Goal: Task Accomplishment & Management: Use online tool/utility

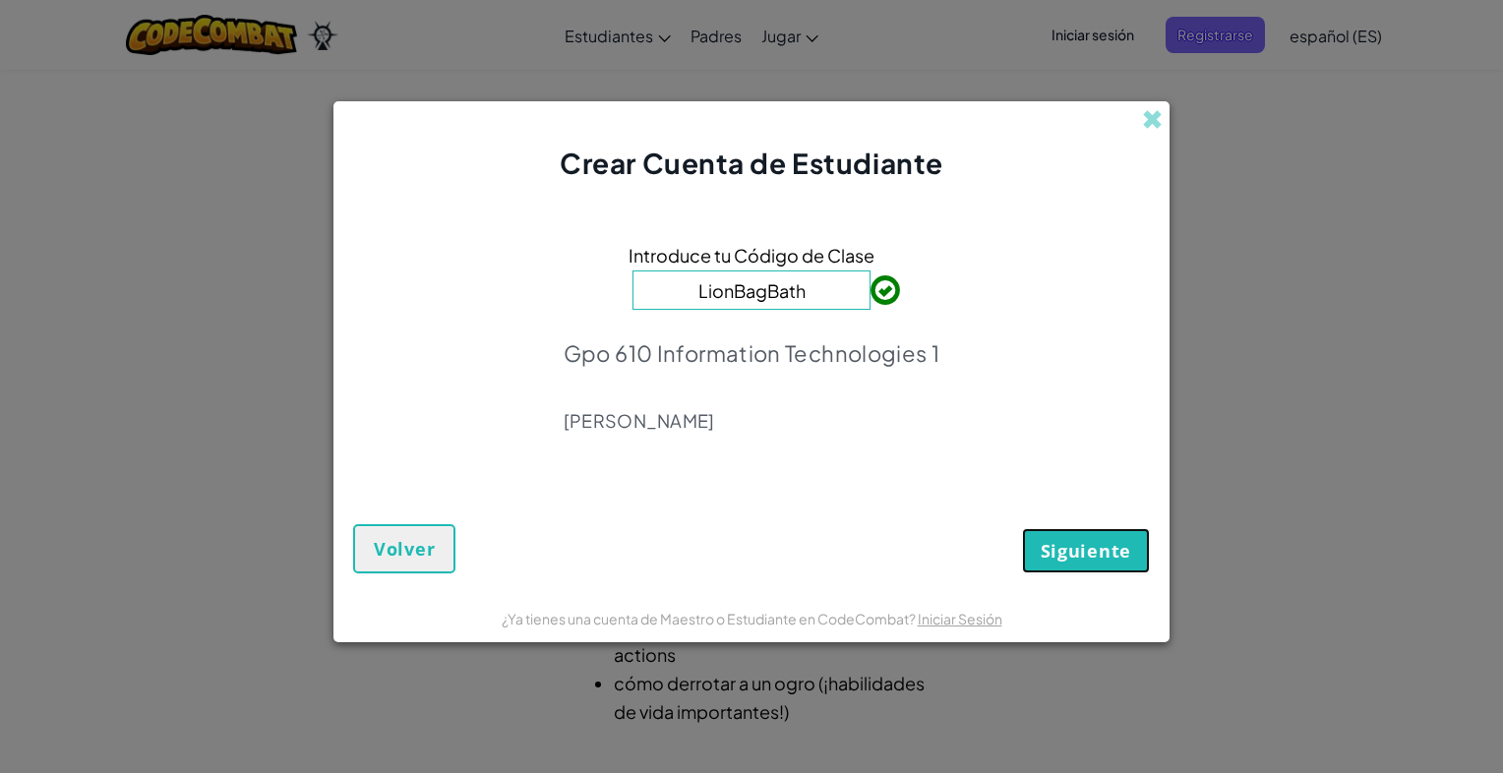
click at [1086, 549] on span "Siguiente" at bounding box center [1086, 551] width 91 height 24
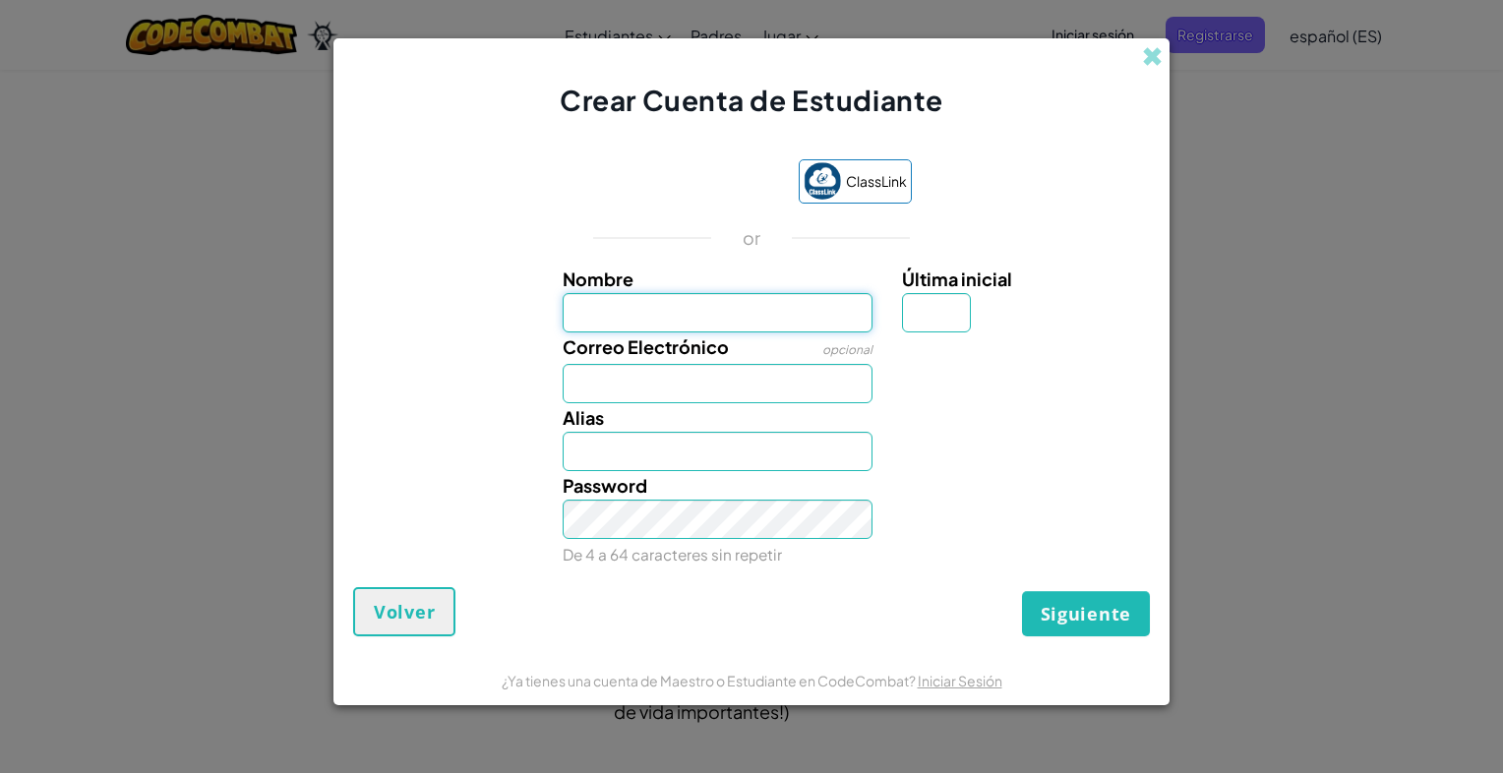
click at [721, 302] on input "Nombre" at bounding box center [718, 312] width 311 height 39
type input "Emmanuel"
type input "A"
type input "AL07190298@tecmilenio.mx"
type input "EmmanuelA"
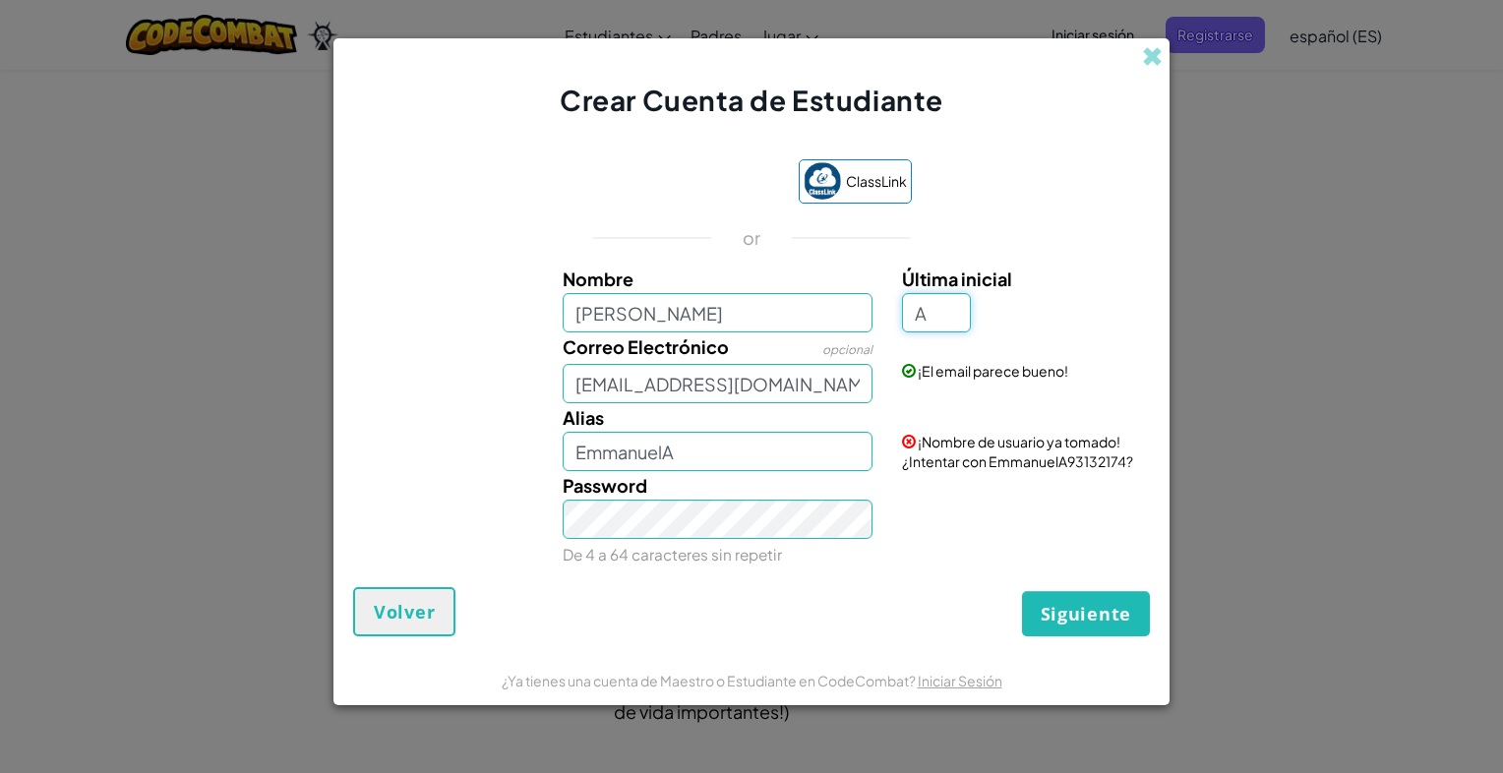
click at [926, 309] on input "A" at bounding box center [936, 312] width 69 height 39
type input "[PERSON_NAME]"
click at [1008, 268] on label "Última inicial" at bounding box center [1023, 279] width 243 height 29
click at [971, 293] on input "Última inicial" at bounding box center [936, 312] width 69 height 39
click at [791, 329] on input "[PERSON_NAME]" at bounding box center [718, 312] width 311 height 39
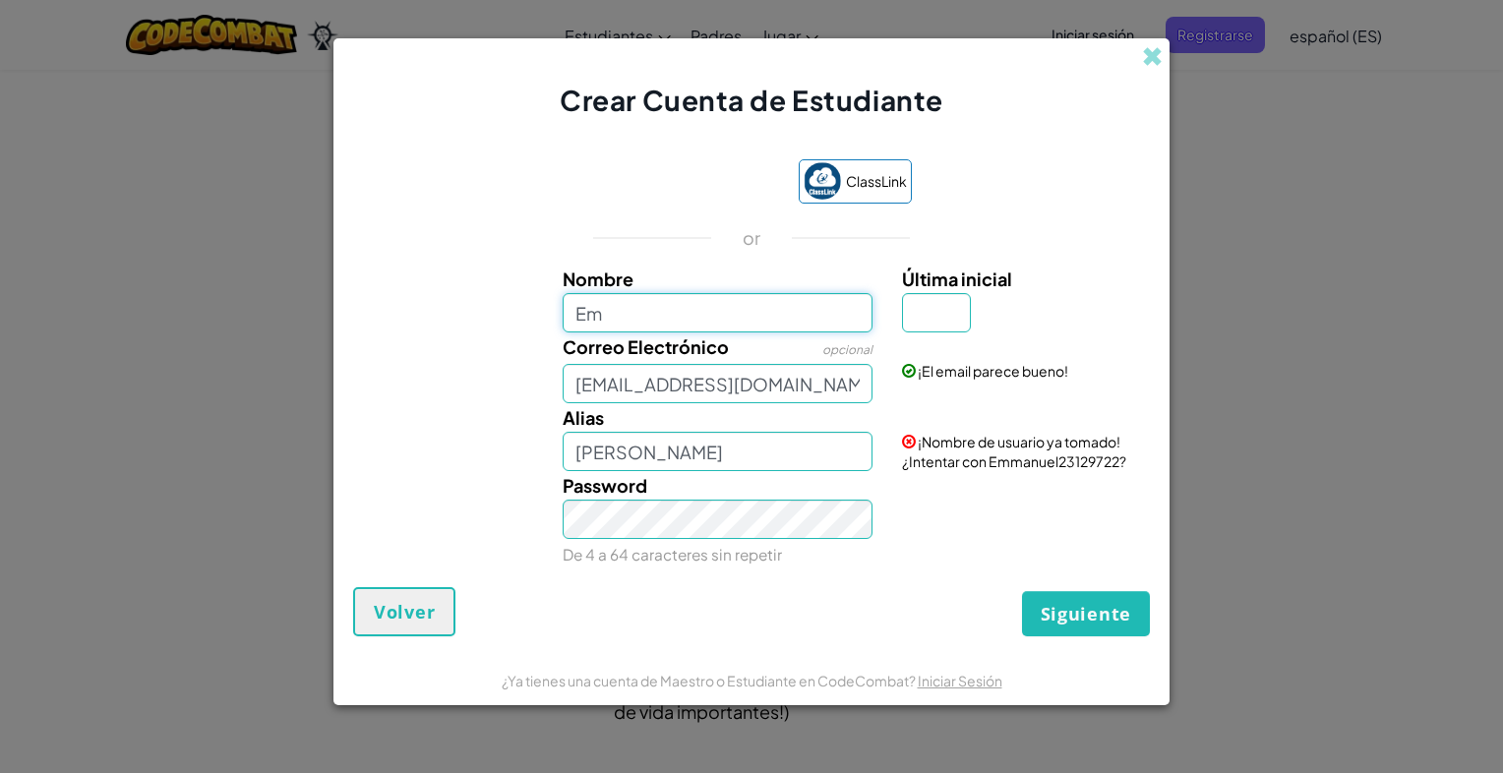
type input "E"
click at [811, 391] on input "AL07190298@tecmilenio.mx" at bounding box center [718, 383] width 311 height 39
click at [855, 386] on input "AL07190298@tecmilenio.mx" at bounding box center [718, 383] width 311 height 39
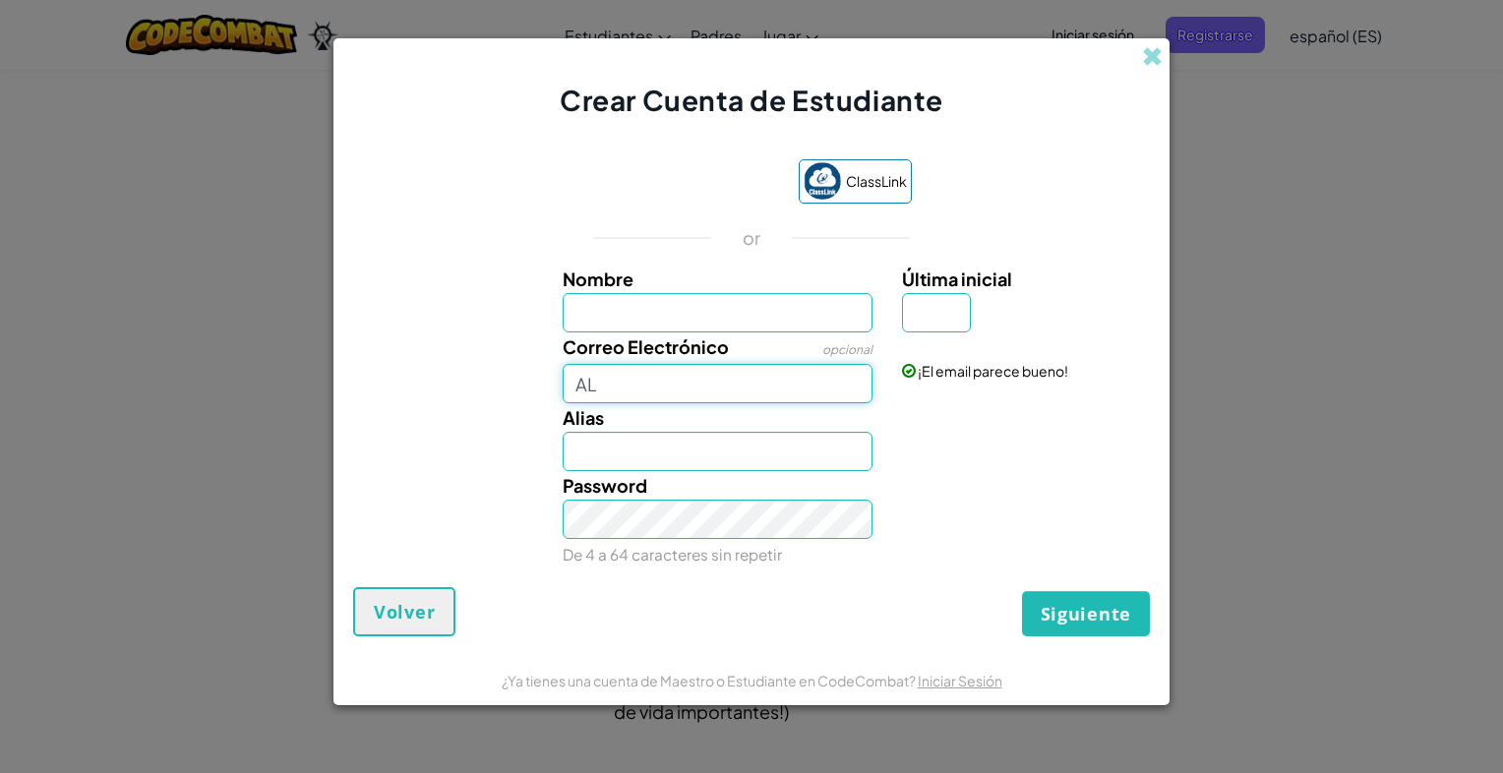
type input "A"
click at [636, 295] on input "Nombre" at bounding box center [718, 312] width 311 height 39
click at [747, 304] on input "Nombre" at bounding box center [718, 312] width 311 height 39
type input "[PERSON_NAME]"
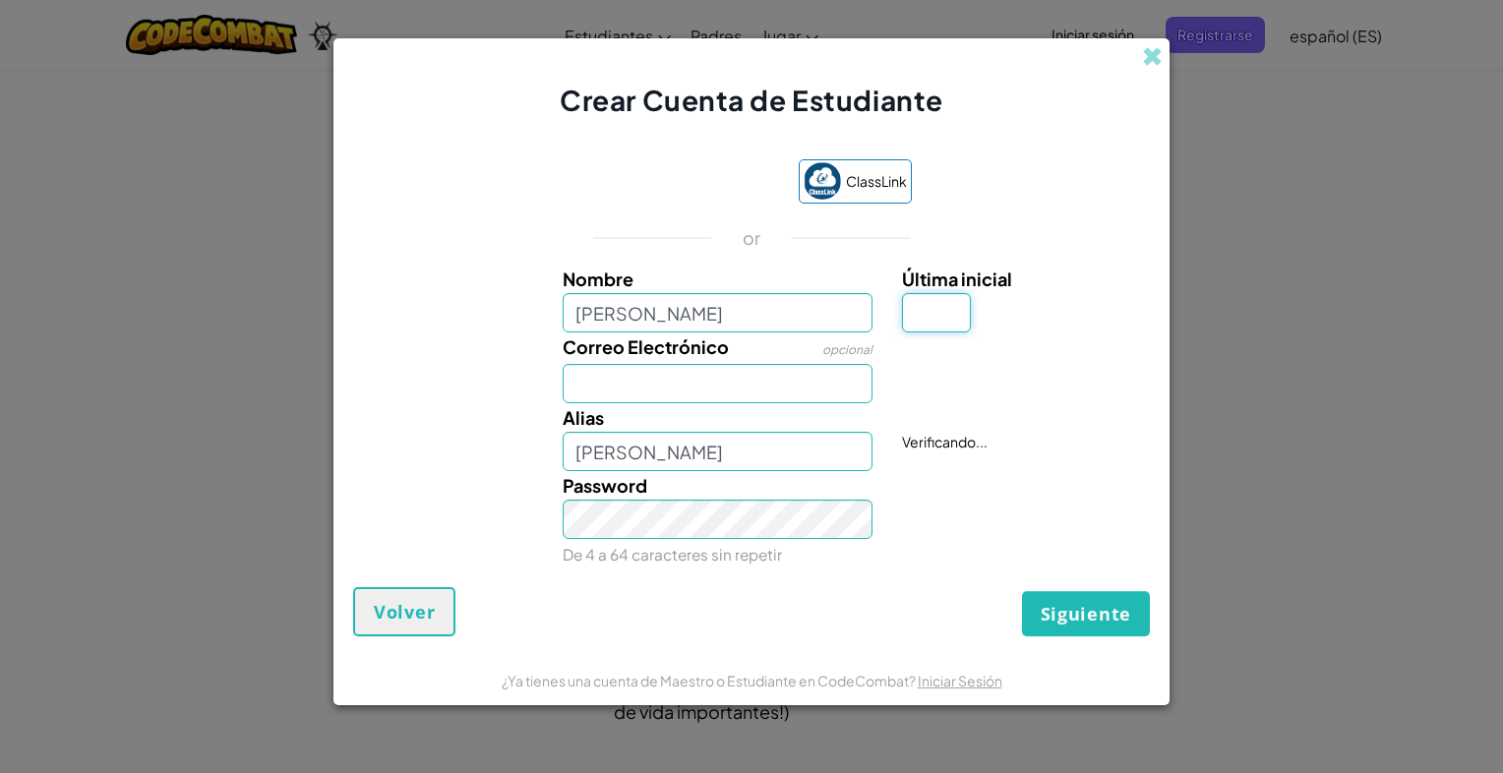
click at [963, 328] on input "Última inicial" at bounding box center [936, 312] width 69 height 39
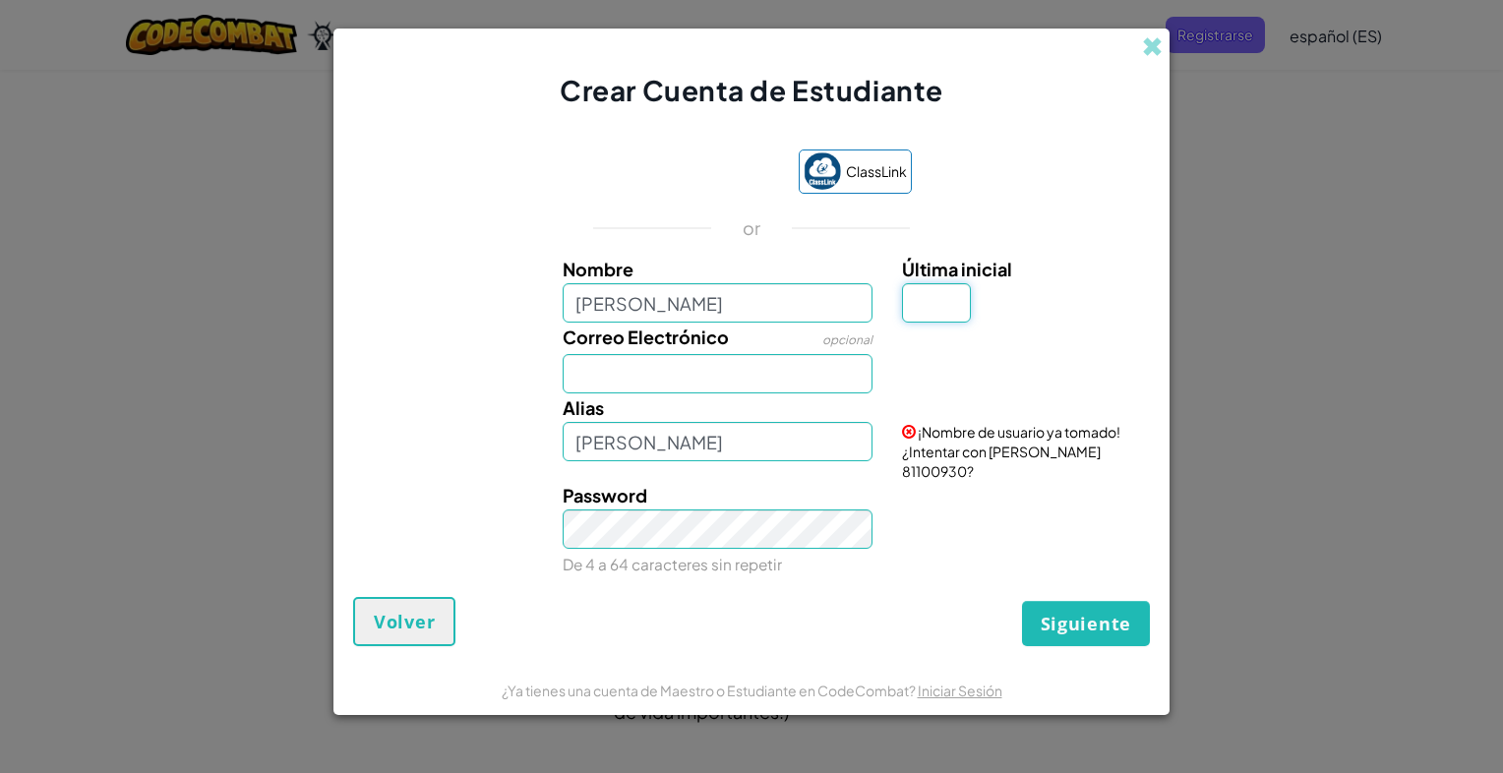
type input "a"
click at [793, 317] on input "[PERSON_NAME]" at bounding box center [718, 302] width 311 height 39
type input "Emmanuel Avalos Angel"
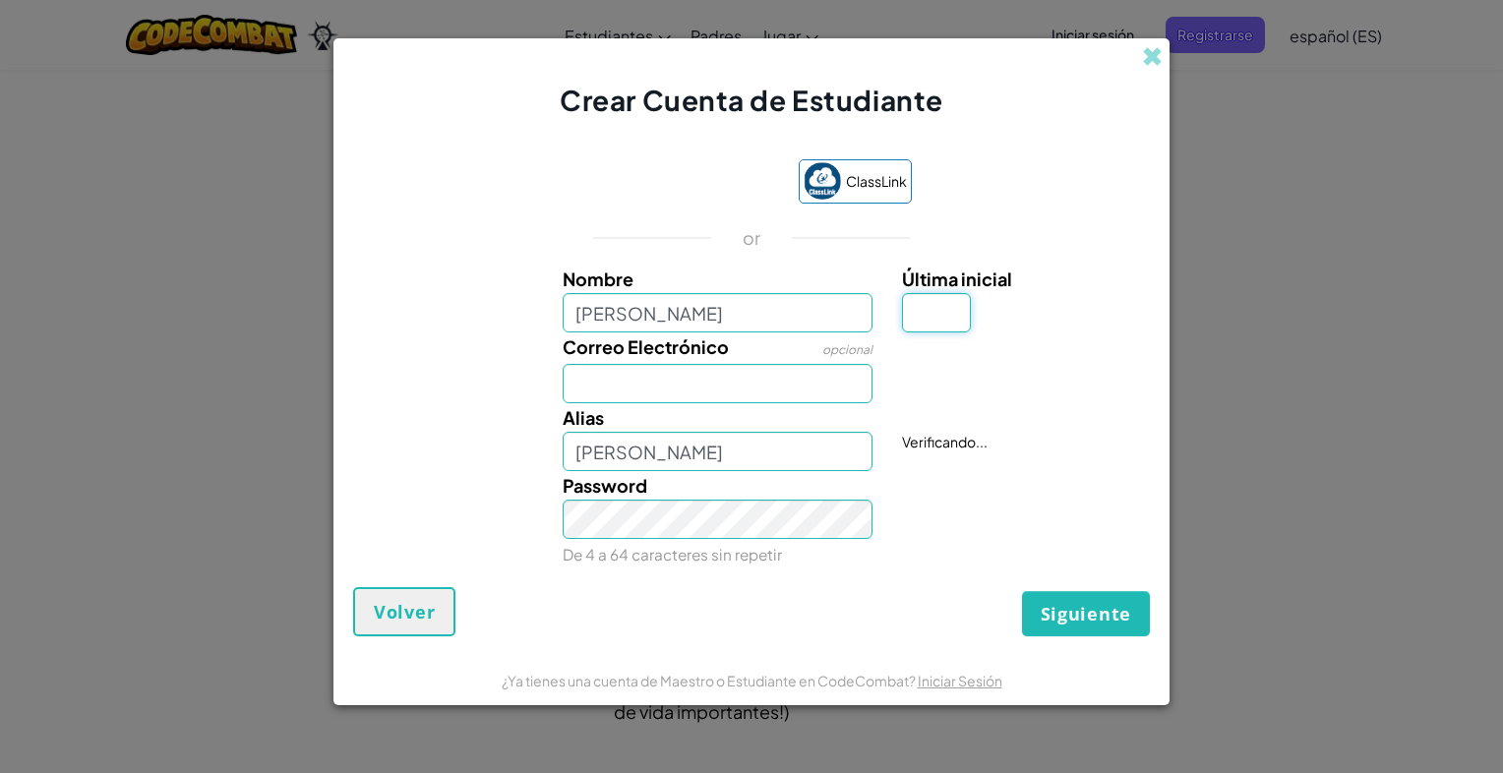
click at [951, 310] on input "Última inicial" at bounding box center [936, 312] width 69 height 39
type input "A"
type input "Emmanuel Avalos AngelA"
click at [698, 395] on input "Correo Electrónico" at bounding box center [718, 383] width 311 height 39
type input "AL07190298@tecmilenio.mx"
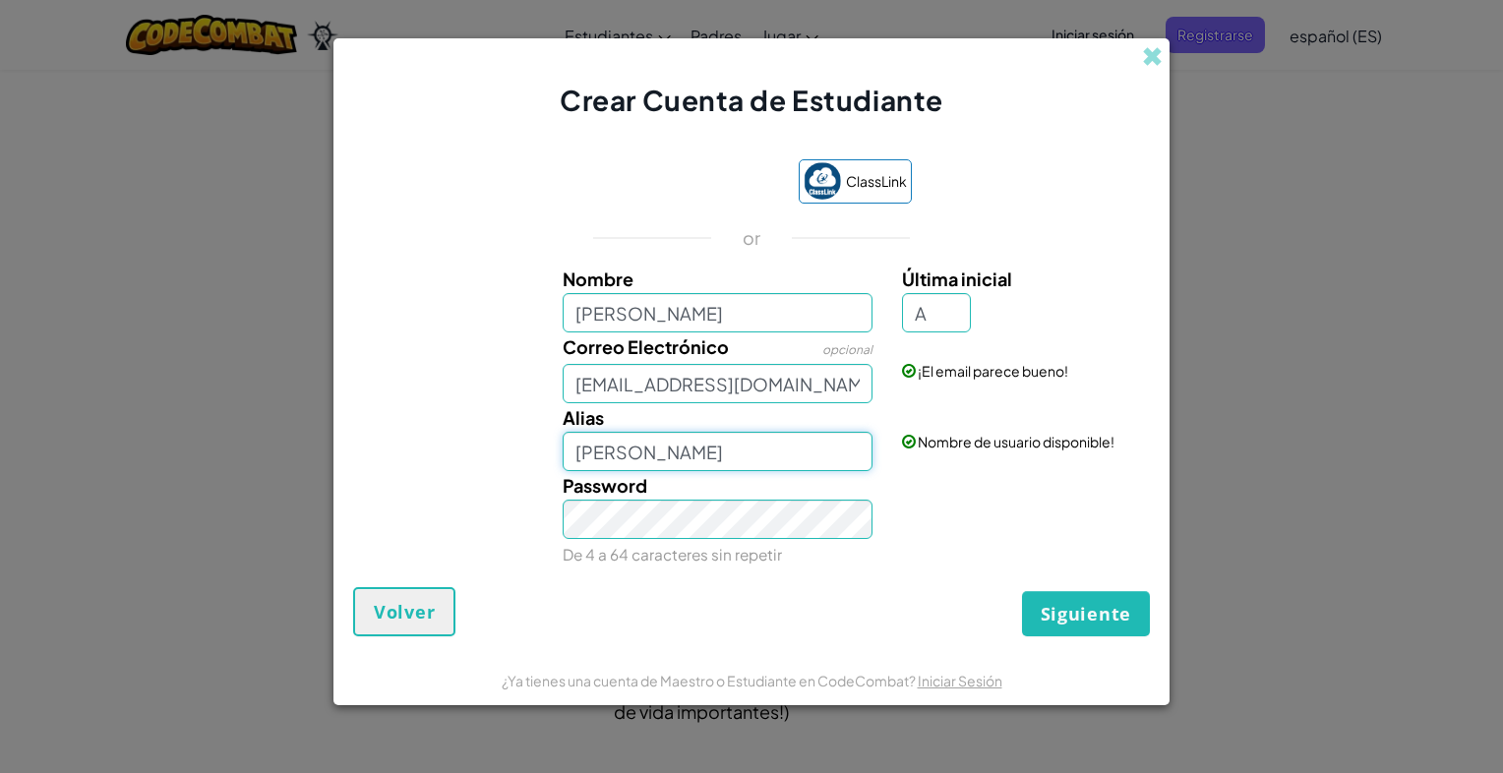
click at [658, 464] on input "Emmanuel Avalos AngelA" at bounding box center [718, 451] width 311 height 39
click at [819, 462] on input "Emmanuel Avalos AngelA" at bounding box center [718, 451] width 311 height 39
click at [771, 451] on input "Emmanuel Avalos AngelA" at bounding box center [718, 451] width 311 height 39
click at [791, 454] on input "[PERSON_NAME] A" at bounding box center [718, 451] width 311 height 39
type input "Emmanuel Avalos Angel"
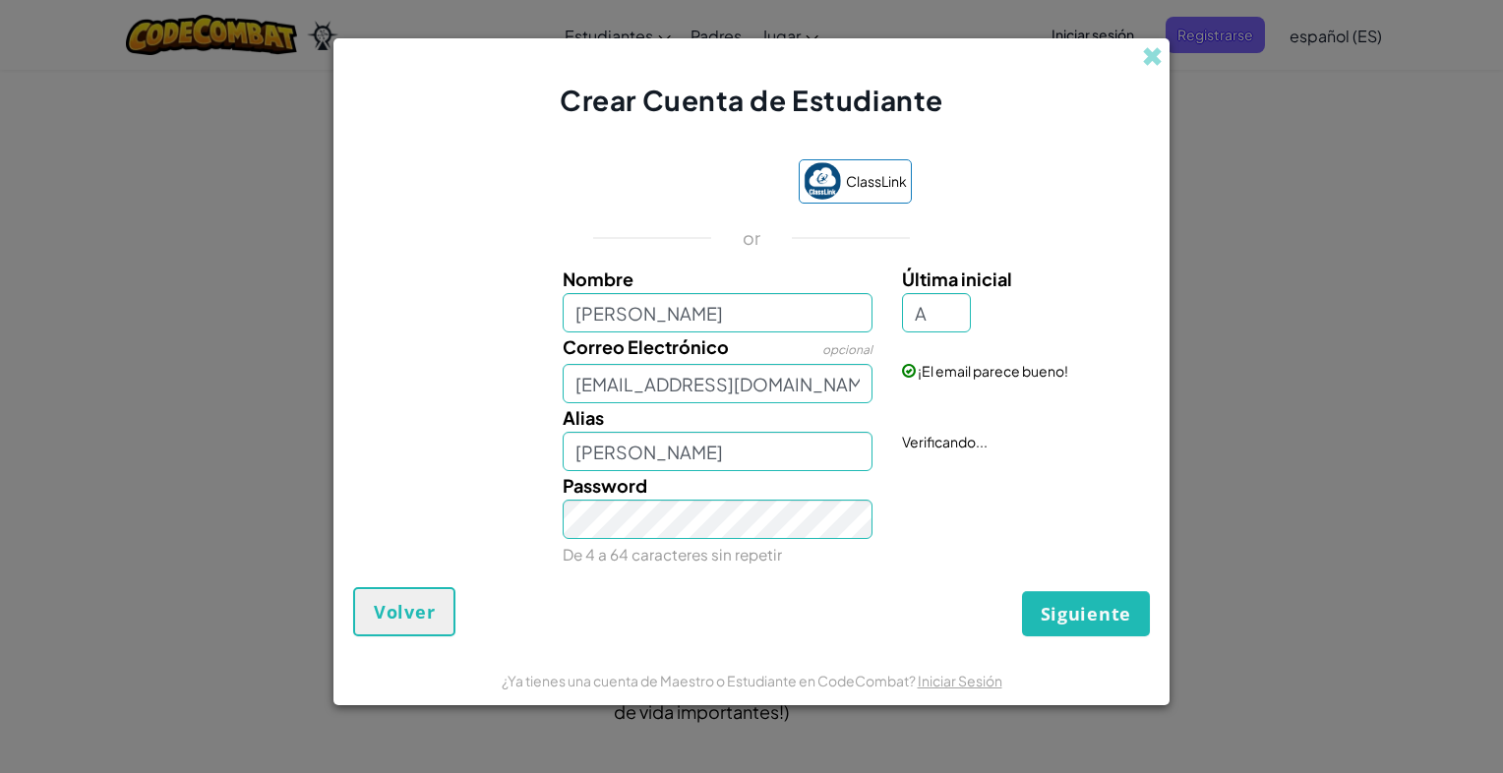
click at [996, 478] on div "Password De 4 a 64 caracteres sin repetir" at bounding box center [751, 519] width 817 height 97
click at [945, 548] on div "Password De 4 a 64 caracteres sin repetir" at bounding box center [751, 519] width 817 height 97
click at [1064, 609] on span "Siguiente" at bounding box center [1086, 614] width 91 height 24
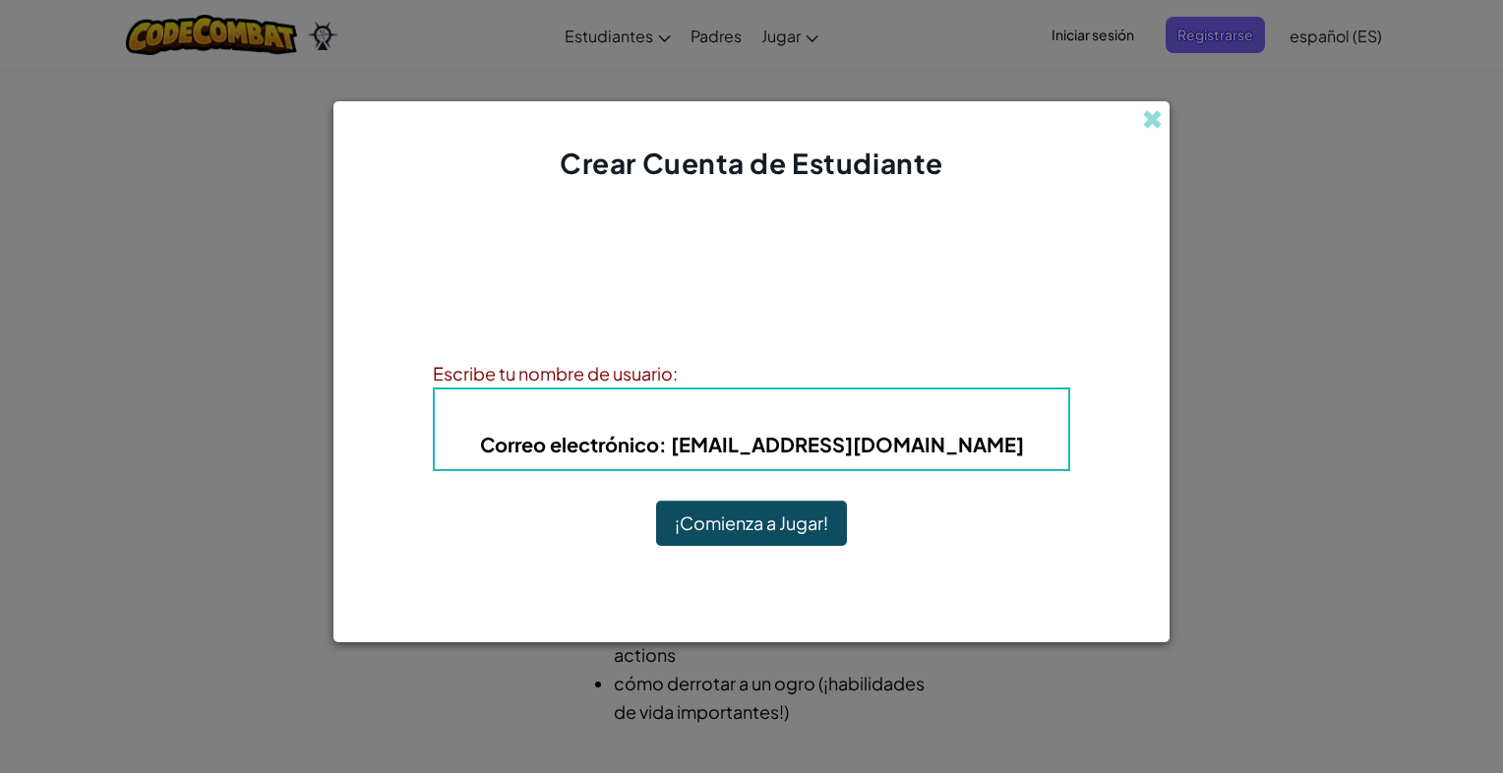
click at [991, 439] on h5 "Correo electrónico : AL07190298@tecmilenio.mx" at bounding box center [752, 444] width 594 height 31
click at [981, 443] on b "Correo electrónico : AL07190298@tecmilenio.mx" at bounding box center [752, 444] width 544 height 25
click at [976, 444] on b "Correo electrónico : AL07190298@tecmilenio.mx" at bounding box center [752, 444] width 544 height 25
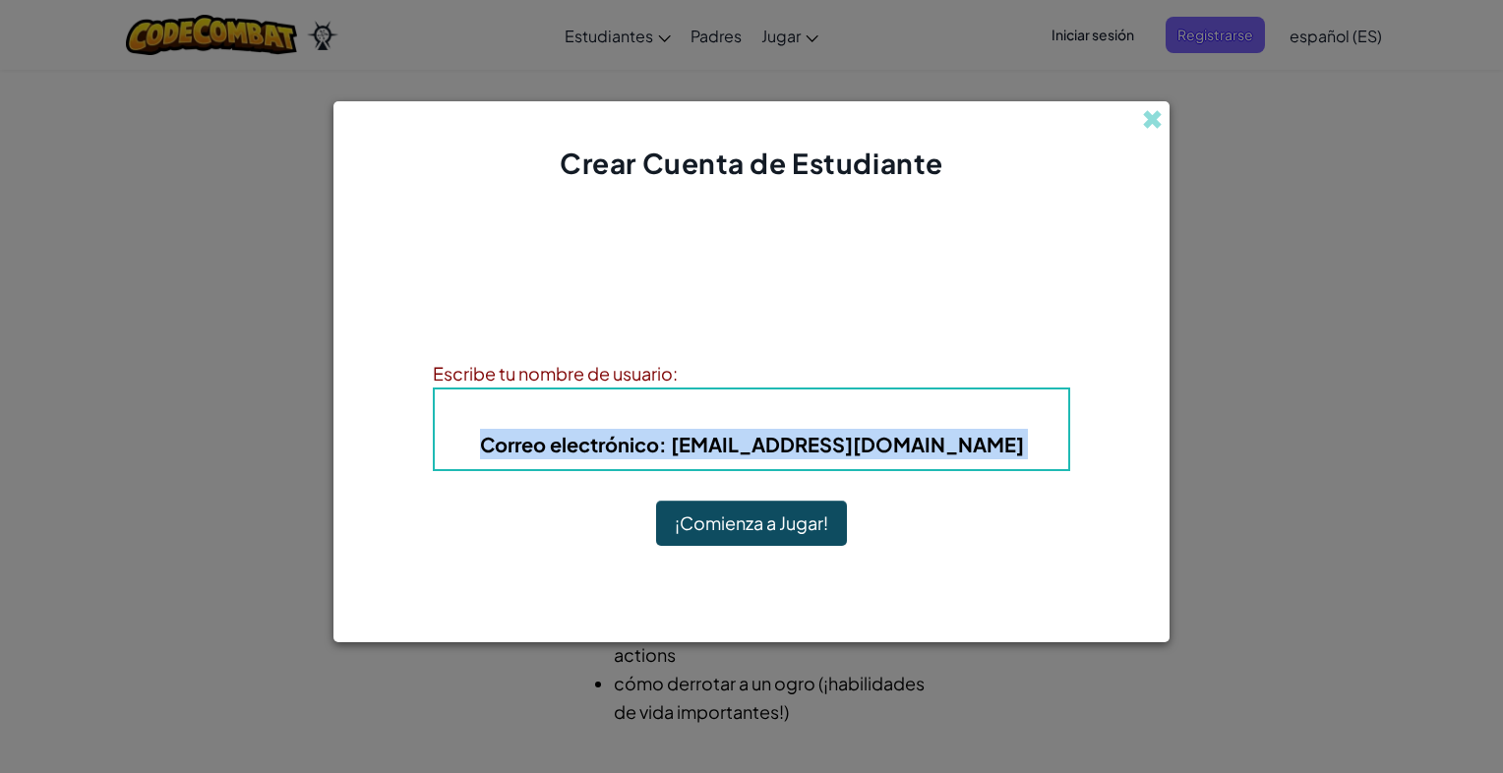
click at [976, 444] on b "Correo electrónico : AL07190298@tecmilenio.mx" at bounding box center [752, 444] width 544 height 25
drag, startPoint x: 976, startPoint y: 444, endPoint x: 985, endPoint y: 452, distance: 11.8
click at [985, 452] on b "Correo electrónico : AL07190298@tecmilenio.mx" at bounding box center [752, 444] width 544 height 25
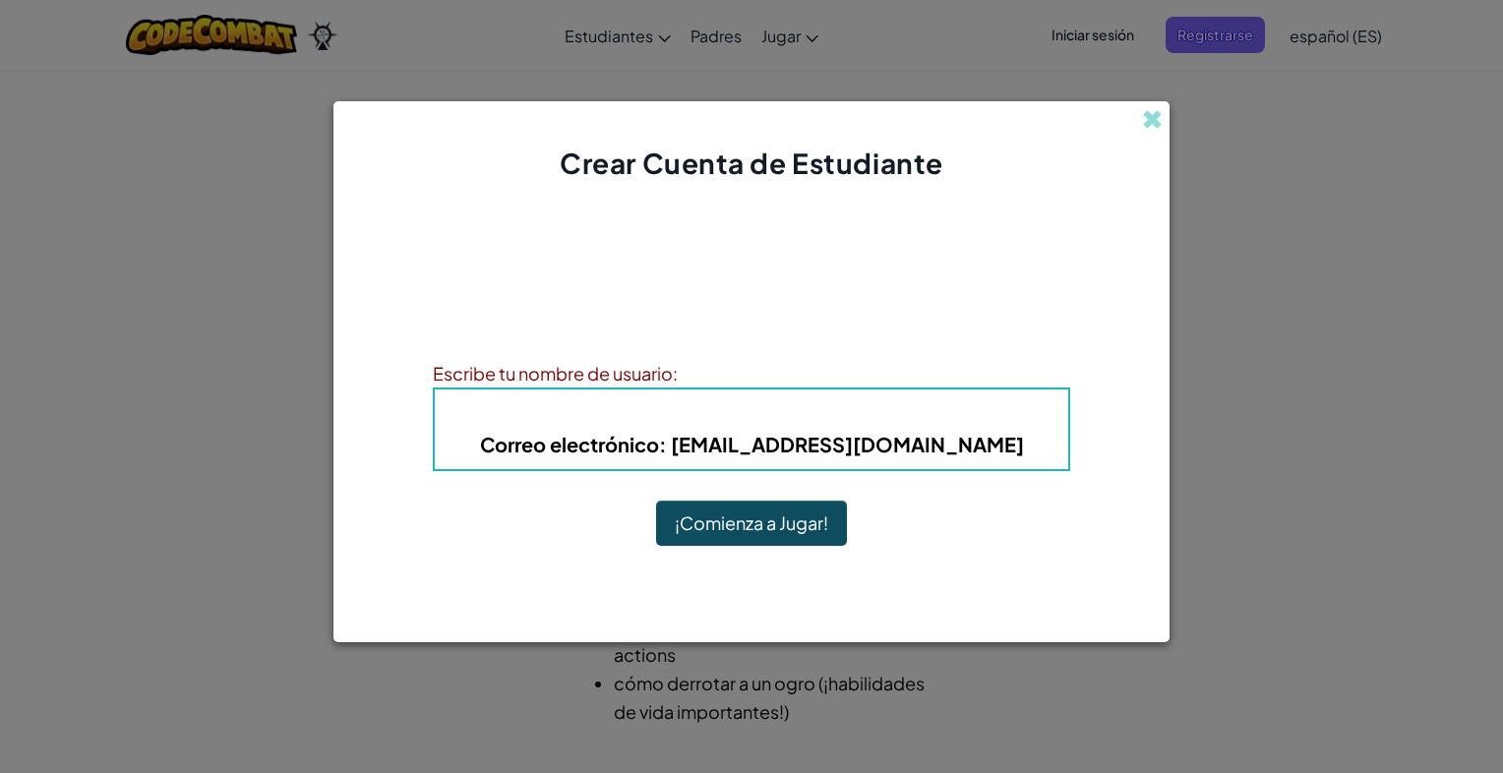
click at [985, 452] on b "Correo electrónico : AL07190298@tecmilenio.mx" at bounding box center [752, 444] width 544 height 25
click at [811, 520] on button "¡Comienza a Jugar!" at bounding box center [751, 523] width 191 height 45
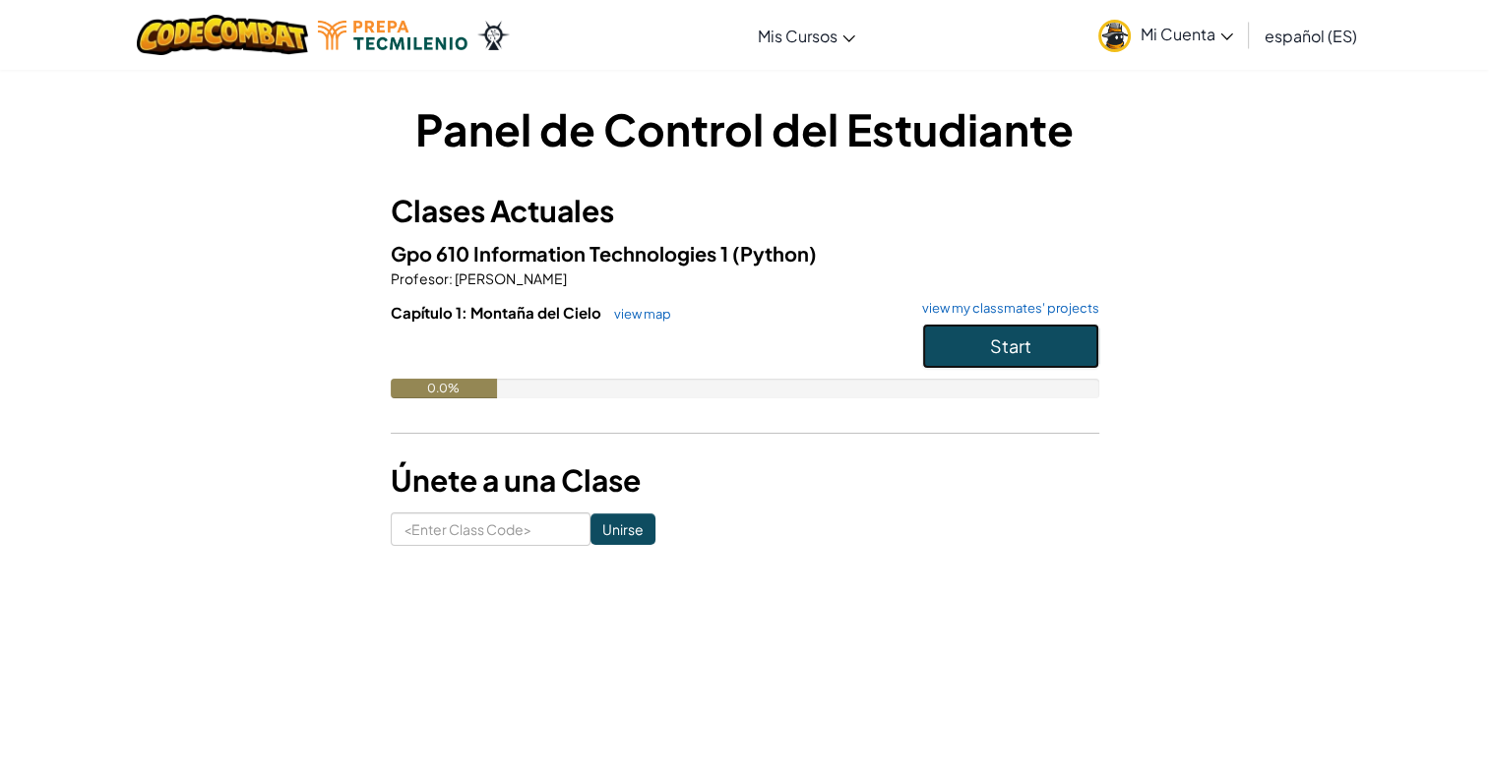
click at [1010, 335] on span "Start" at bounding box center [1010, 346] width 41 height 23
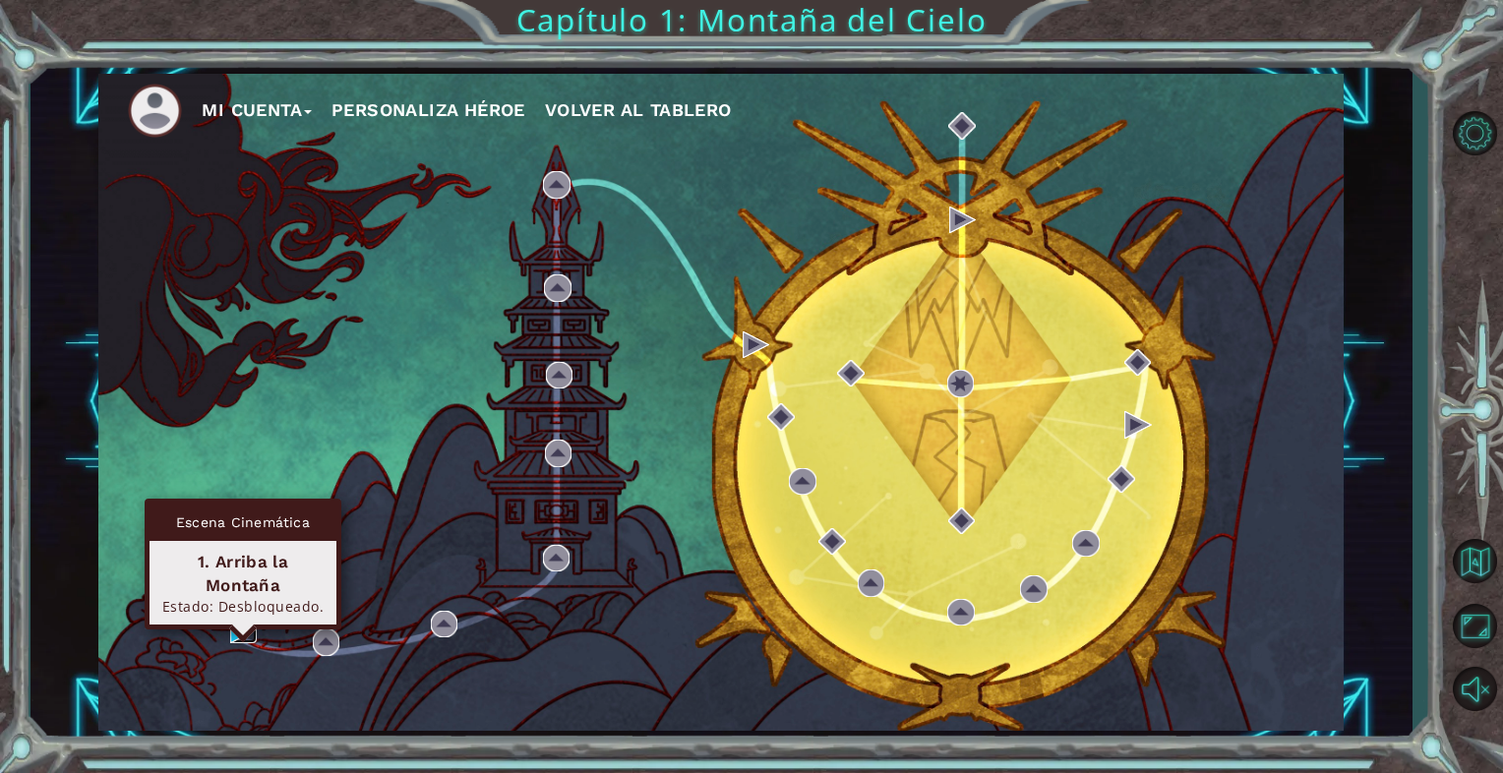
click at [238, 621] on img at bounding box center [244, 630] width 28 height 28
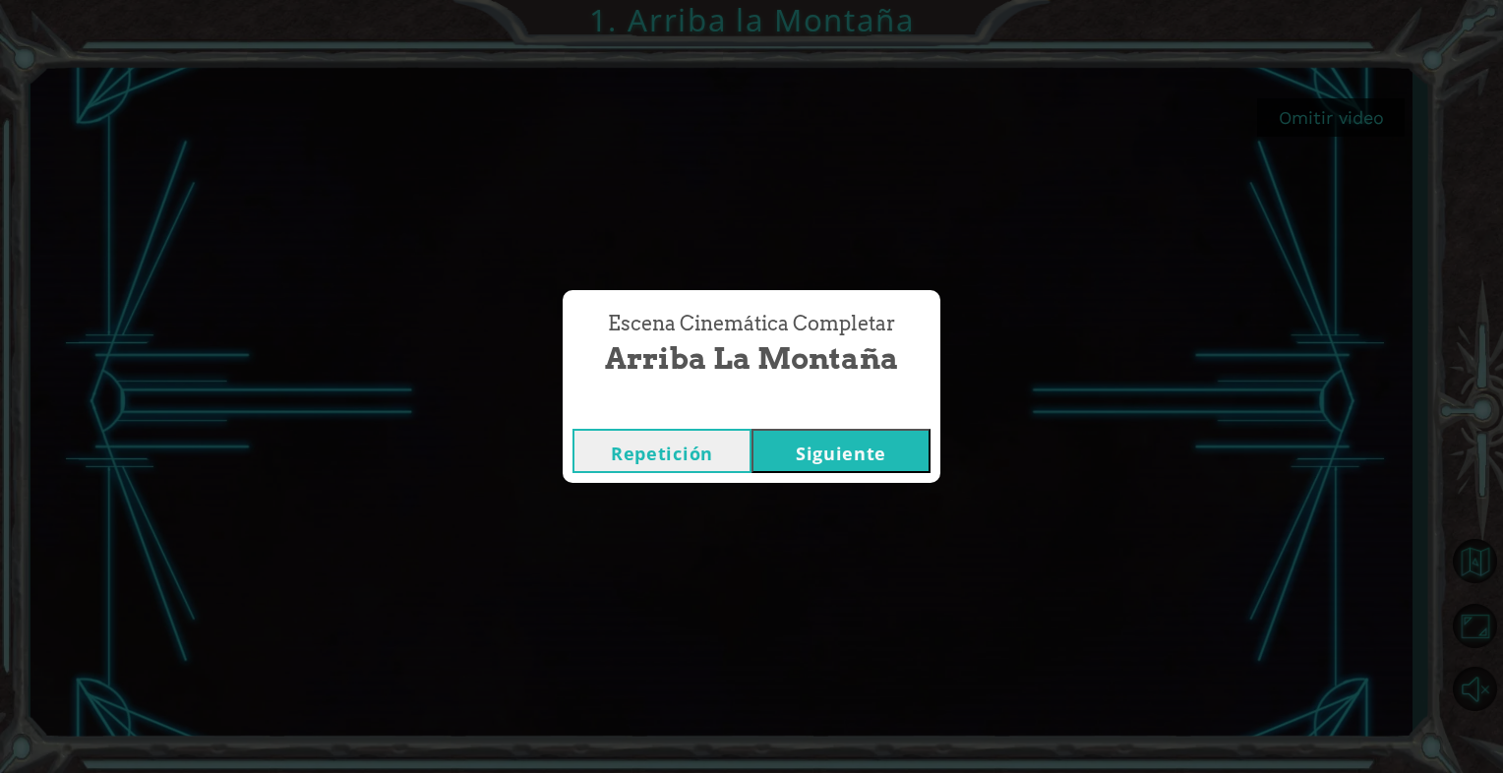
click at [654, 469] on button "Repetición" at bounding box center [662, 451] width 179 height 44
click at [656, 434] on button "Repetición" at bounding box center [662, 451] width 179 height 44
click at [787, 442] on button "Siguiente" at bounding box center [841, 451] width 179 height 44
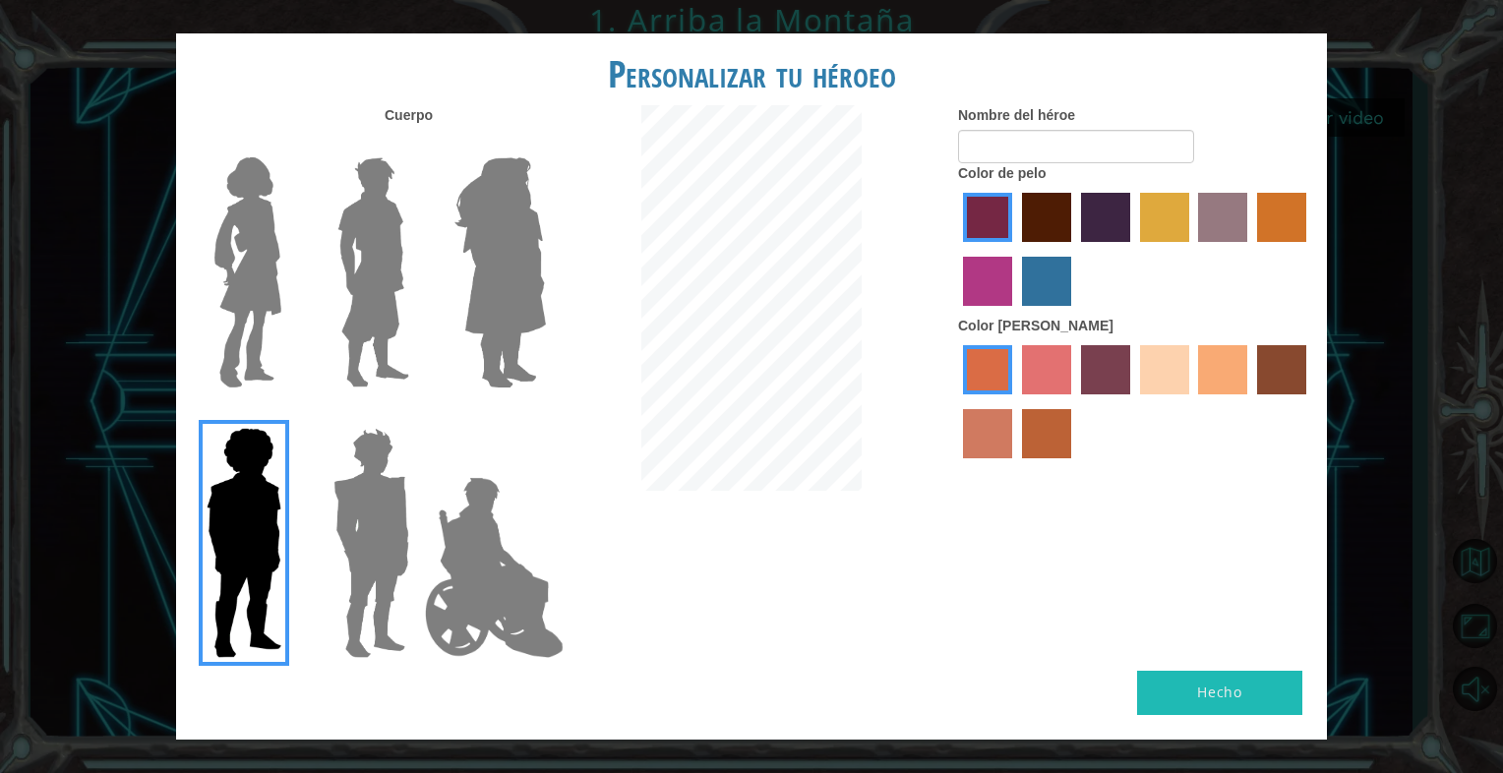
click at [258, 228] on img at bounding box center [248, 273] width 83 height 246
click at [289, 145] on input "Hero Connie" at bounding box center [289, 145] width 0 height 0
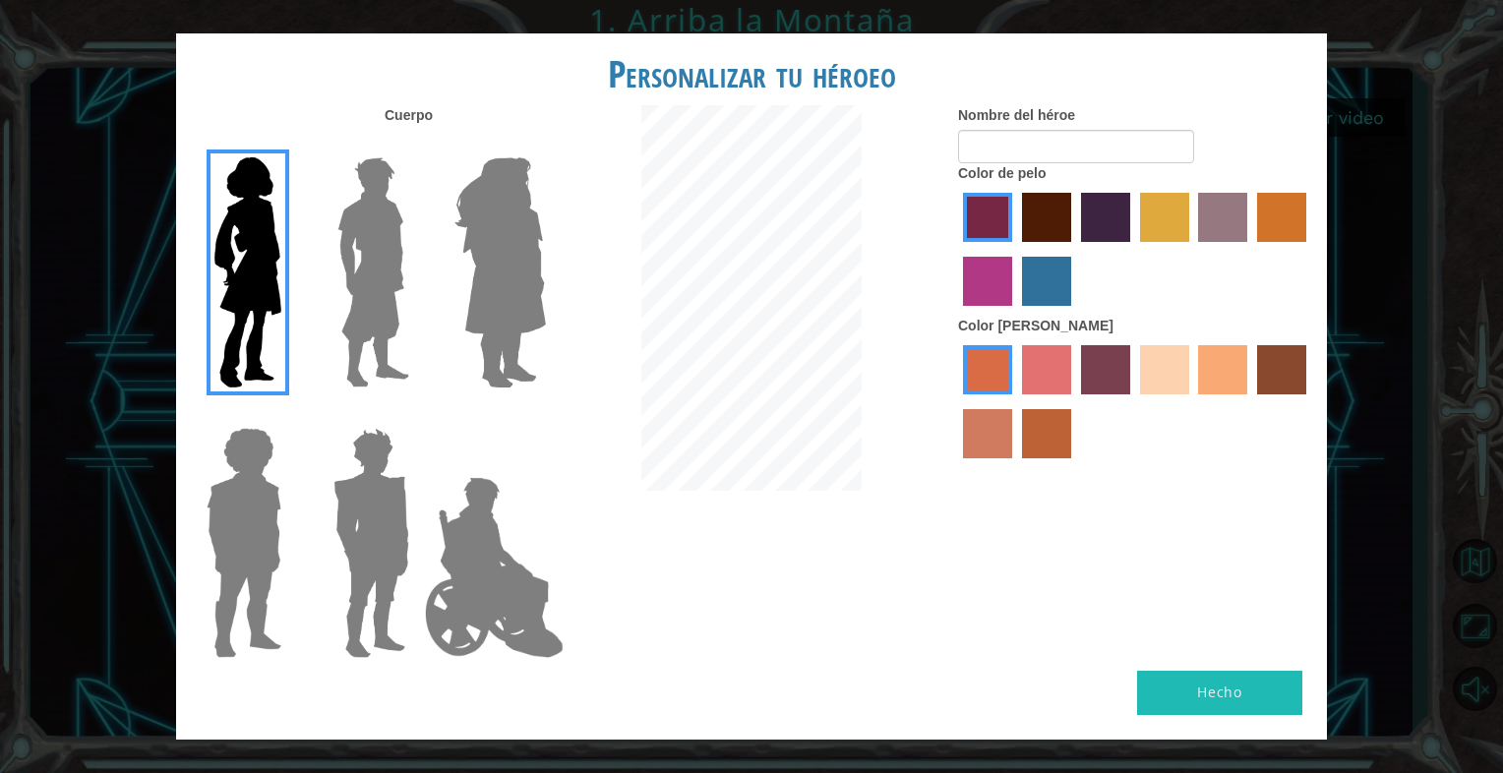
click at [383, 238] on img at bounding box center [374, 273] width 88 height 246
click at [417, 145] on input "Hero Lars" at bounding box center [417, 145] width 0 height 0
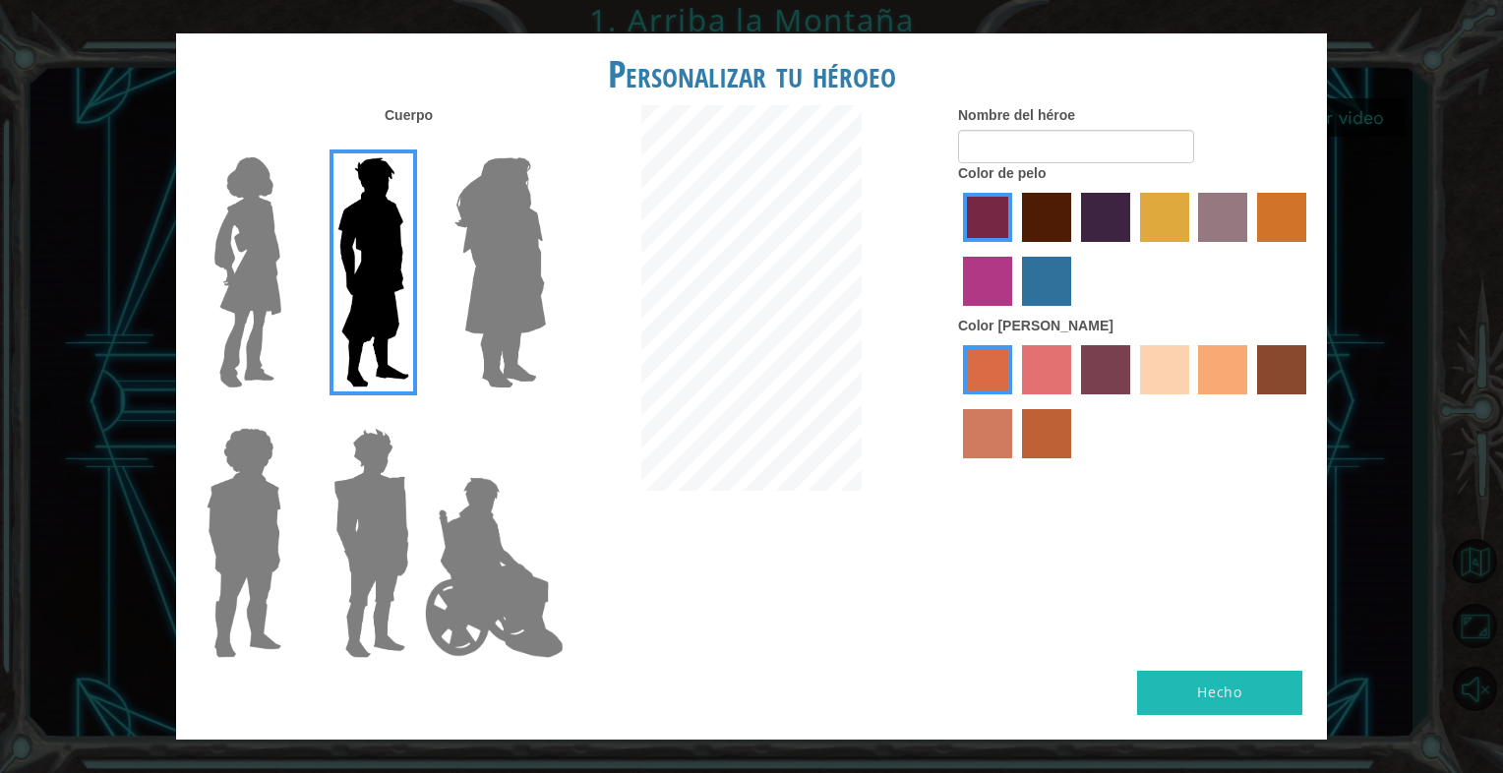
click at [490, 236] on img at bounding box center [500, 273] width 107 height 246
click at [545, 145] on input "Hero Amethyst" at bounding box center [545, 145] width 0 height 0
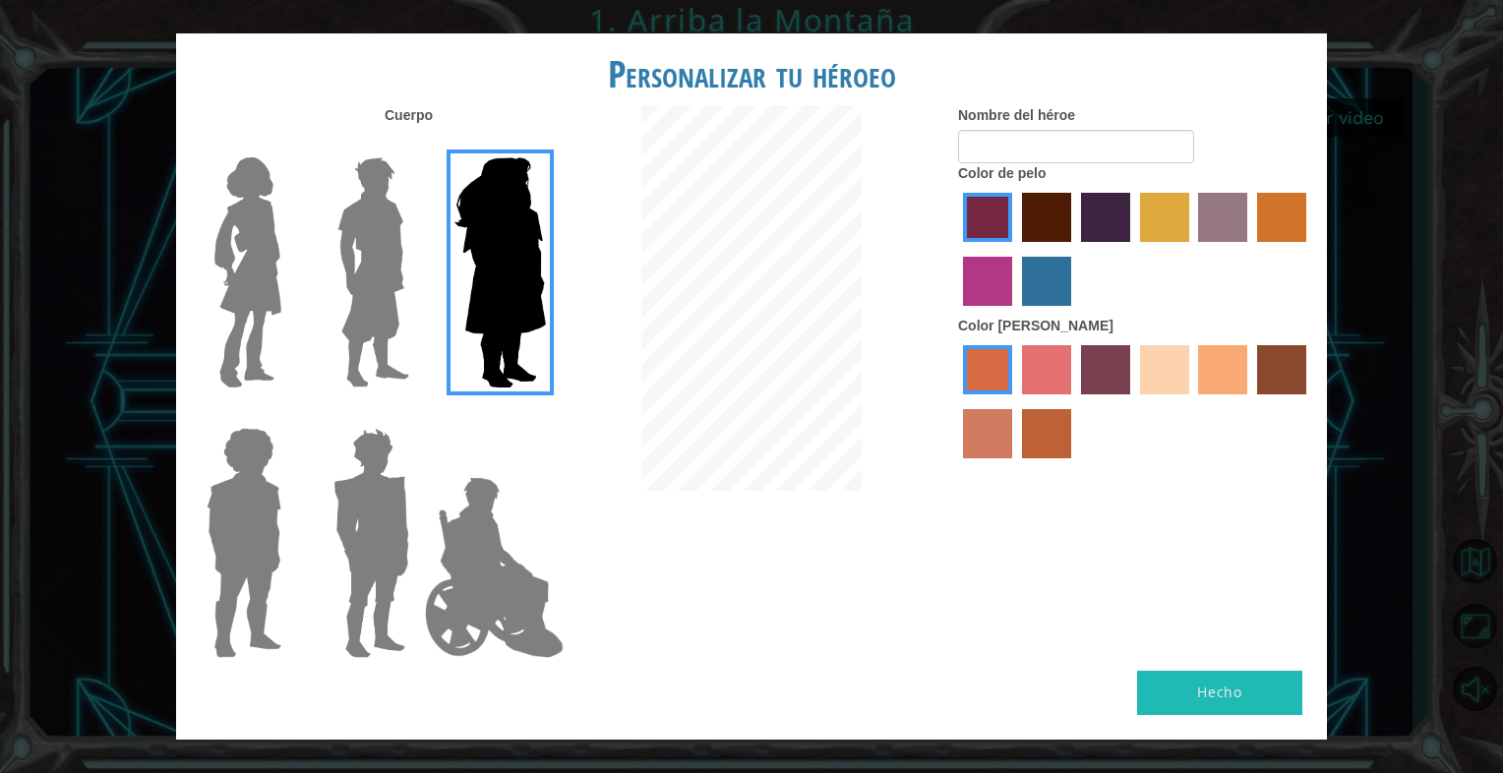
click at [253, 487] on img at bounding box center [244, 543] width 91 height 246
click at [289, 415] on input "Hero Steven" at bounding box center [289, 415] width 0 height 0
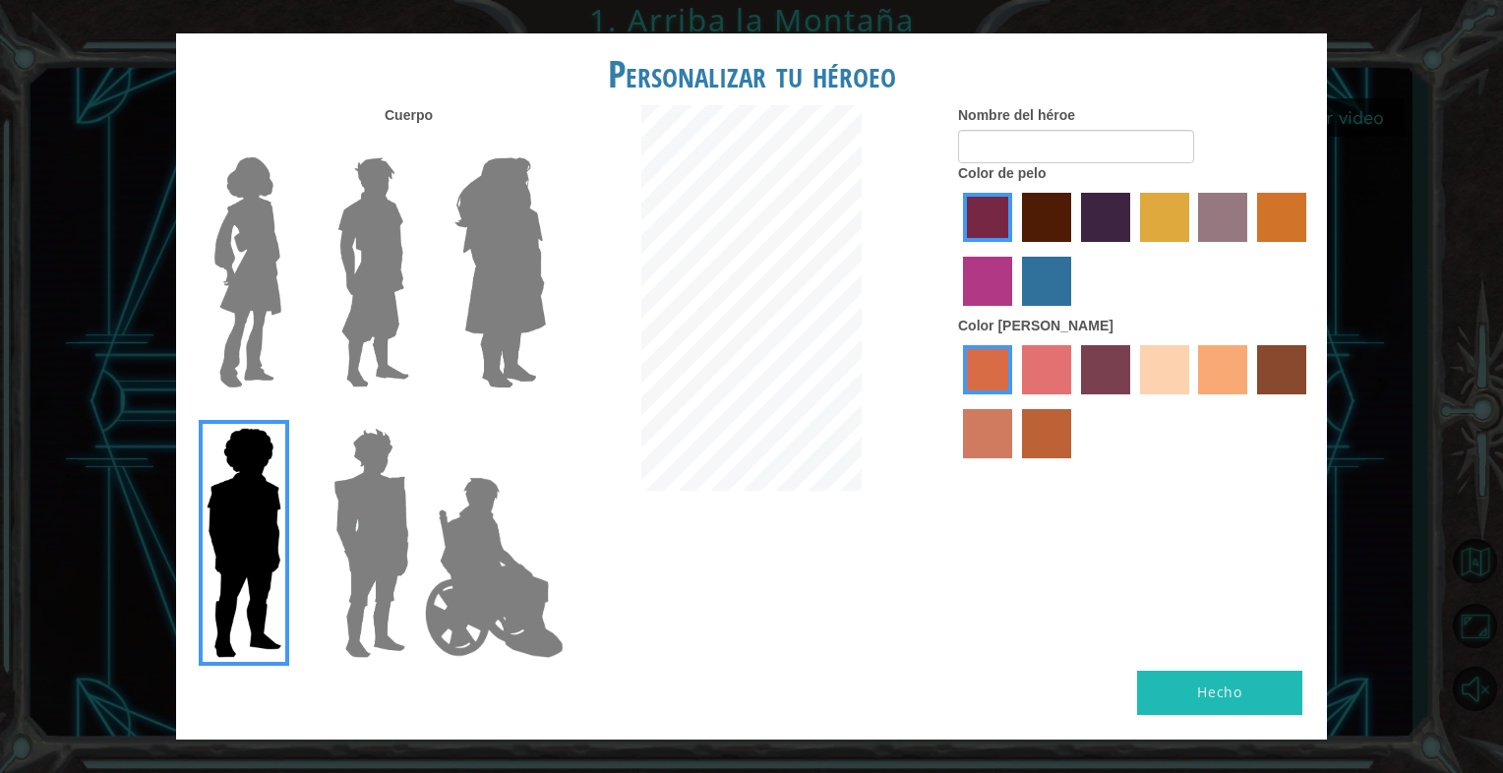
click at [338, 515] on img at bounding box center [372, 543] width 92 height 246
click at [417, 415] on input "Hero Garnet" at bounding box center [417, 415] width 0 height 0
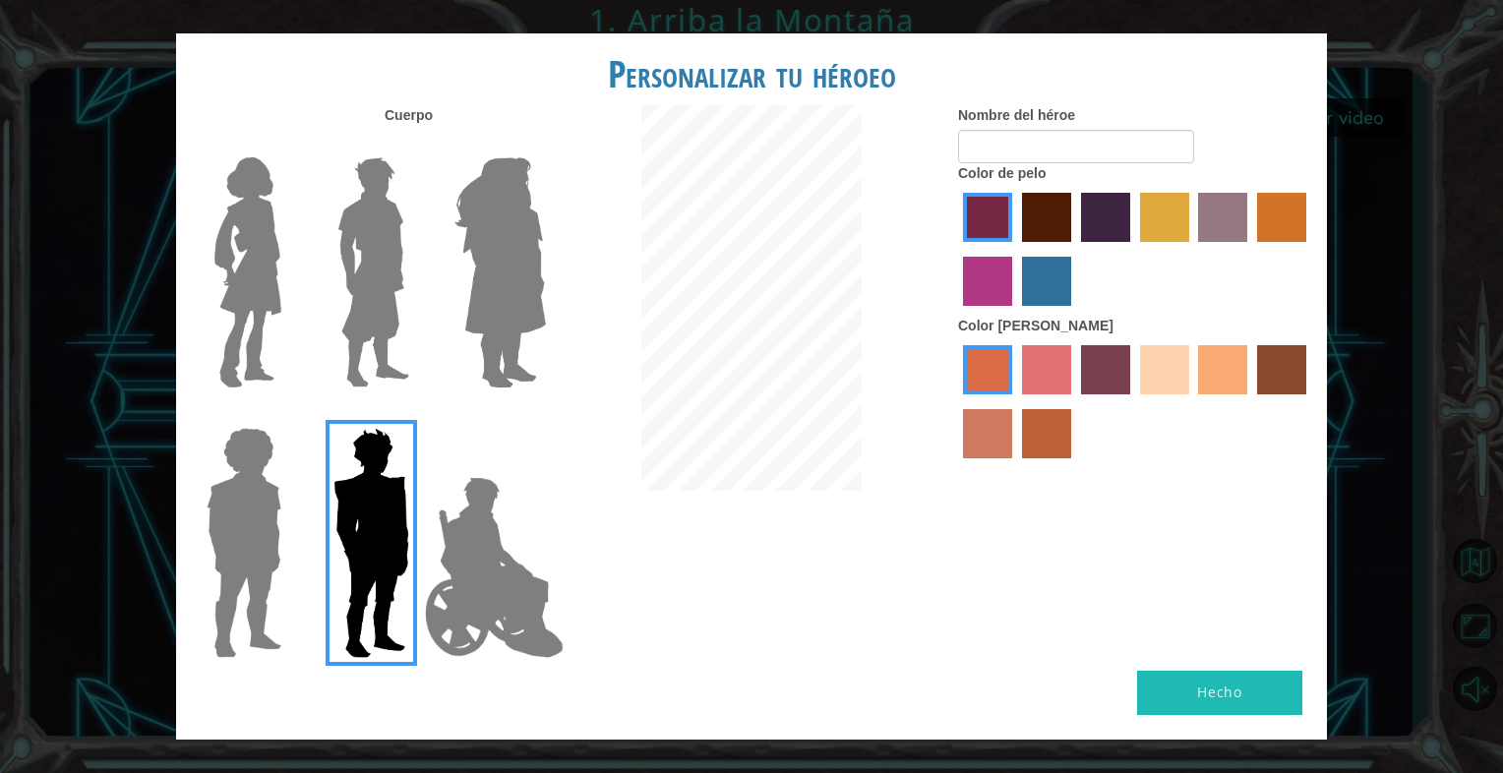
click at [453, 545] on img at bounding box center [494, 567] width 154 height 197
click at [545, 415] on input "Hero Jamie" at bounding box center [545, 415] width 0 height 0
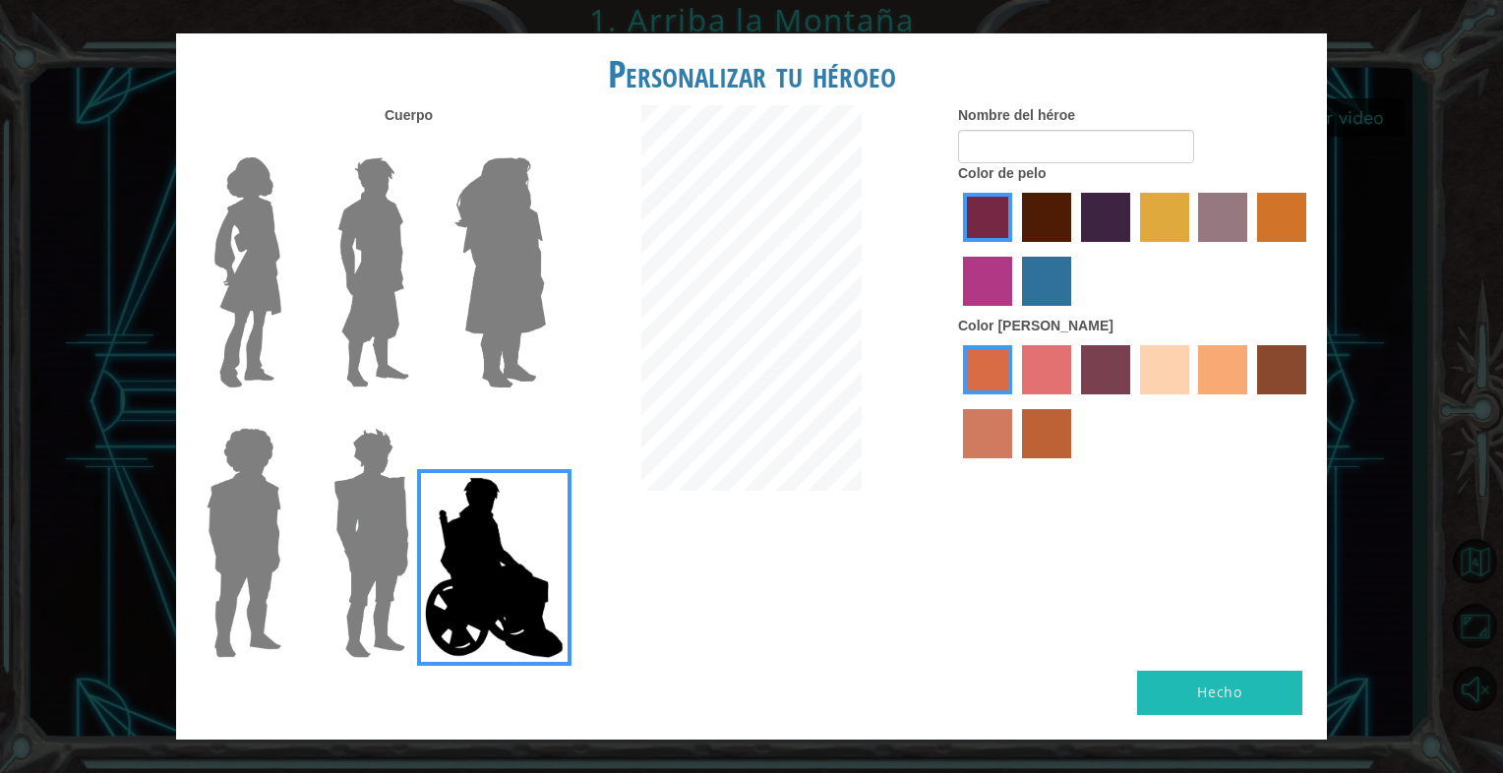
click at [1141, 348] on label "sandy beach skin color" at bounding box center [1164, 369] width 49 height 49
click at [1134, 401] on input "sandy beach skin color" at bounding box center [1134, 401] width 0 height 0
click at [1216, 378] on label "tacao skin color" at bounding box center [1222, 369] width 49 height 49
click at [1193, 401] on input "tacao skin color" at bounding box center [1193, 401] width 0 height 0
click at [1088, 368] on label "tosca skin color" at bounding box center [1105, 369] width 49 height 49
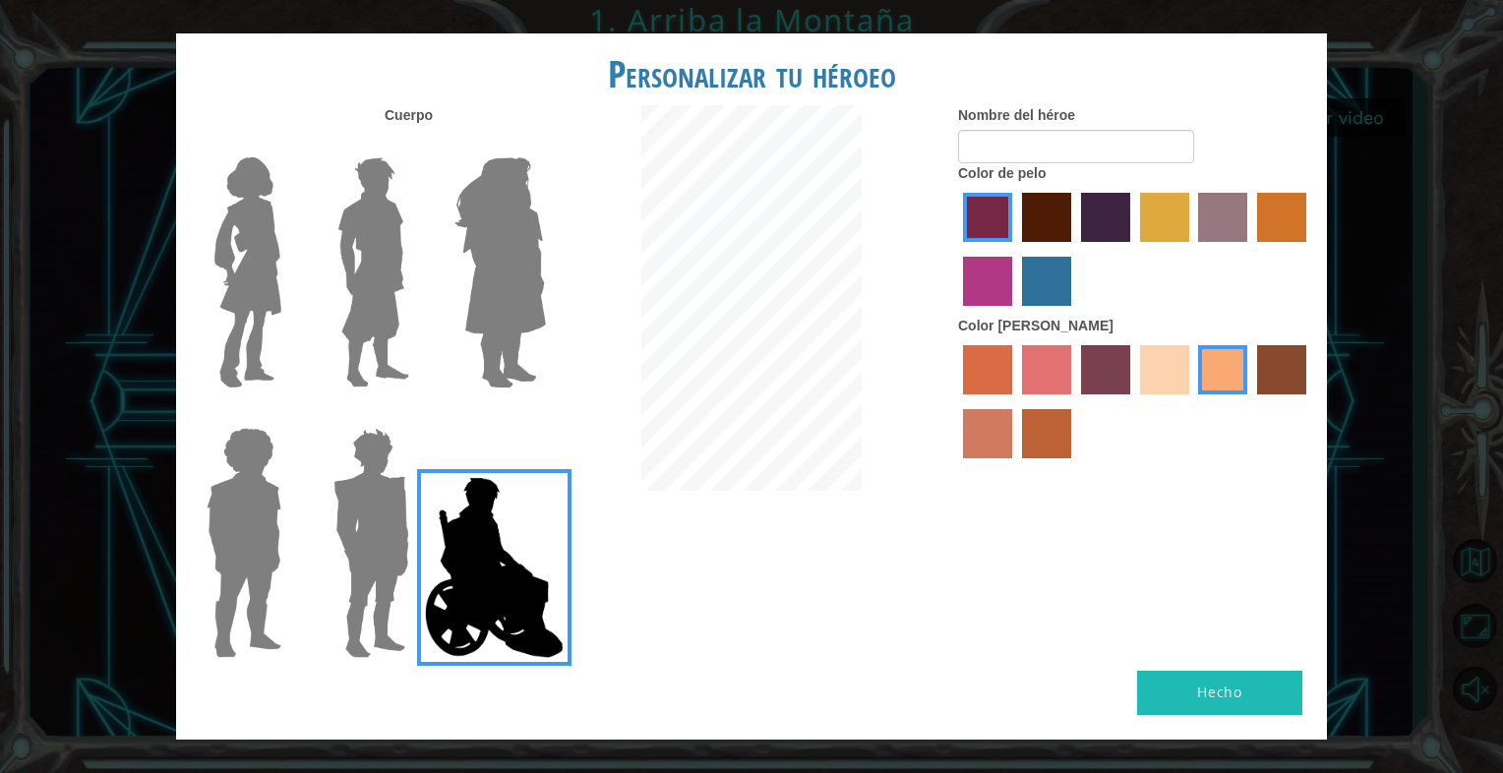
click at [1074, 401] on input "tosca skin color" at bounding box center [1074, 401] width 0 height 0
click at [366, 207] on img at bounding box center [374, 273] width 88 height 246
click at [417, 145] on input "Hero Lars" at bounding box center [417, 145] width 0 height 0
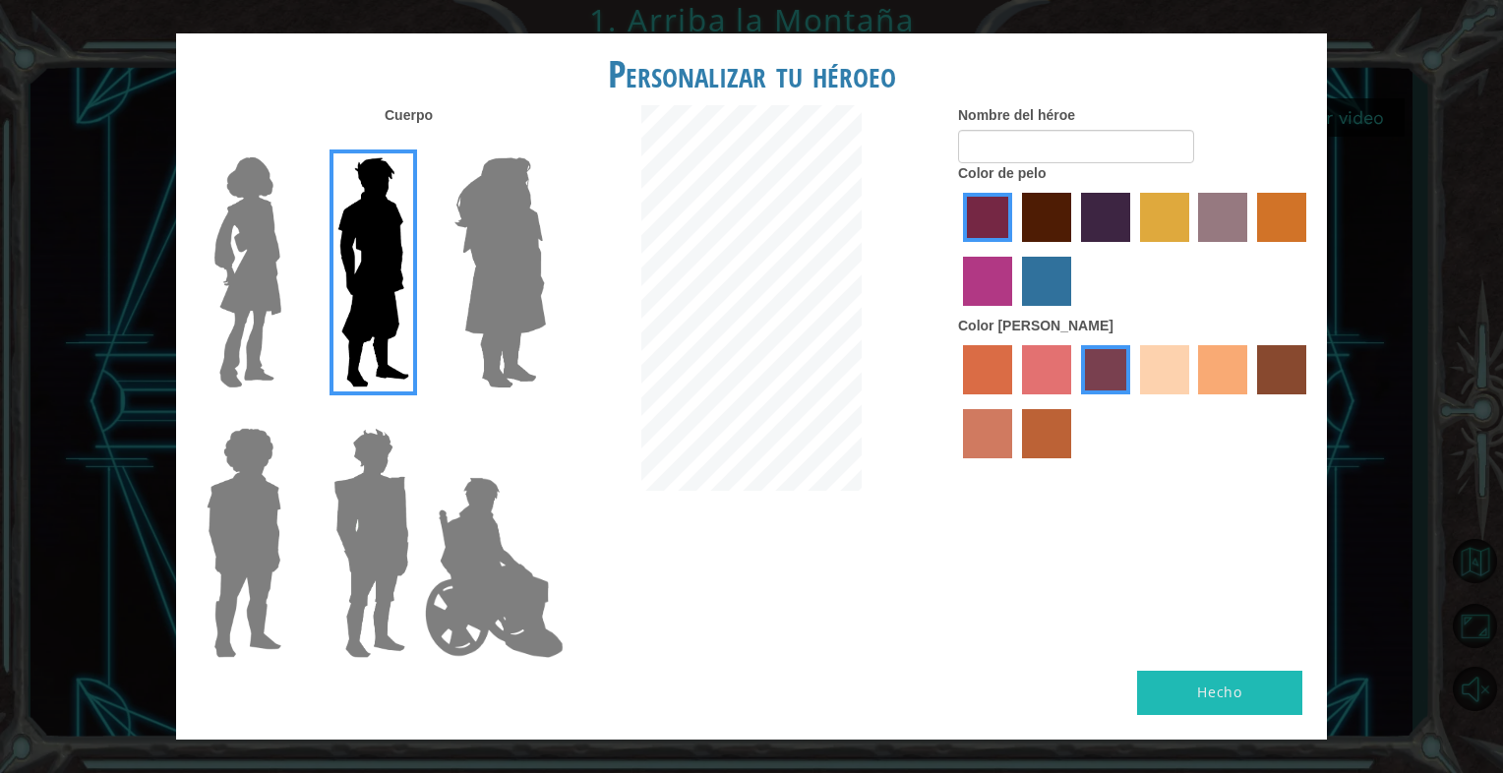
click at [354, 461] on img at bounding box center [372, 543] width 92 height 246
click at [417, 415] on input "Hero Garnet" at bounding box center [417, 415] width 0 height 0
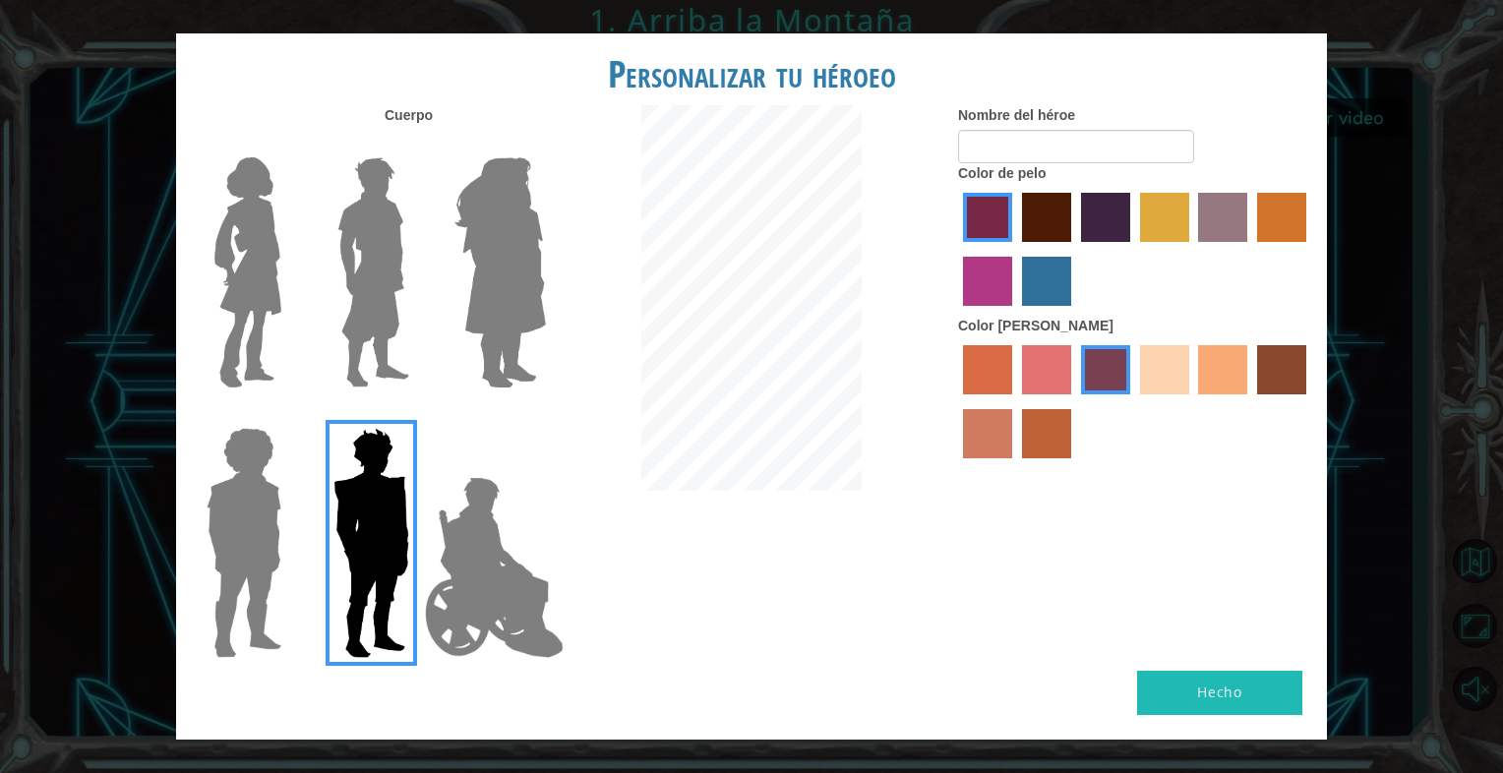
click at [1215, 383] on label "tacao skin color" at bounding box center [1222, 369] width 49 height 49
click at [1193, 401] on input "tacao skin color" at bounding box center [1193, 401] width 0 height 0
click at [376, 234] on img at bounding box center [374, 273] width 88 height 246
click at [417, 145] on input "Hero Lars" at bounding box center [417, 145] width 0 height 0
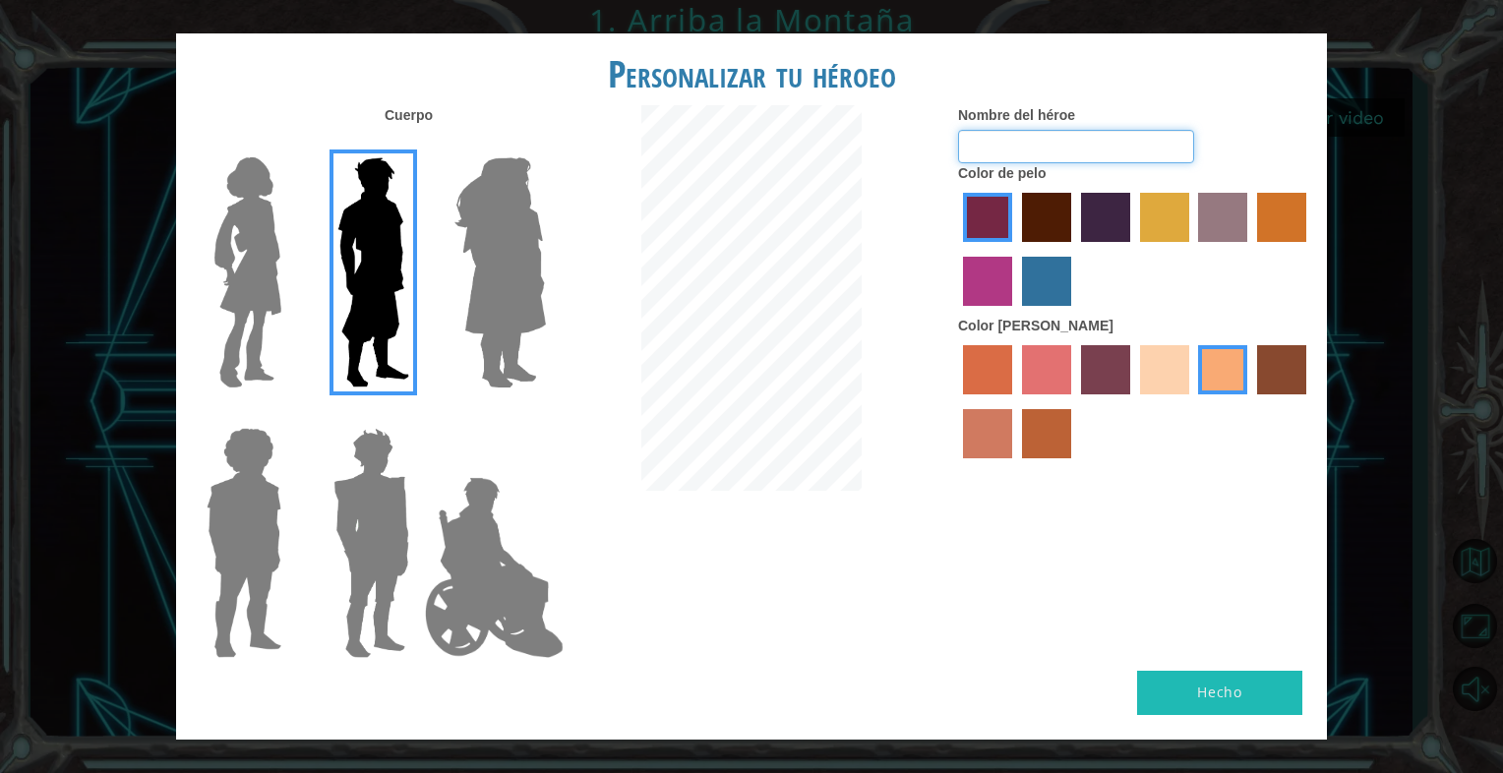
click at [1151, 144] on input "Nombre del héroe" at bounding box center [1076, 146] width 236 height 33
type input "[PERSON_NAME]"
click at [1035, 212] on label "maroon hair color" at bounding box center [1046, 217] width 49 height 49
click at [1015, 249] on input "maroon hair color" at bounding box center [1015, 249] width 0 height 0
click at [1104, 238] on label "hot purple hair color" at bounding box center [1105, 217] width 49 height 49
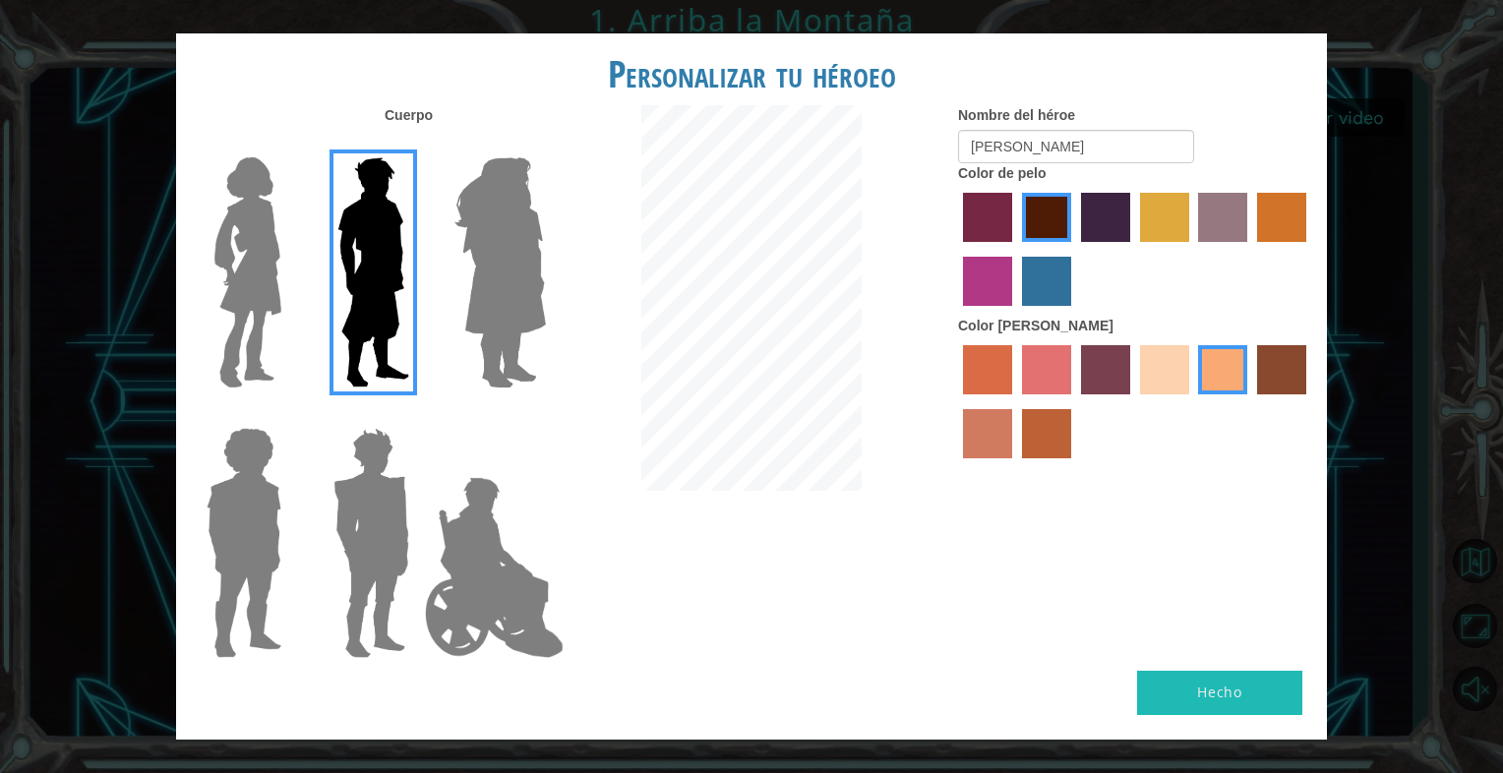
click at [1074, 249] on input "hot purple hair color" at bounding box center [1074, 249] width 0 height 0
click at [1145, 225] on label "tulip tree hair color" at bounding box center [1164, 217] width 49 height 49
click at [1134, 249] on input "tulip tree hair color" at bounding box center [1134, 249] width 0 height 0
click at [1008, 277] on label "medium red violet hair color" at bounding box center [987, 281] width 49 height 49
click at [1310, 249] on input "medium red violet hair color" at bounding box center [1310, 249] width 0 height 0
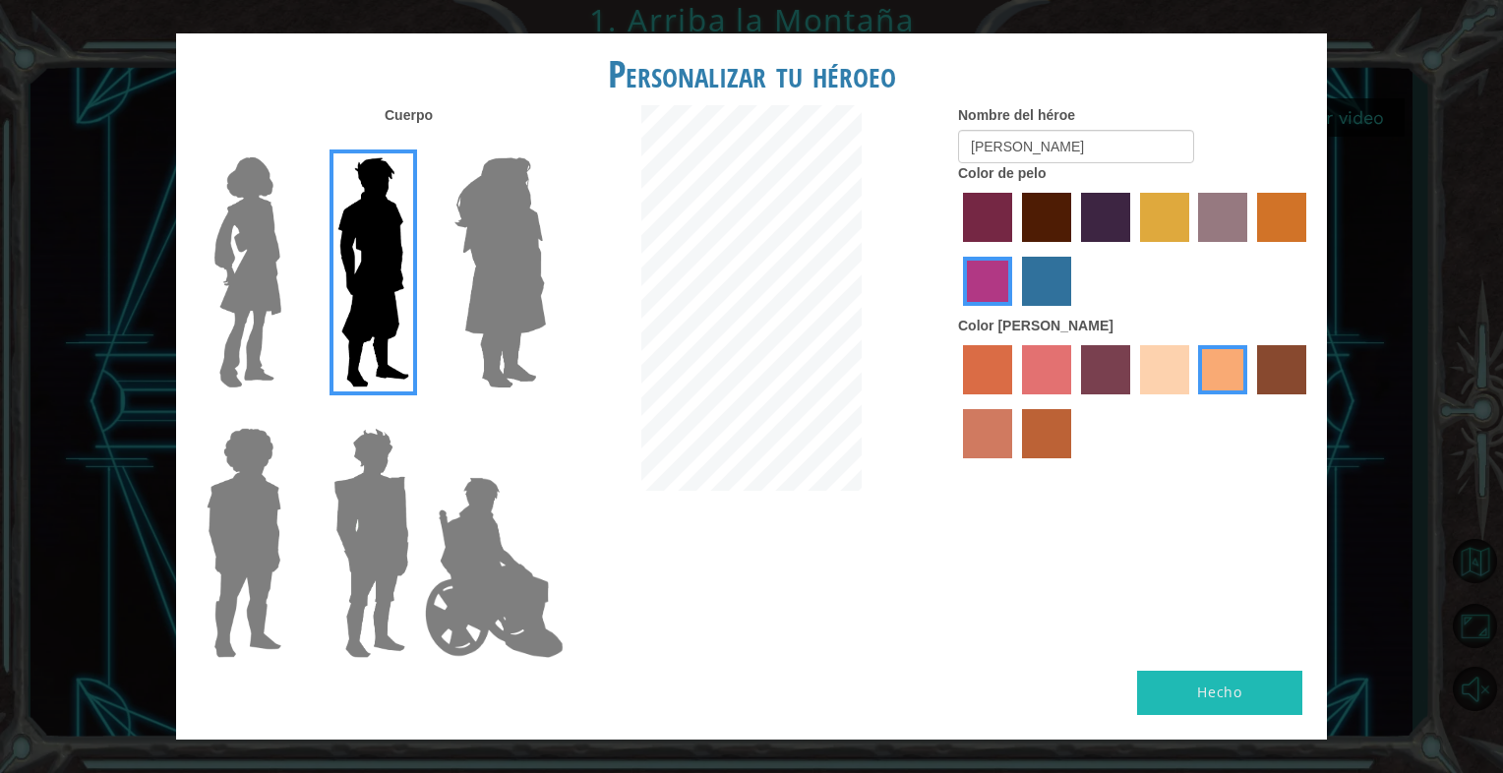
click at [1185, 218] on label "tulip tree hair color" at bounding box center [1164, 217] width 49 height 49
click at [1134, 249] on input "tulip tree hair color" at bounding box center [1134, 249] width 0 height 0
click at [1164, 363] on label "sandy beach skin color" at bounding box center [1164, 369] width 49 height 49
click at [1134, 401] on input "sandy beach skin color" at bounding box center [1134, 401] width 0 height 0
click at [1219, 389] on label "tacao skin color" at bounding box center [1222, 369] width 49 height 49
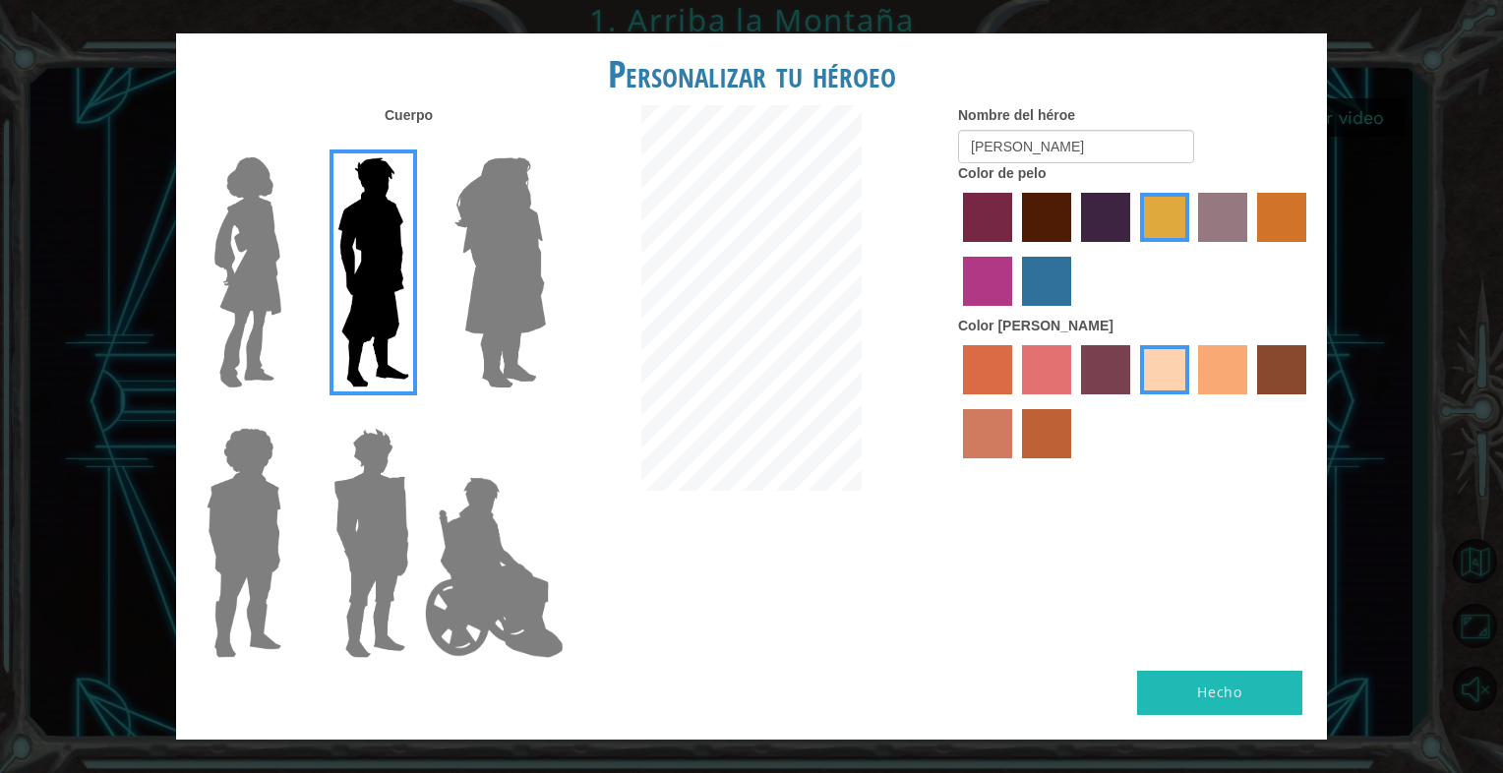
click at [1193, 401] on input "tacao skin color" at bounding box center [1193, 401] width 0 height 0
click at [1055, 209] on label "maroon hair color" at bounding box center [1046, 217] width 49 height 49
click at [1015, 249] on input "maroon hair color" at bounding box center [1015, 249] width 0 height 0
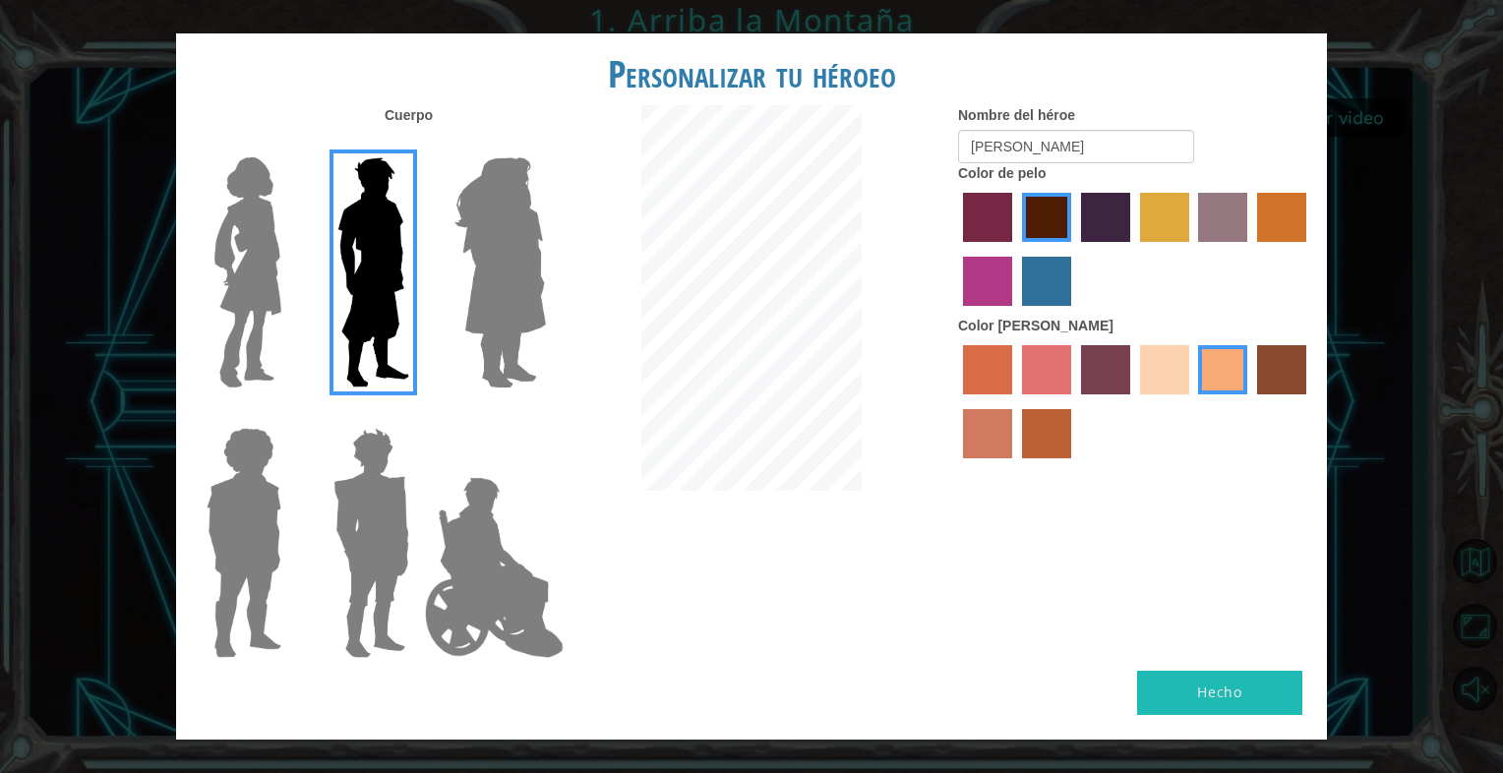
click at [1217, 714] on button "Hecho" at bounding box center [1219, 693] width 165 height 44
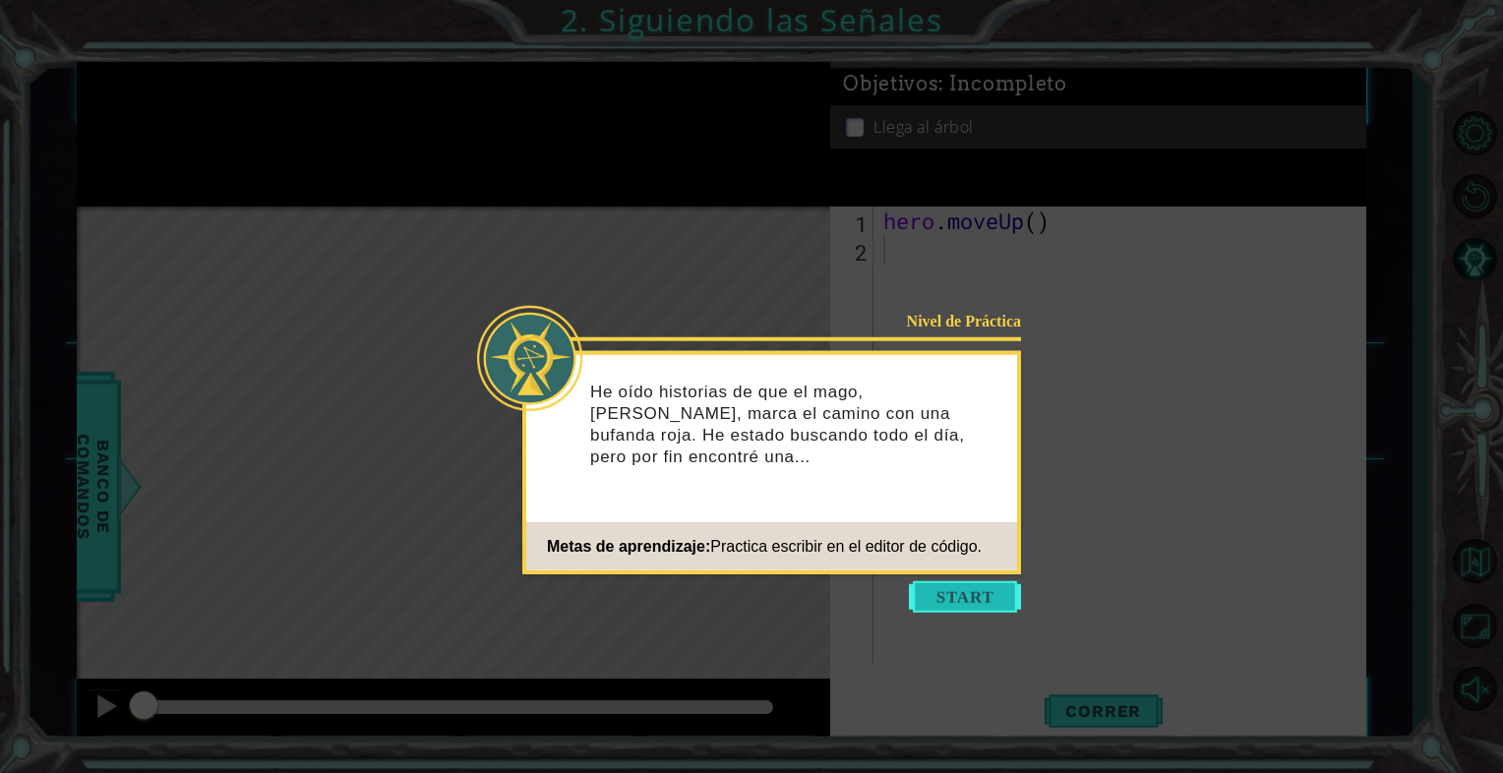
click at [943, 588] on button "Start" at bounding box center [965, 597] width 112 height 31
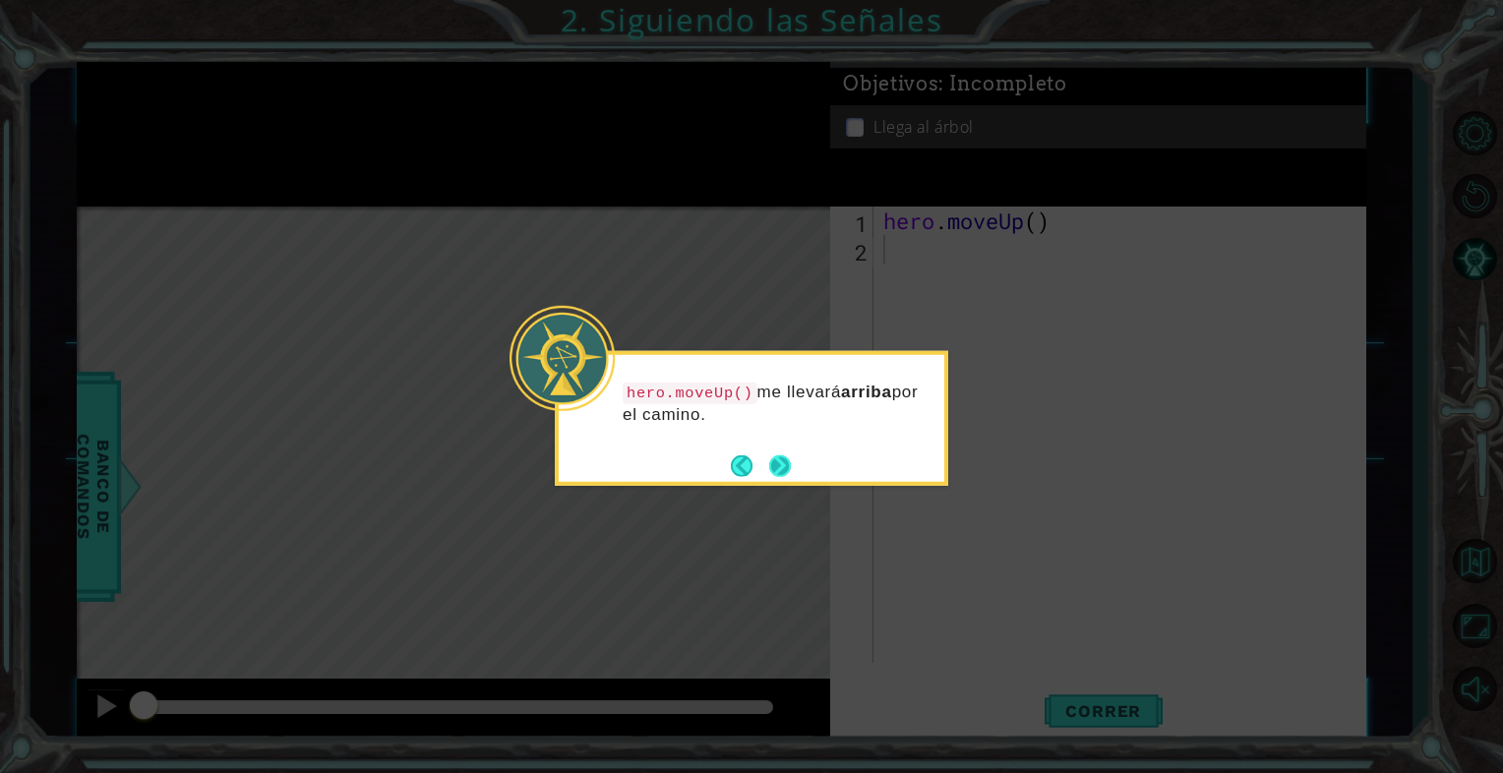
click at [785, 460] on button "Next" at bounding box center [780, 466] width 23 height 23
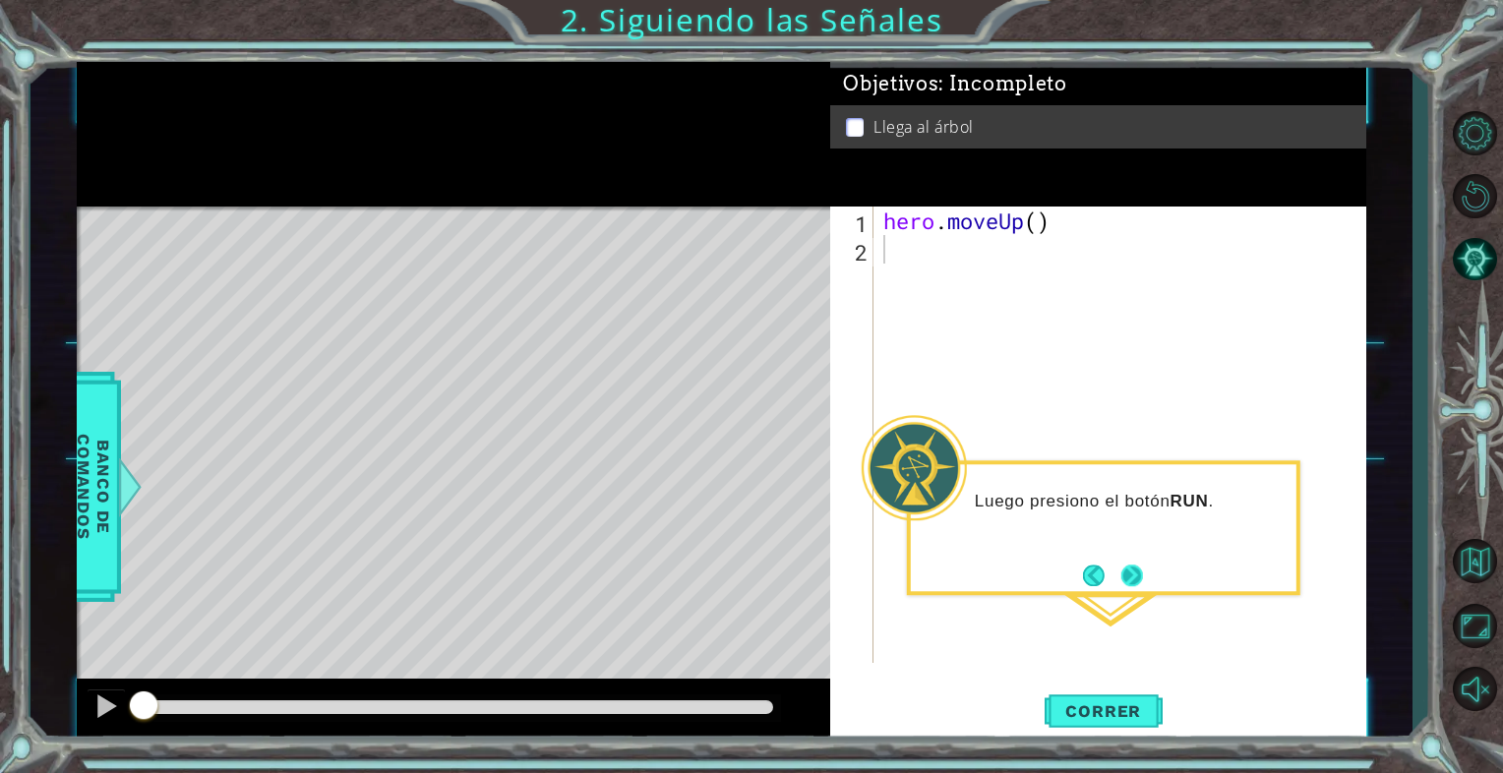
click at [1126, 572] on button "Next" at bounding box center [1133, 576] width 24 height 24
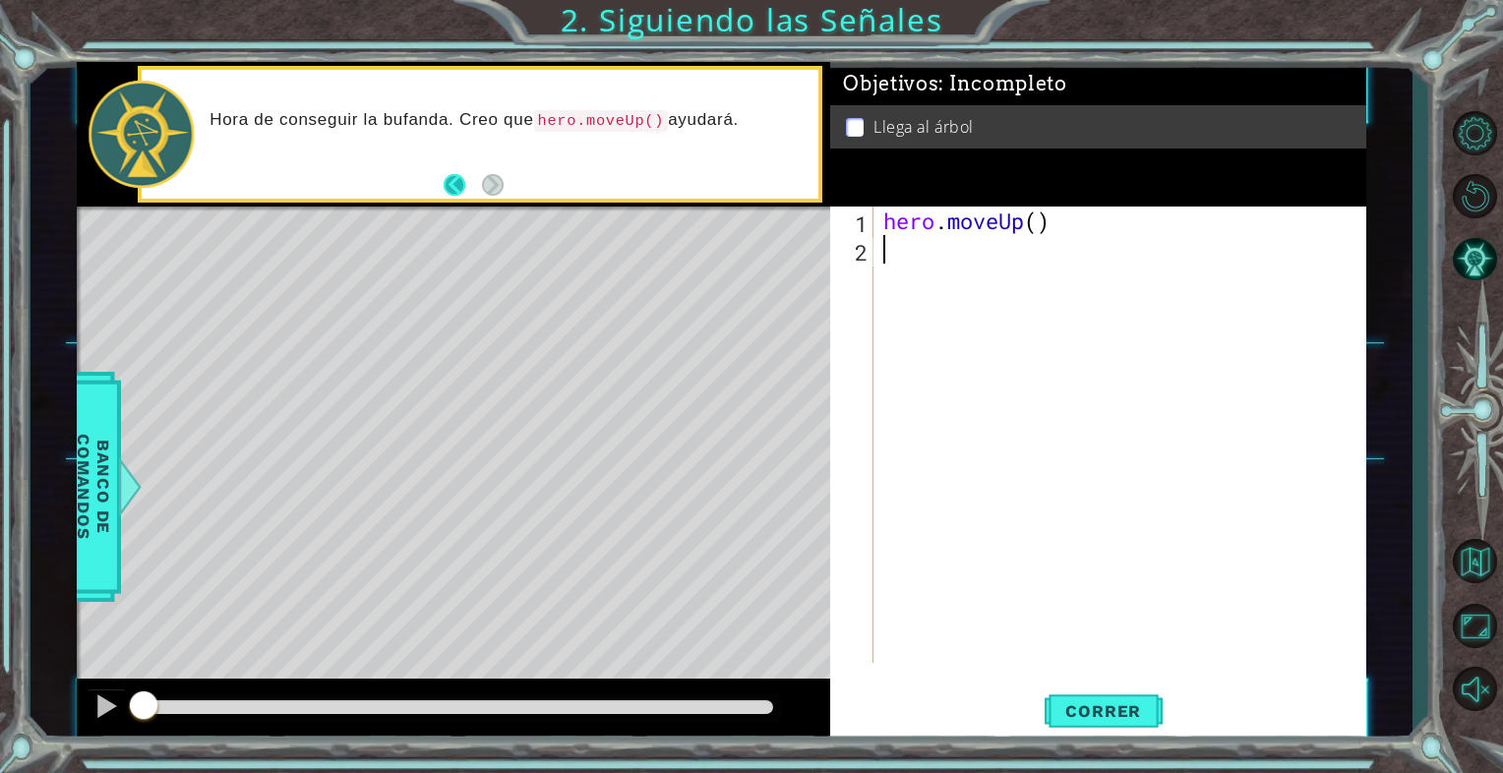
click at [460, 178] on button "Back" at bounding box center [463, 185] width 38 height 22
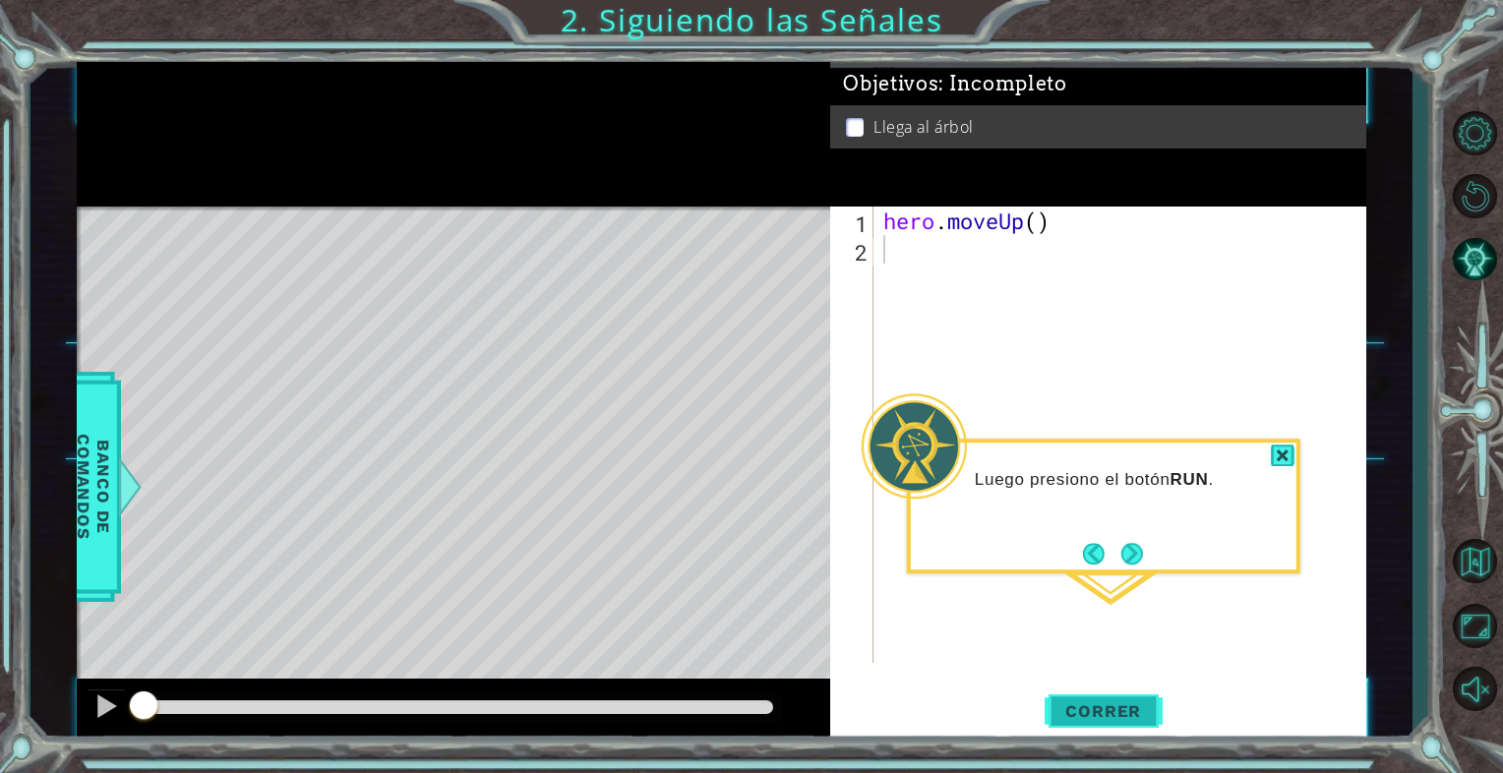
click at [1115, 703] on span "Correr" at bounding box center [1103, 712] width 115 height 20
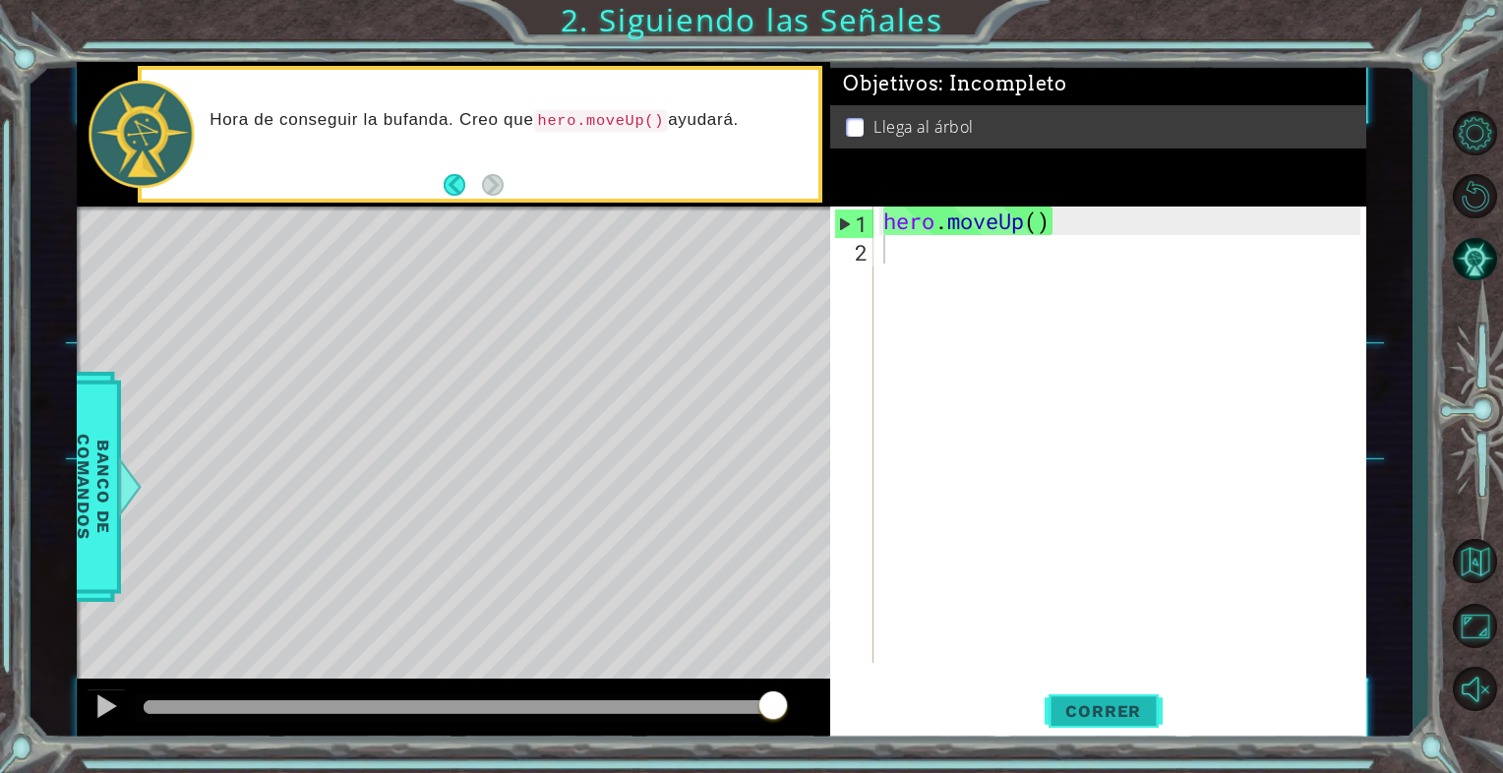
click at [1085, 708] on span "Correr" at bounding box center [1103, 712] width 115 height 20
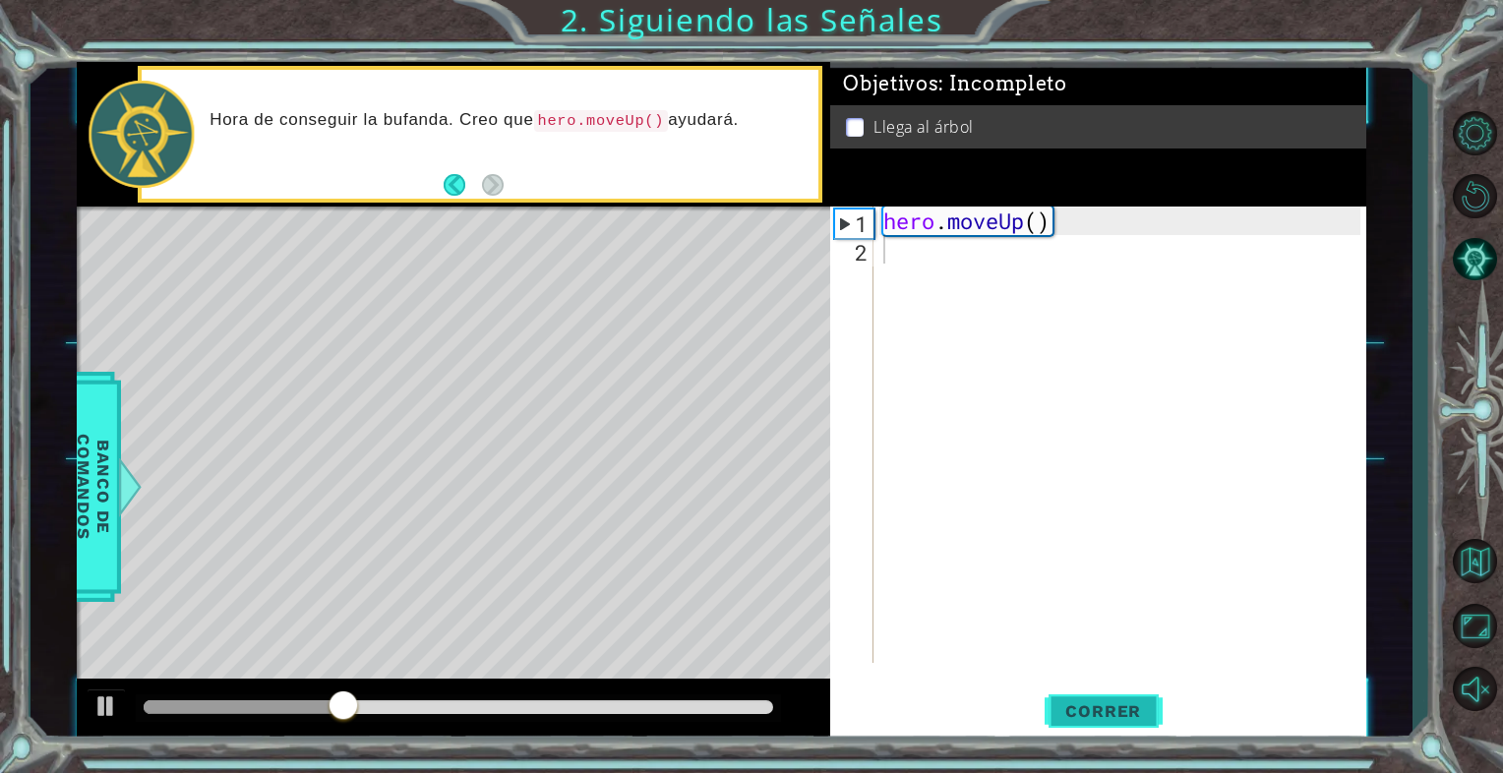
click at [1085, 708] on span "Correr" at bounding box center [1103, 712] width 115 height 20
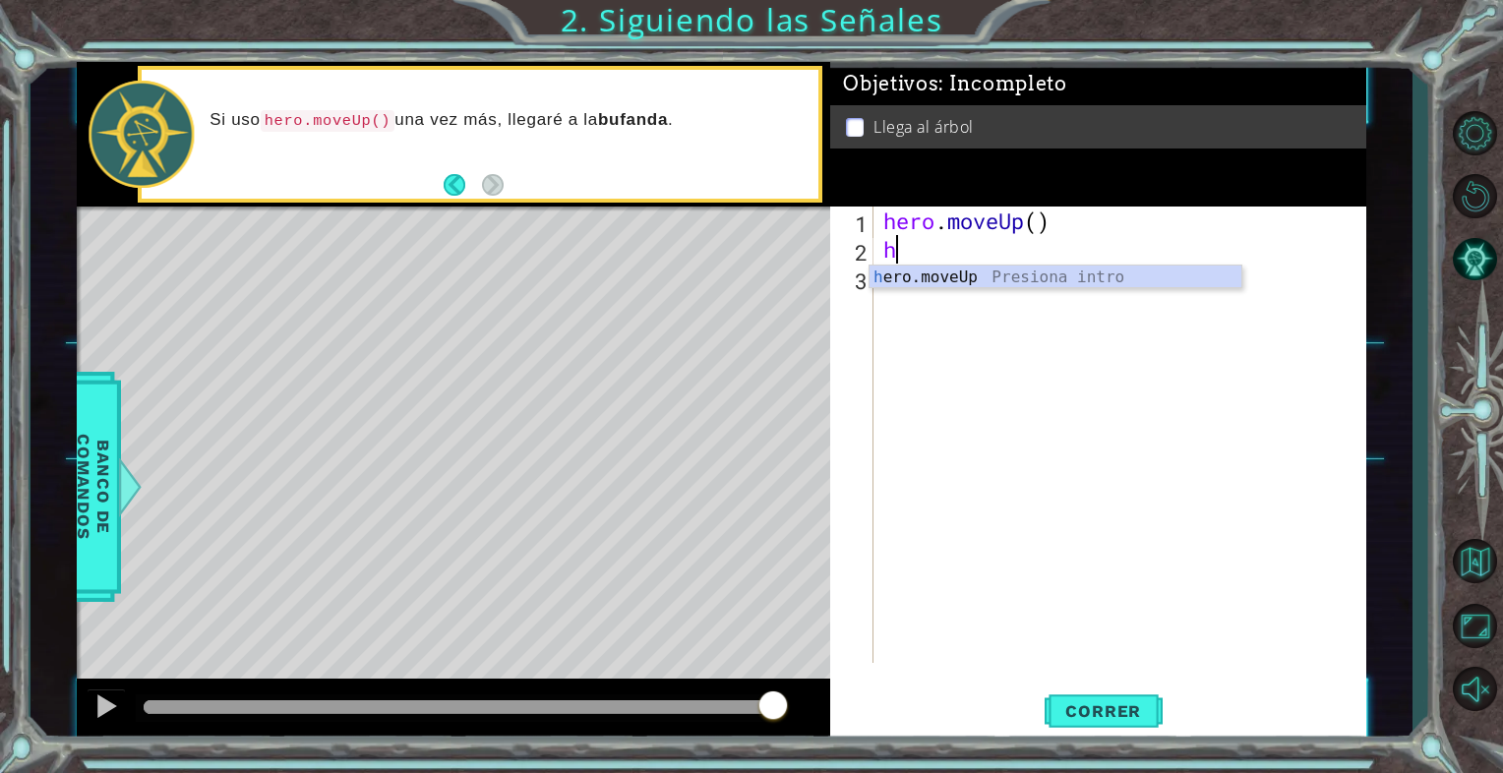
type textarea "he"
click at [963, 270] on div "he ro.moveUp Presiona intro" at bounding box center [1056, 301] width 372 height 71
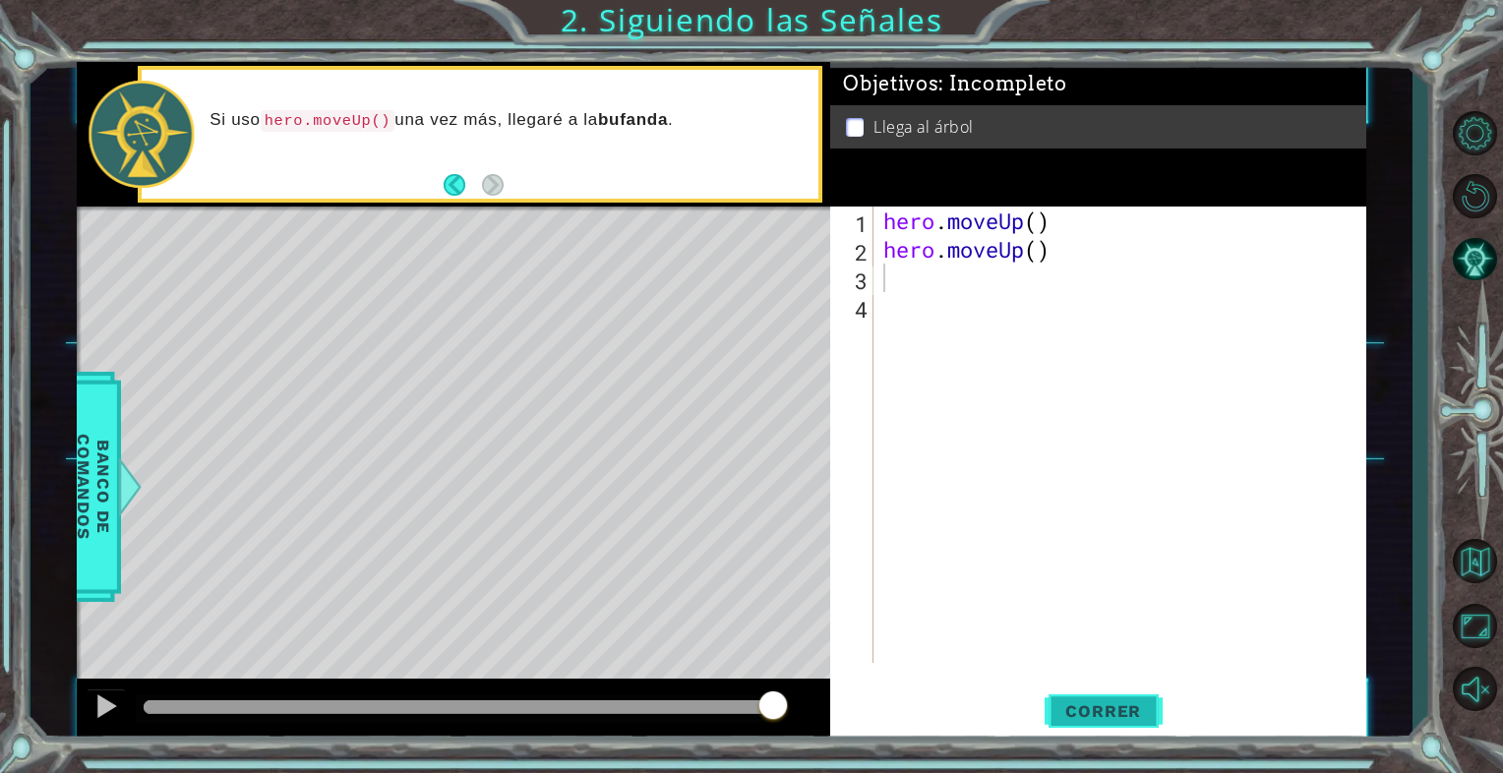
click at [1090, 714] on span "Correr" at bounding box center [1103, 712] width 115 height 20
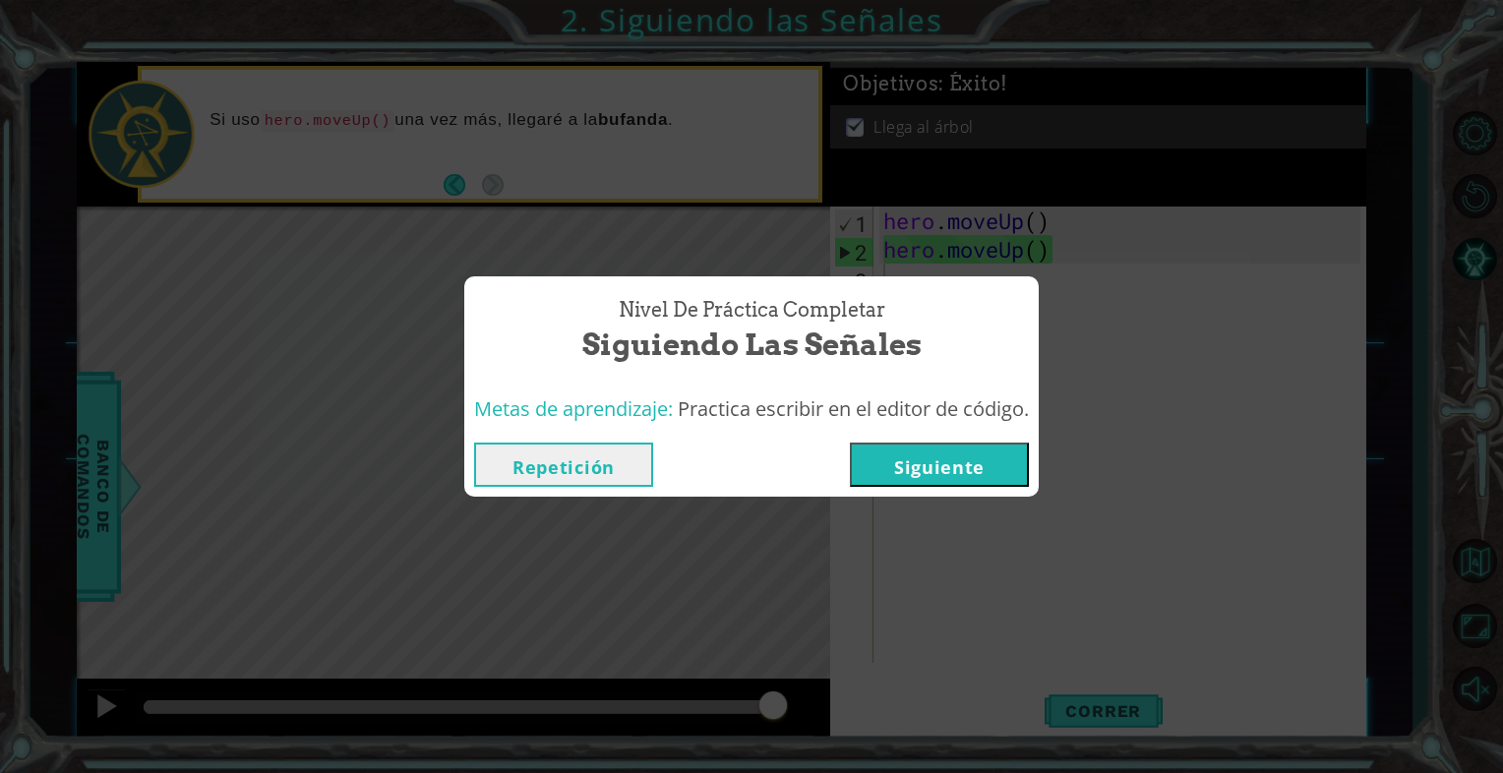
click at [945, 464] on button "Siguiente" at bounding box center [939, 465] width 179 height 44
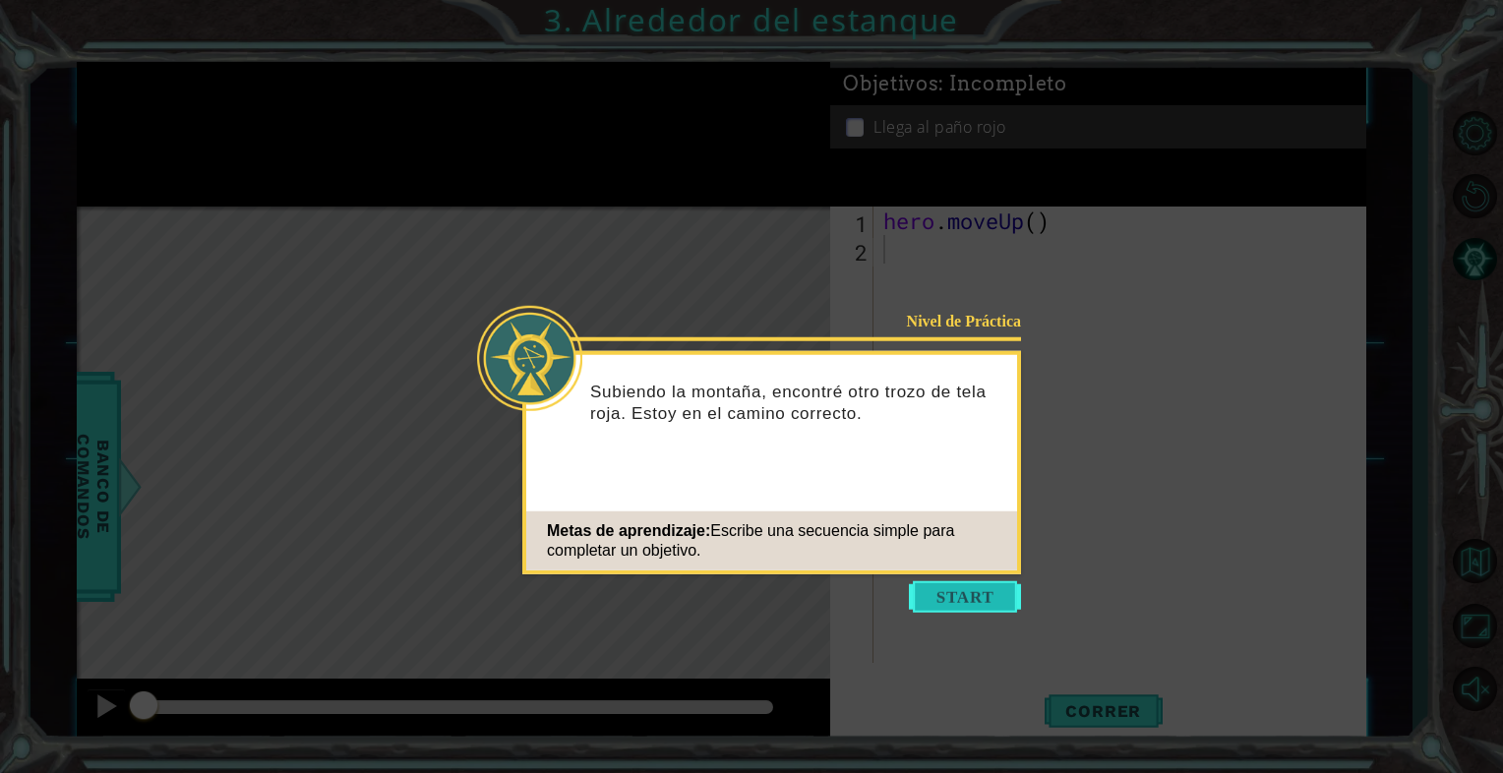
click at [968, 597] on button "Start" at bounding box center [965, 597] width 112 height 31
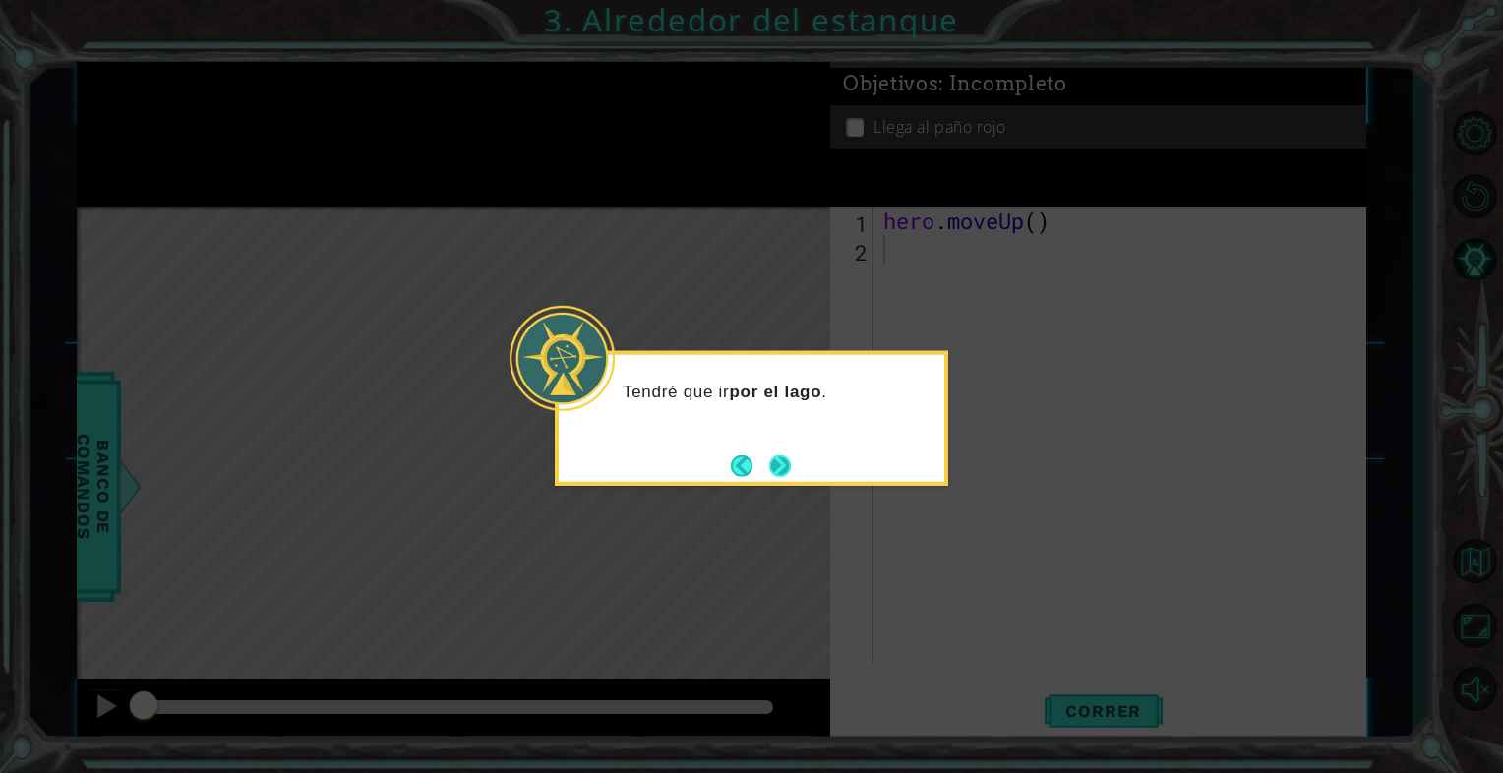
click at [781, 461] on button "Next" at bounding box center [780, 466] width 22 height 22
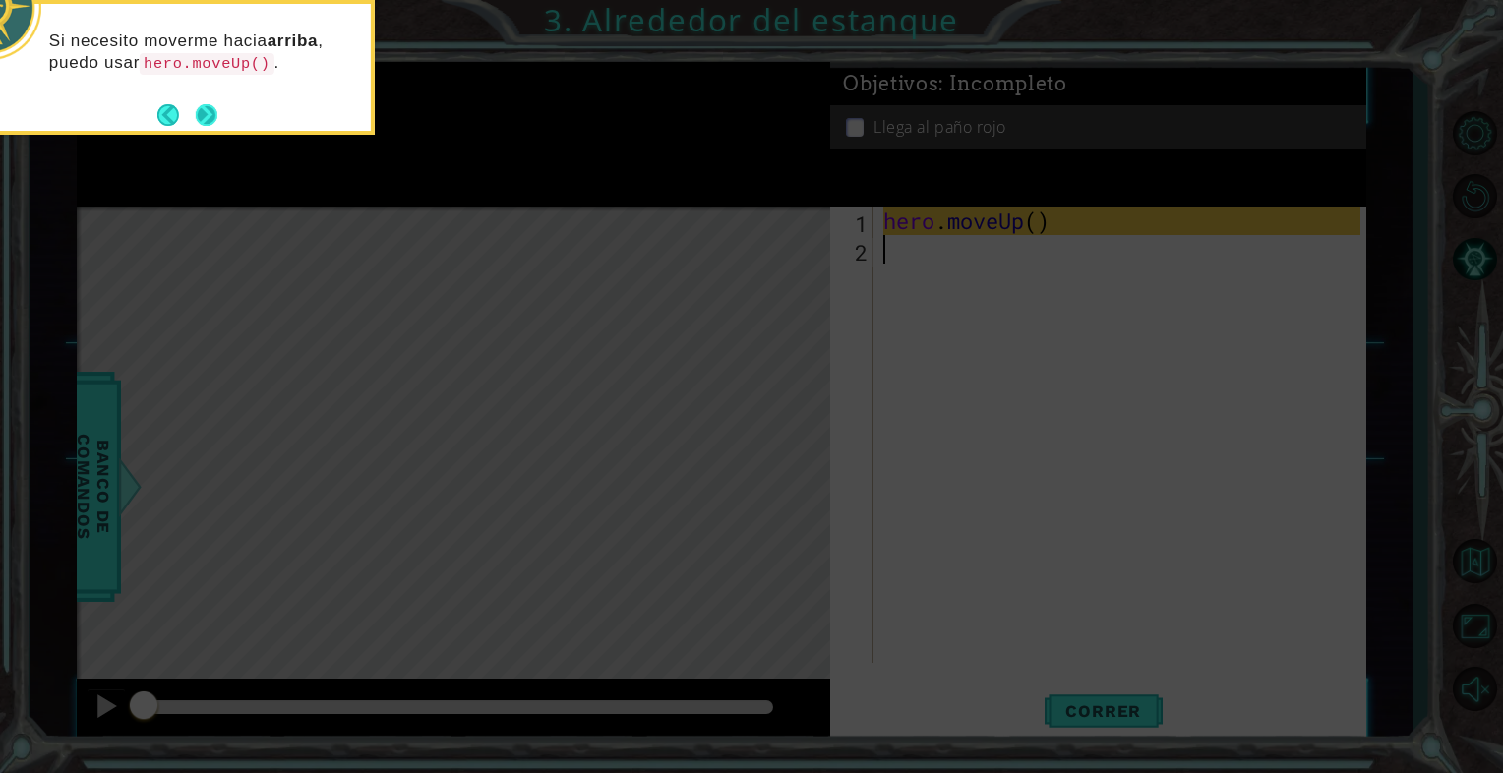
click at [211, 113] on button "Next" at bounding box center [207, 114] width 23 height 23
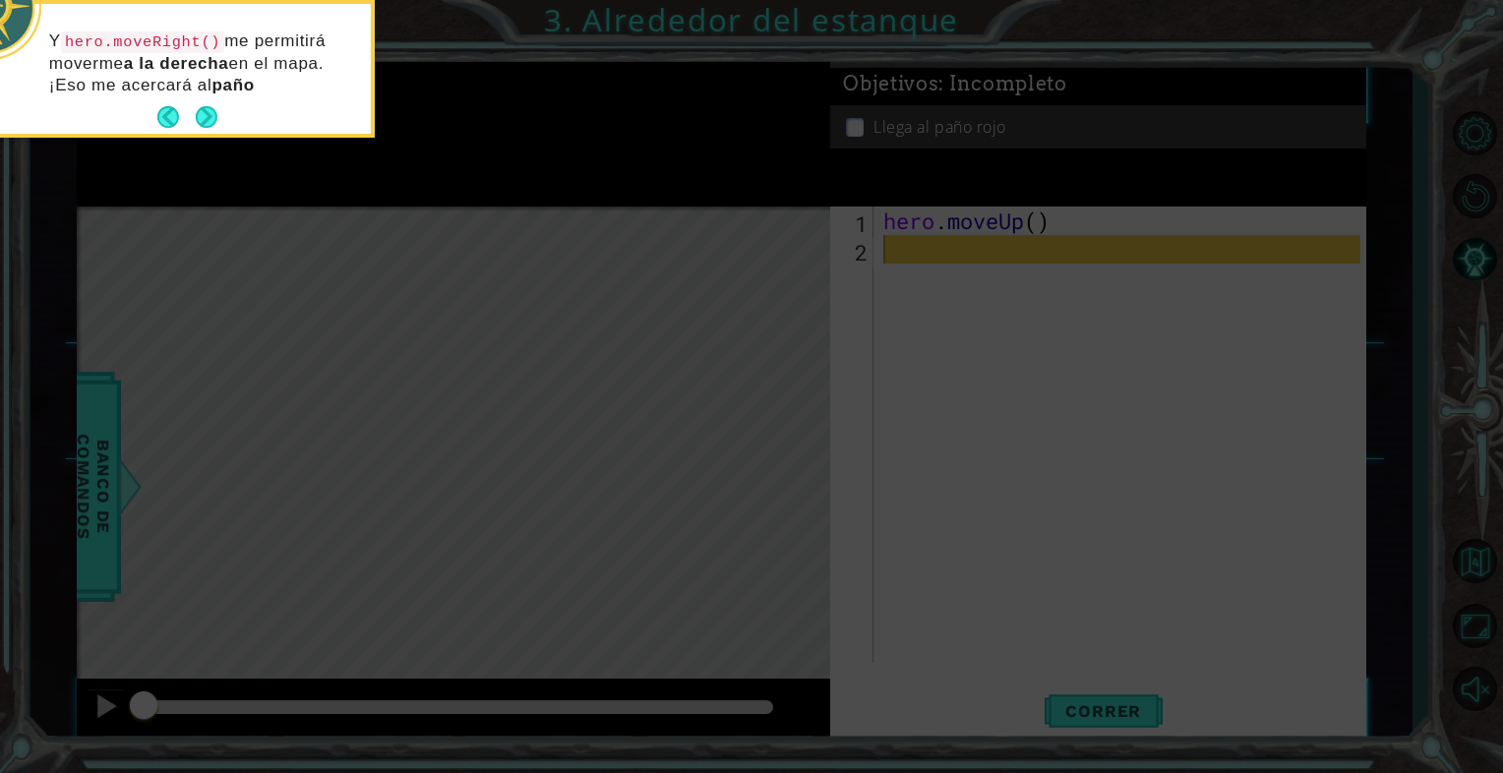
click at [211, 113] on button "Next" at bounding box center [207, 117] width 23 height 23
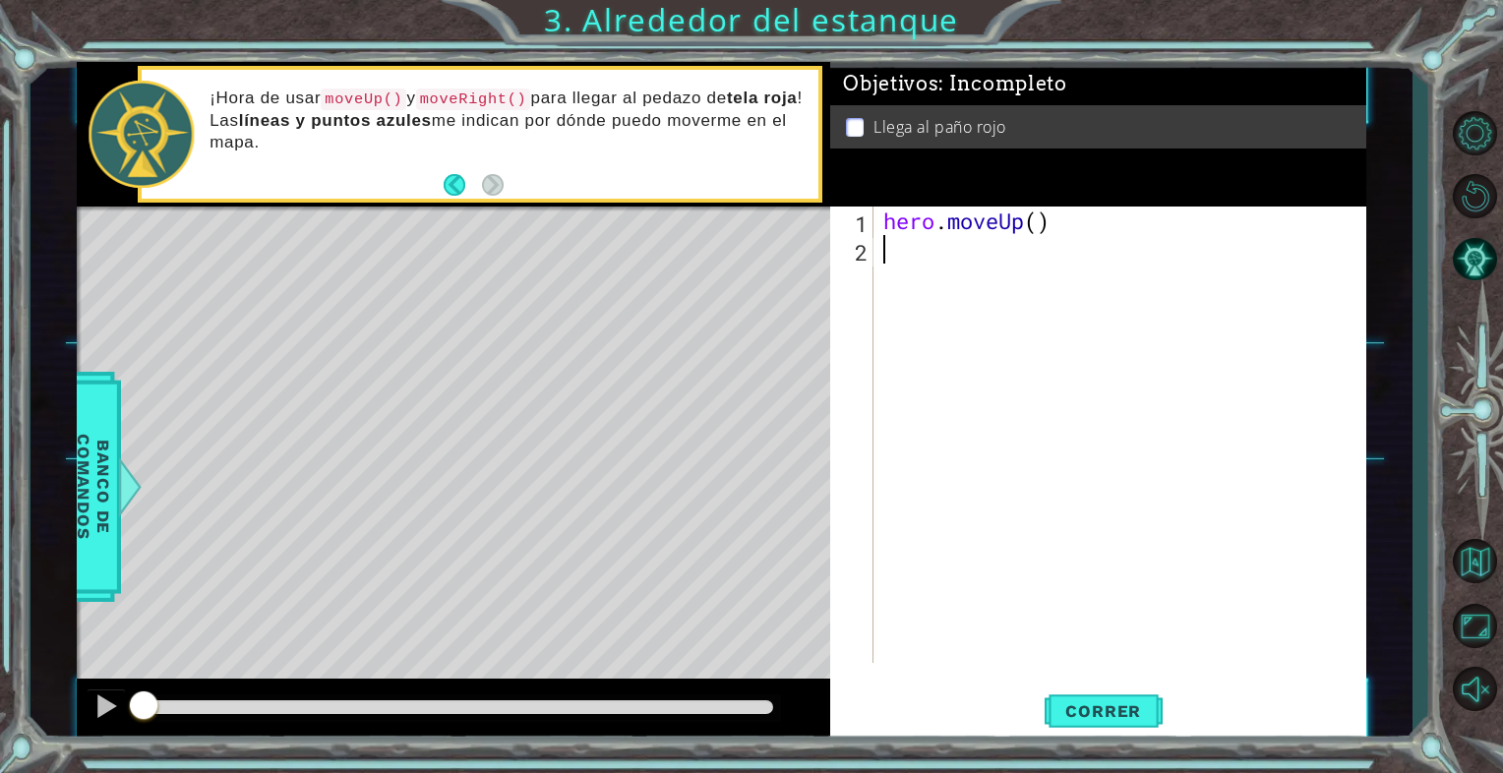
type textarea "m"
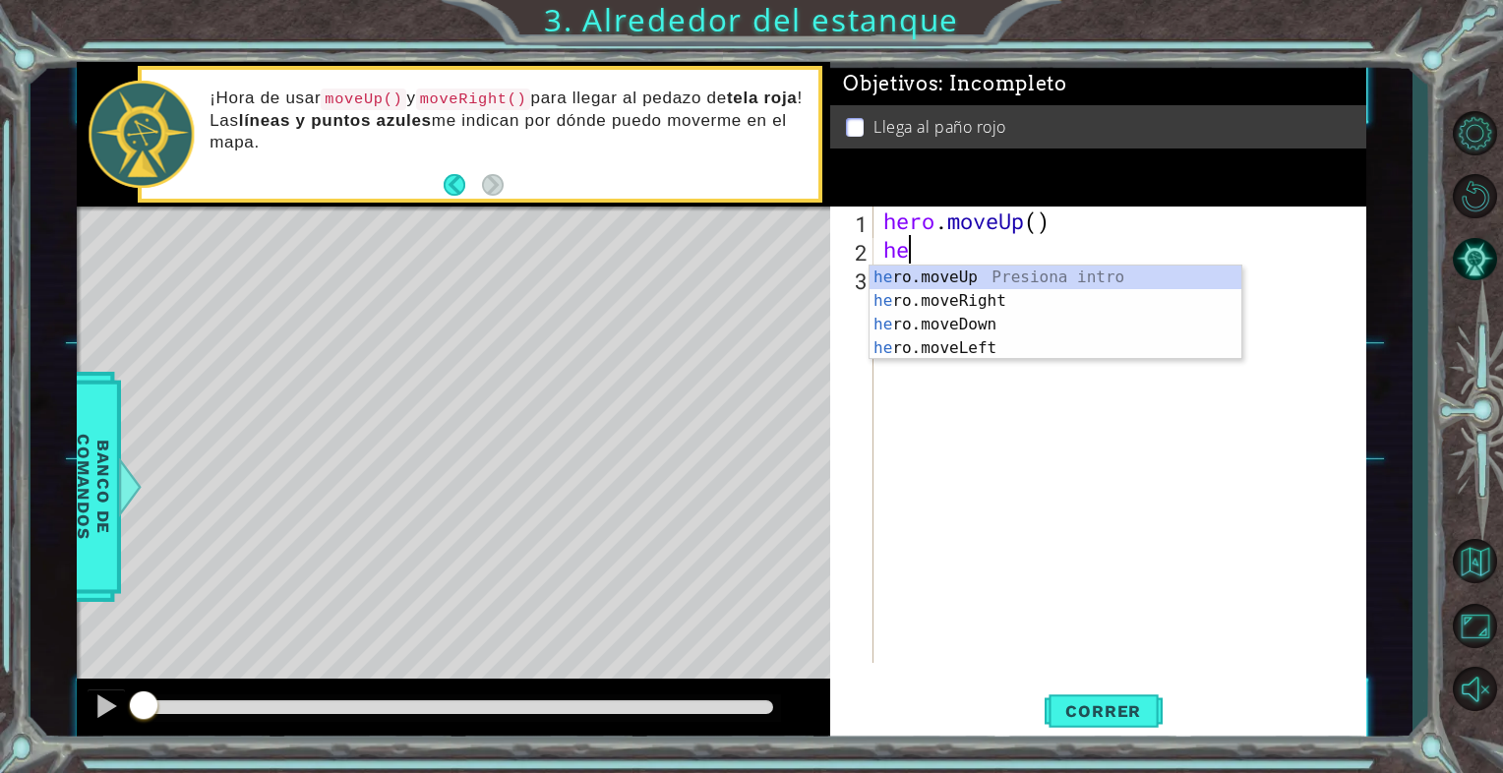
type textarea "her"
click at [921, 267] on div "her o.moveUp Presiona intro her o.moveRight Presiona intro her o.moveDown Presi…" at bounding box center [1056, 337] width 372 height 142
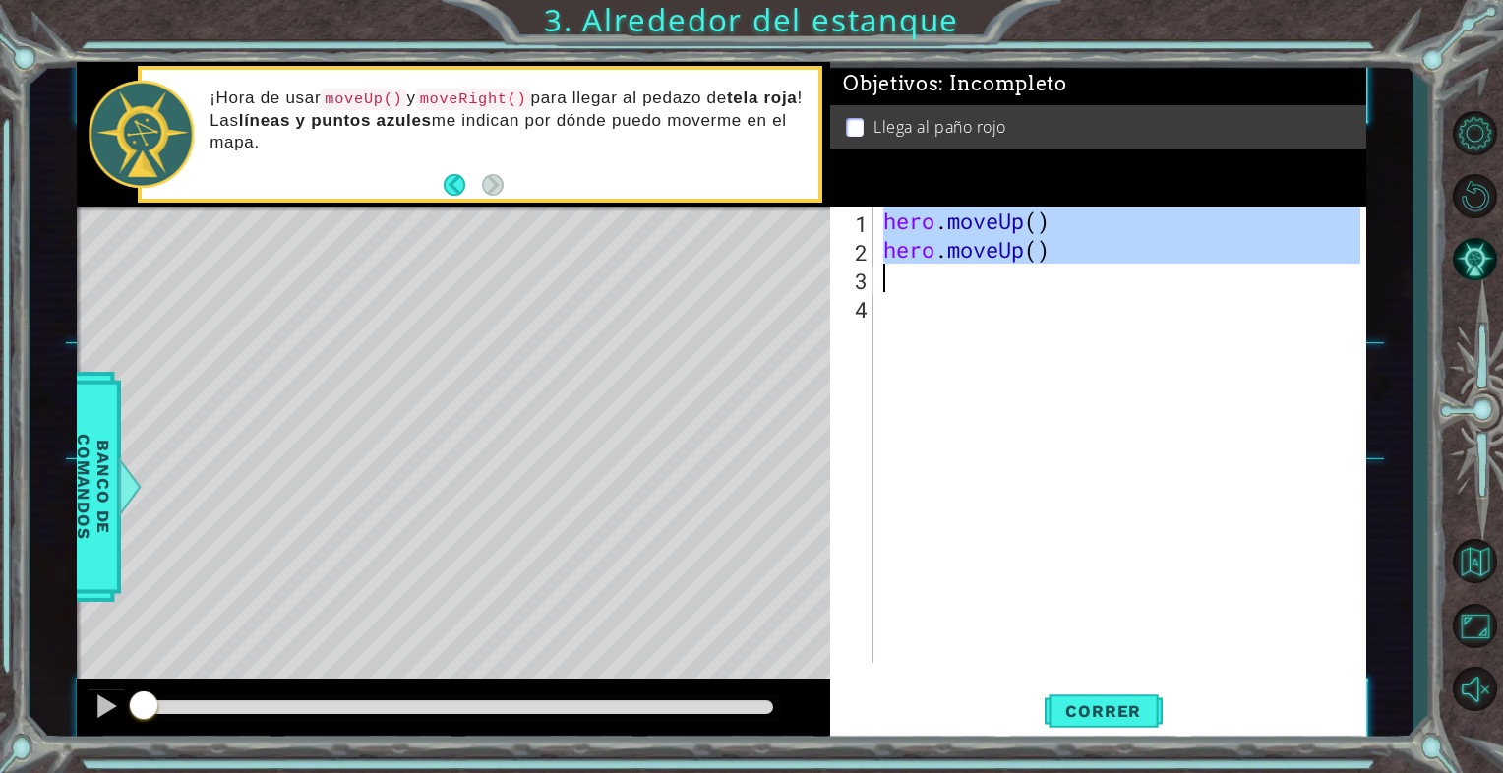
click at [921, 267] on div "hero . moveUp ( ) hero . moveUp ( )" at bounding box center [1125, 464] width 491 height 514
type textarea "hero.moveUp()"
click at [906, 289] on div "hero . moveUp ( ) hero . moveUp ( )" at bounding box center [1120, 435] width 481 height 457
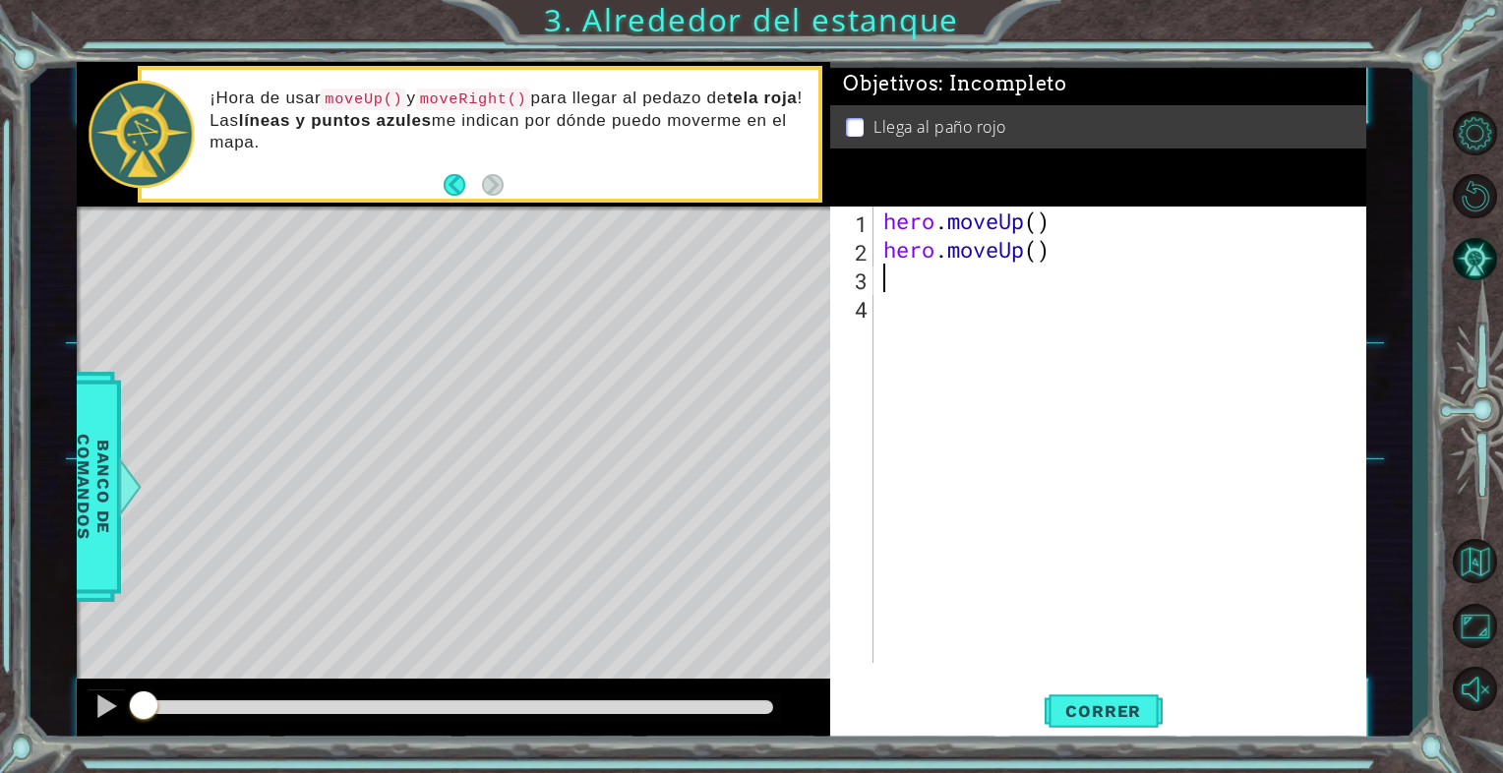
type textarea "h"
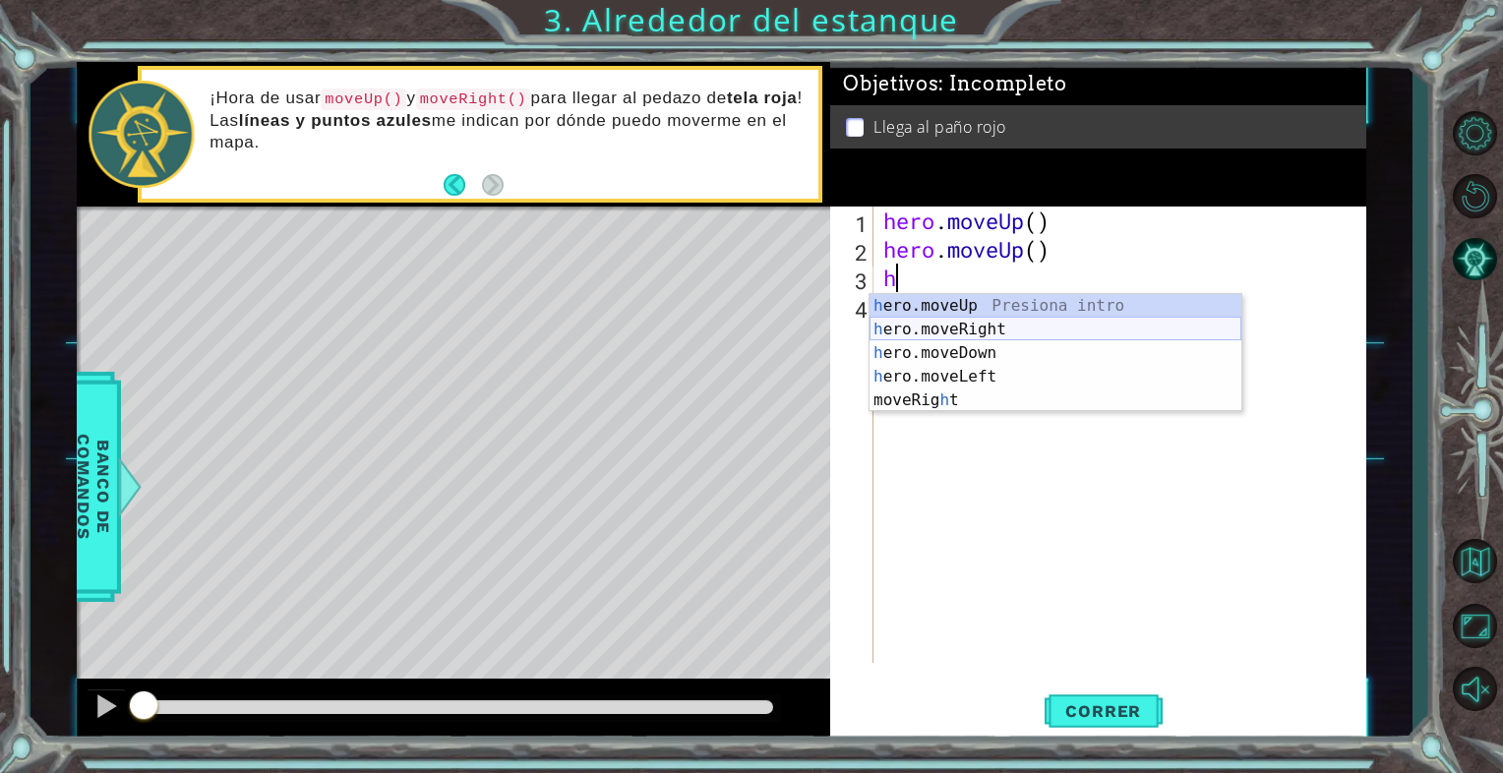
click at [985, 334] on div "h ero.moveUp Presiona intro h ero.moveRight Presiona intro h ero.moveDown Presi…" at bounding box center [1056, 376] width 372 height 165
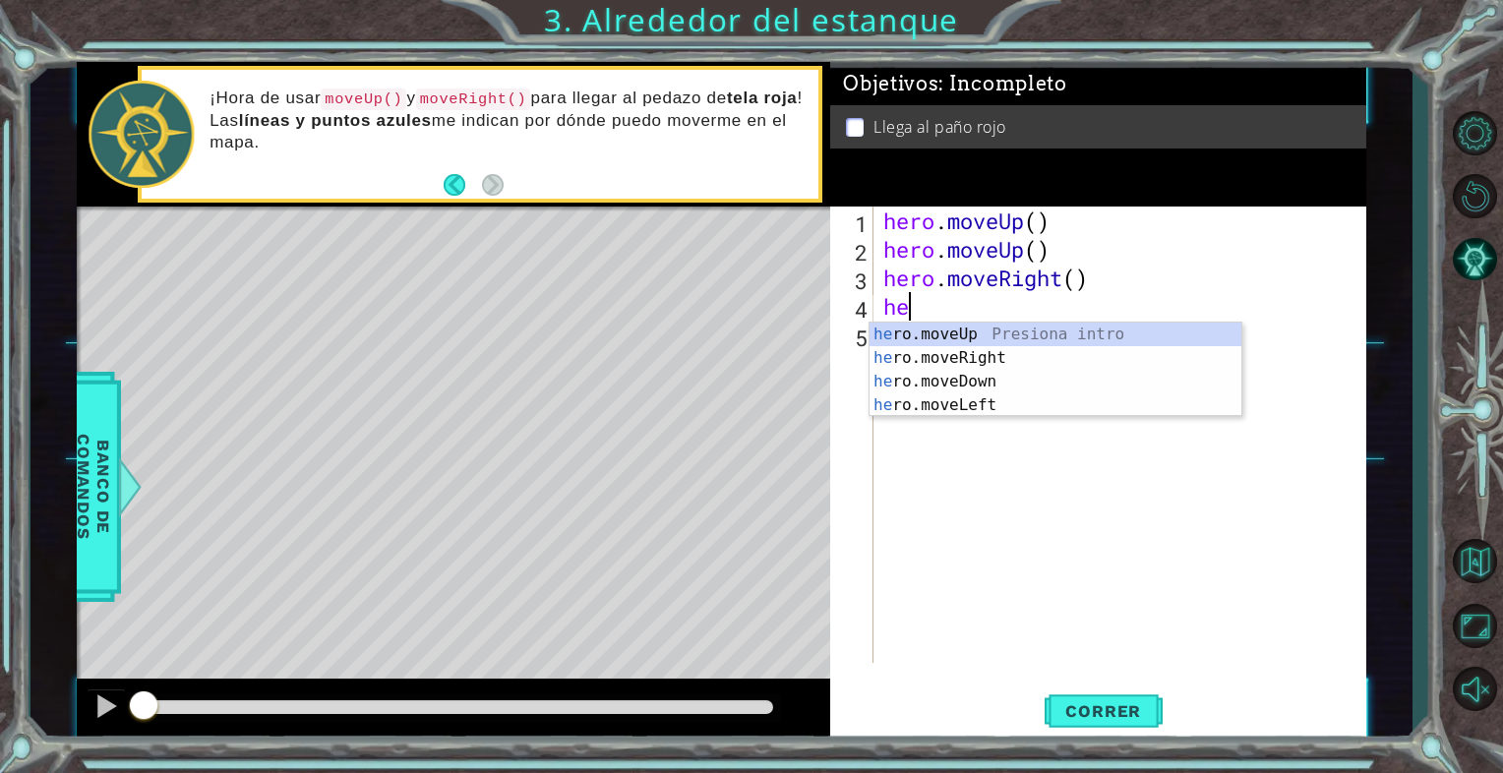
type textarea "hero"
click at [940, 323] on div "hero .moveUp Presiona intro hero .moveRight Presiona intro hero .moveDown Presi…" at bounding box center [1056, 394] width 372 height 142
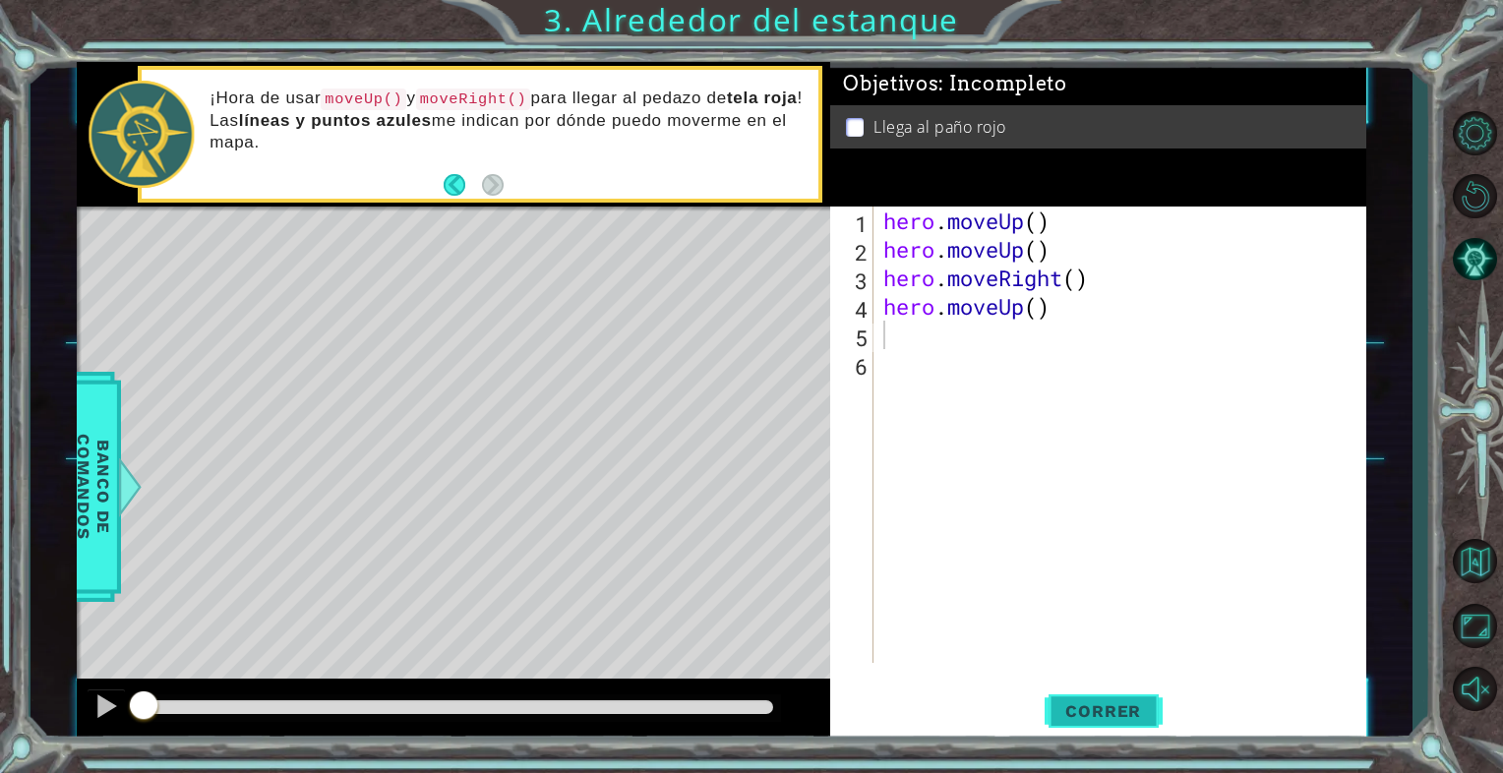
click at [1100, 688] on button "Correr" at bounding box center [1104, 711] width 118 height 53
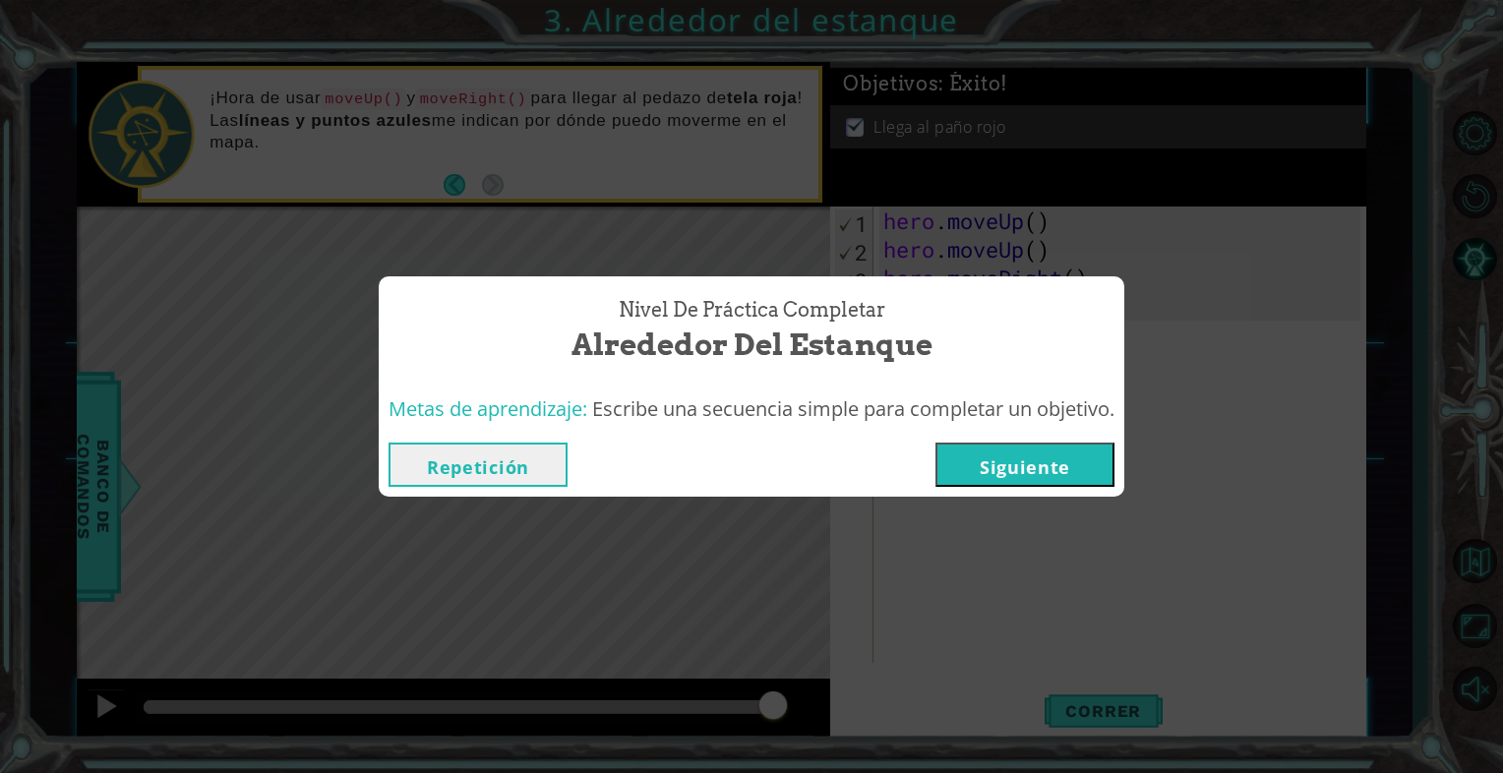
click at [1068, 484] on button "Siguiente" at bounding box center [1025, 465] width 179 height 44
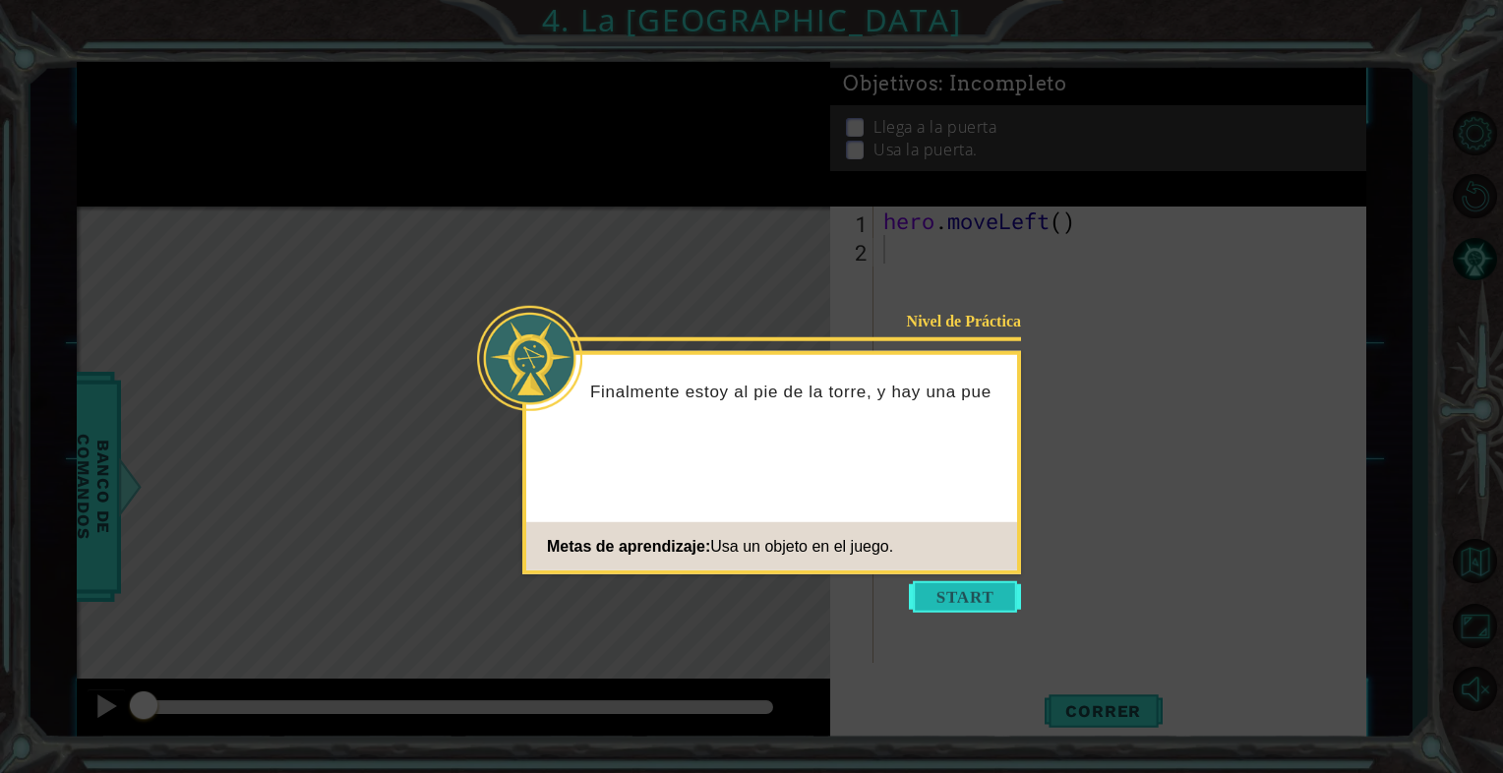
click at [931, 588] on button "Start" at bounding box center [965, 597] width 112 height 31
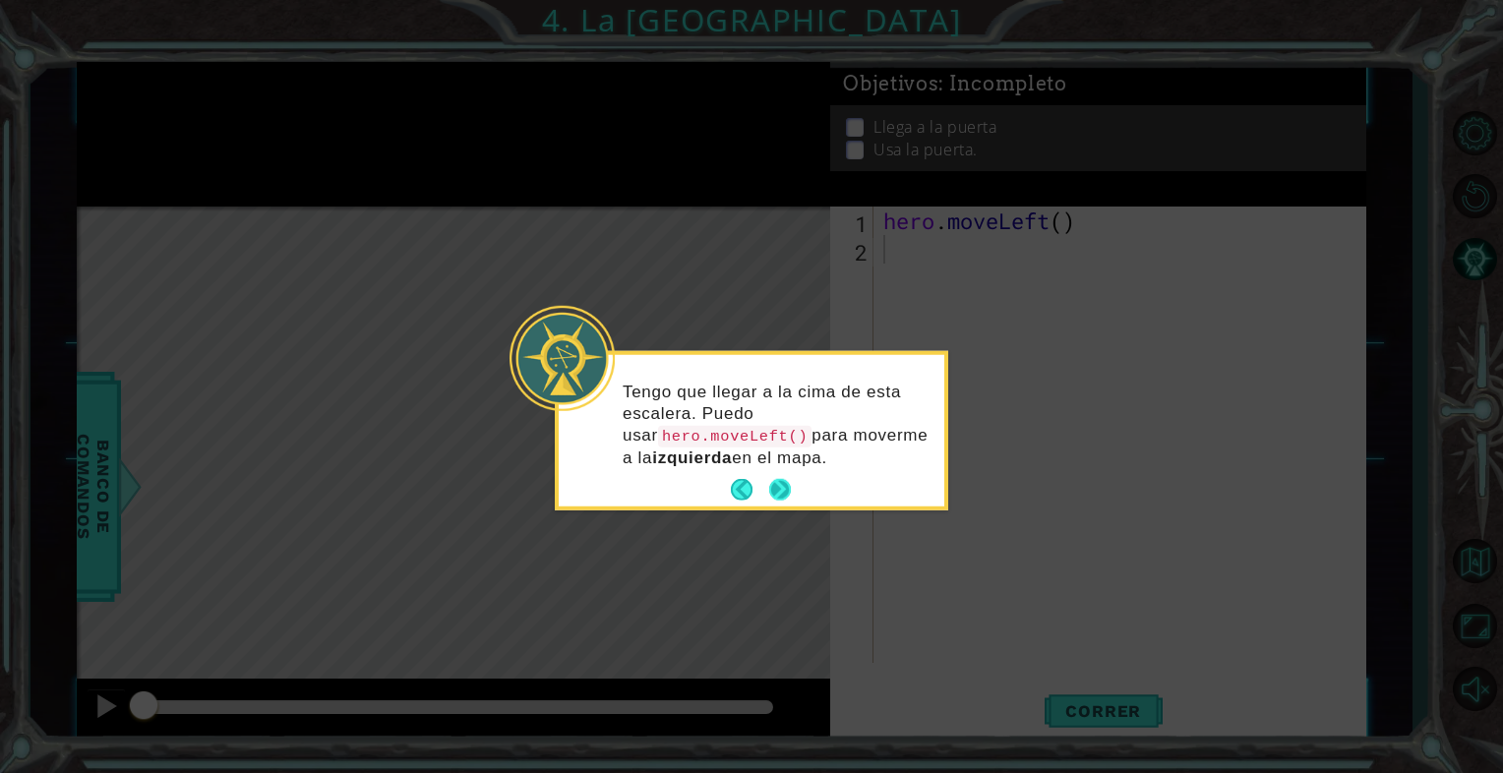
click at [772, 489] on button "Next" at bounding box center [780, 490] width 23 height 23
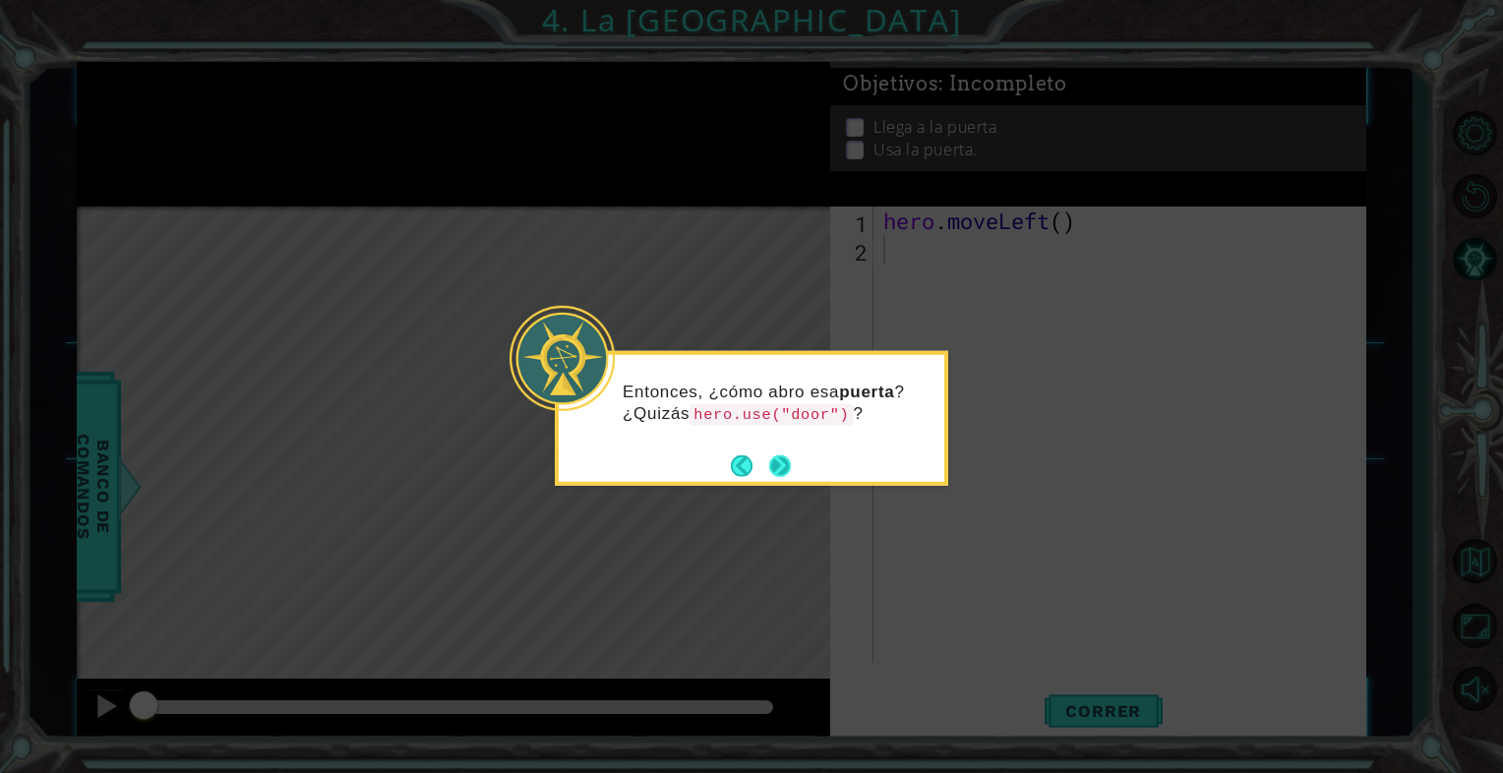
click at [781, 459] on button "Next" at bounding box center [780, 466] width 23 height 23
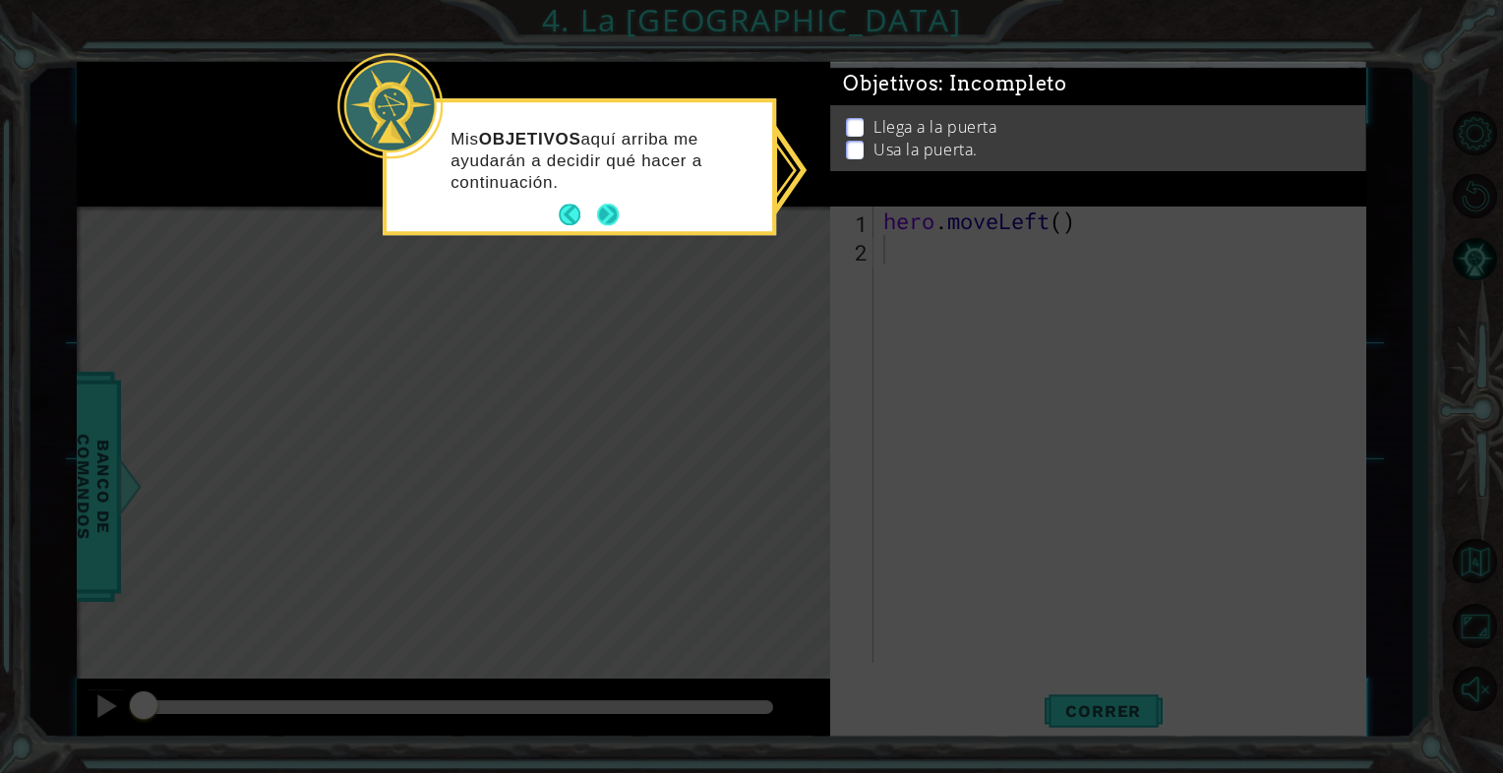
click at [611, 207] on button "Next" at bounding box center [608, 215] width 23 height 23
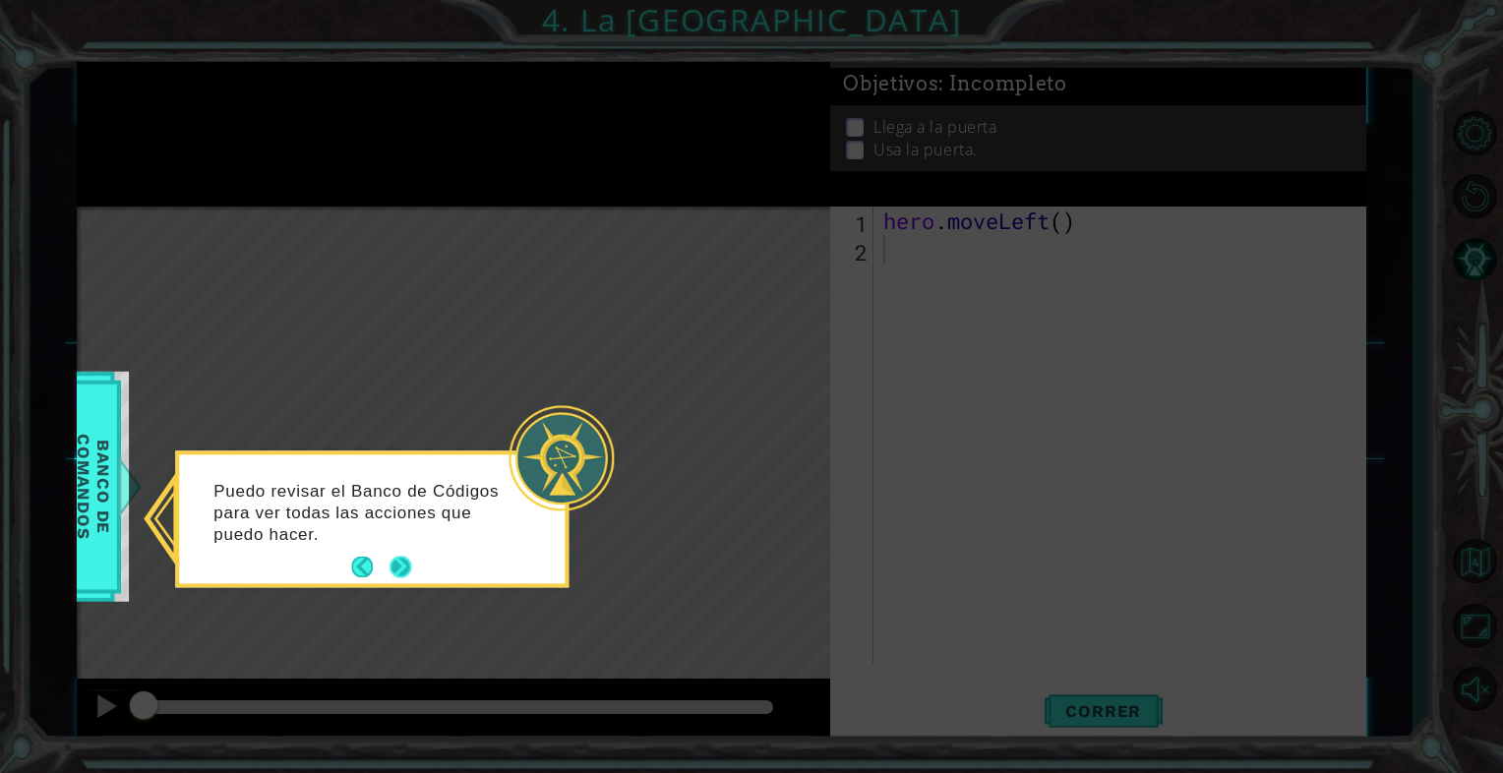
click at [398, 557] on button "Next" at bounding box center [401, 568] width 22 height 22
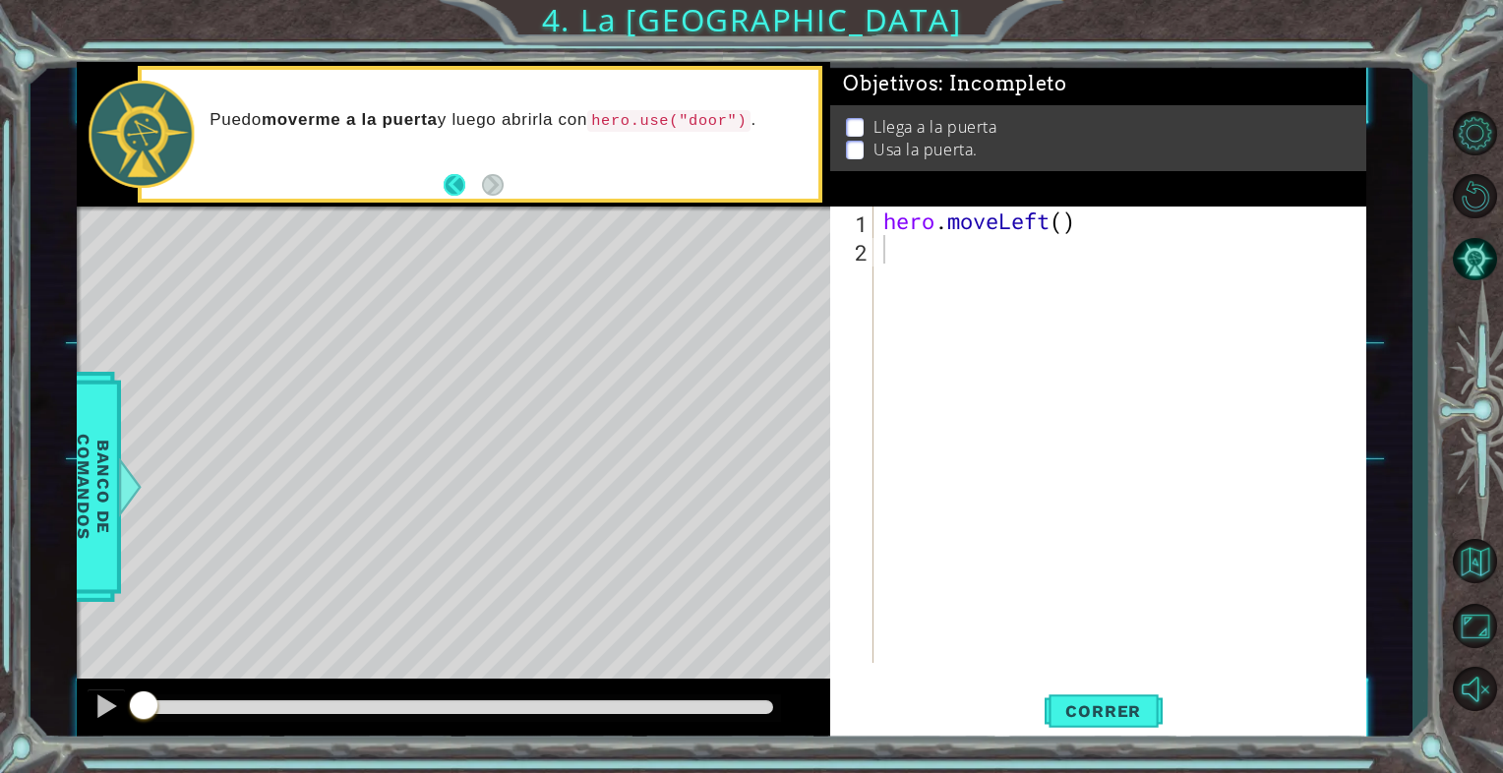
click at [449, 183] on button "Back" at bounding box center [463, 185] width 38 height 22
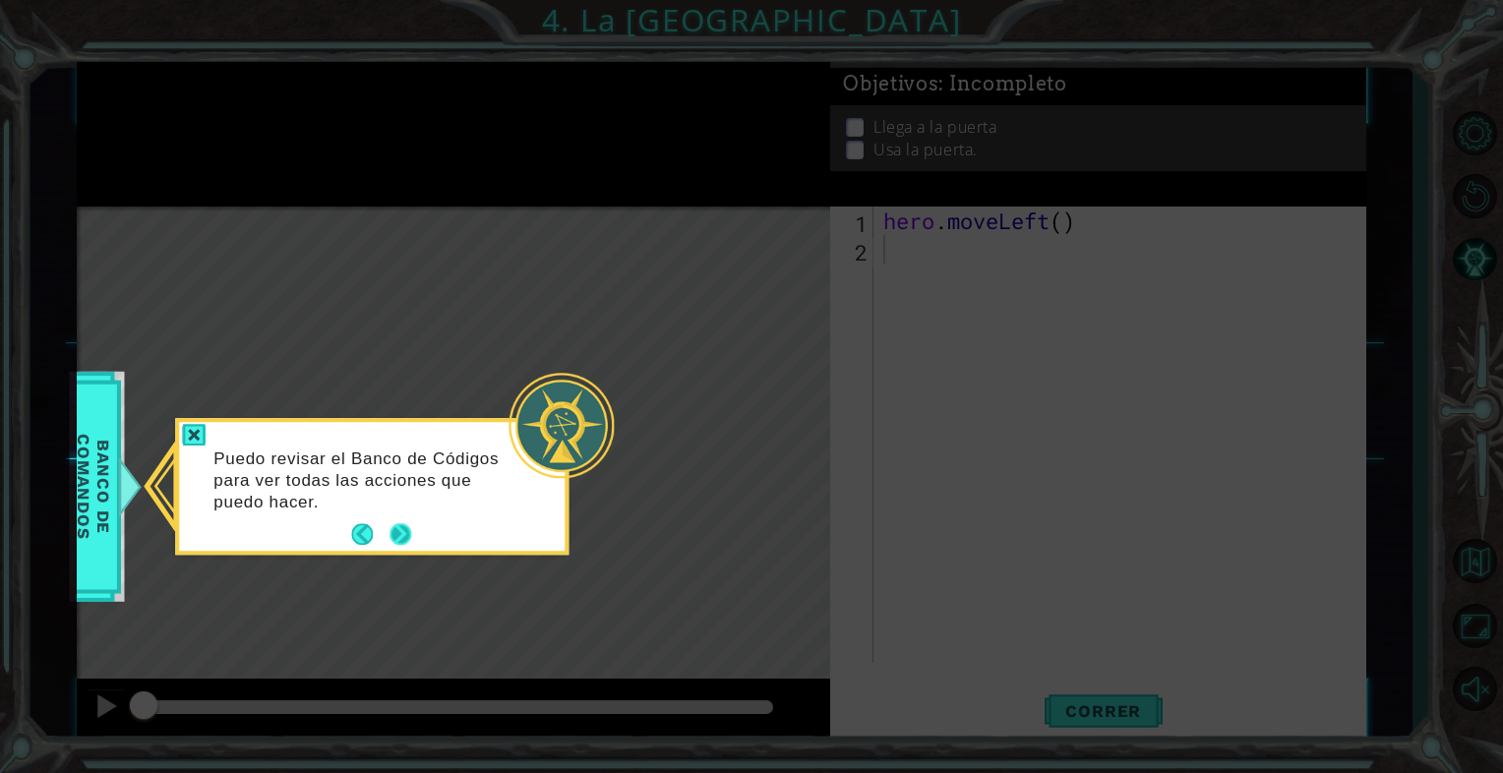
click at [384, 545] on button "Back" at bounding box center [370, 535] width 38 height 22
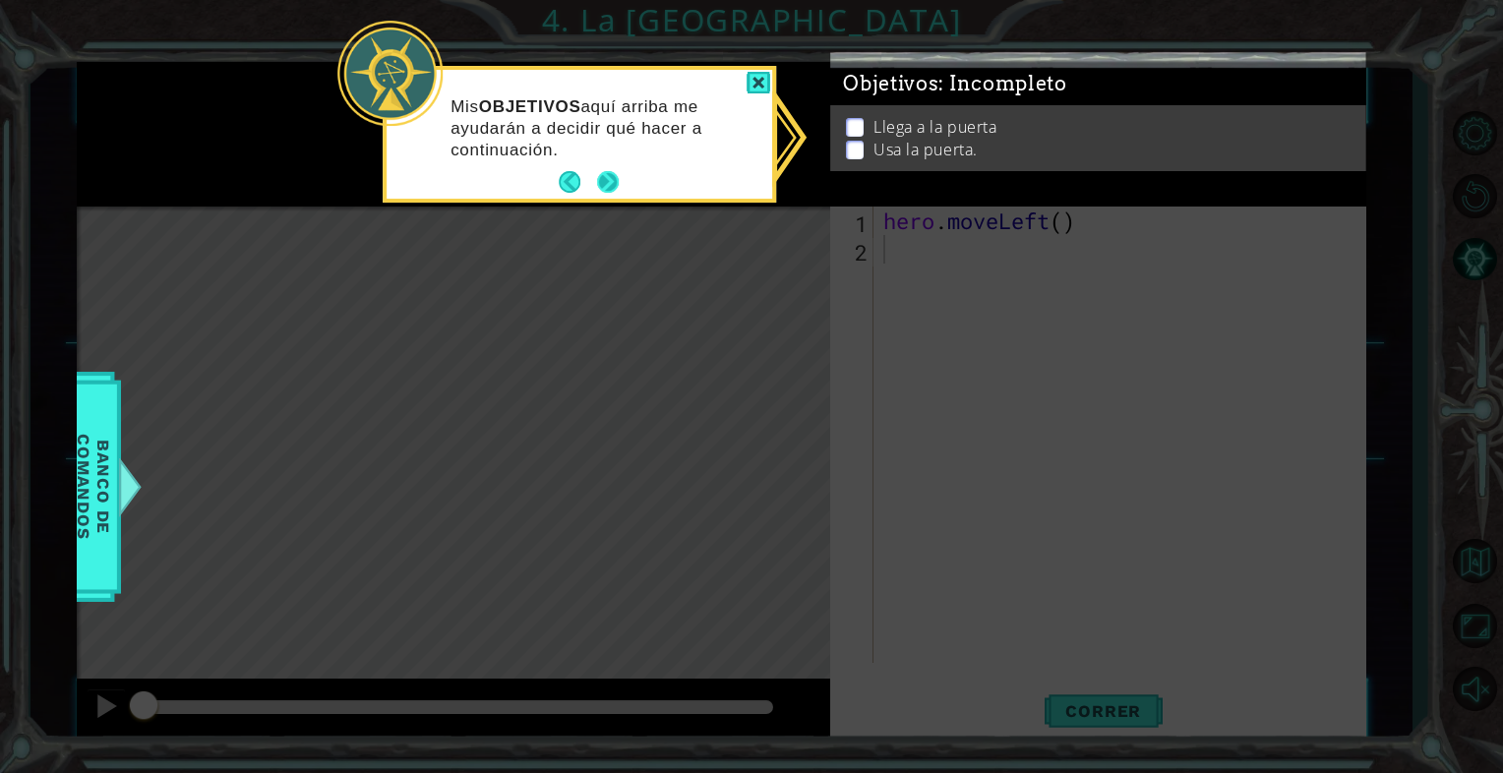
click at [606, 189] on button "Next" at bounding box center [608, 182] width 23 height 23
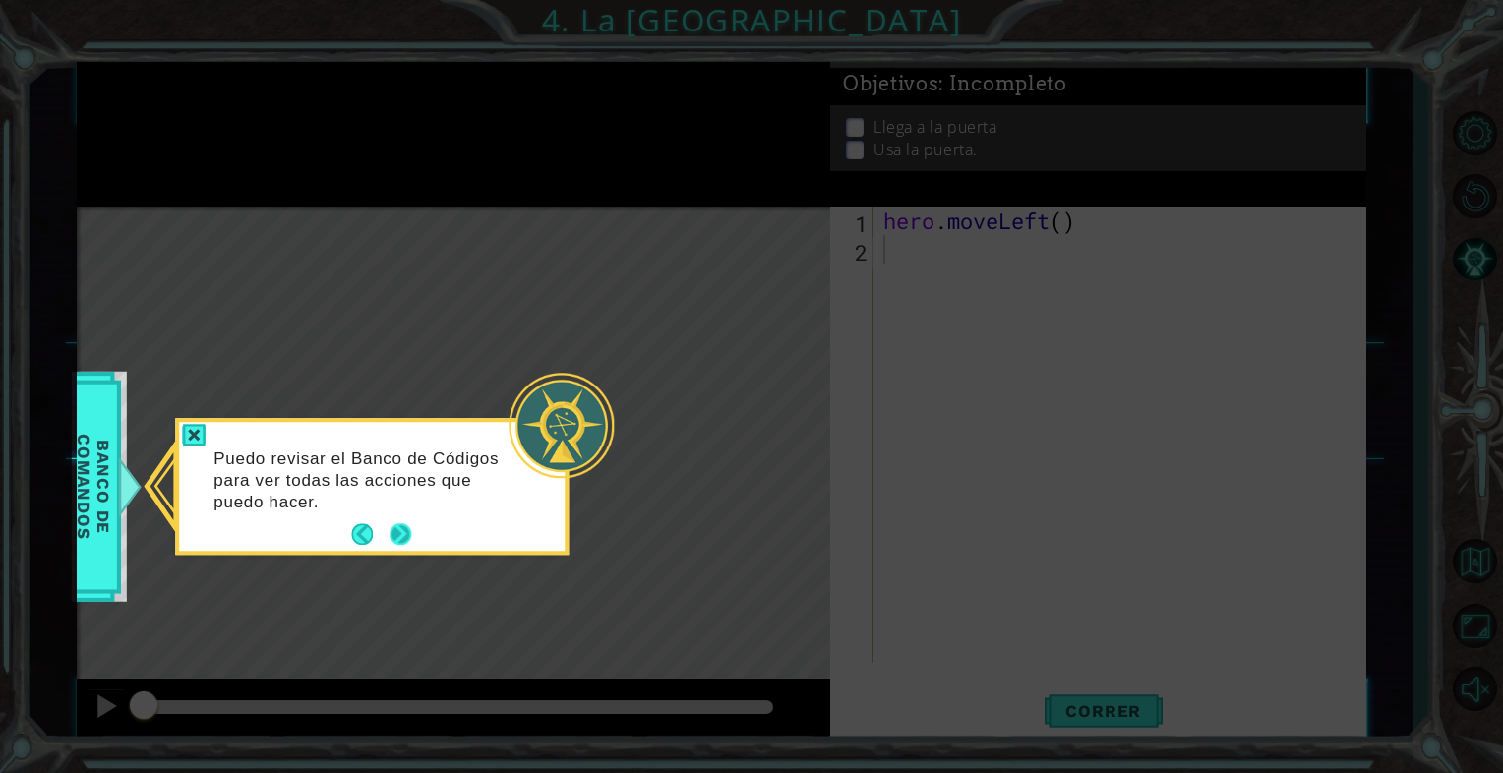
click at [398, 537] on button "Next" at bounding box center [401, 535] width 24 height 24
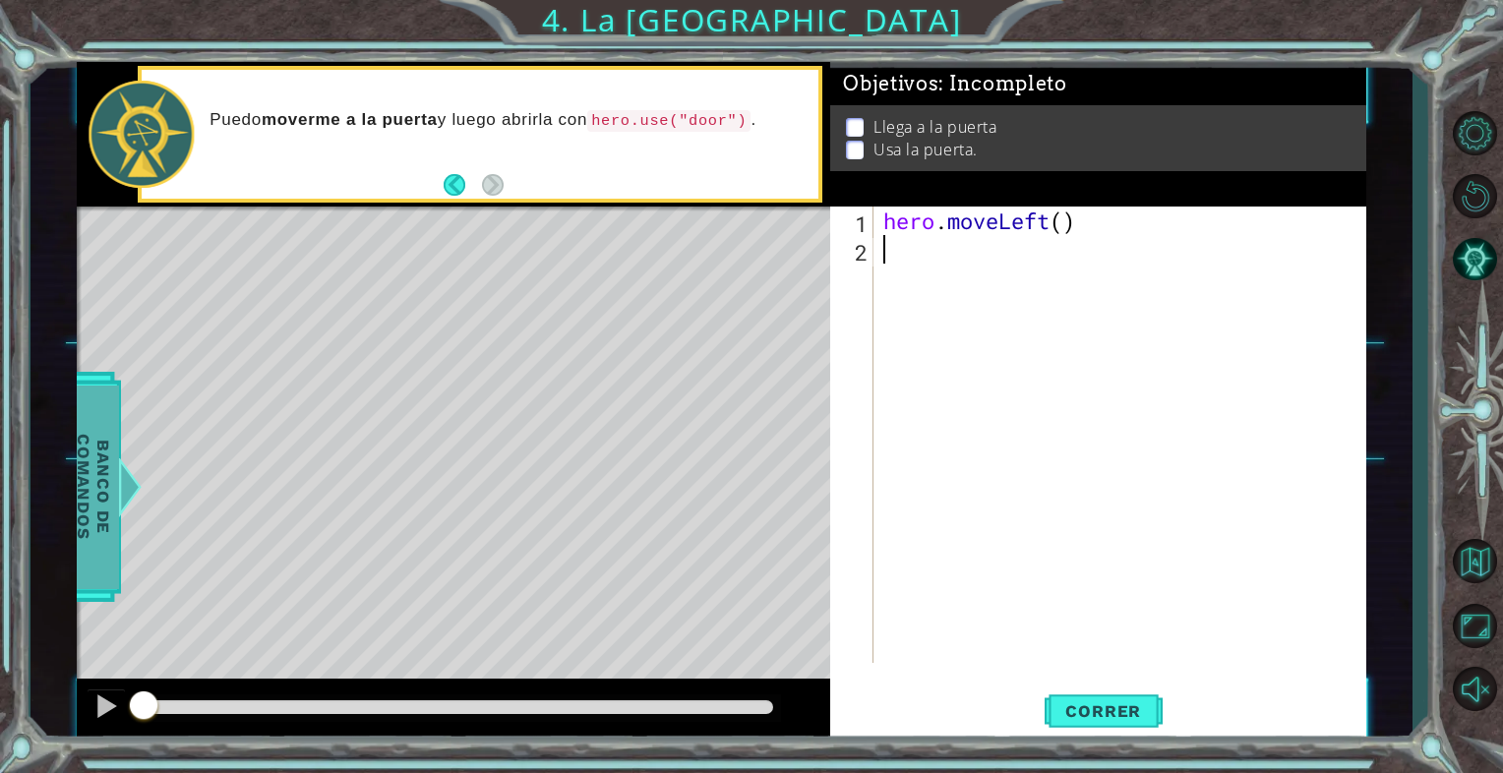
click at [99, 489] on span "Banco de comandos" at bounding box center [74, 487] width 51 height 204
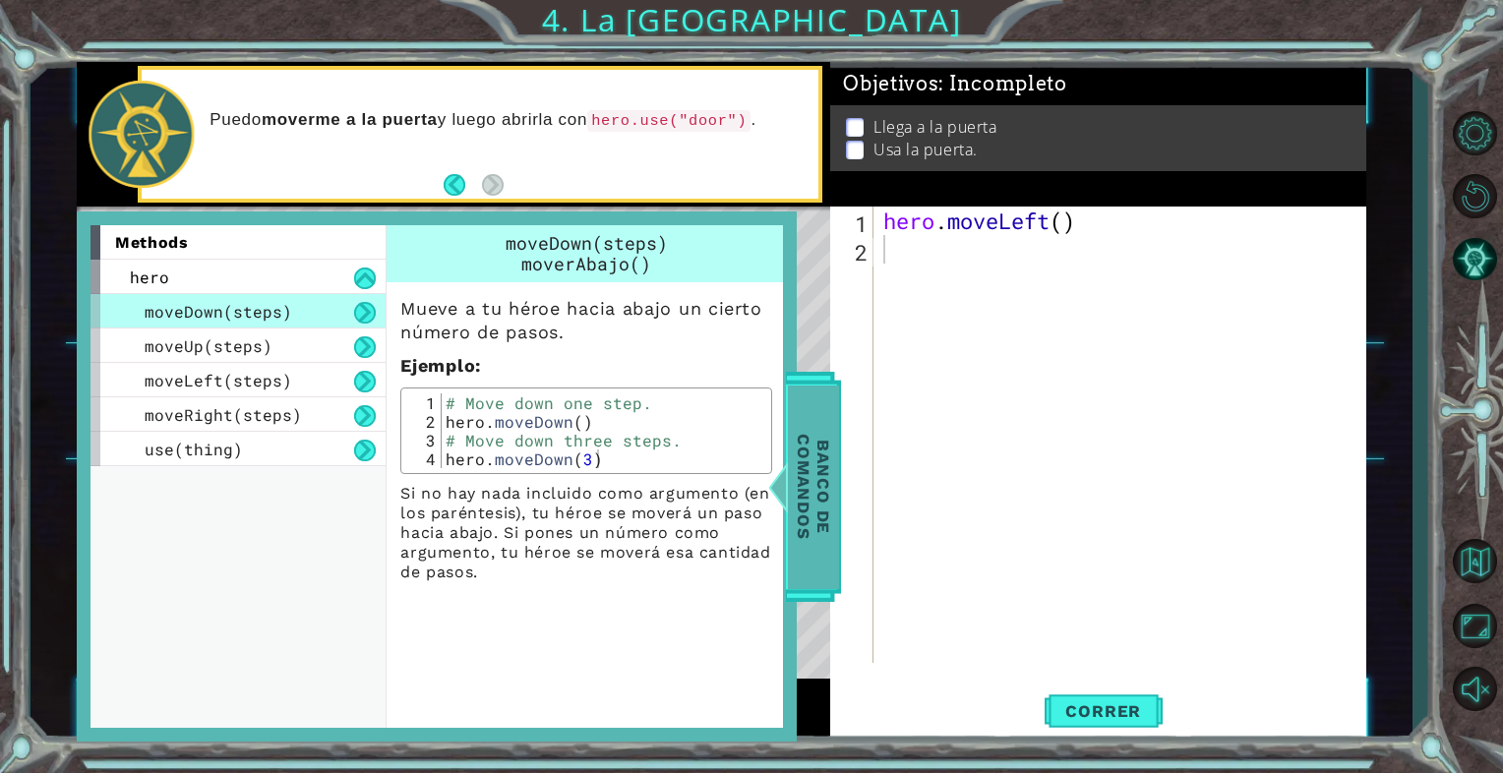
click at [813, 455] on span "Banco de comandos" at bounding box center [811, 487] width 51 height 204
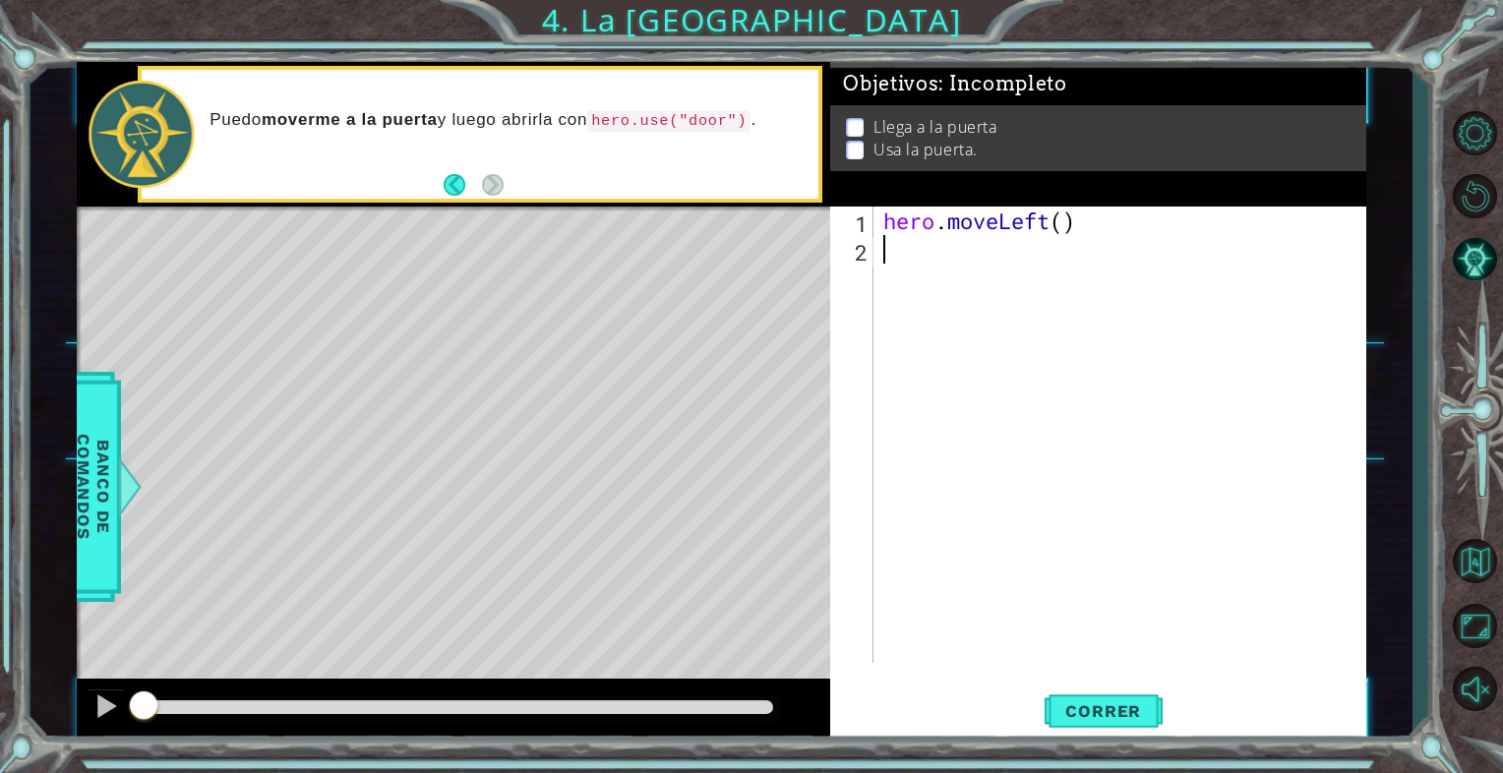
click at [921, 263] on div "hero . moveLeft ( )" at bounding box center [1125, 464] width 491 height 514
type textarea "h"
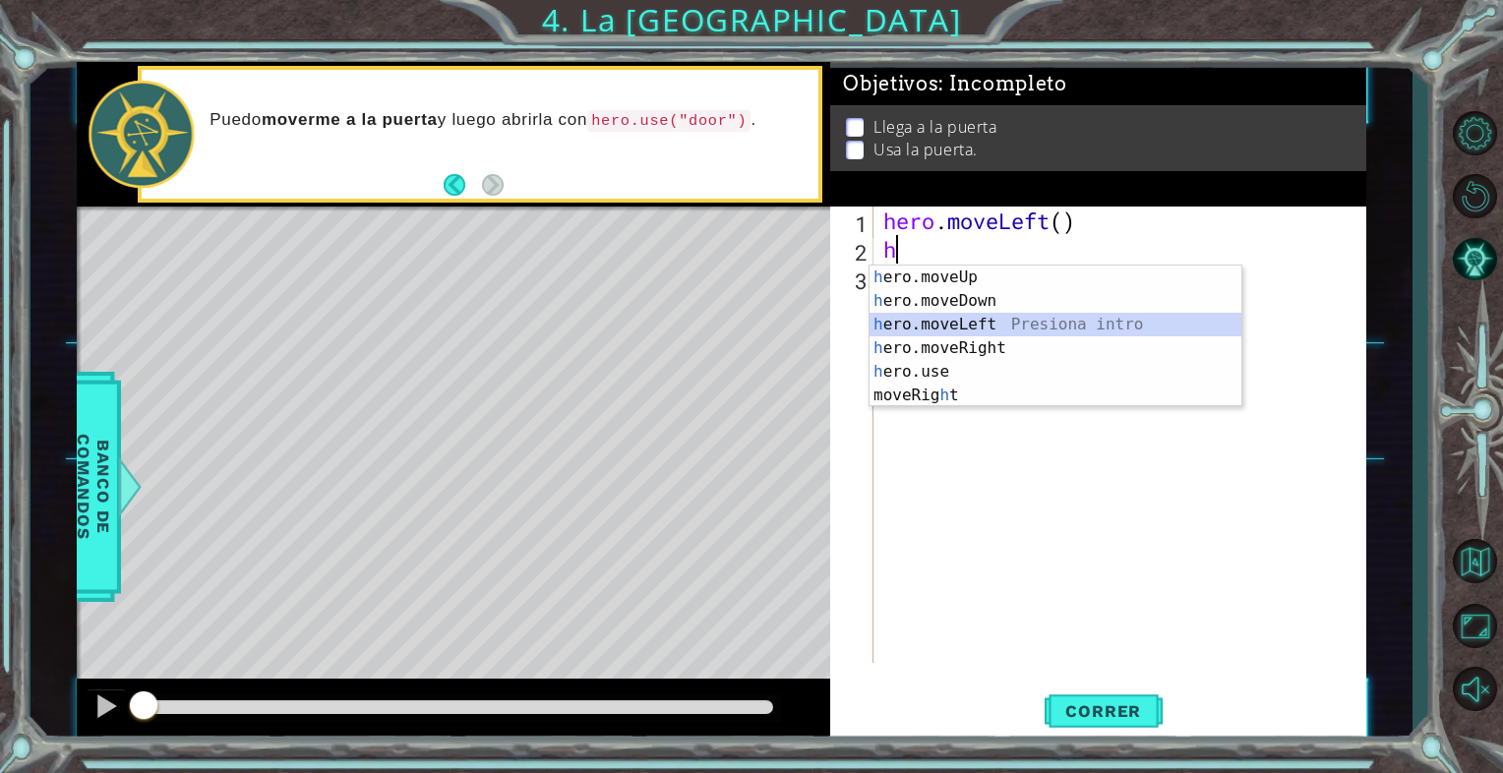
click at [962, 326] on div "h ero.moveUp Presiona intro h ero.moveDown Presiona intro h ero.moveLeft Presio…" at bounding box center [1056, 360] width 372 height 189
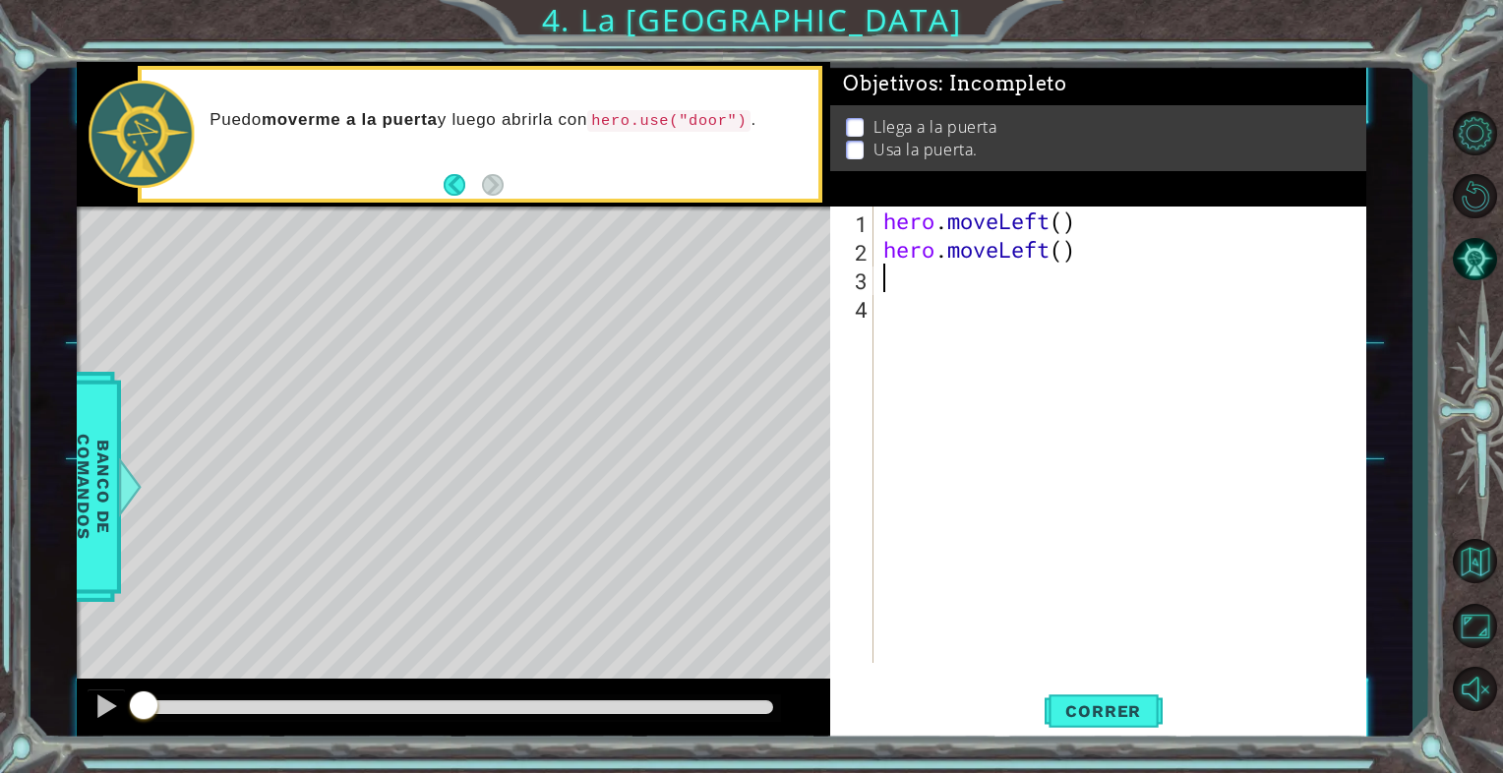
type textarea "h"
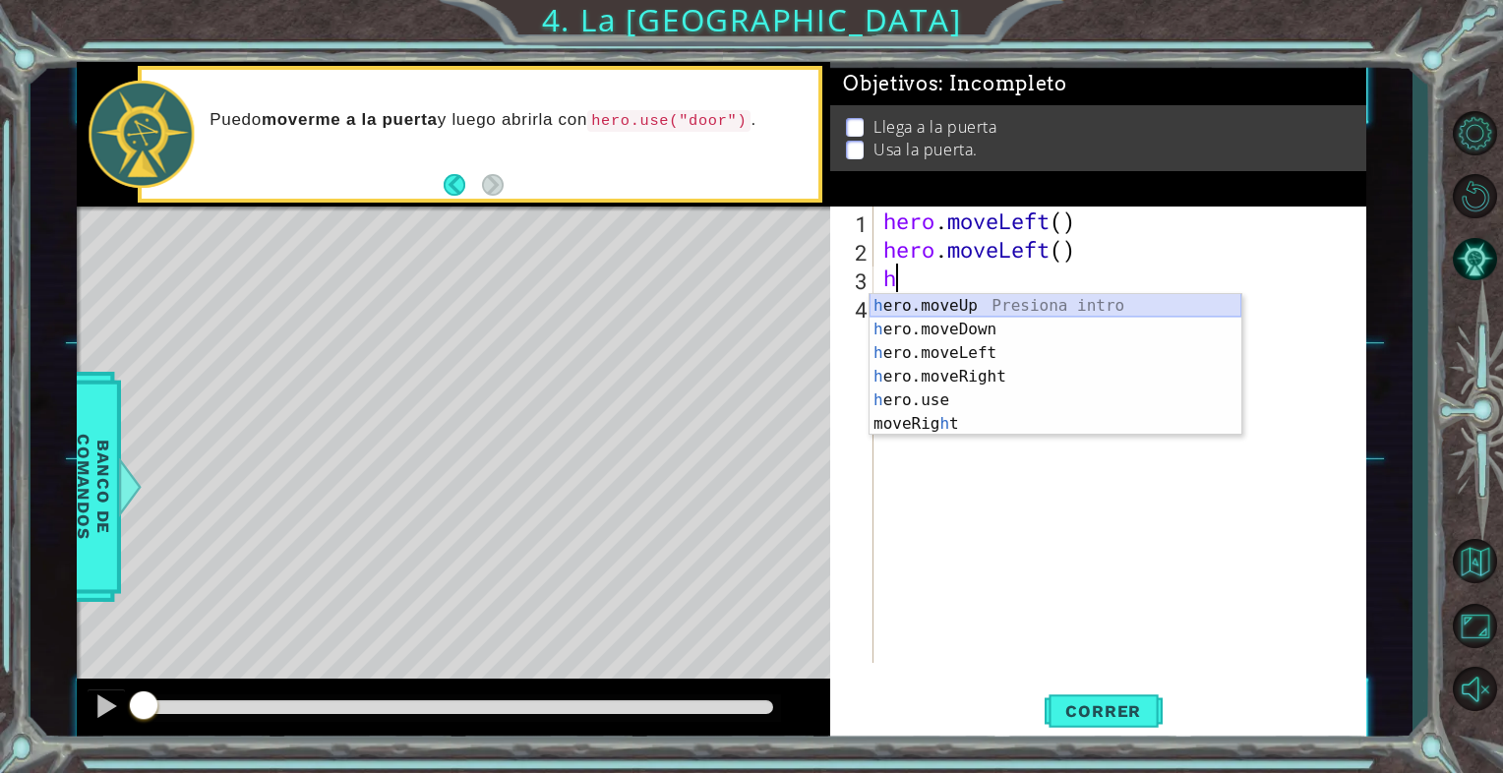
click at [964, 303] on div "h ero.moveUp Presiona intro h ero.moveDown Presiona intro h ero.moveLeft Presio…" at bounding box center [1056, 388] width 372 height 189
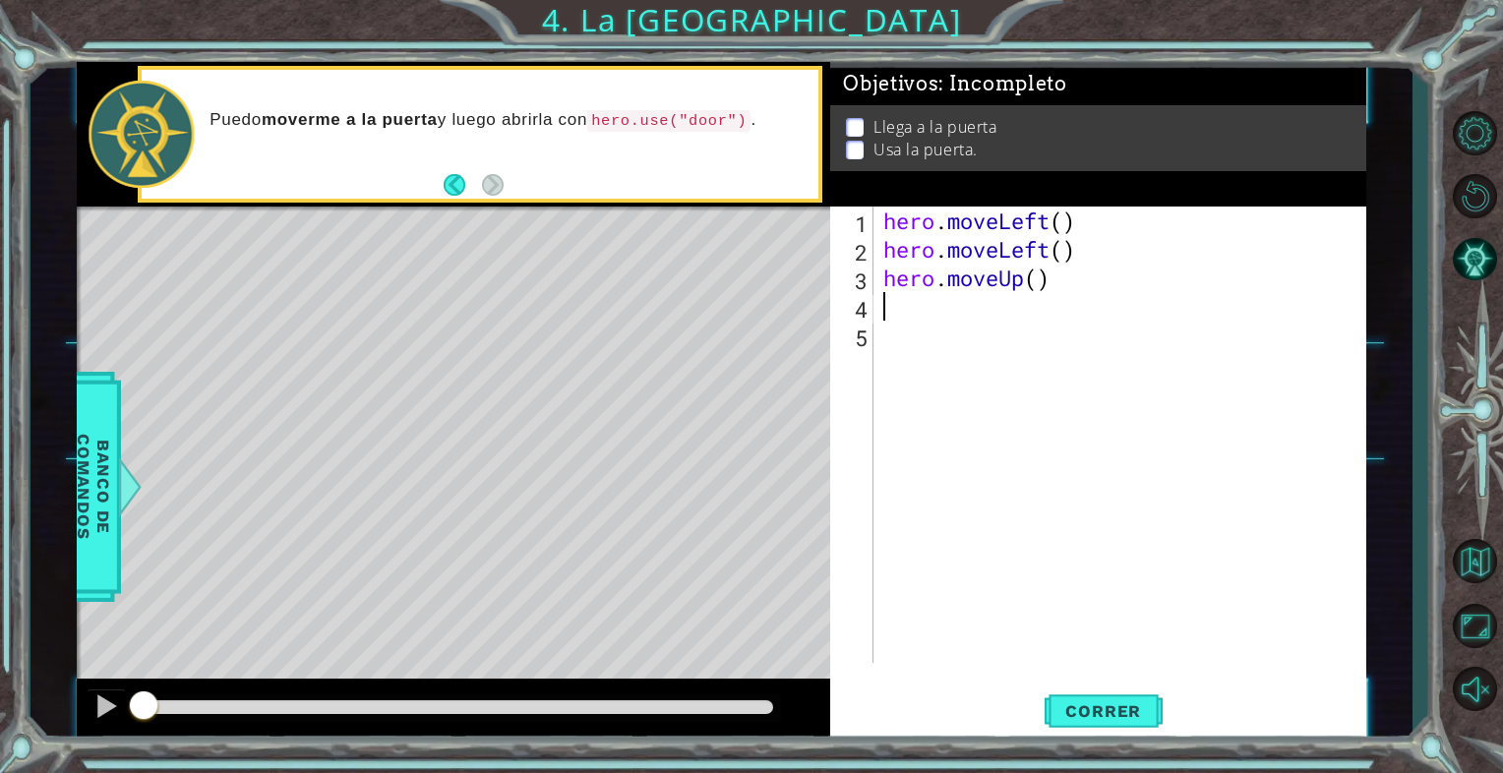
type textarea "h"
click at [971, 331] on div "hero . moveLeft ( ) hero . moveLeft ( ) hero . moveUp ( ) hero . moveUp ( )" at bounding box center [1125, 464] width 491 height 514
click at [881, 338] on div "hero . moveLeft ( ) hero . moveLeft ( ) hero . moveUp ( ) hero . moveUp ( )" at bounding box center [1125, 464] width 491 height 514
type textarea "h"
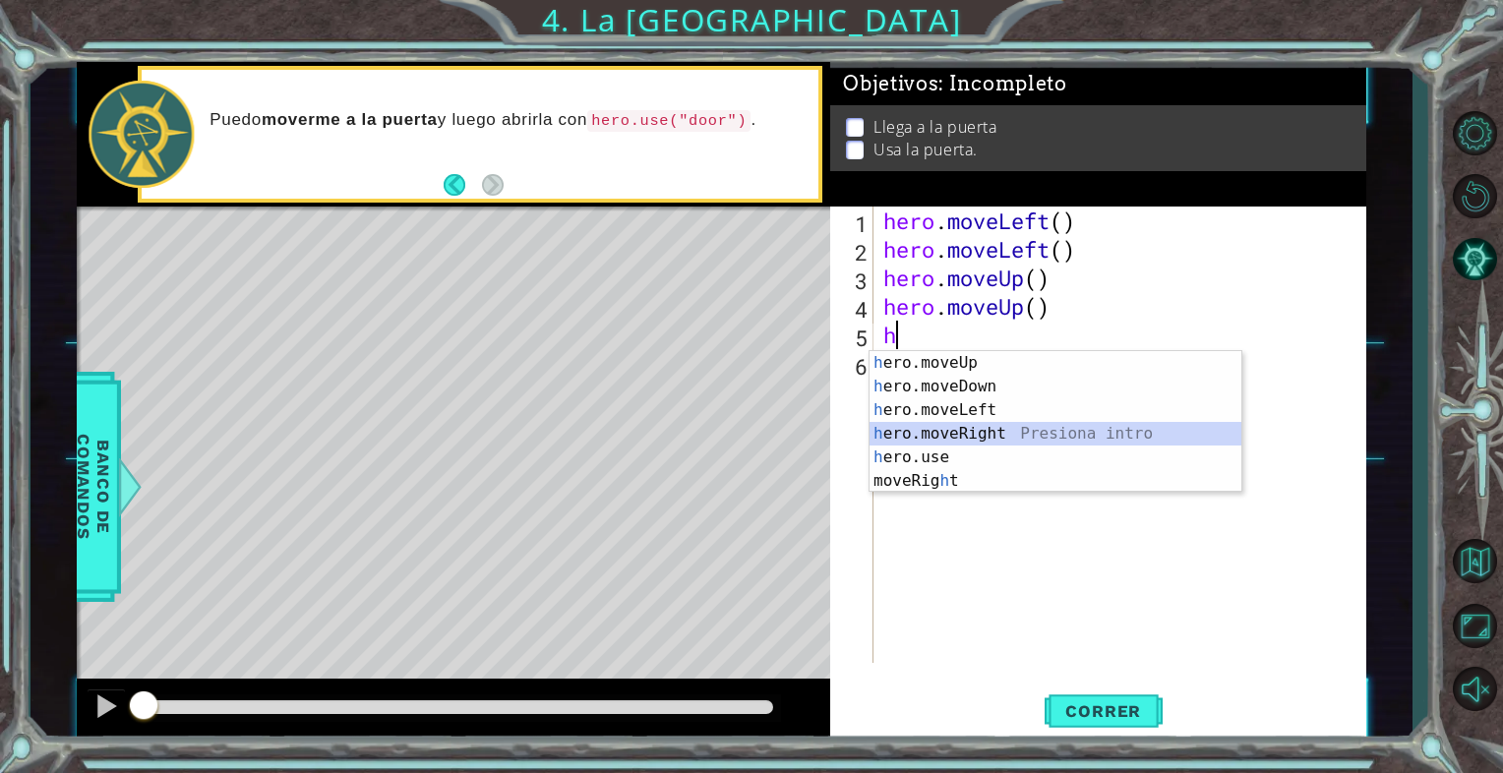
click at [938, 430] on div "h ero.moveUp Presiona intro h ero.moveDown Presiona intro h ero.moveLeft Presio…" at bounding box center [1056, 445] width 372 height 189
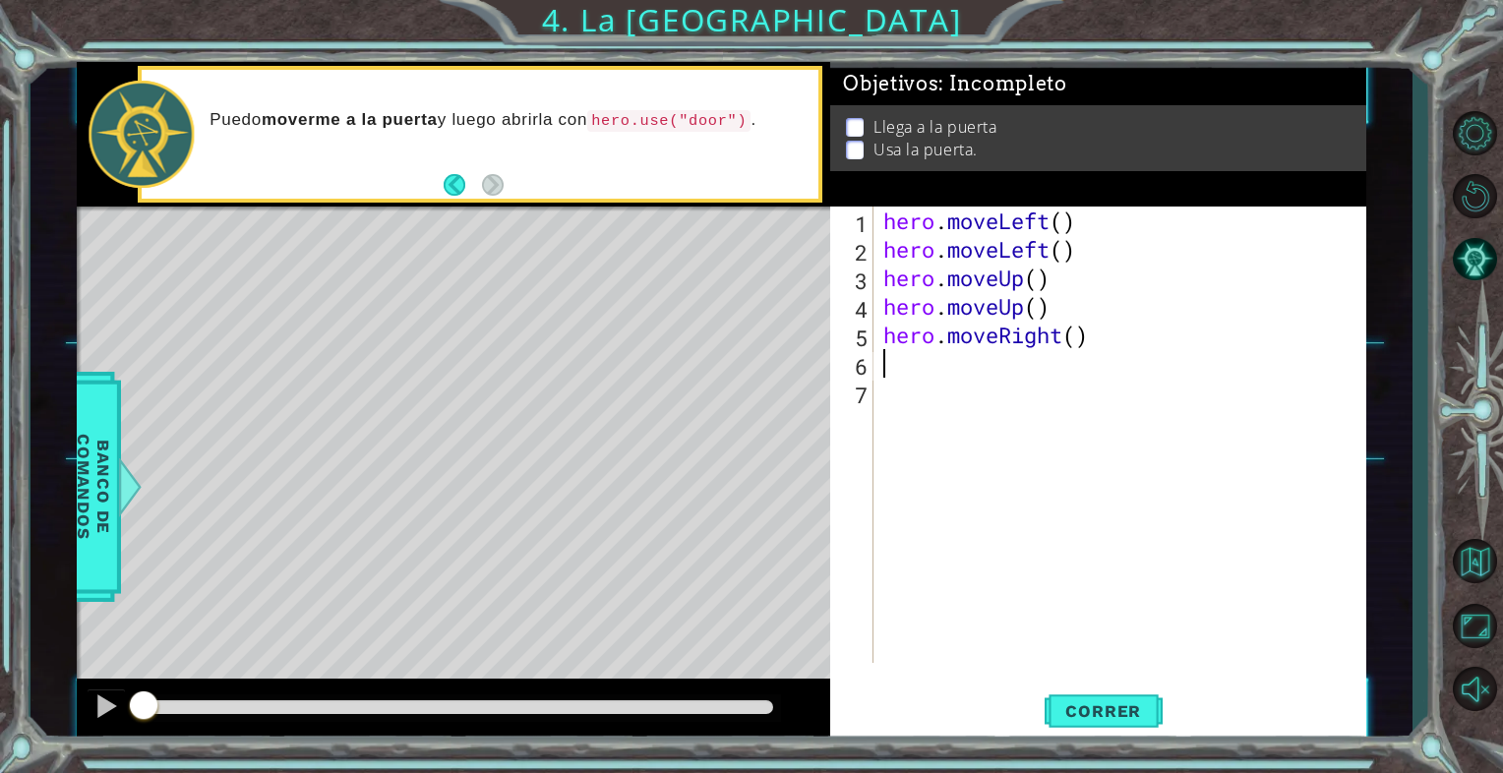
type textarea "h"
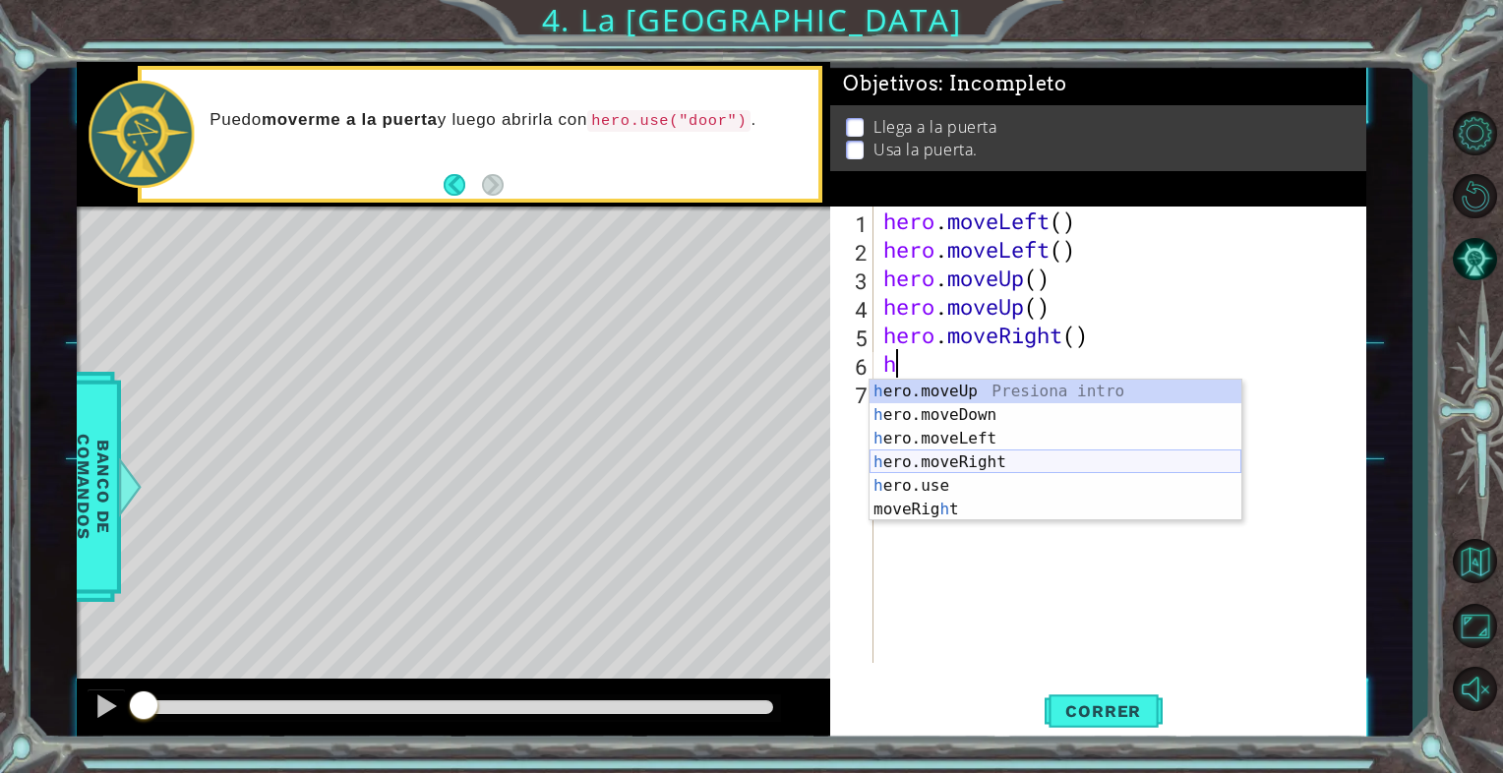
click at [963, 459] on div "h ero.moveUp Presiona intro h ero.moveDown Presiona intro h ero.moveLeft Presio…" at bounding box center [1056, 474] width 372 height 189
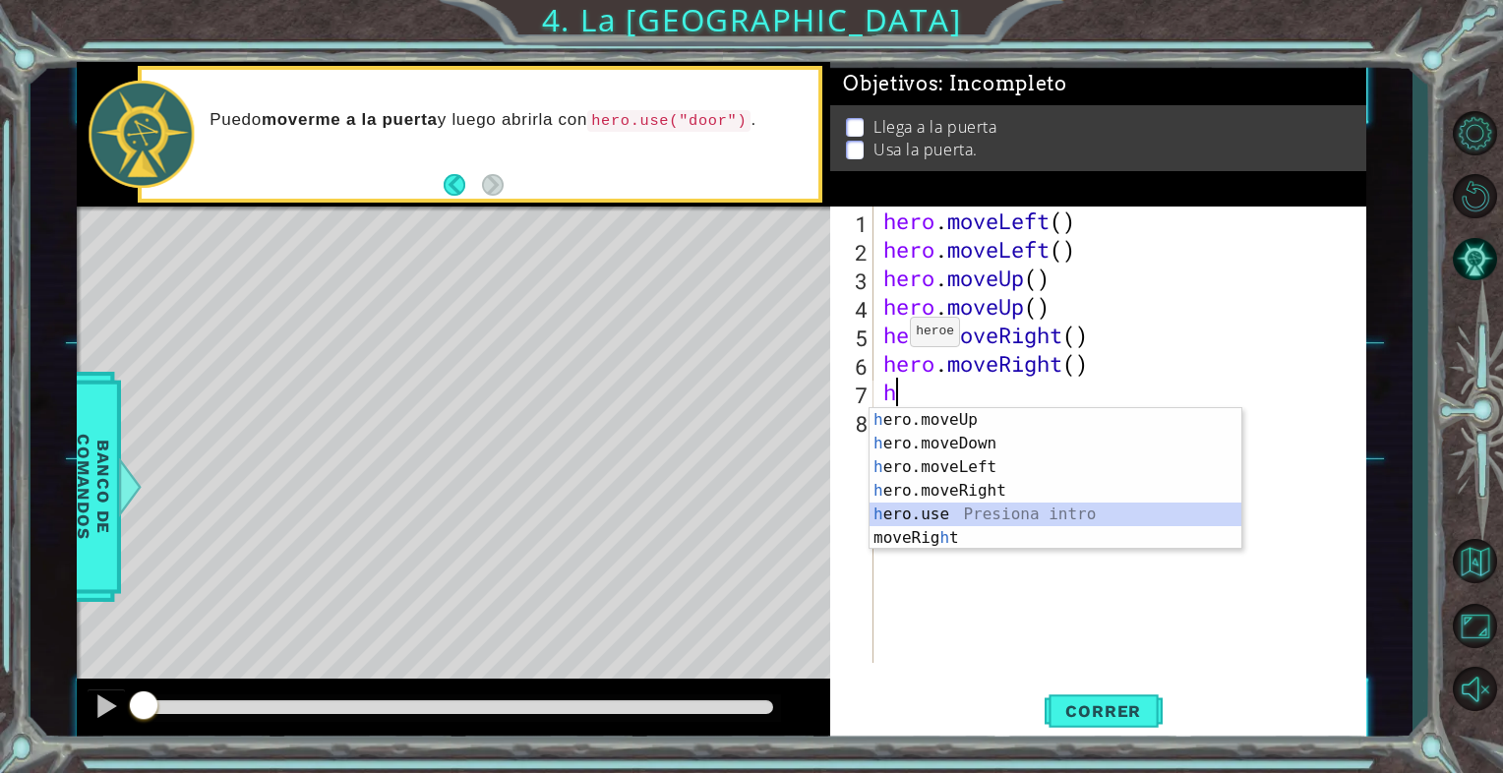
click at [925, 512] on div "h ero.moveUp Presiona intro h ero.moveDown Presiona intro h ero.moveLeft Presio…" at bounding box center [1056, 502] width 372 height 189
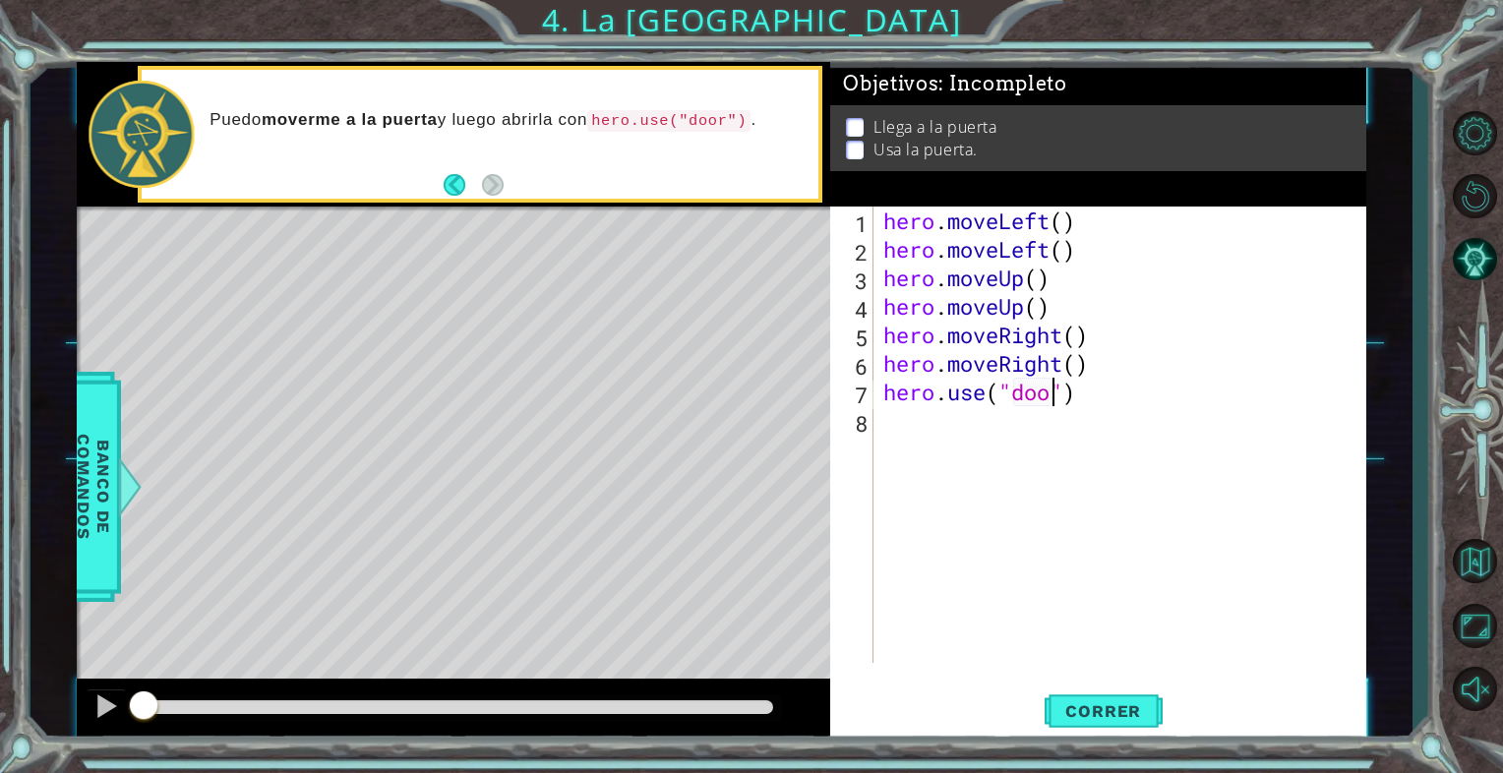
scroll to position [0, 8]
type textarea "hero.use("door")"
click at [1083, 722] on button "Correr" at bounding box center [1104, 711] width 118 height 53
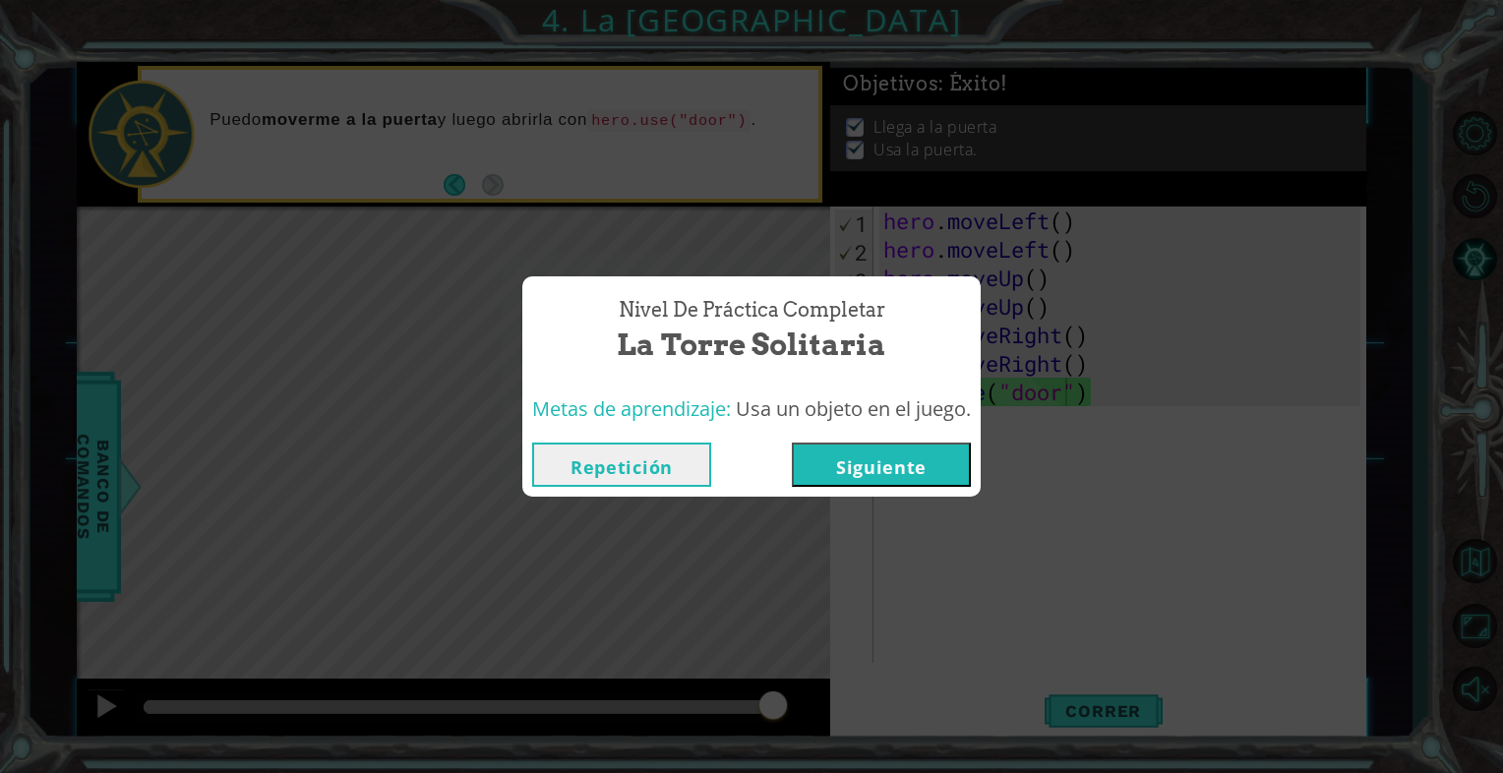
click at [920, 445] on button "Siguiente" at bounding box center [881, 465] width 179 height 44
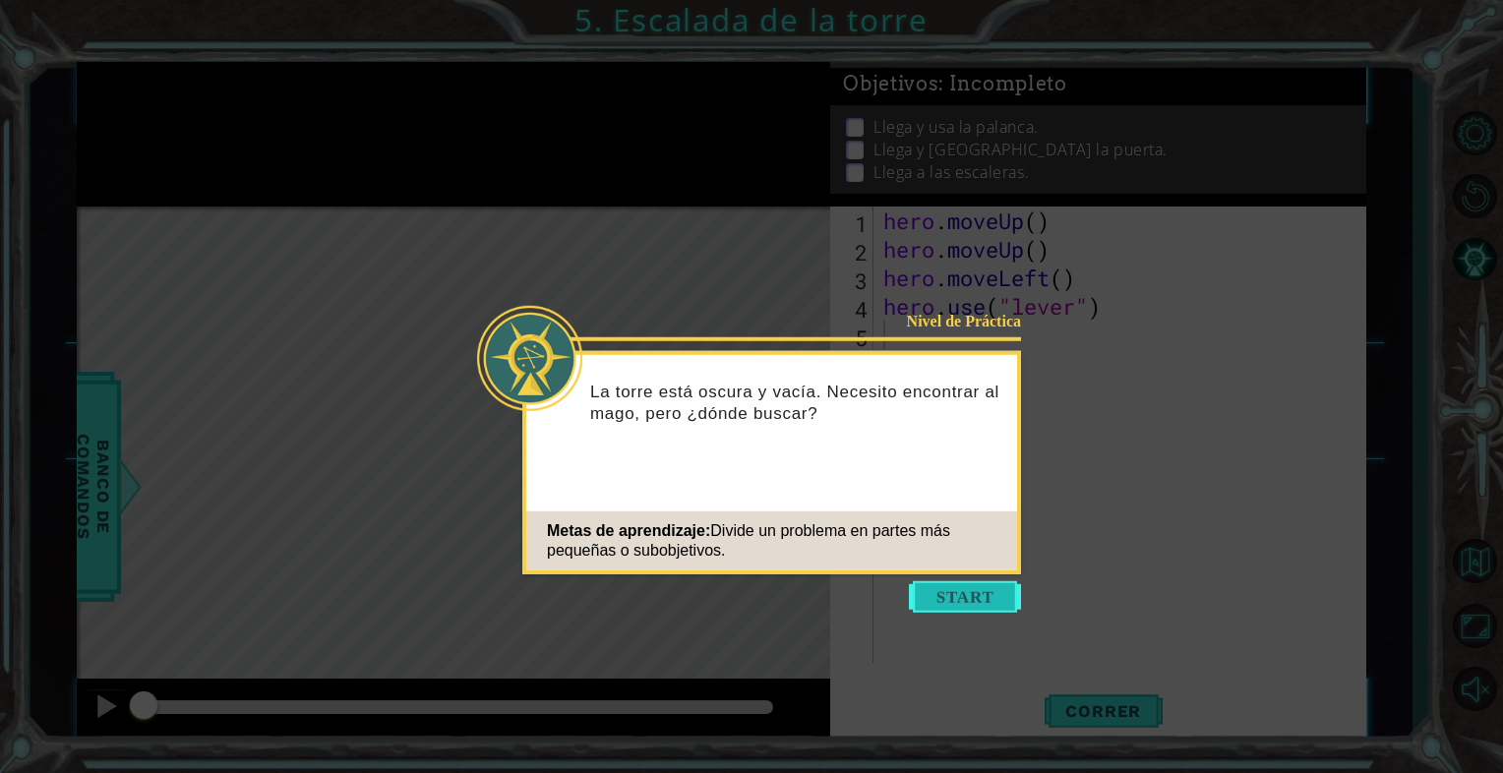
click at [950, 586] on button "Start" at bounding box center [965, 597] width 112 height 31
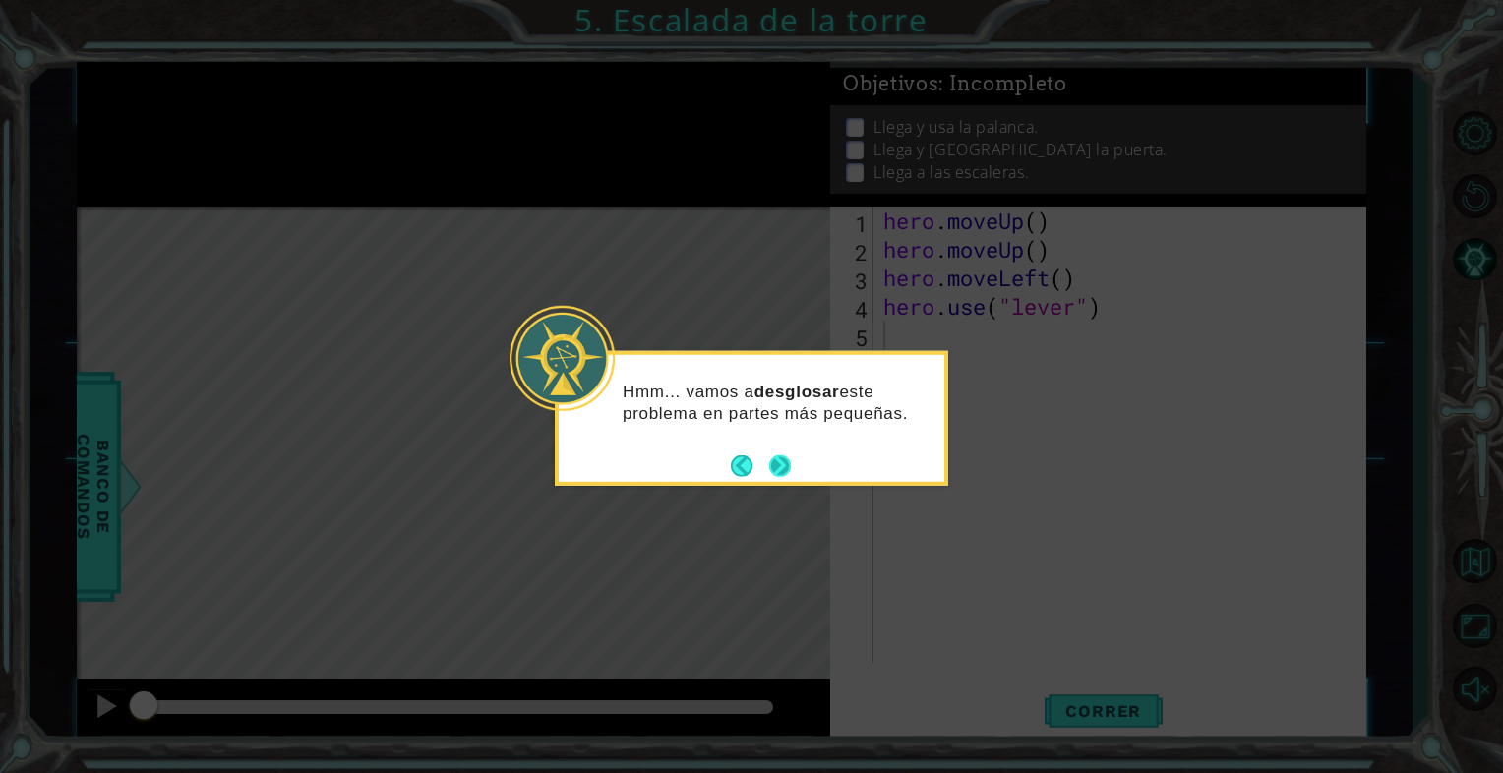
click at [787, 462] on button "Next" at bounding box center [780, 466] width 23 height 23
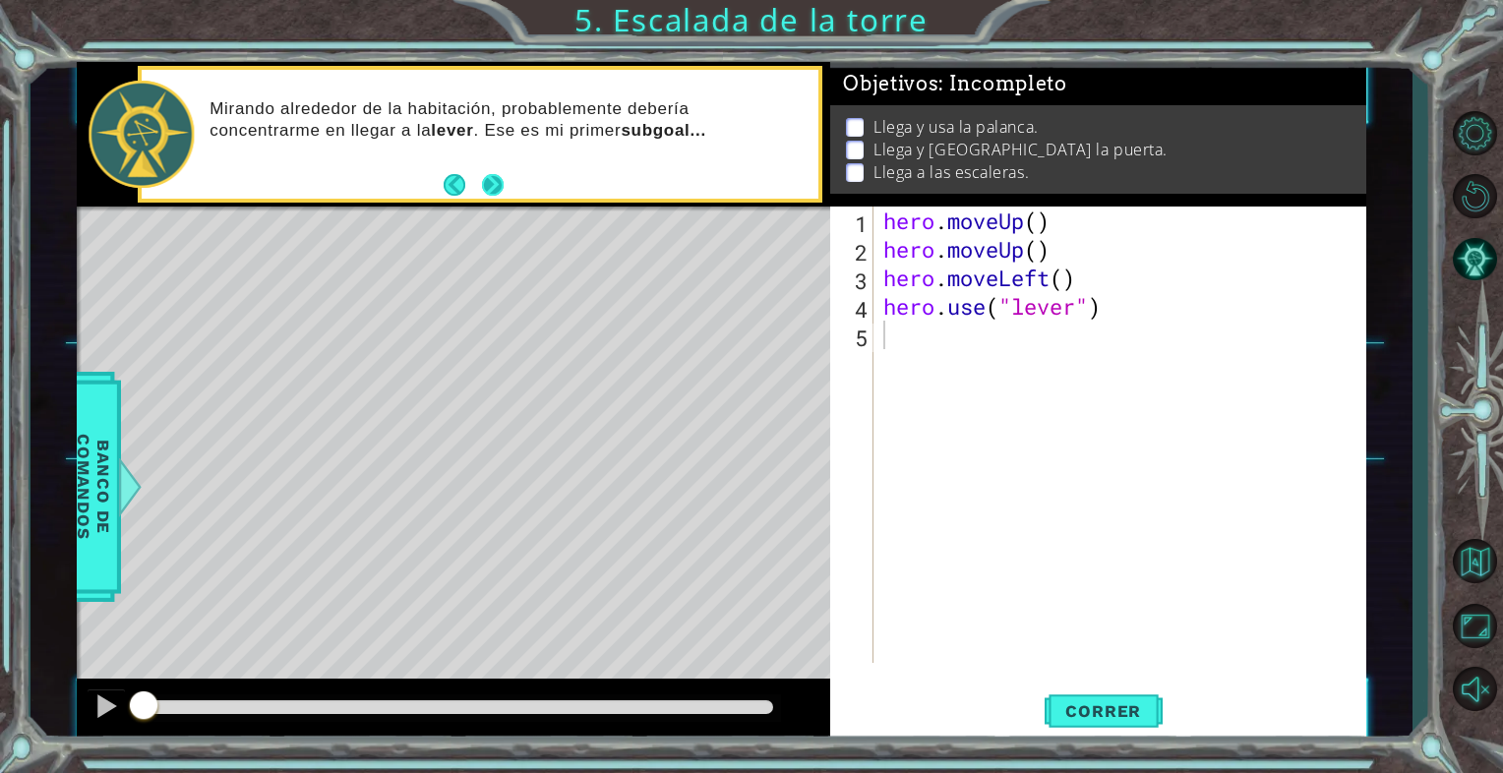
click at [491, 193] on button "Next" at bounding box center [493, 185] width 22 height 22
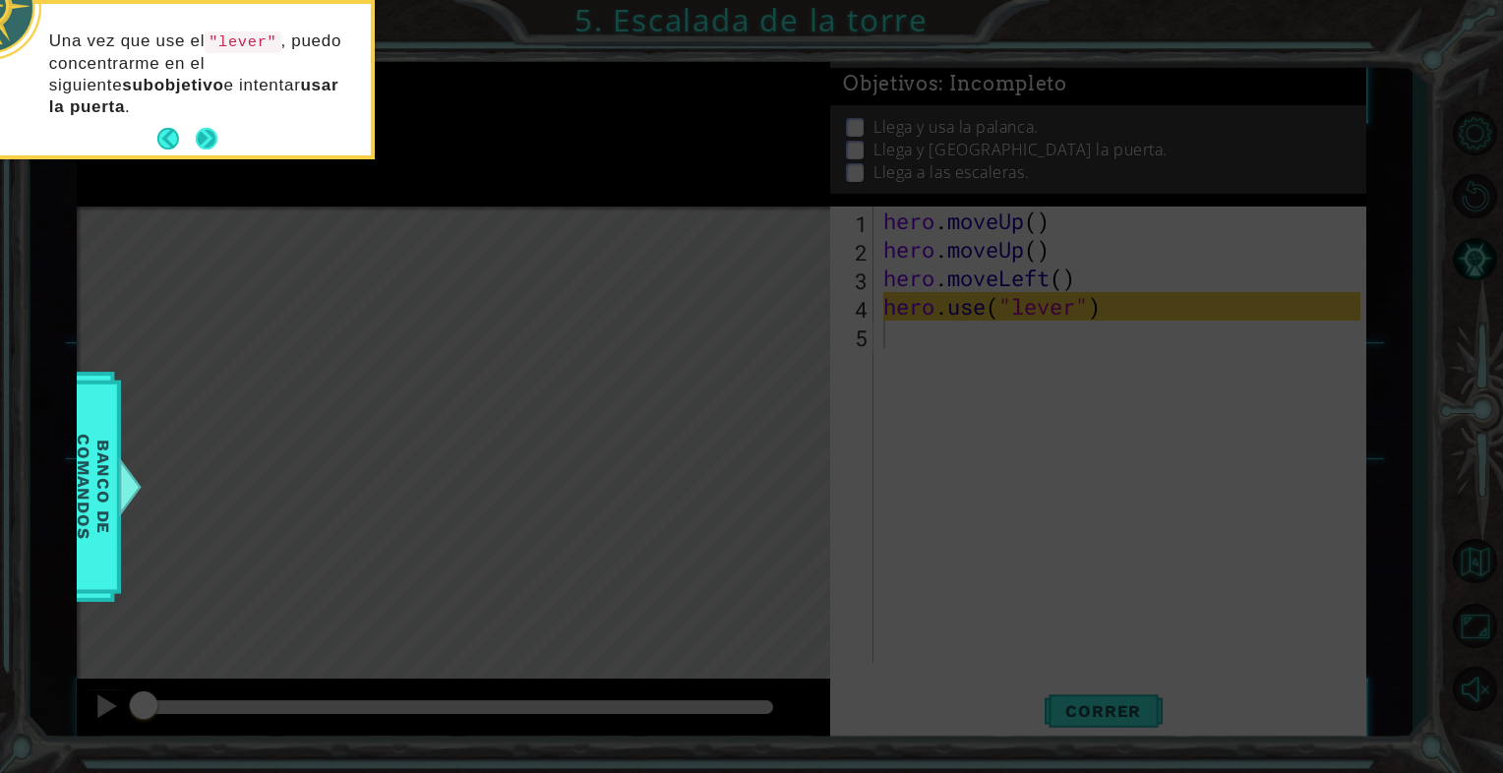
click at [198, 133] on button "Next" at bounding box center [206, 139] width 23 height 23
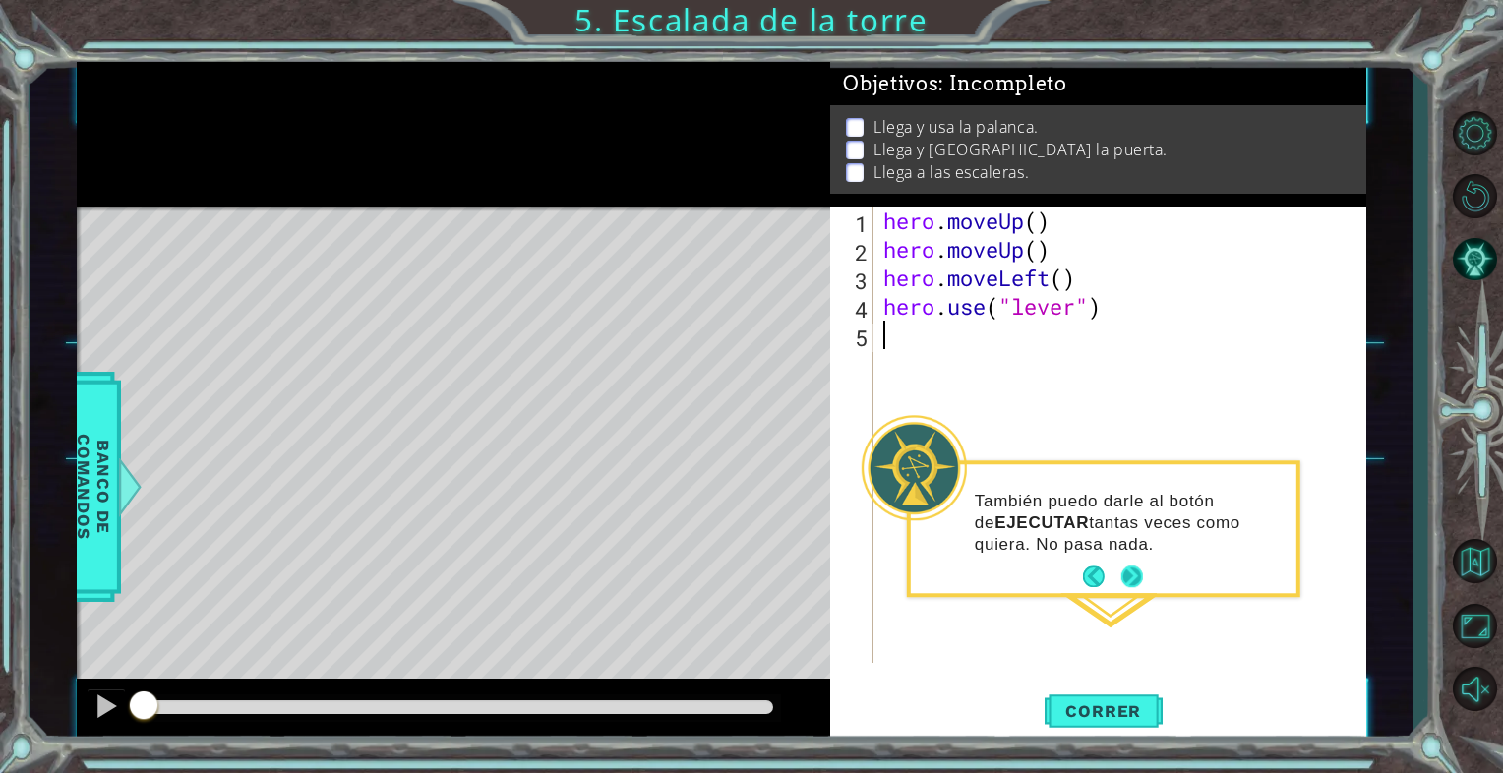
click at [1132, 575] on button "Next" at bounding box center [1133, 578] width 22 height 22
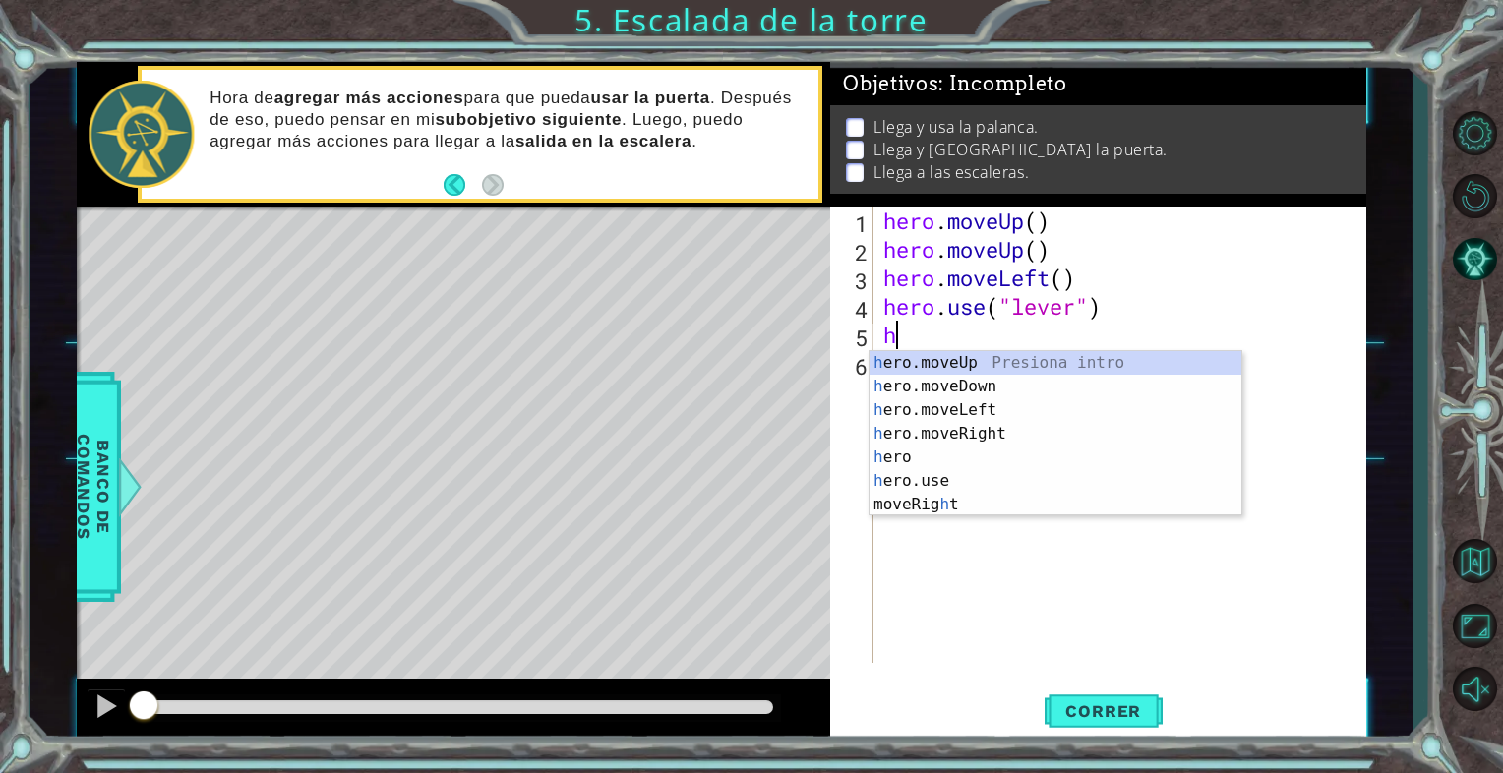
type textarea "he"
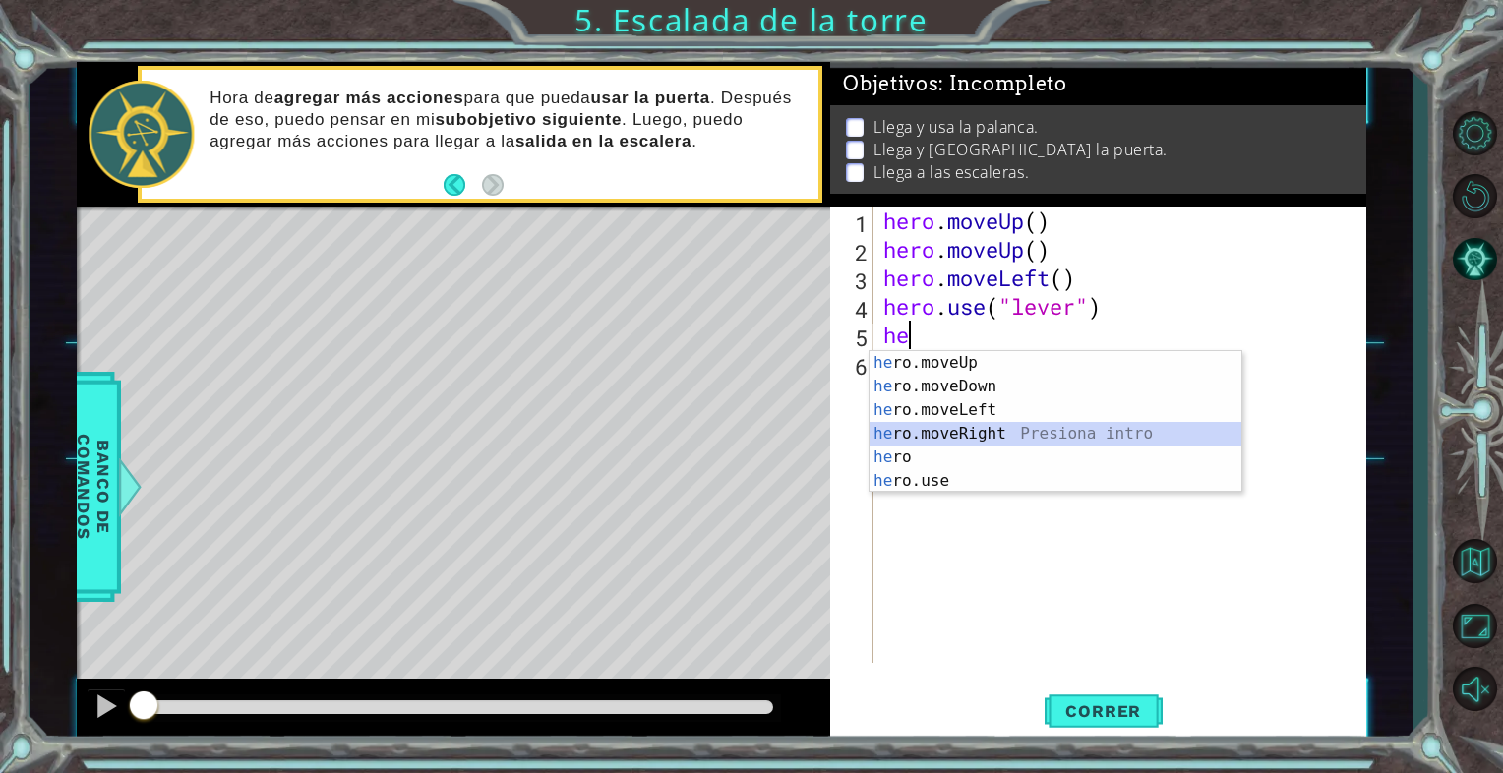
click at [885, 432] on div "he ro.moveUp Presiona intro he ro.moveDown Presiona intro he ro.moveLeft Presio…" at bounding box center [1056, 445] width 372 height 189
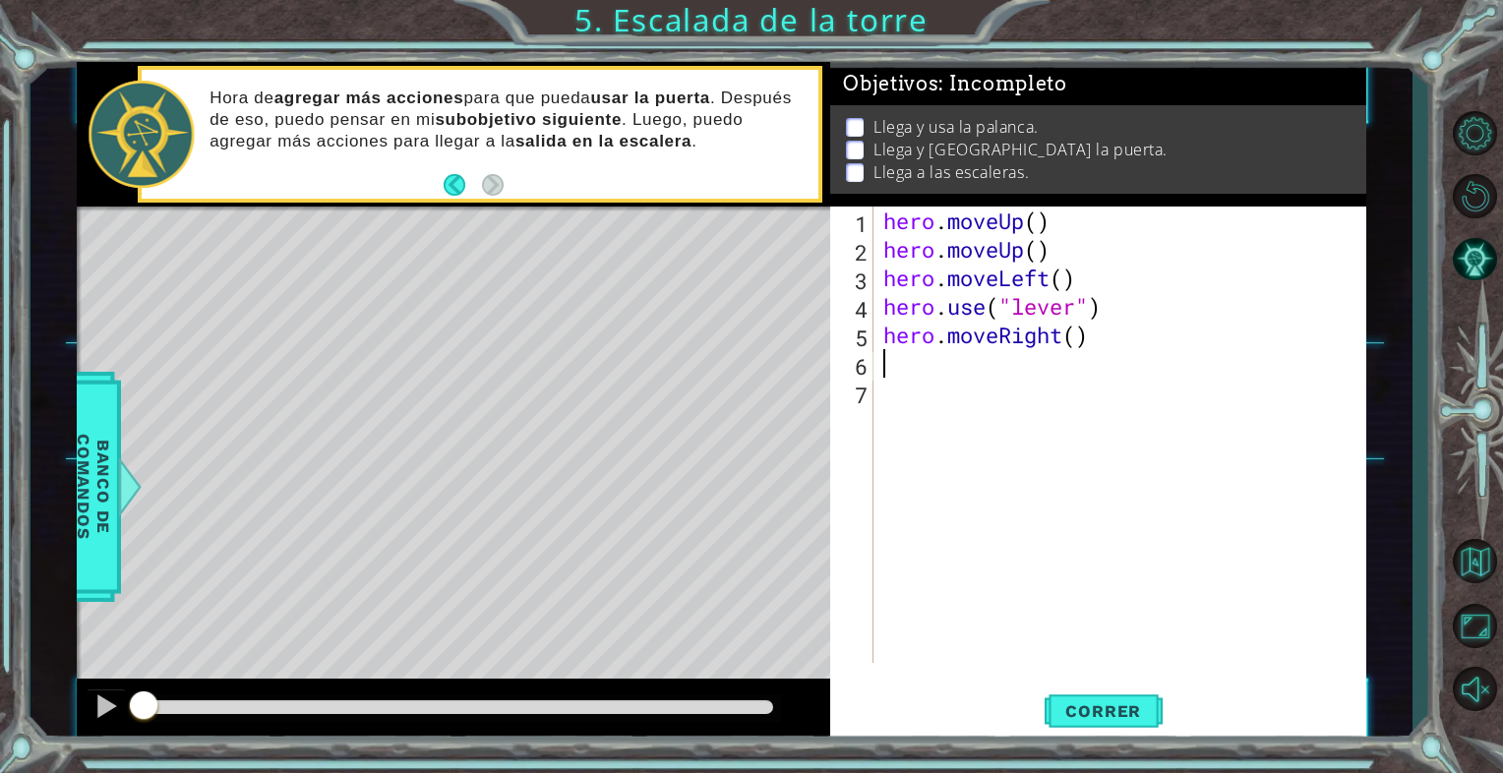
type textarea "h"
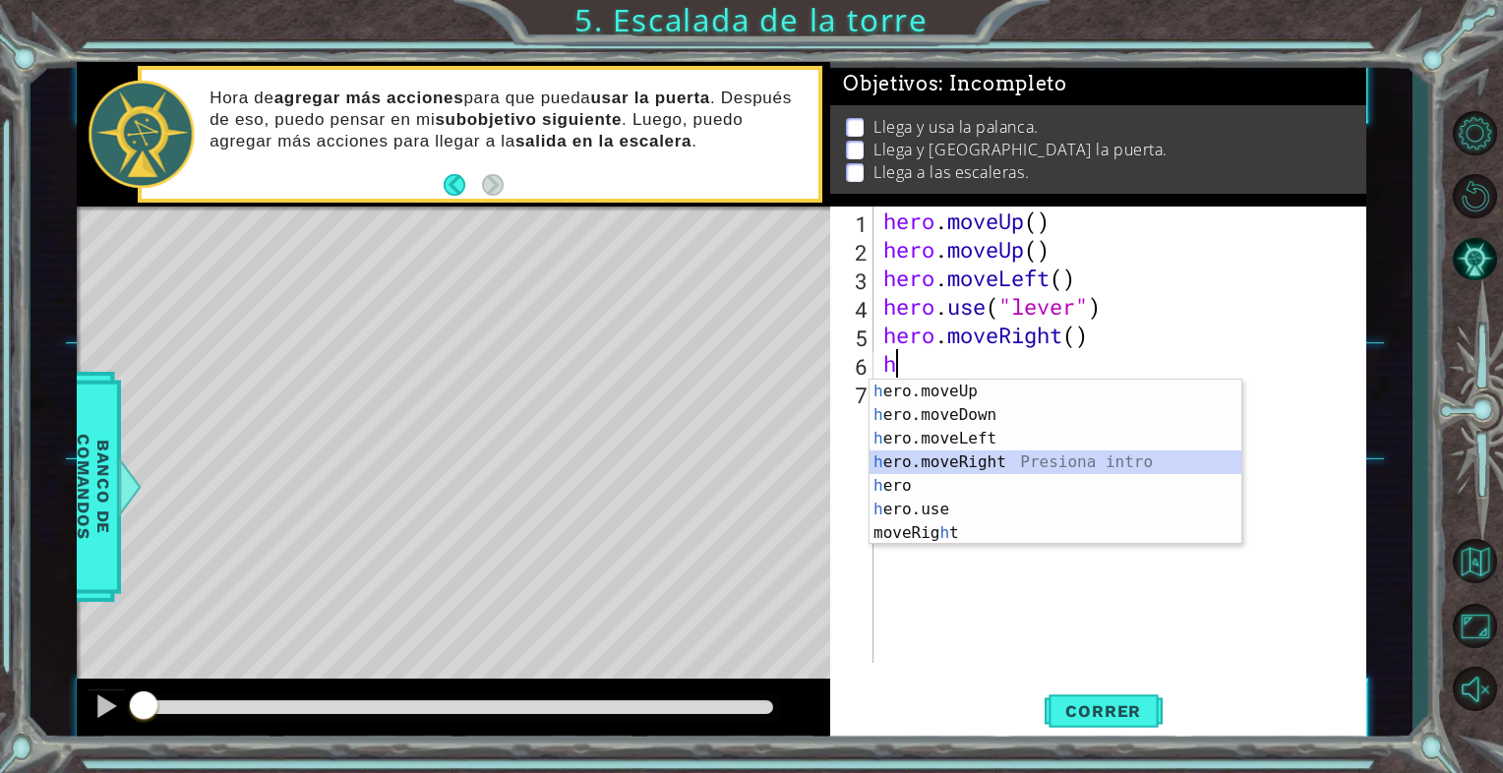
click at [936, 460] on div "h ero.moveUp Presiona intro h ero.moveDown Presiona intro h ero.moveLeft Presio…" at bounding box center [1056, 486] width 372 height 213
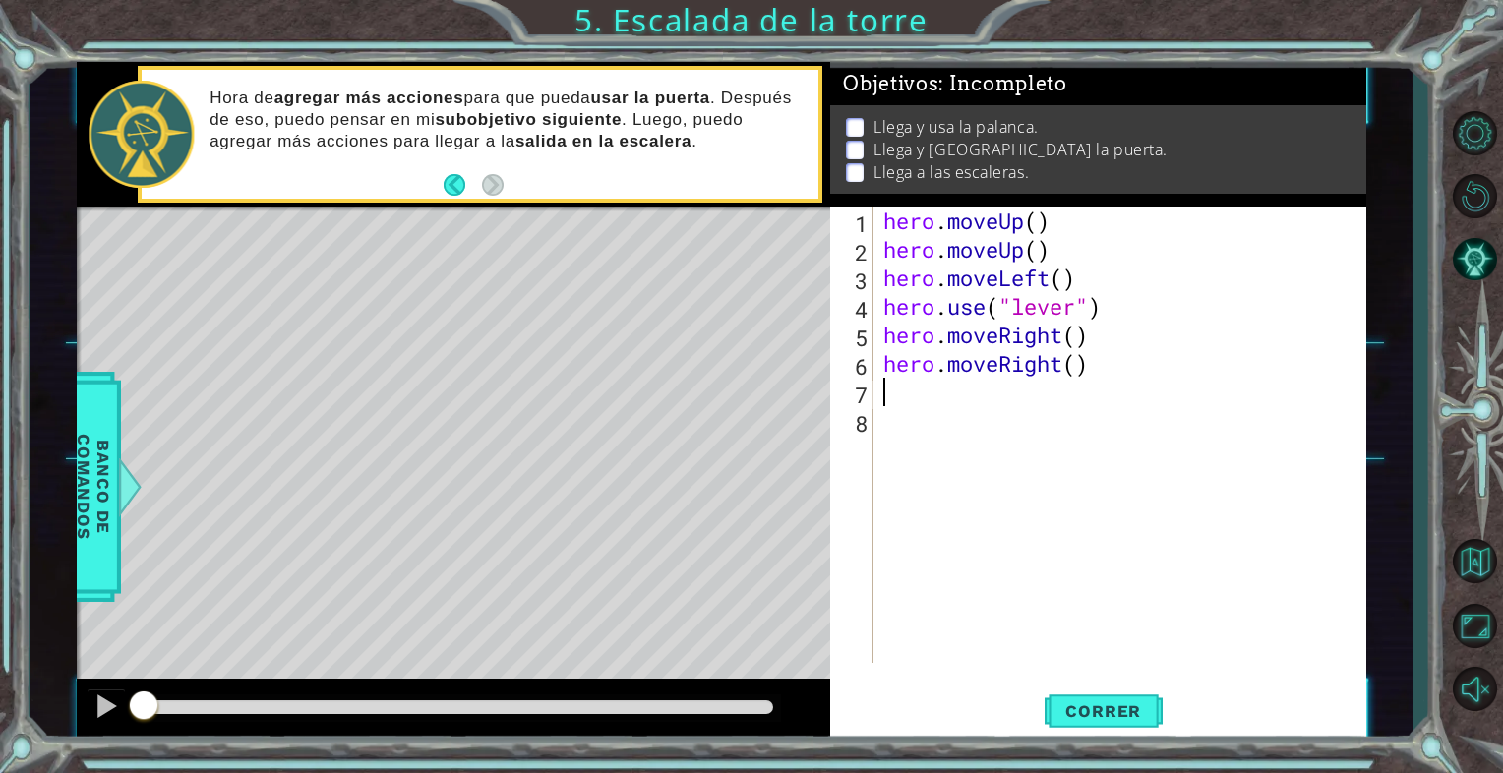
type textarea "h"
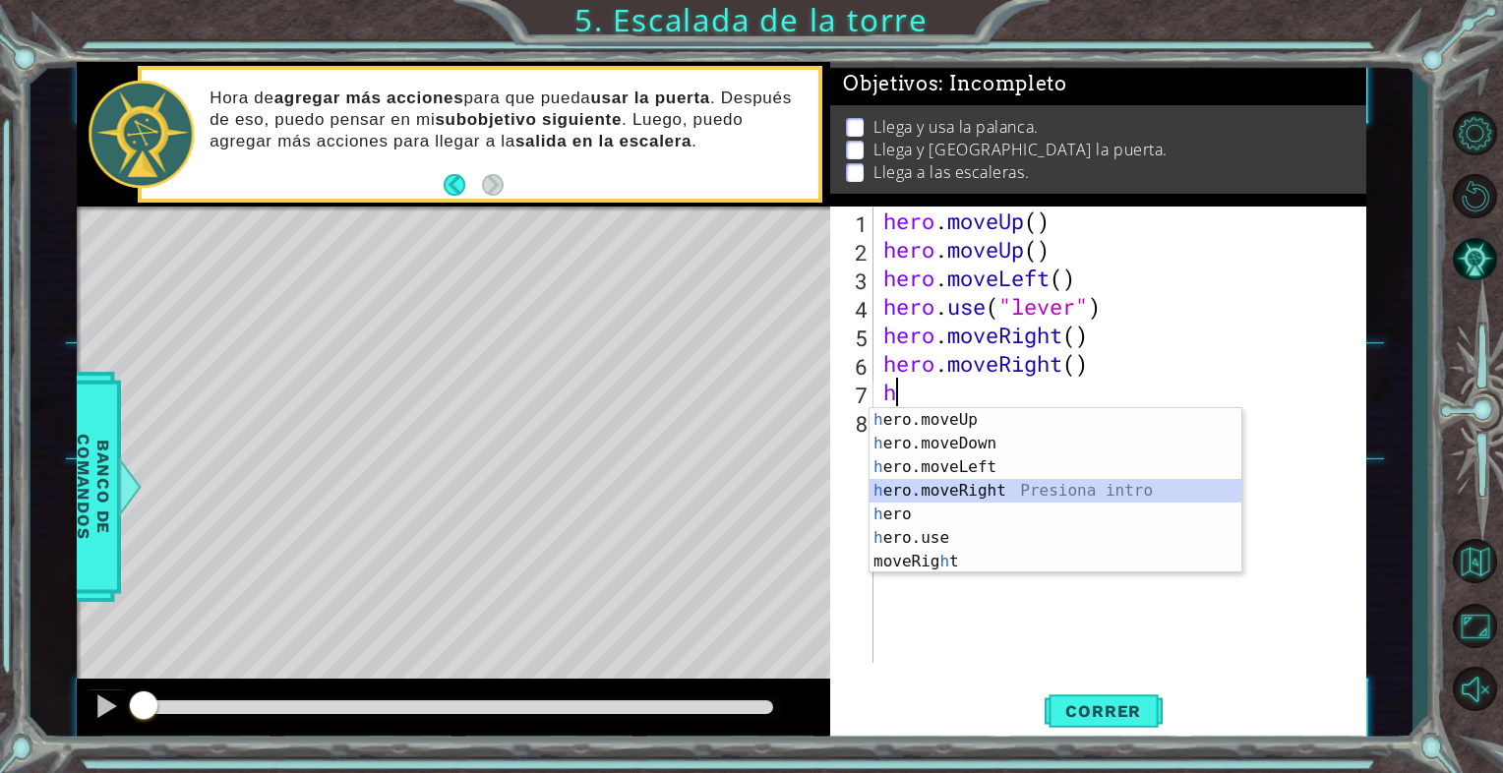
click at [946, 485] on div "h ero.moveUp Presiona intro h ero.moveDown Presiona intro h ero.moveLeft Presio…" at bounding box center [1056, 514] width 372 height 213
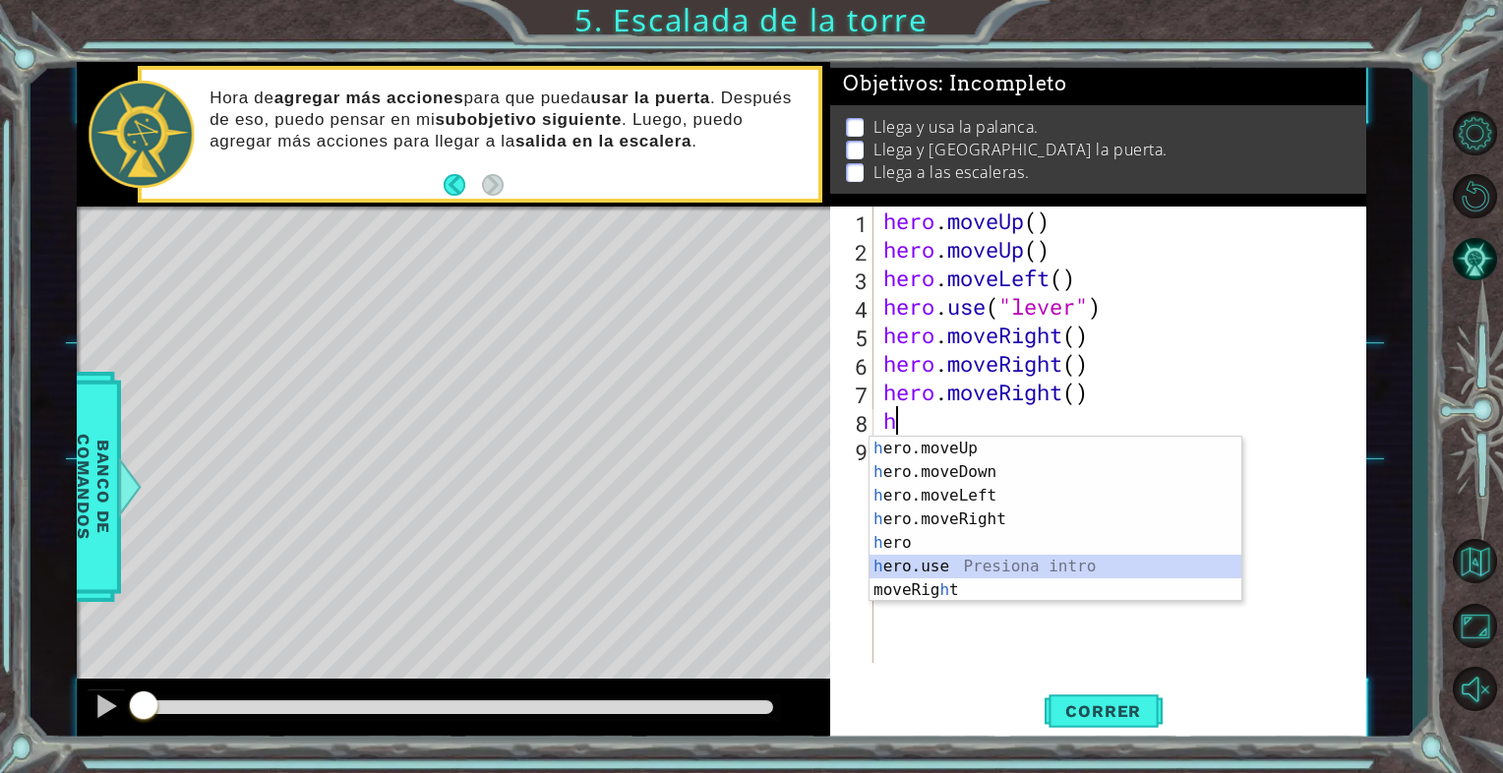
click at [952, 564] on div "h ero.moveUp Presiona intro h ero.moveDown Presiona intro h ero.moveLeft Presio…" at bounding box center [1056, 543] width 372 height 213
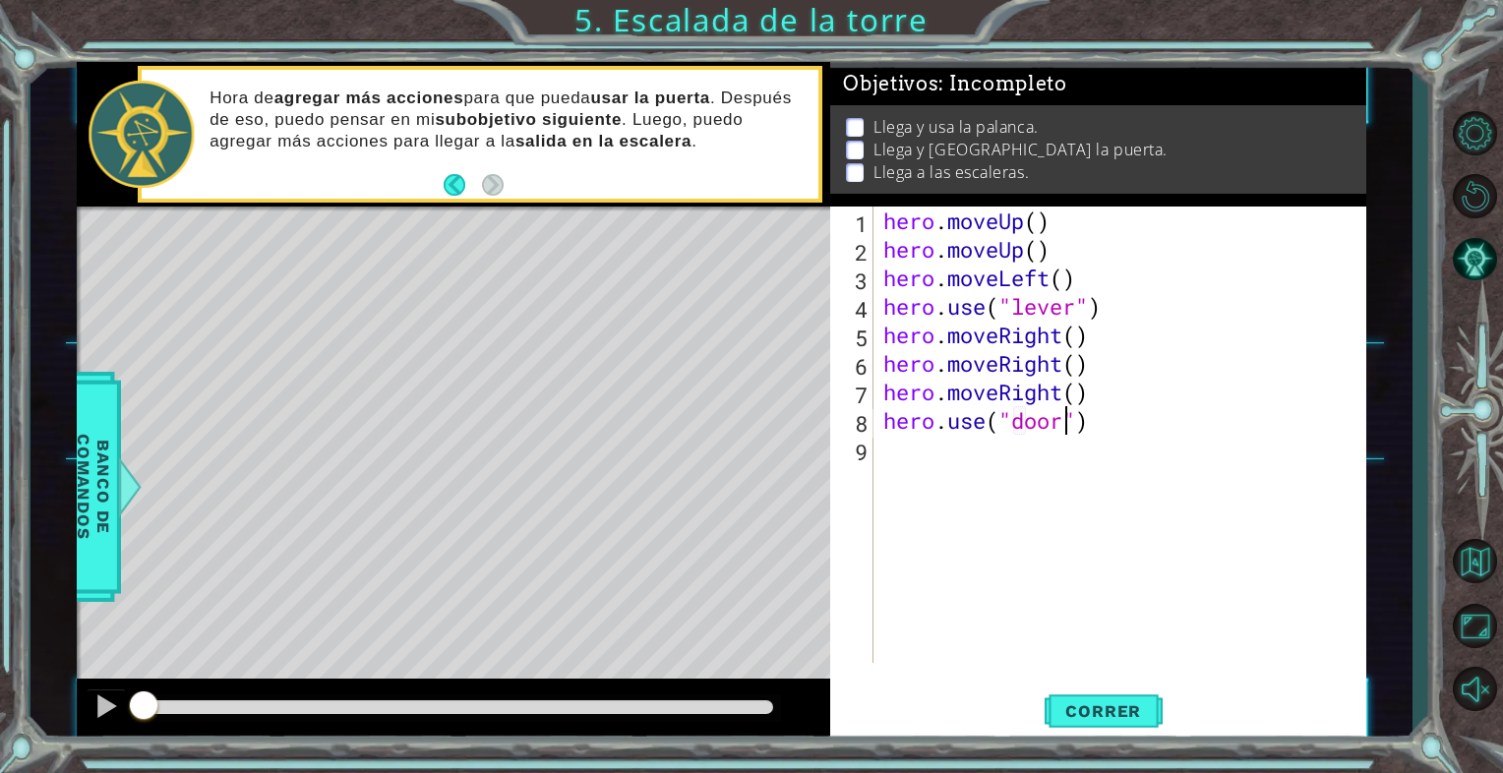
scroll to position [0, 8]
type textarea "hero.use("door")"
click at [878, 457] on div "hero.use("door") 1 2 3 4 5 6 7 8 9 hero . moveUp ( ) hero . moveUp ( ) hero . m…" at bounding box center [1095, 435] width 530 height 457
click at [889, 454] on div "hero . moveUp ( ) hero . moveUp ( ) hero . moveLeft ( ) hero . use ( "lever" ) …" at bounding box center [1125, 464] width 491 height 514
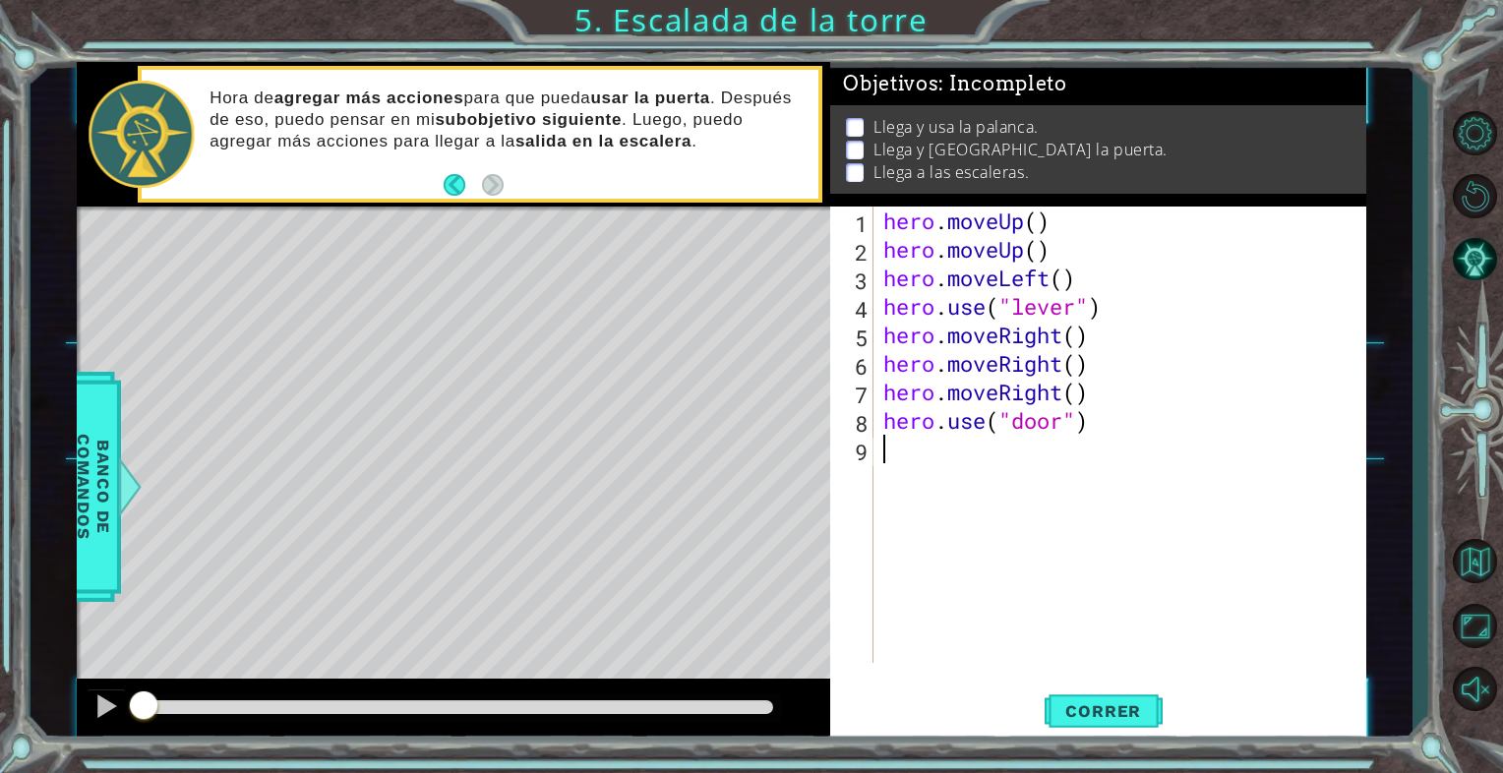
type textarea "h"
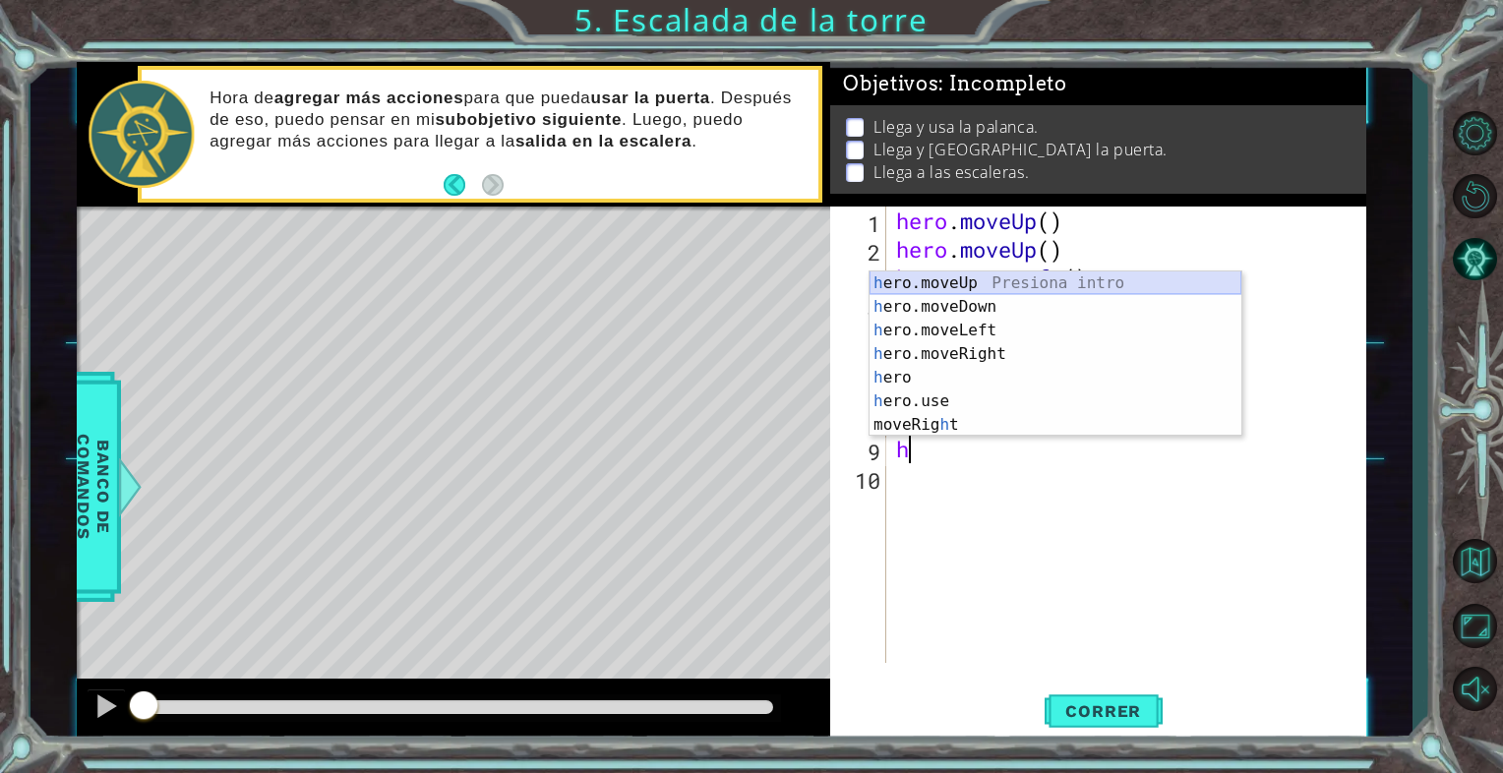
click at [967, 281] on div "h ero.moveUp Presiona intro h ero.moveDown Presiona intro h ero.moveLeft Presio…" at bounding box center [1056, 378] width 372 height 213
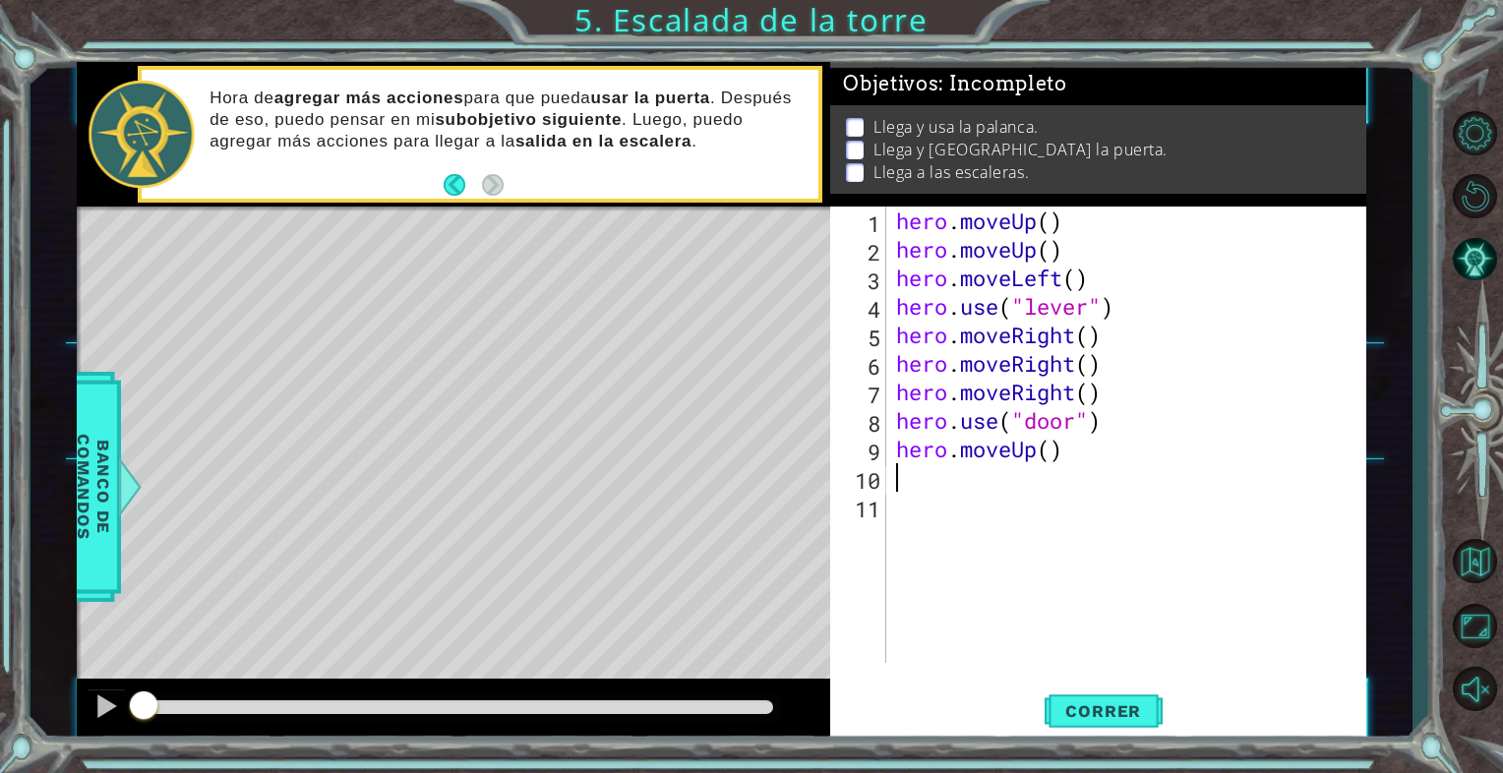
type textarea "h"
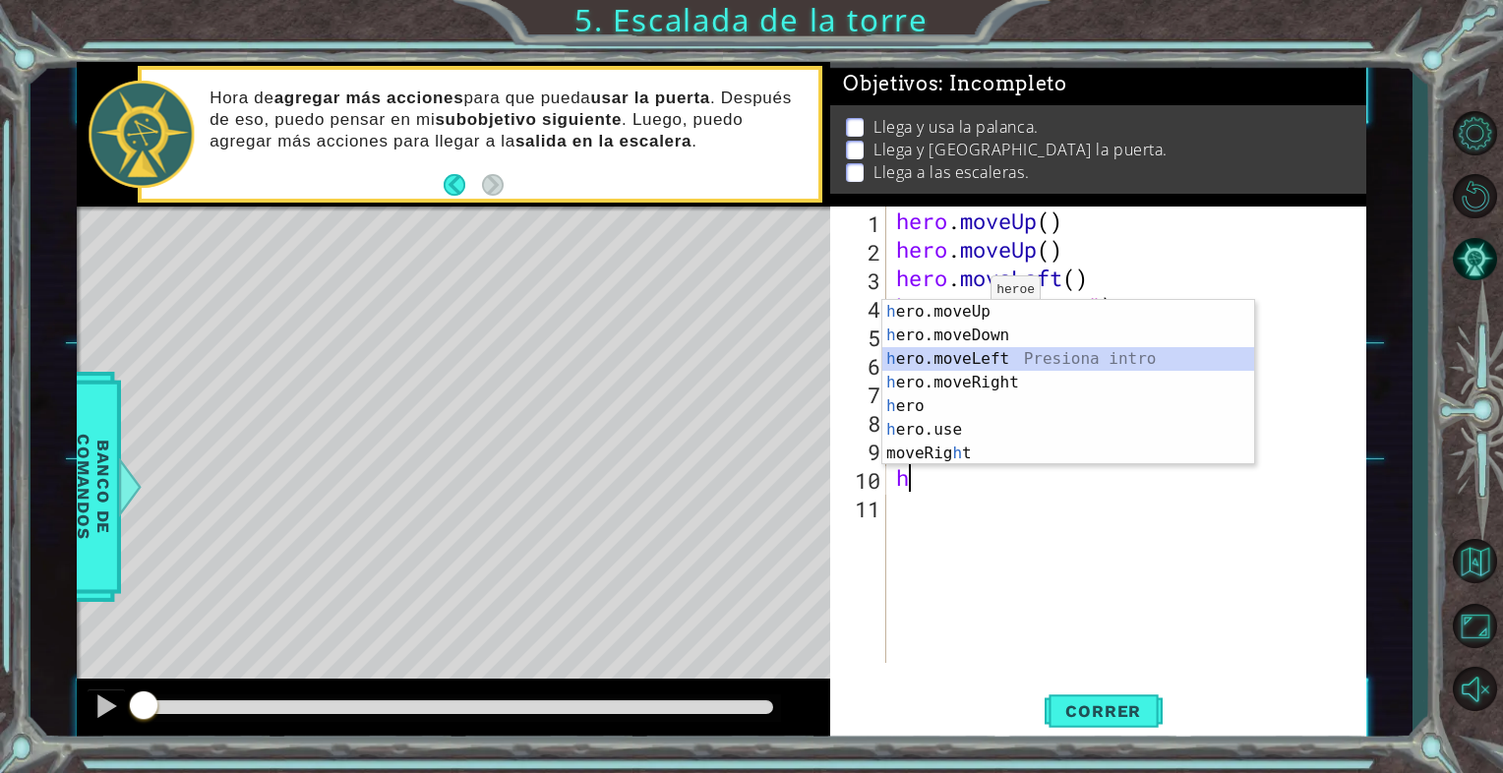
click at [990, 352] on div "h ero.moveUp Presiona intro h ero.moveDown Presiona intro h ero.moveLeft Presio…" at bounding box center [1069, 406] width 372 height 213
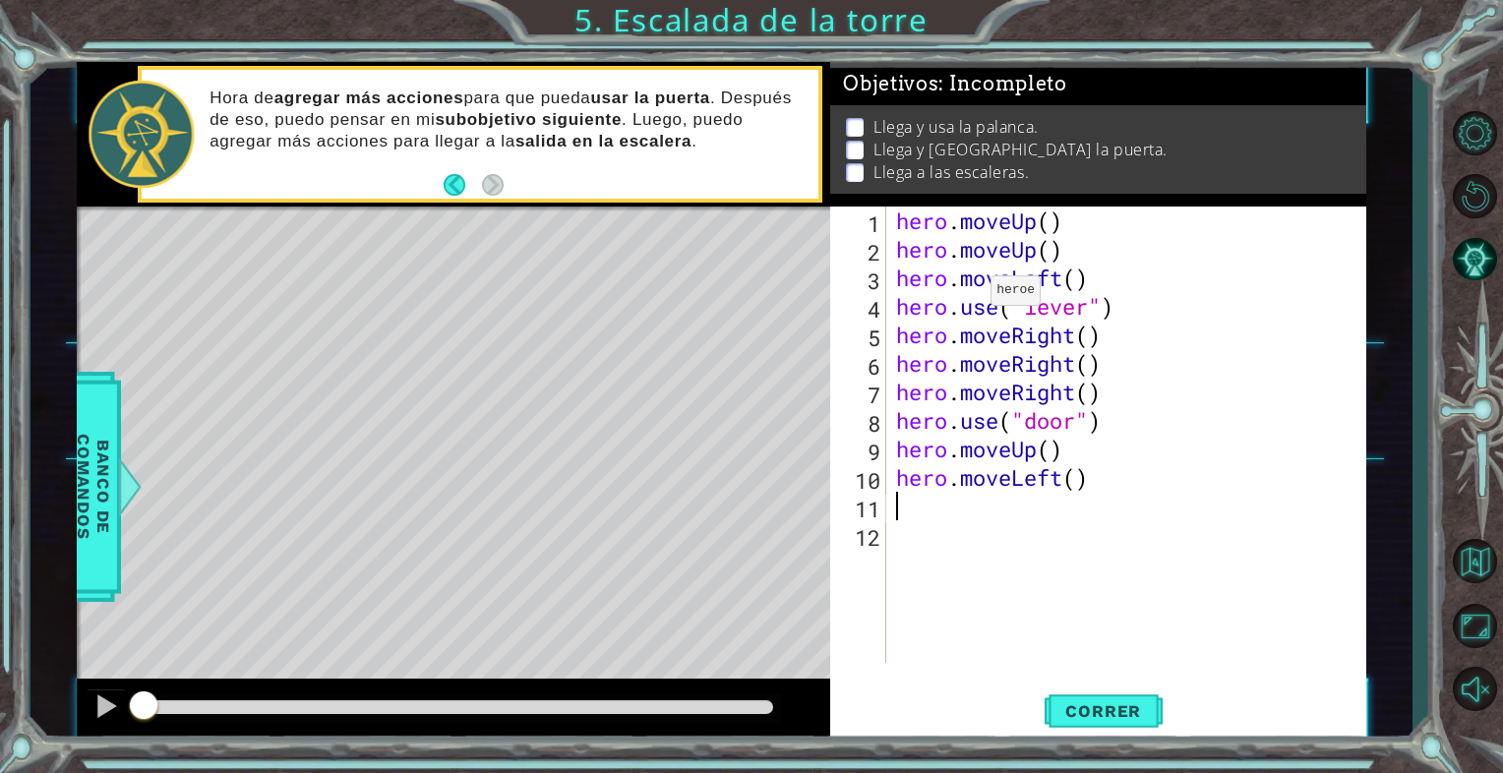
type textarea "h"
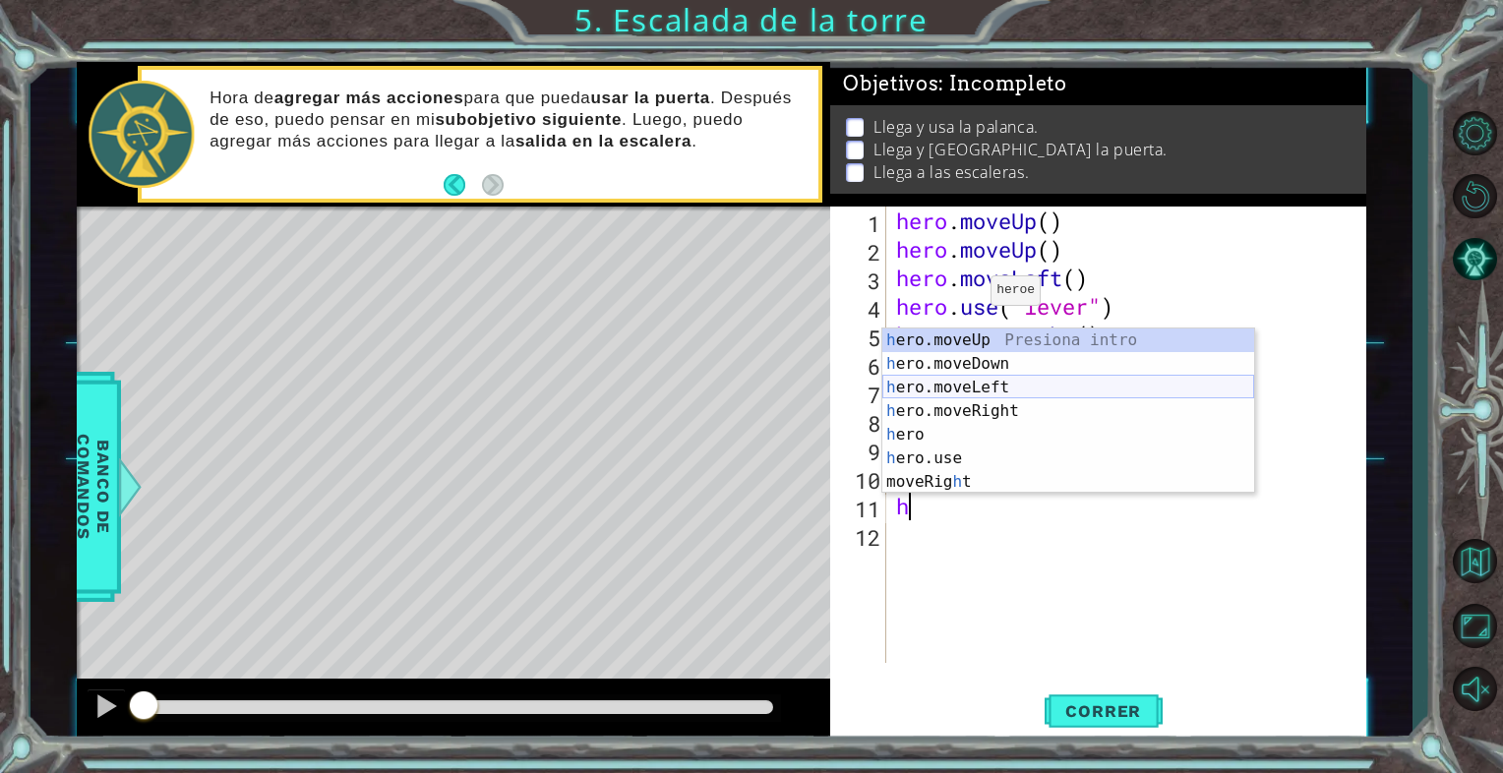
click at [989, 388] on div "h ero.moveUp Presiona intro h ero.moveDown Presiona intro h ero.moveLeft Presio…" at bounding box center [1069, 435] width 372 height 213
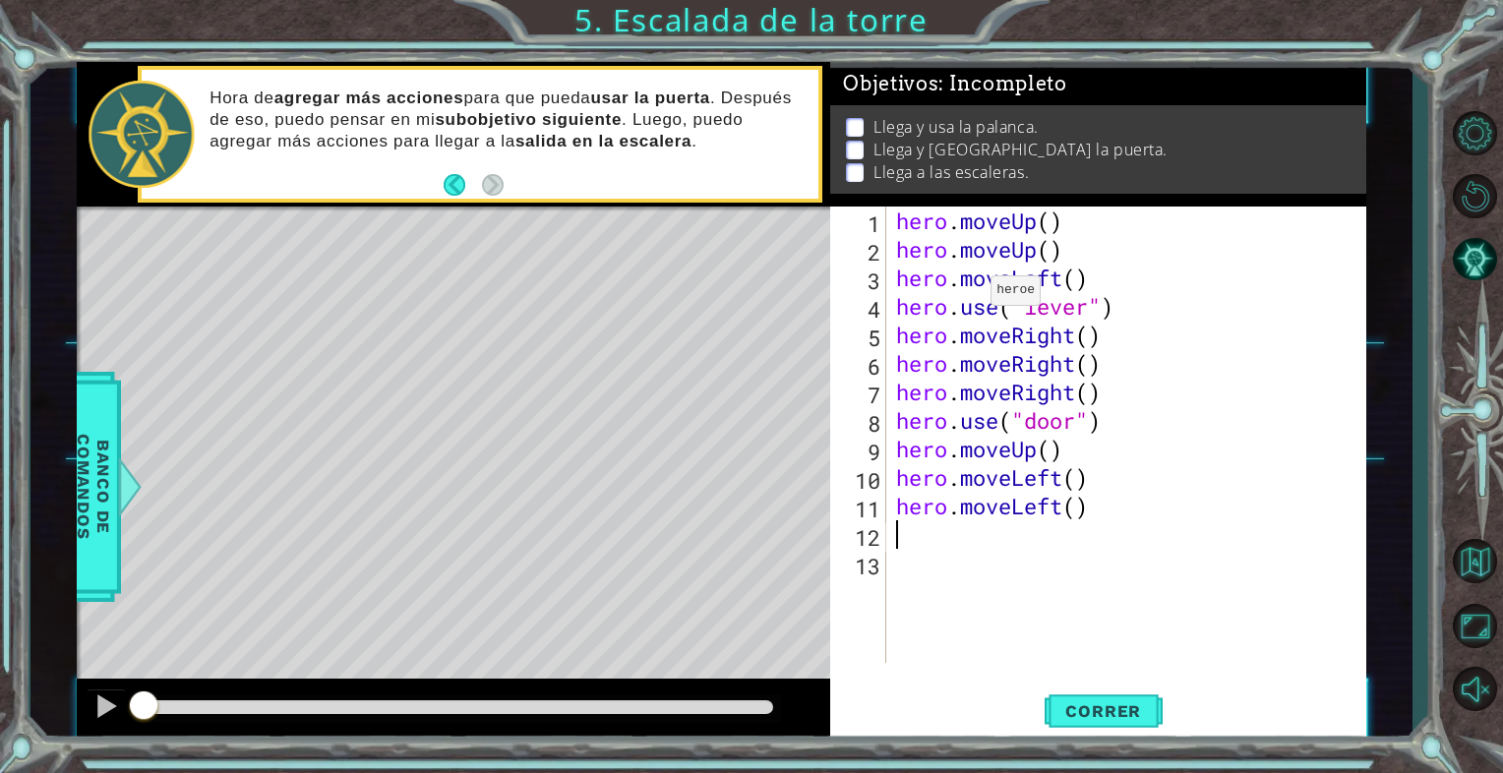
type textarea "h"
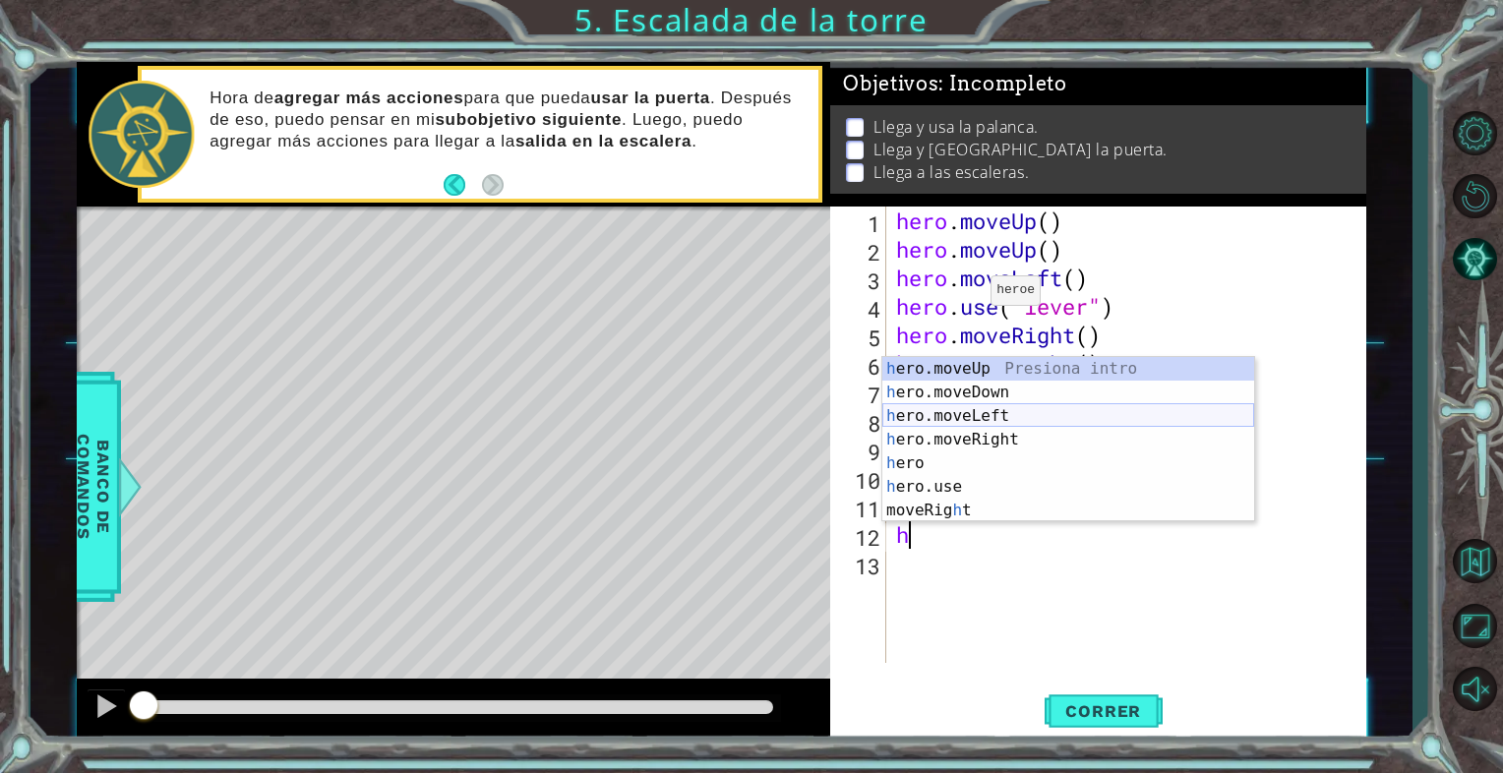
click at [993, 419] on div "h ero.moveUp Presiona intro h ero.moveDown Presiona intro h ero.moveLeft Presio…" at bounding box center [1069, 463] width 372 height 213
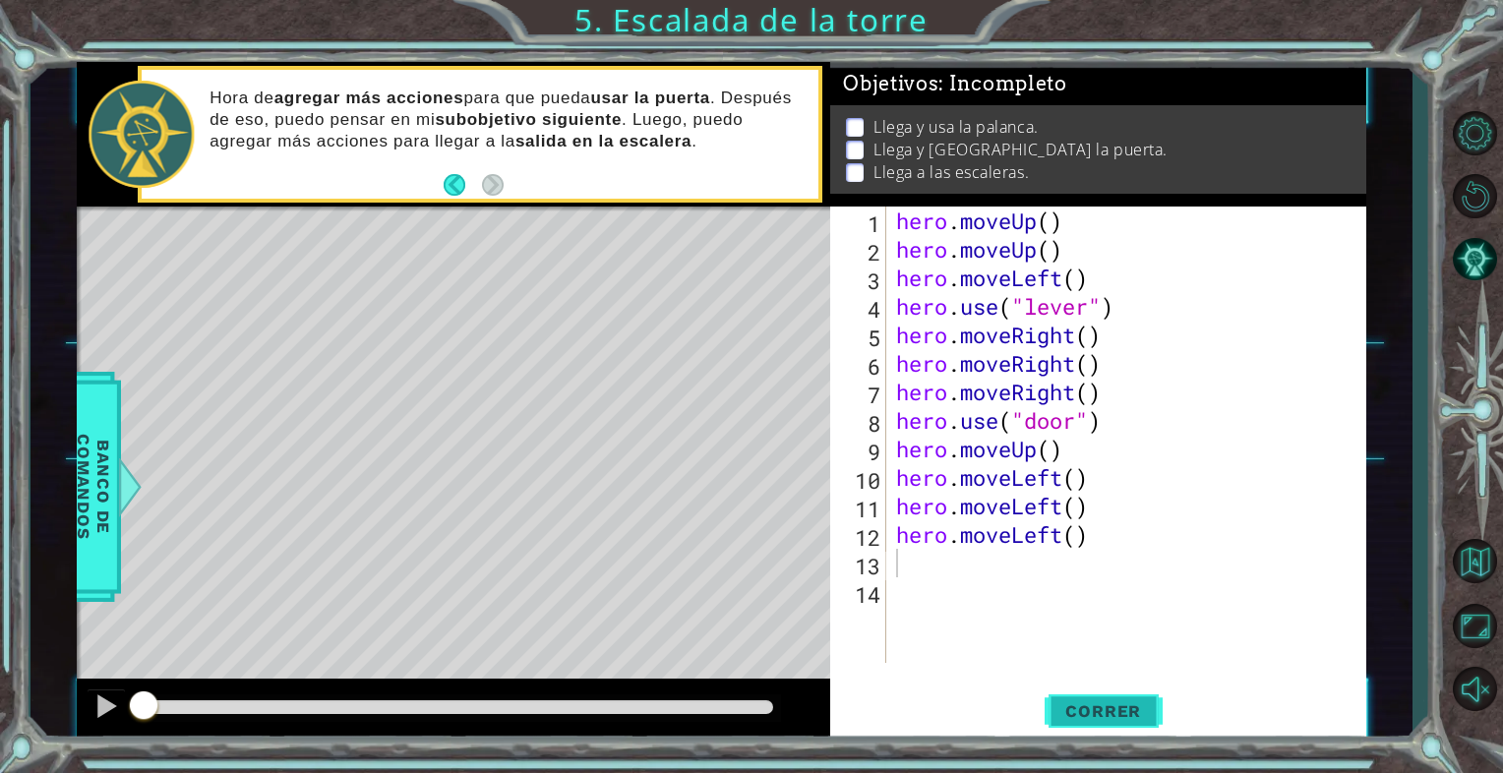
click at [1122, 704] on span "Correr" at bounding box center [1103, 712] width 115 height 20
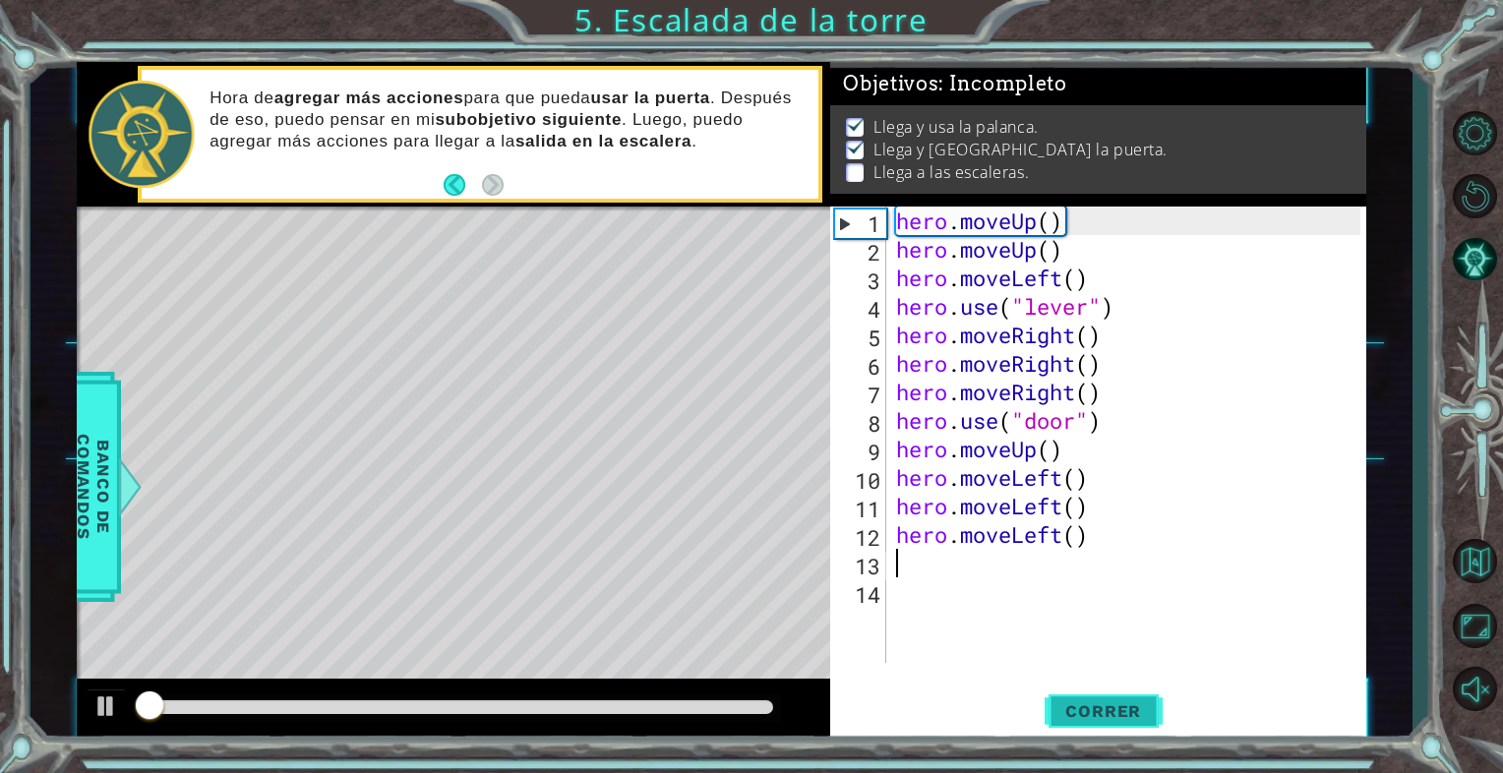
scroll to position [6, 0]
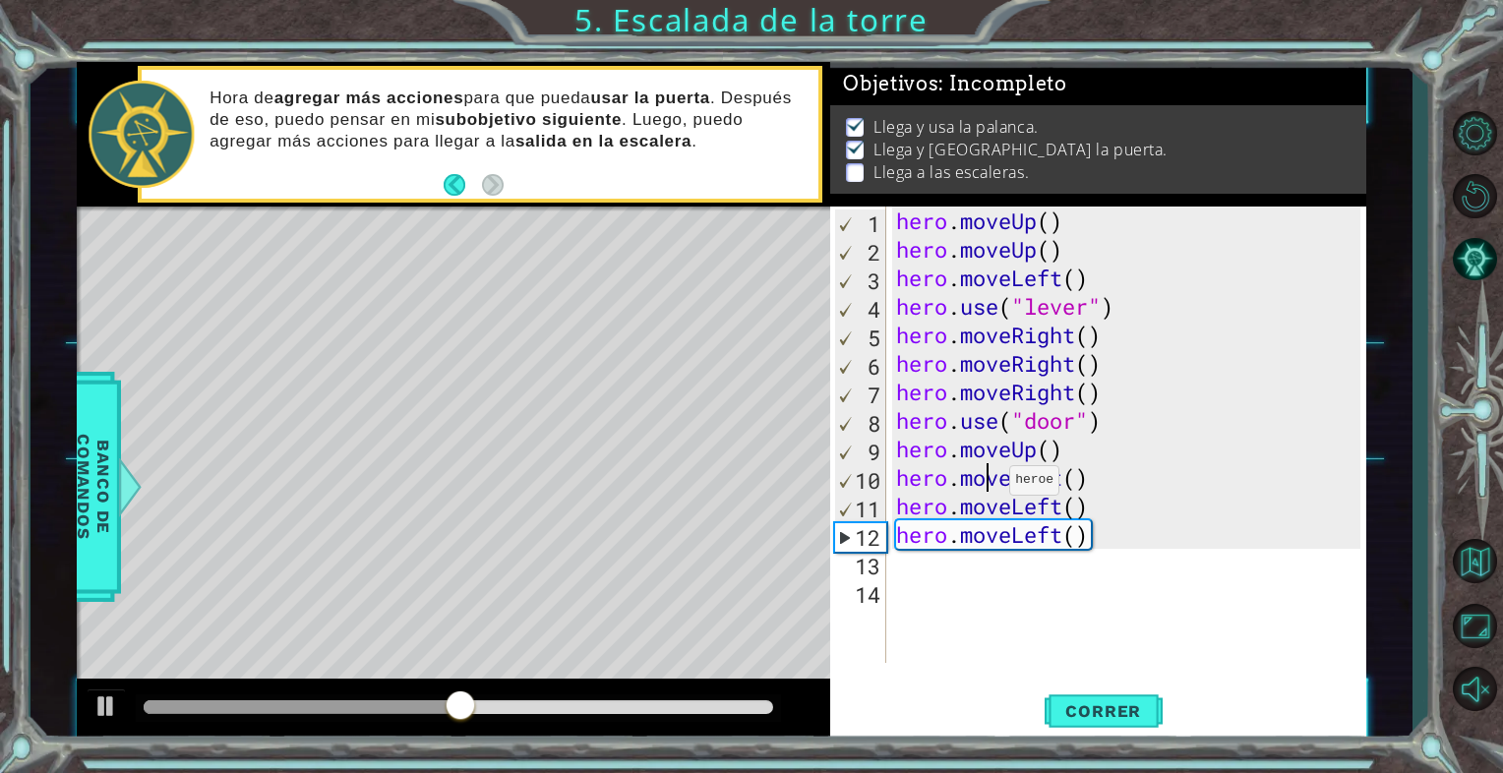
click at [992, 485] on div "hero . moveUp ( ) hero . moveUp ( ) hero . moveLeft ( ) hero . use ( "lever" ) …" at bounding box center [1131, 464] width 479 height 514
click at [1078, 495] on div "hero . moveUp ( ) hero . moveUp ( ) hero . moveLeft ( ) hero . use ( "lever" ) …" at bounding box center [1131, 464] width 479 height 514
click at [1111, 474] on div "hero . moveUp ( ) hero . moveUp ( ) hero . moveLeft ( ) hero . use ( "lever" ) …" at bounding box center [1131, 464] width 479 height 514
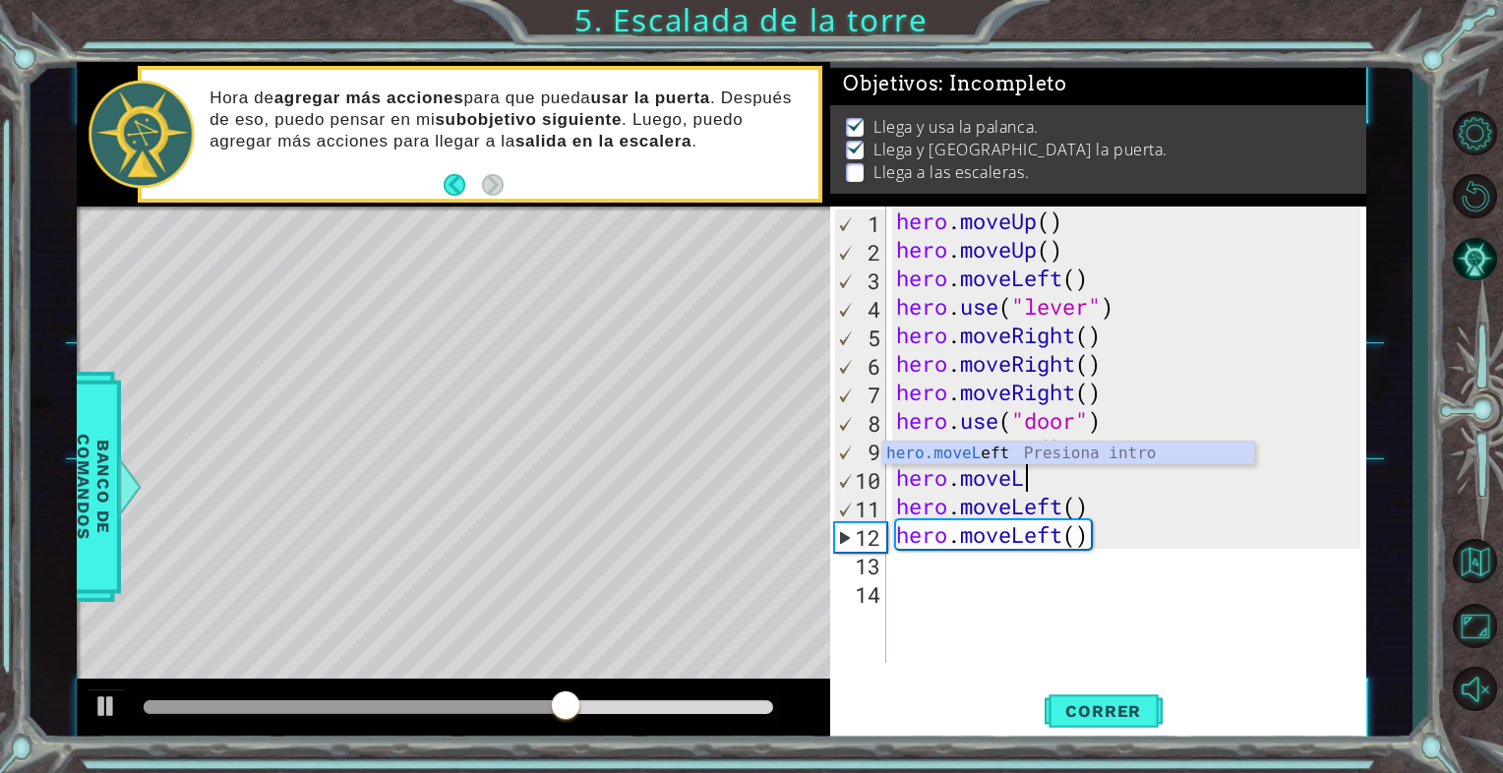
type textarea "hero.move"
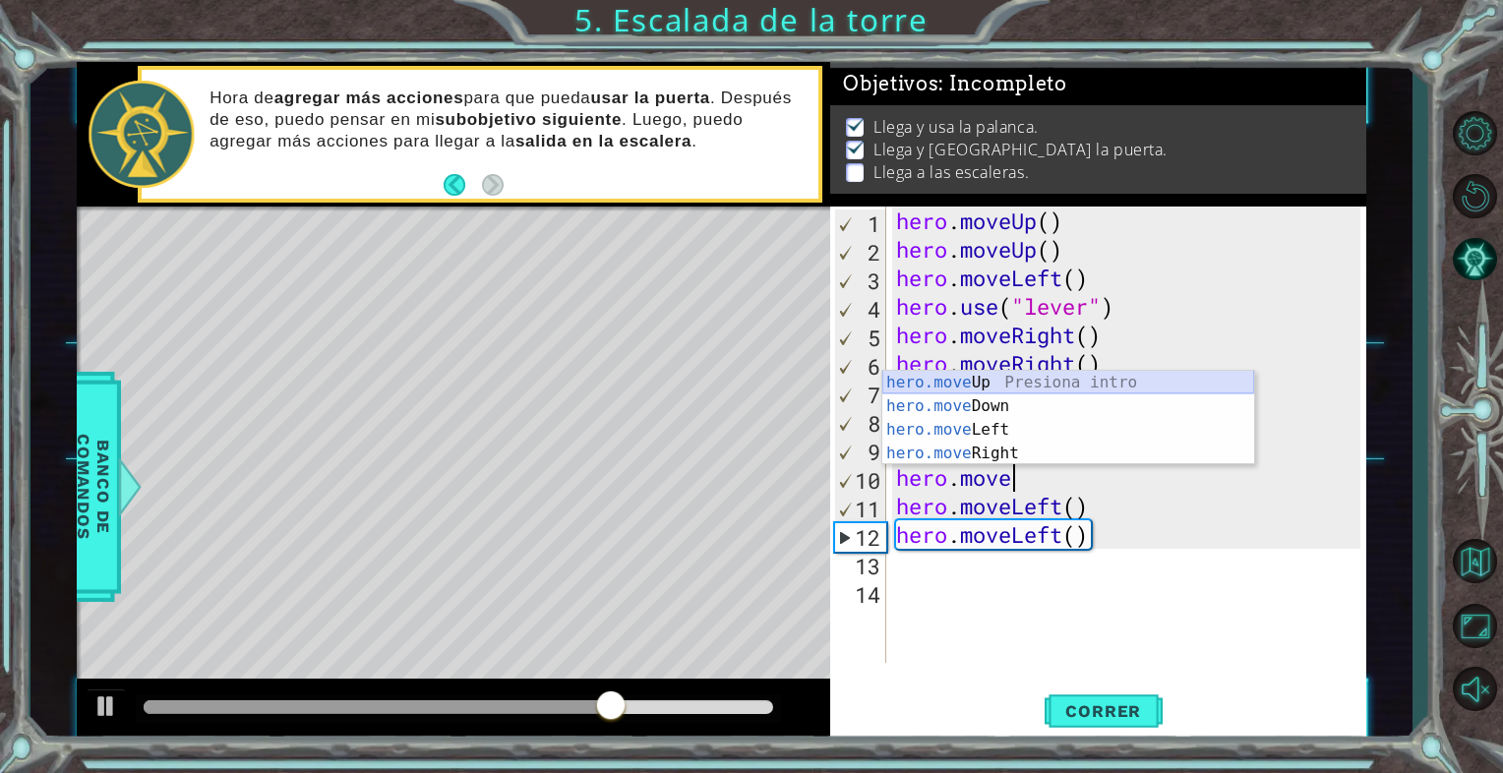
click at [1105, 376] on div "hero.move Up Presiona intro hero.move Down Presiona intro hero.move Left Presio…" at bounding box center [1069, 442] width 372 height 142
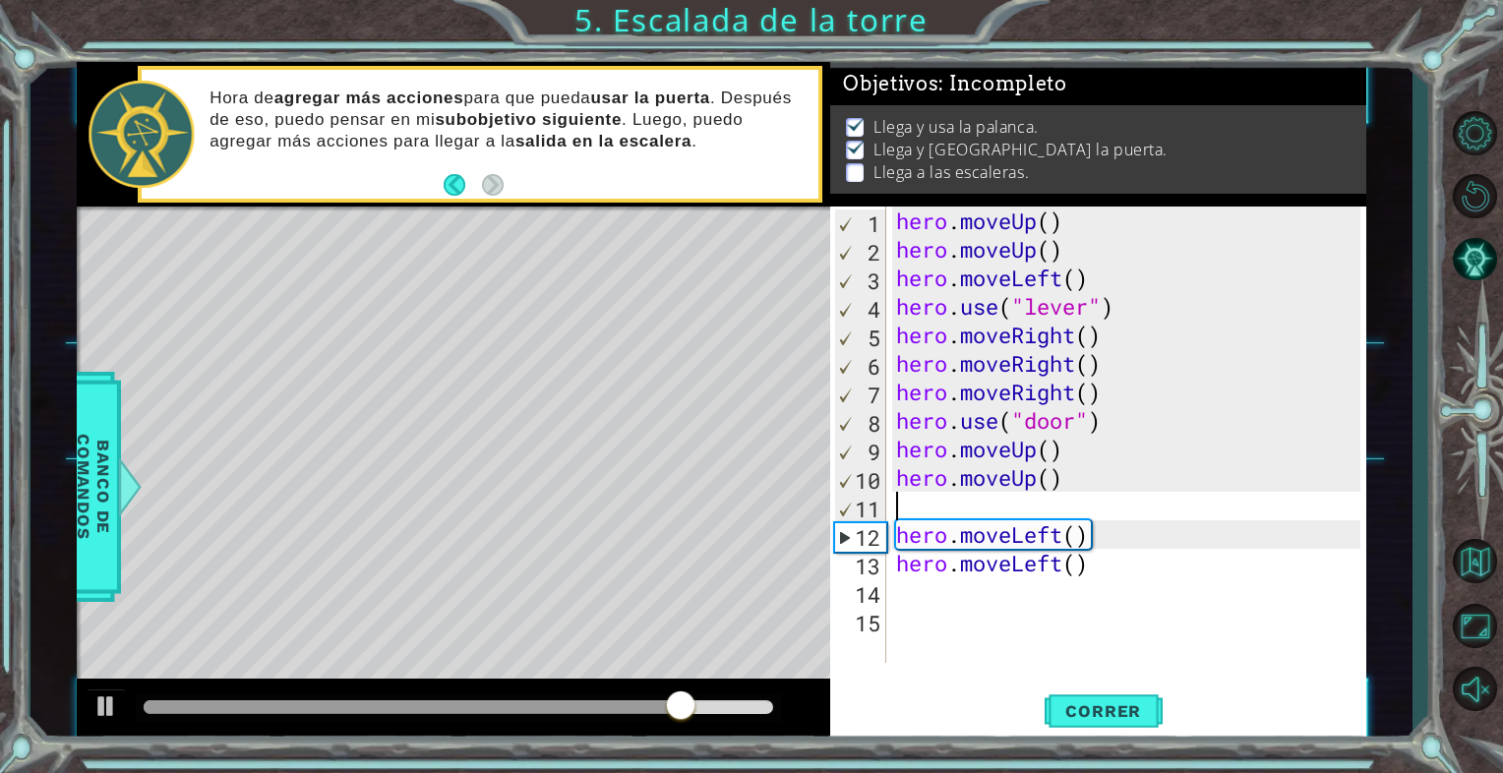
type textarea "m"
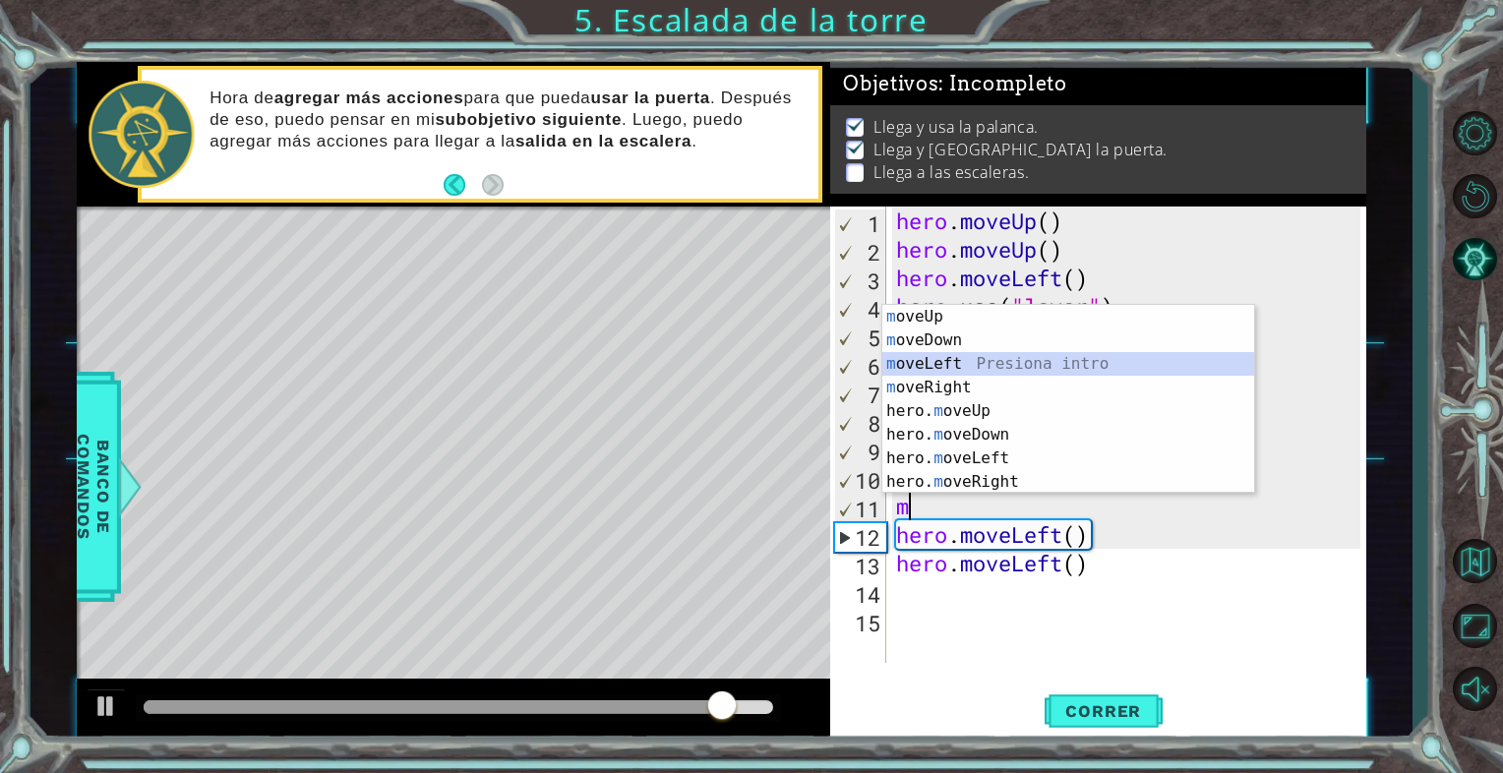
click at [1012, 368] on div "m oveUp Presiona intro m oveDown Presiona intro m oveLeft Presiona intro m [PER…" at bounding box center [1069, 423] width 372 height 236
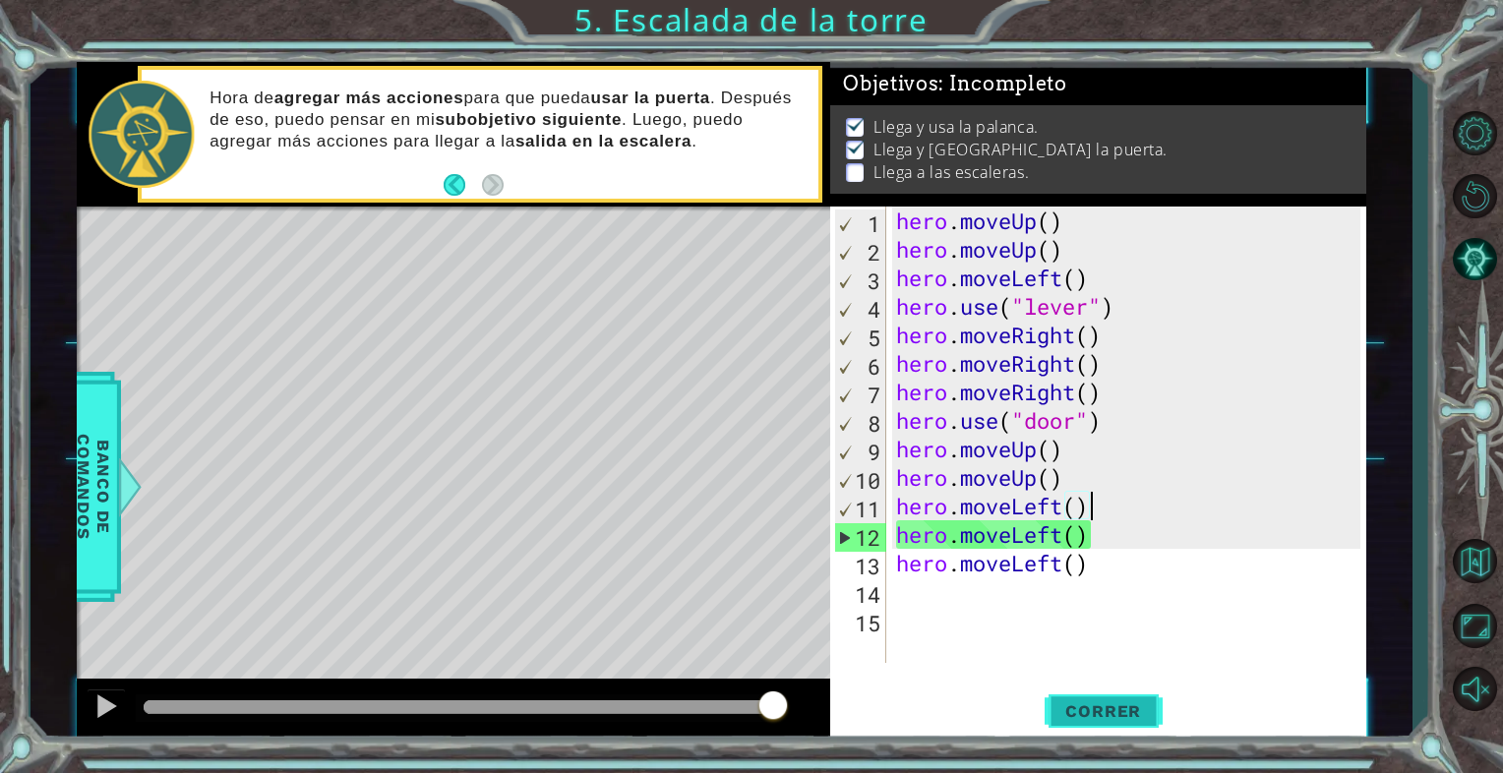
type textarea "hero.moveLeft()"
click at [1048, 716] on span "Correr" at bounding box center [1103, 712] width 115 height 20
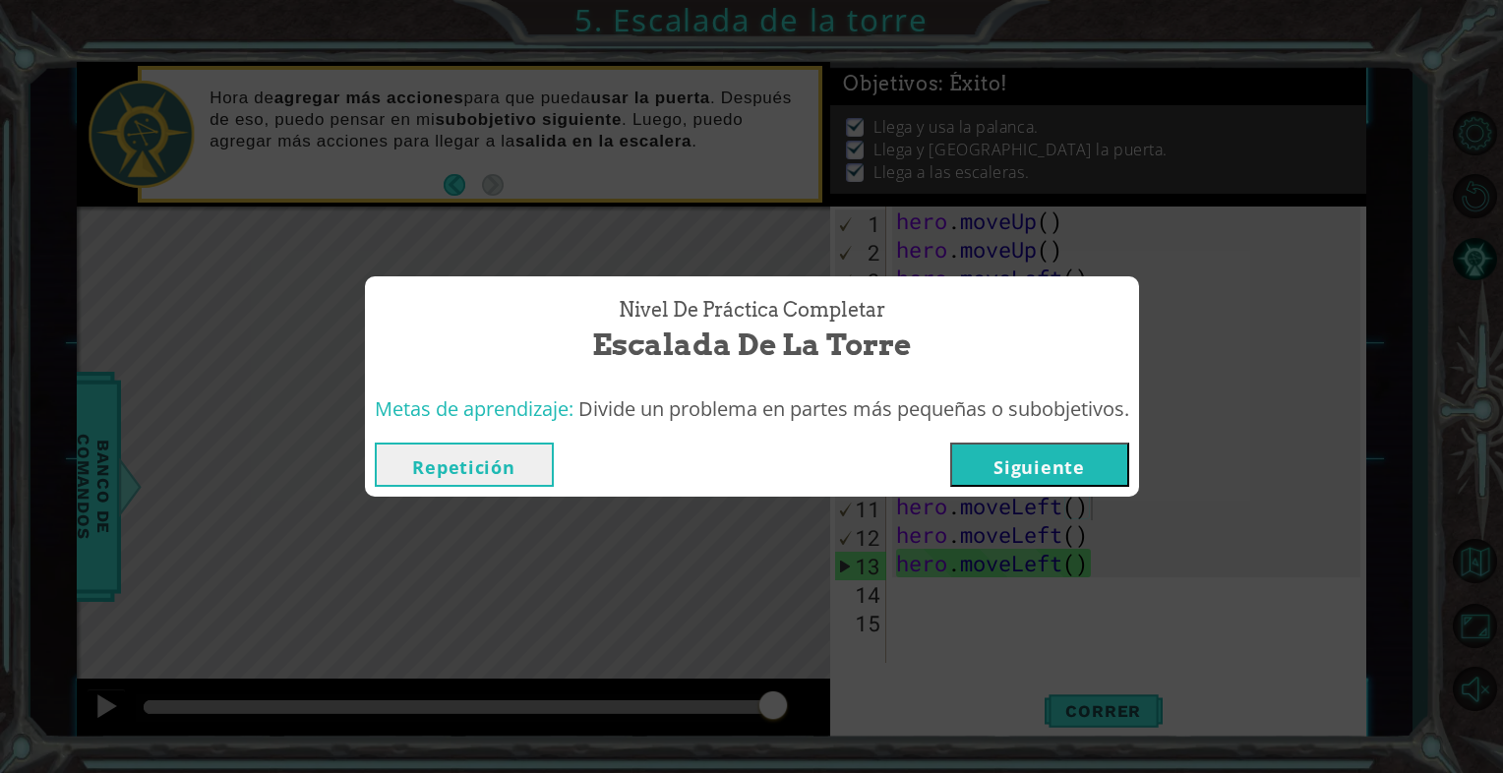
click at [1058, 473] on button "Siguiente" at bounding box center [1039, 465] width 179 height 44
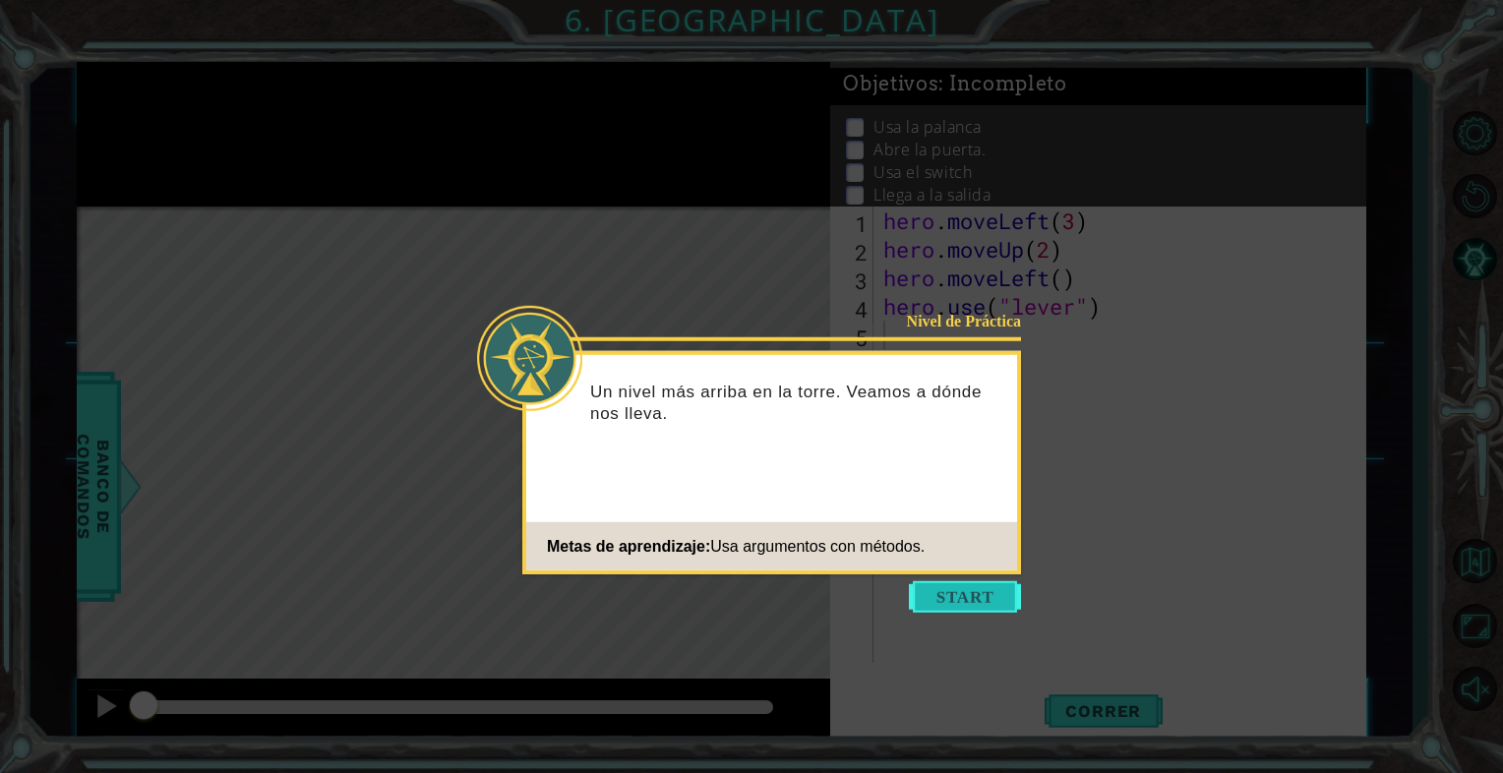
click at [992, 594] on button "Start" at bounding box center [965, 597] width 112 height 31
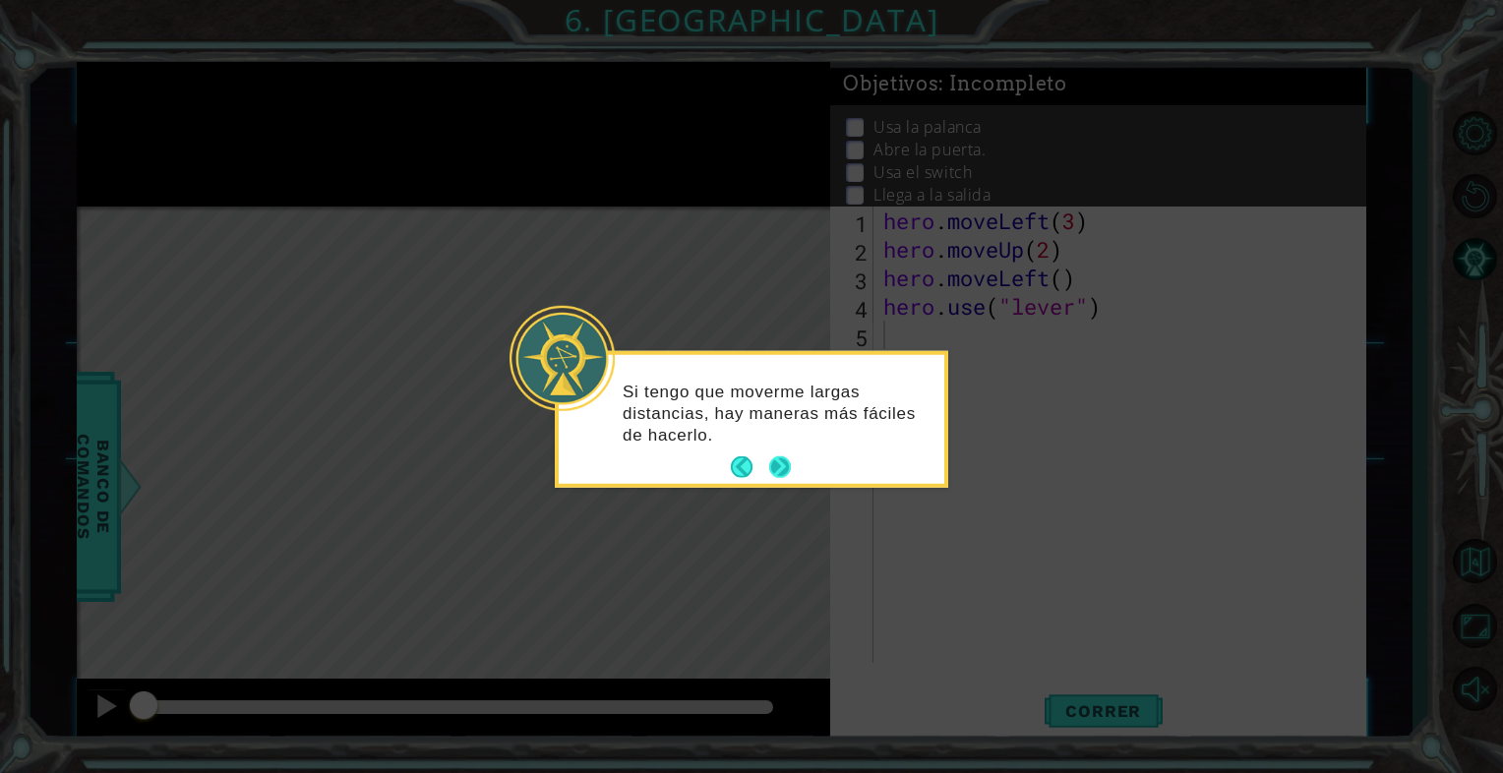
click at [779, 471] on button "Next" at bounding box center [780, 468] width 24 height 24
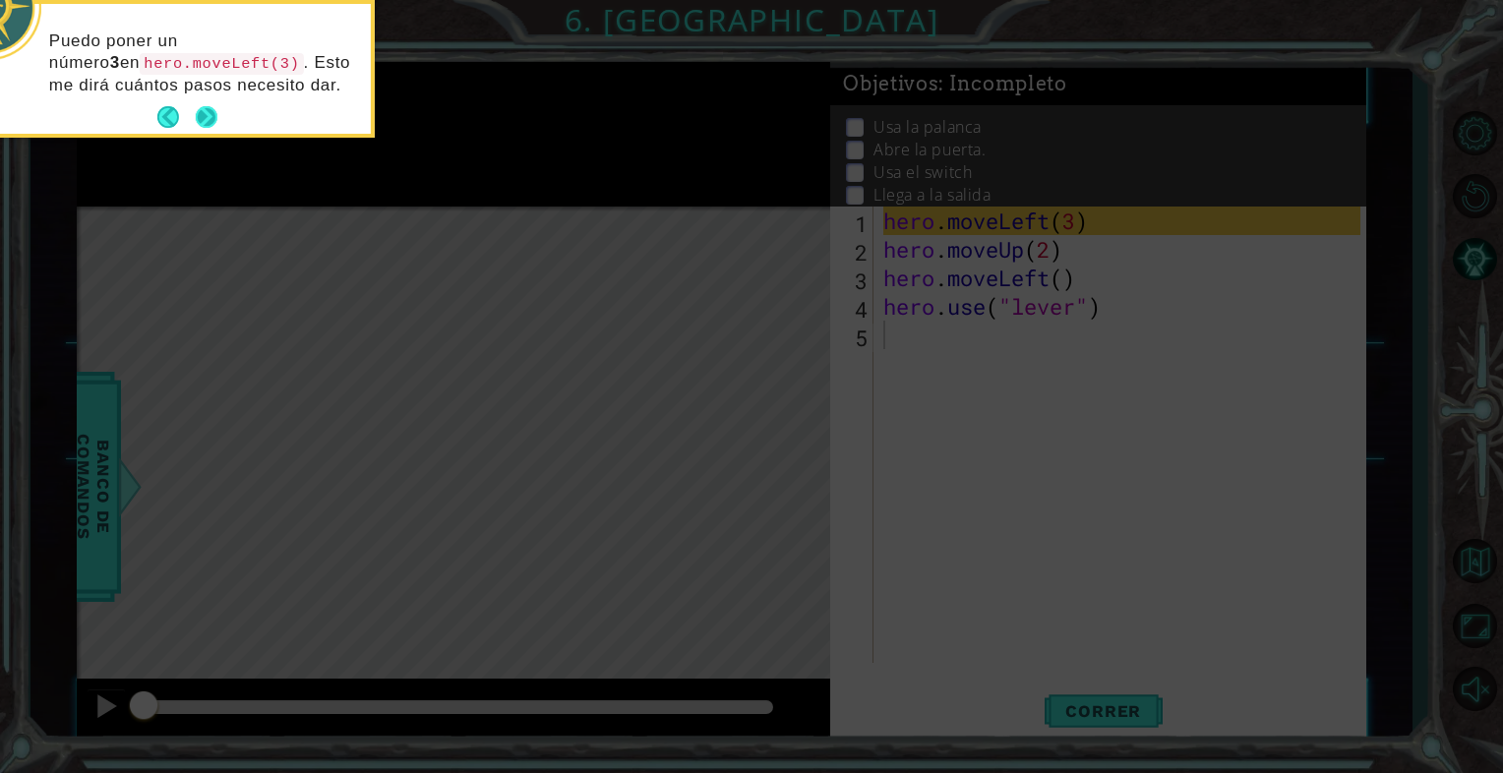
click at [208, 109] on button "Next" at bounding box center [207, 117] width 23 height 23
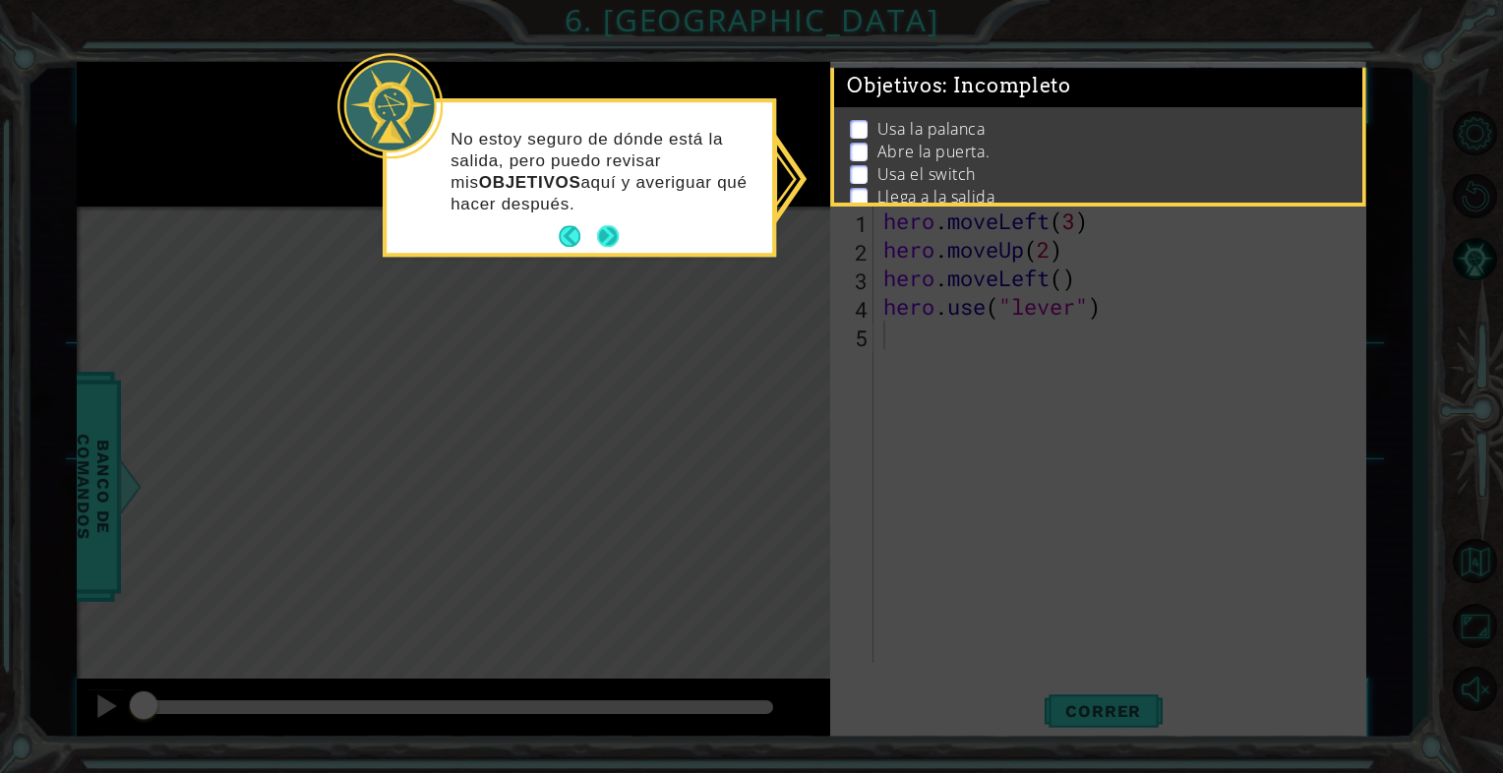
click at [612, 230] on button "Next" at bounding box center [607, 236] width 23 height 23
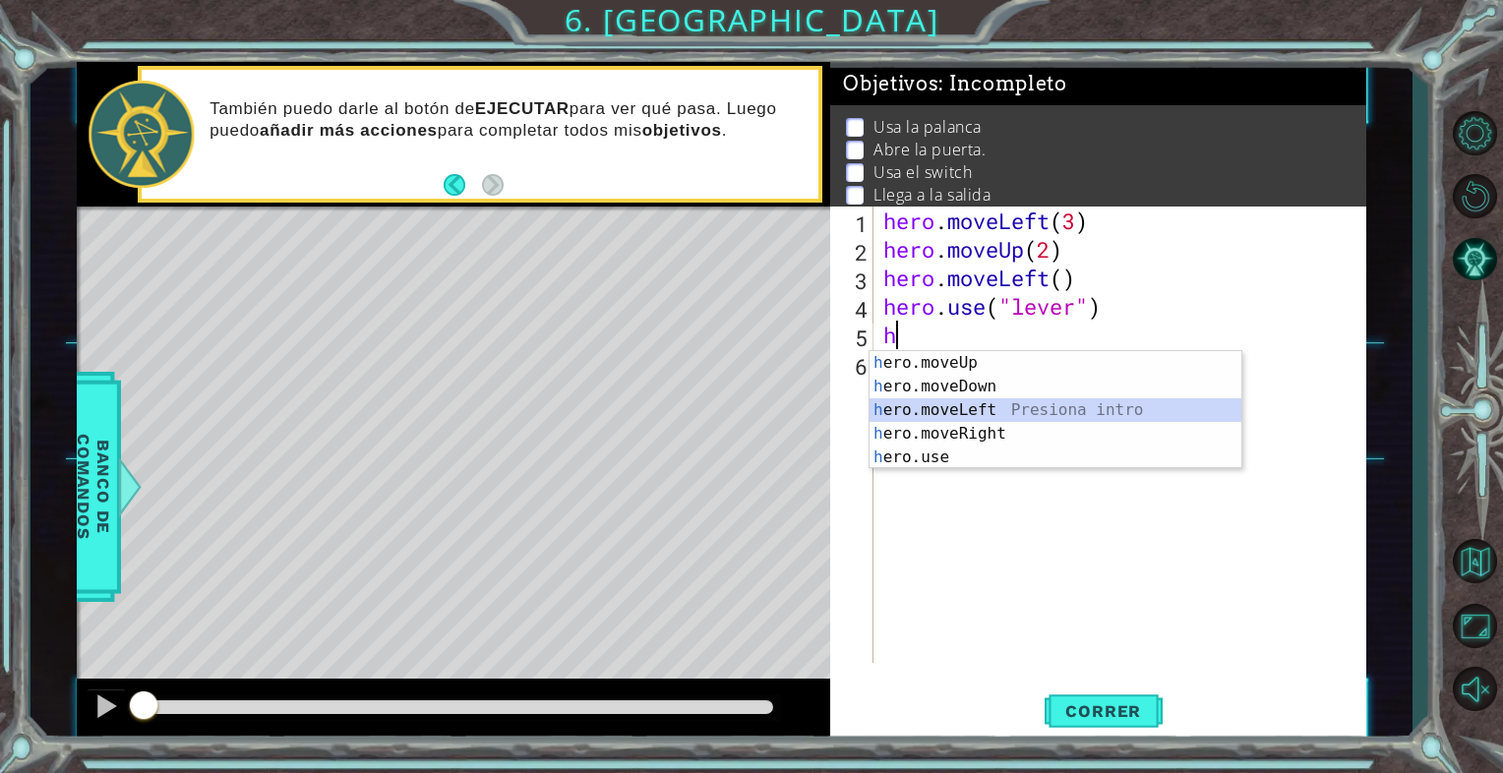
click at [929, 408] on div "h ero.moveUp Presiona intro h ero.moveDown Presiona intro h ero.moveLeft Presio…" at bounding box center [1056, 433] width 372 height 165
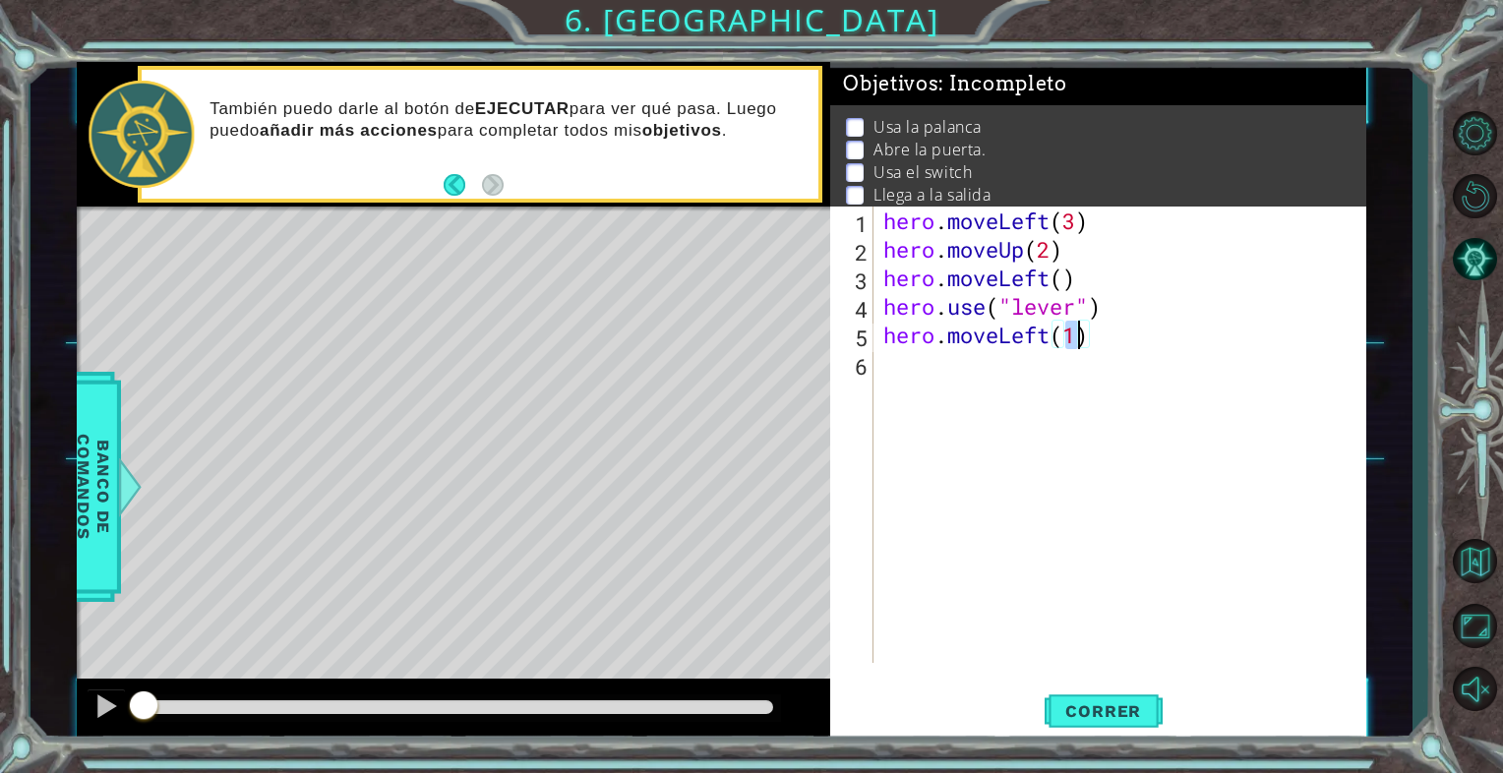
type textarea "hero.moveLeft(1)"
click at [878, 401] on div "hero.moveLeft(1) 1 2 3 4 5 6 hero . moveLeft ( 3 ) hero . moveUp ( 2 ) hero . m…" at bounding box center [1095, 435] width 530 height 457
click at [886, 381] on div "hero . moveLeft ( 3 ) hero . moveUp ( 2 ) hero . moveLeft ( ) hero . use ( "lev…" at bounding box center [1125, 464] width 491 height 514
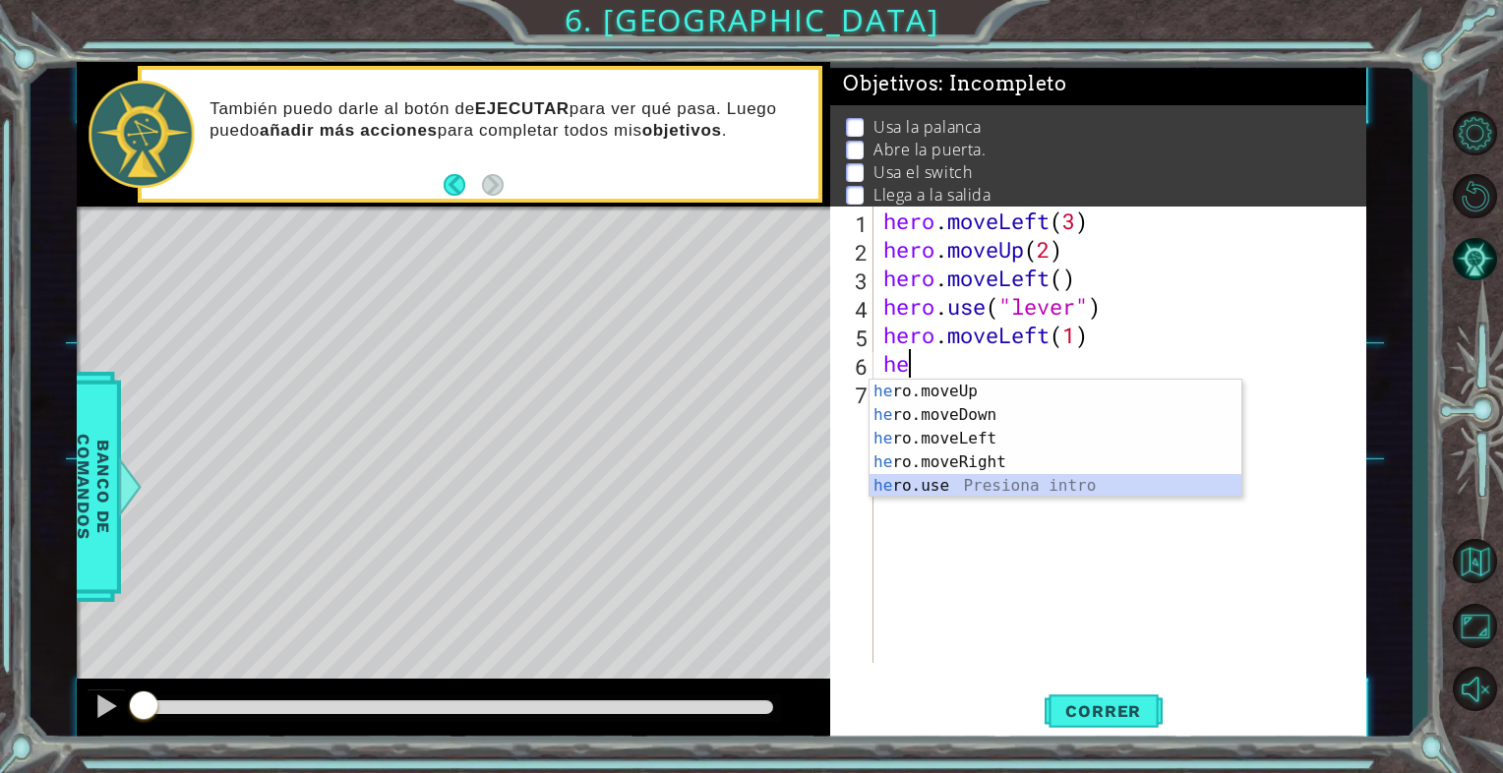
click at [956, 480] on div "he ro.moveUp Presiona intro he ro.moveDown Presiona intro he ro.moveLeft Presio…" at bounding box center [1056, 462] width 372 height 165
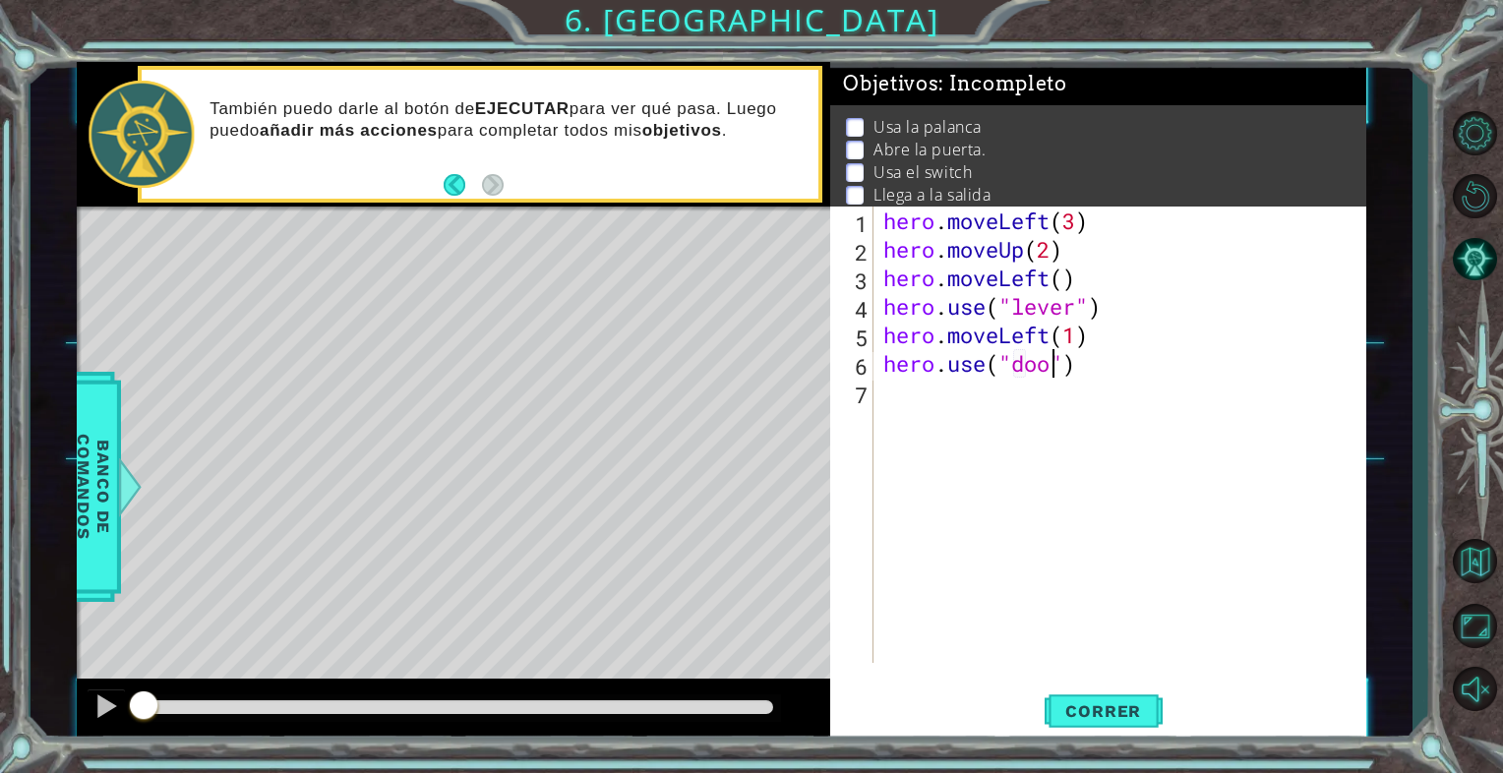
type textarea "hero.use("door")"
click at [889, 376] on div "hero . moveLeft ( 3 ) hero . moveUp ( 2 ) hero . moveLeft ( ) hero . use ( "lev…" at bounding box center [1125, 464] width 491 height 514
click at [889, 401] on div "hero . moveLeft ( 3 ) hero . moveUp ( 2 ) hero . moveLeft ( ) hero . use ( "lev…" at bounding box center [1125, 464] width 491 height 514
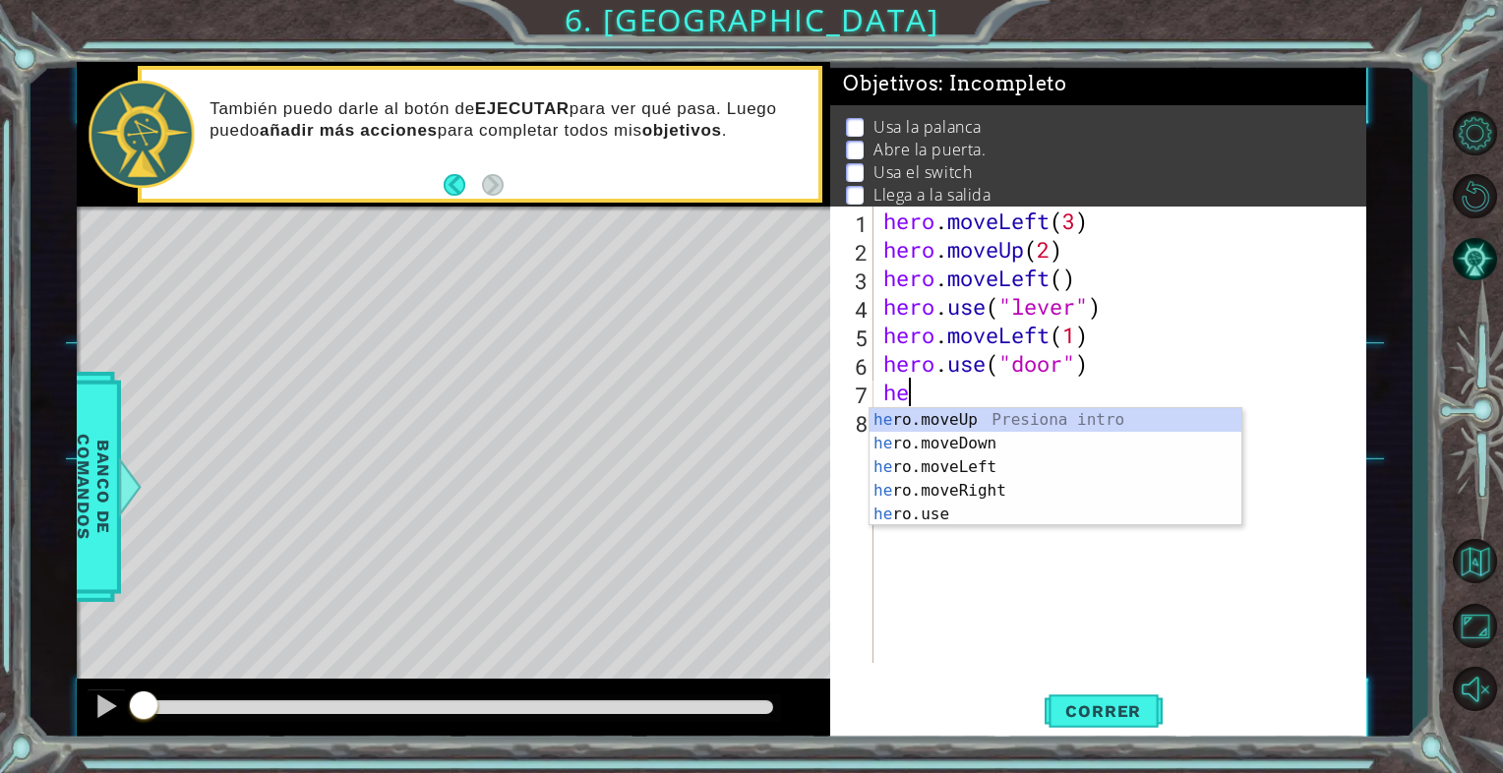
scroll to position [0, 0]
click at [1029, 423] on div "her o.moveUp Presiona intro her o.moveDown Presiona intro her o.moveLeft Presio…" at bounding box center [1056, 490] width 372 height 165
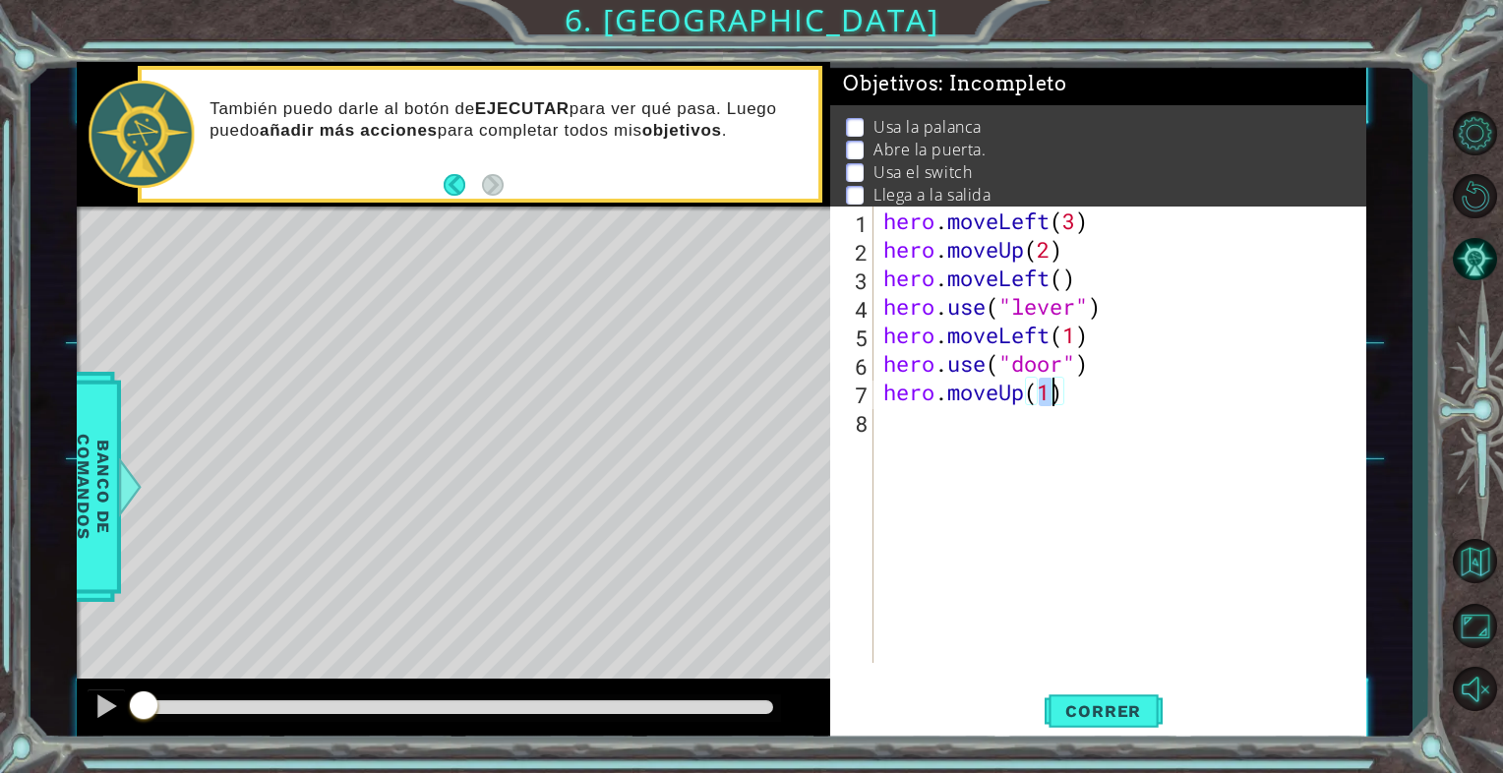
type textarea "hero.moveUp(2)"
click at [884, 429] on div "hero . moveLeft ( 3 ) hero . moveUp ( 2 ) hero . moveLeft ( ) hero . use ( "lev…" at bounding box center [1125, 464] width 491 height 514
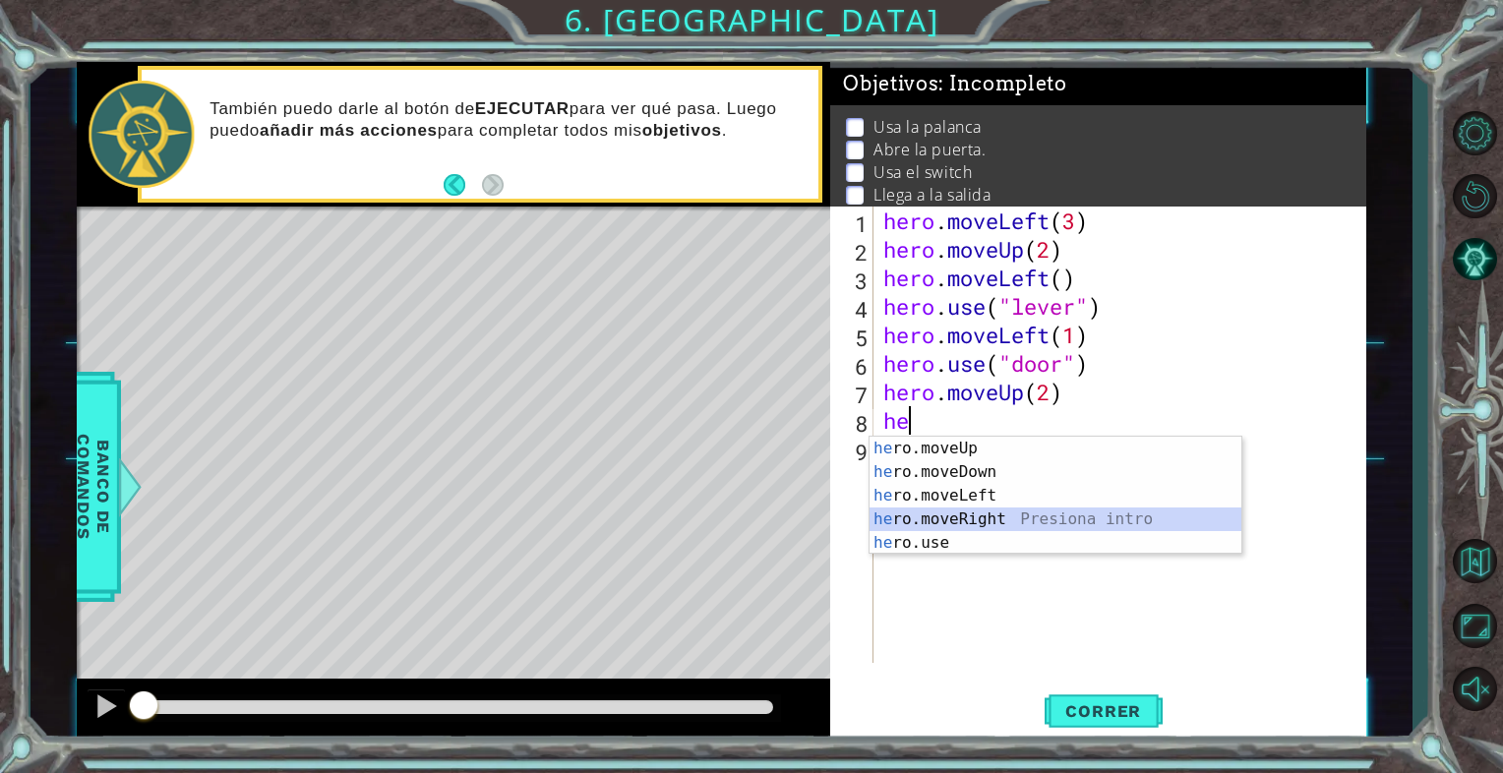
click at [967, 513] on div "he ro.moveUp Presiona intro he ro.moveDown Presiona intro he ro.moveLeft Presio…" at bounding box center [1056, 519] width 372 height 165
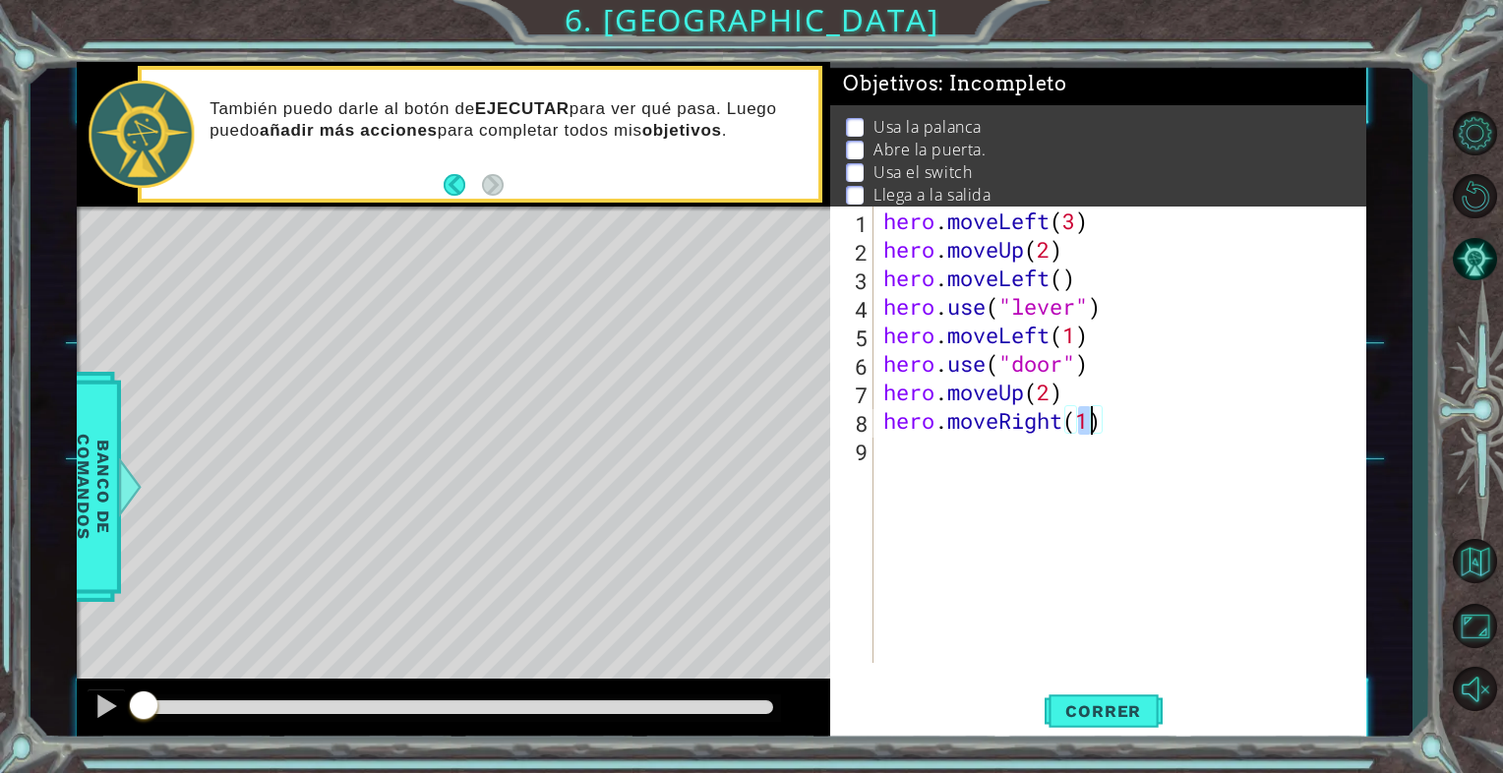
type textarea "hero.moveRight(2)"
click at [885, 470] on div "hero . moveLeft ( 3 ) hero . moveUp ( 2 ) hero . moveLeft ( ) hero . use ( "lev…" at bounding box center [1125, 464] width 491 height 514
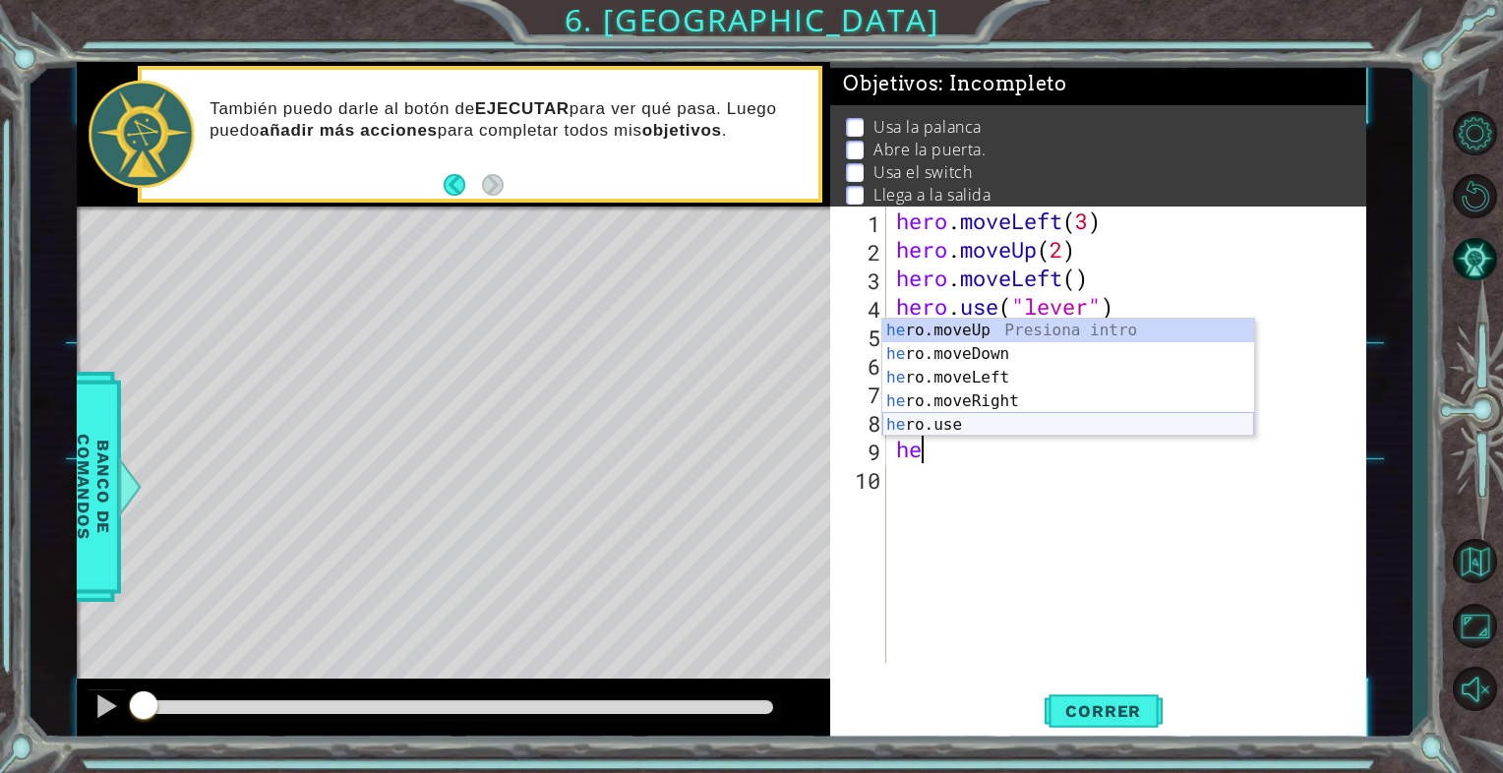
click at [956, 427] on div "he ro.moveUp Presiona intro he ro.moveDown Presiona intro he ro.moveLeft Presio…" at bounding box center [1069, 401] width 372 height 165
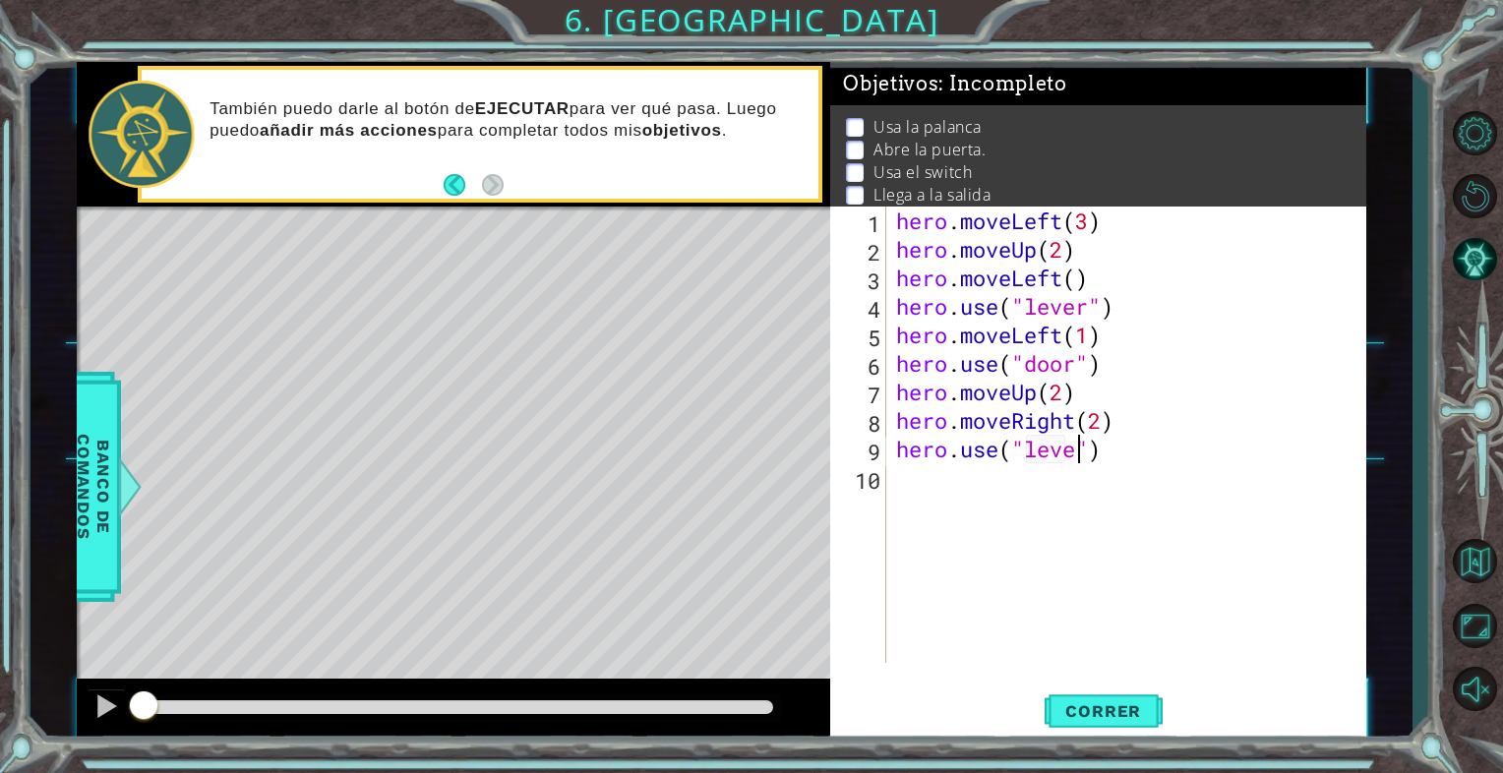
type textarea "hero.use("lever")"
click at [1117, 459] on div "hero . moveLeft ( 3 ) hero . moveUp ( 2 ) hero . moveLeft ( ) hero . use ( "lev…" at bounding box center [1131, 464] width 479 height 514
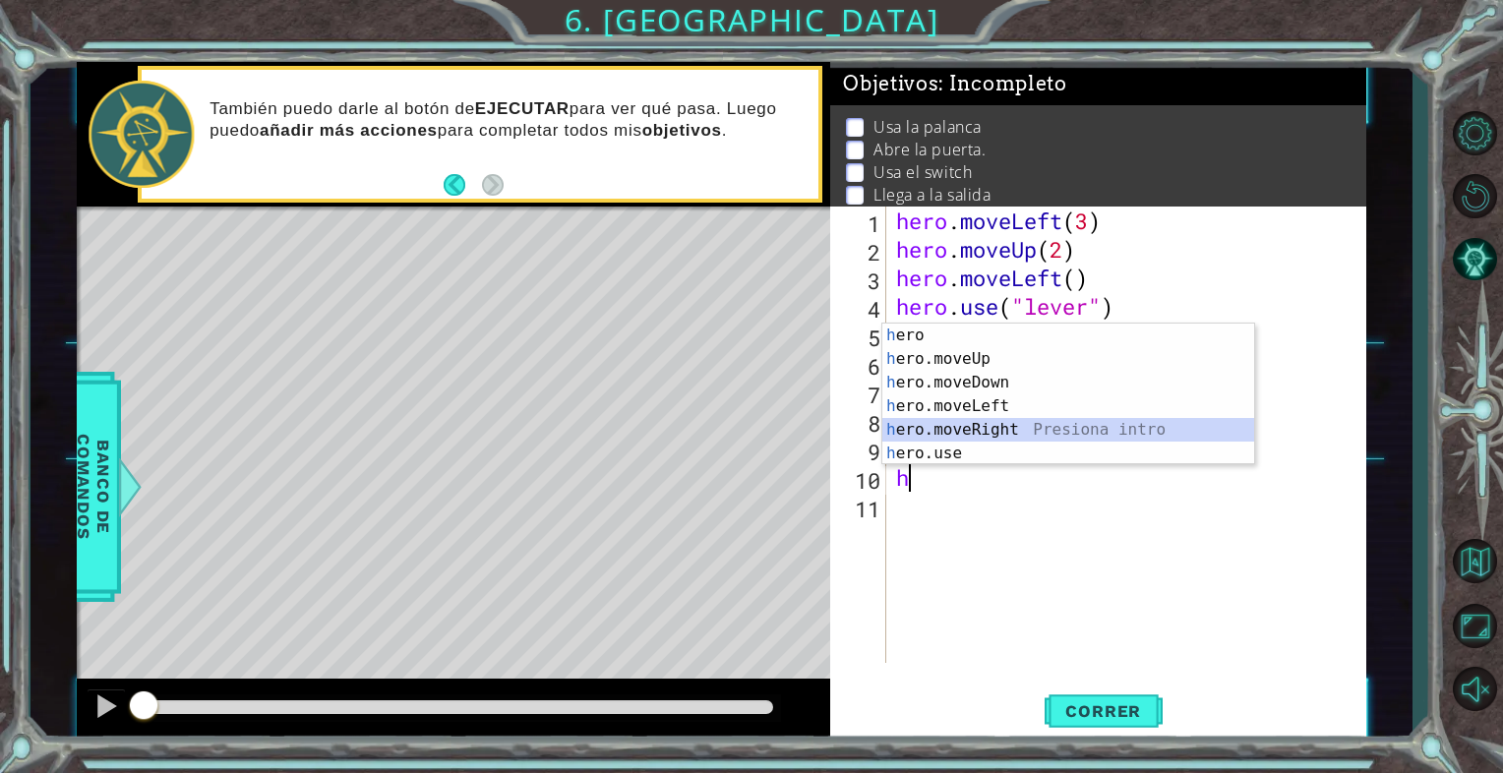
click at [970, 426] on div "h ero Presiona intro h ero.moveUp Presiona intro h ero.moveDown Presiona intro …" at bounding box center [1069, 418] width 372 height 189
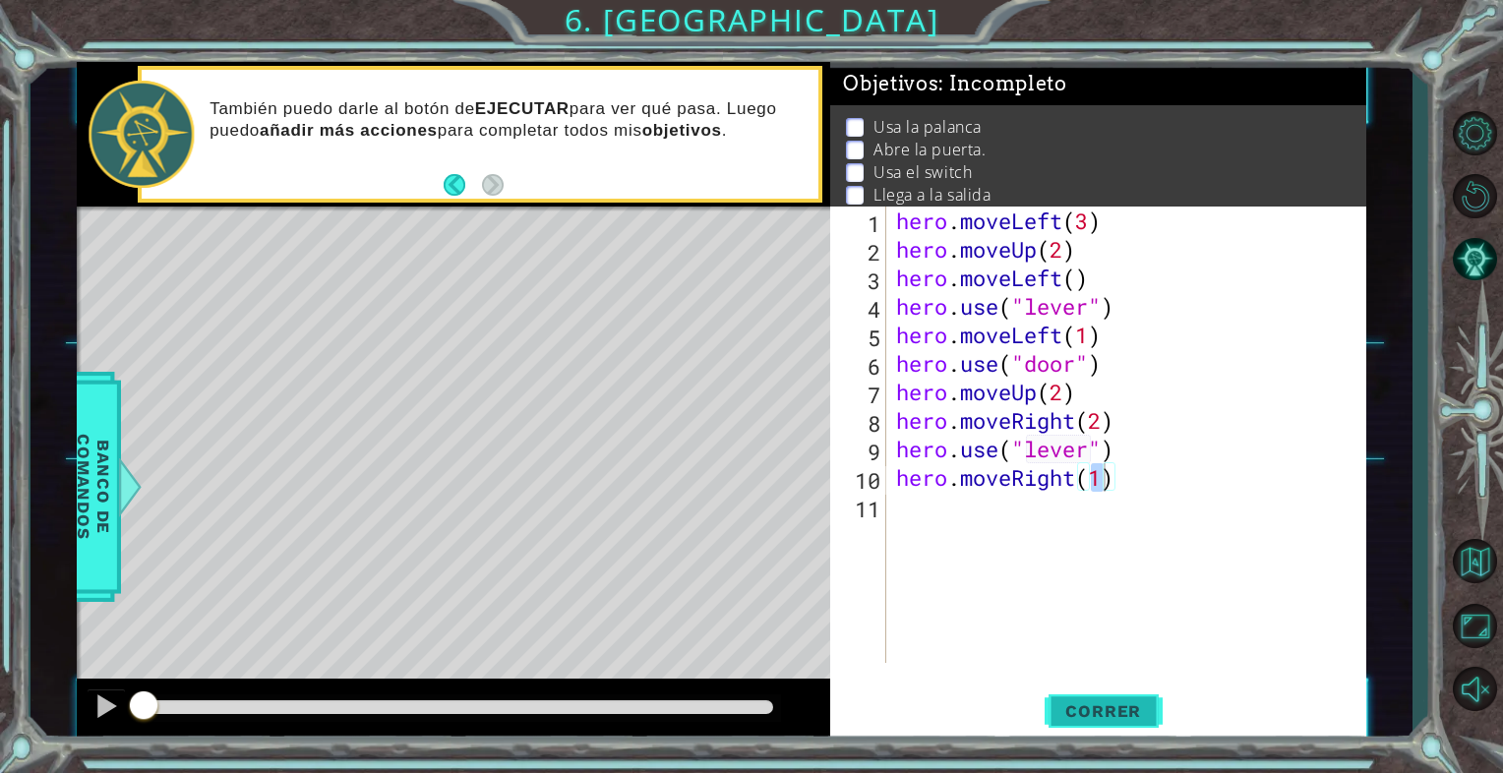
click at [1113, 718] on span "Correr" at bounding box center [1103, 712] width 115 height 20
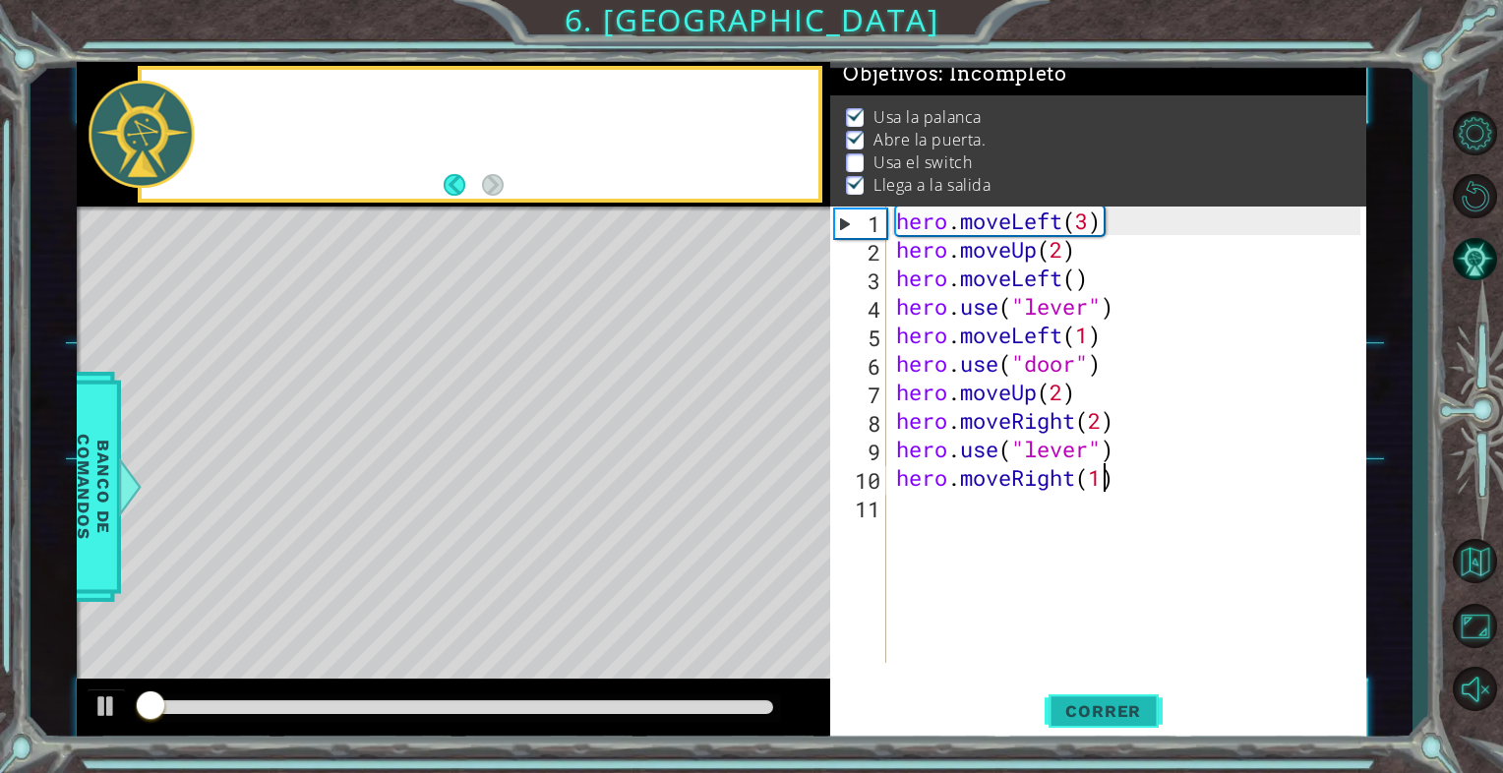
scroll to position [17, 0]
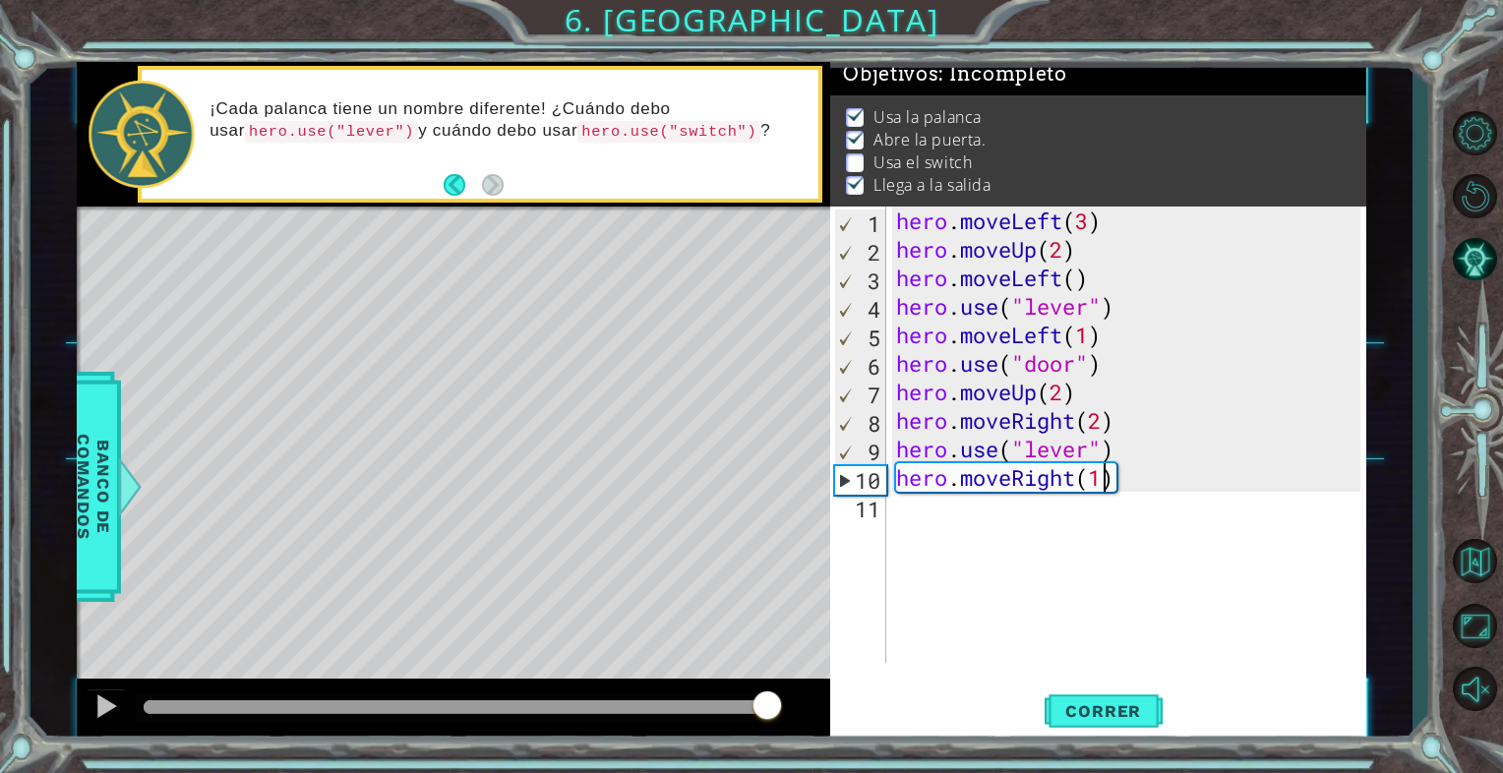
click at [767, 709] on div at bounding box center [459, 708] width 630 height 14
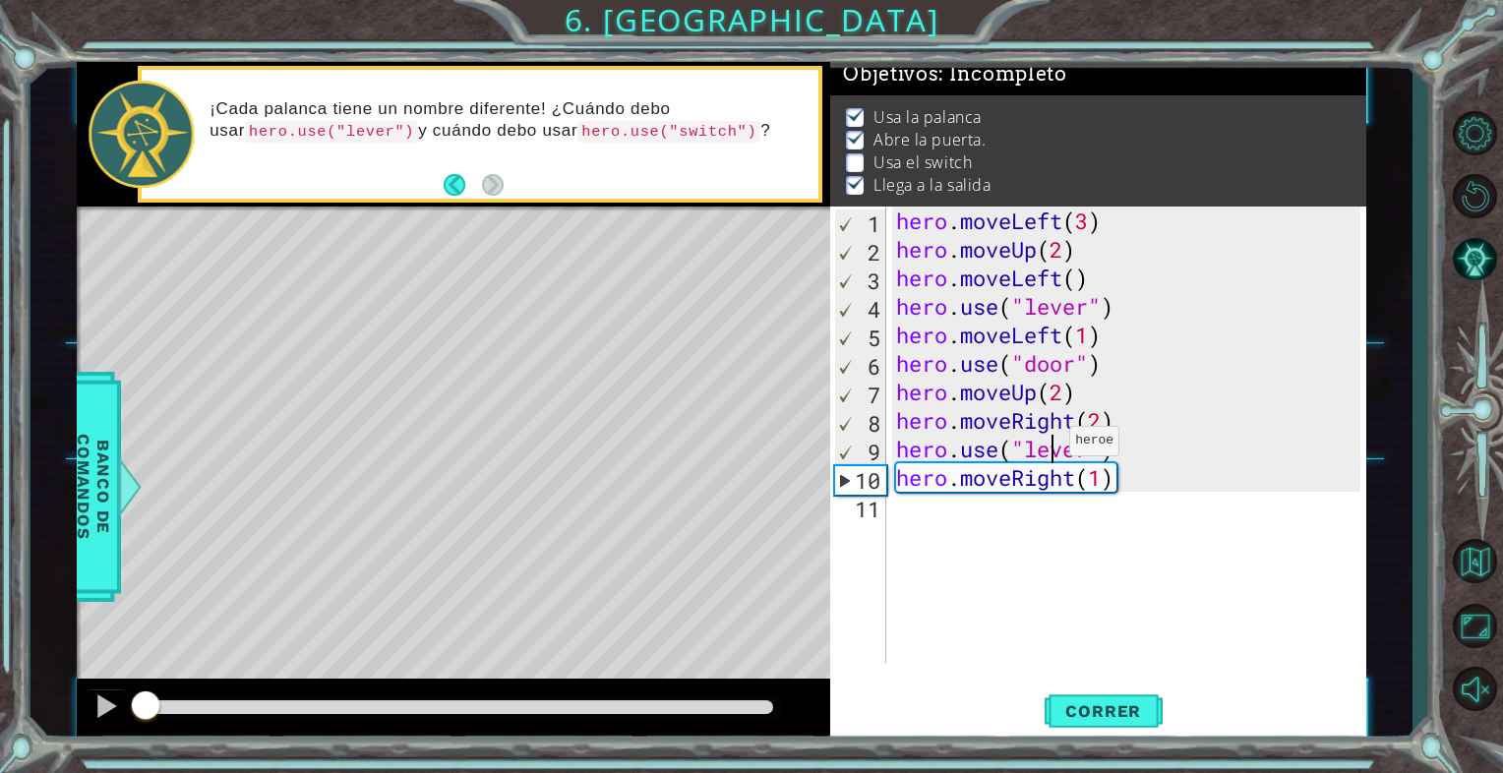
click at [1052, 446] on div "hero . moveLeft ( 3 ) hero . moveUp ( 2 ) hero . moveLeft ( ) hero . use ( "lev…" at bounding box center [1131, 464] width 479 height 514
click at [1103, 449] on div "hero . moveLeft ( 3 ) hero . moveUp ( 2 ) hero . moveLeft ( ) hero . use ( "lev…" at bounding box center [1131, 464] width 479 height 514
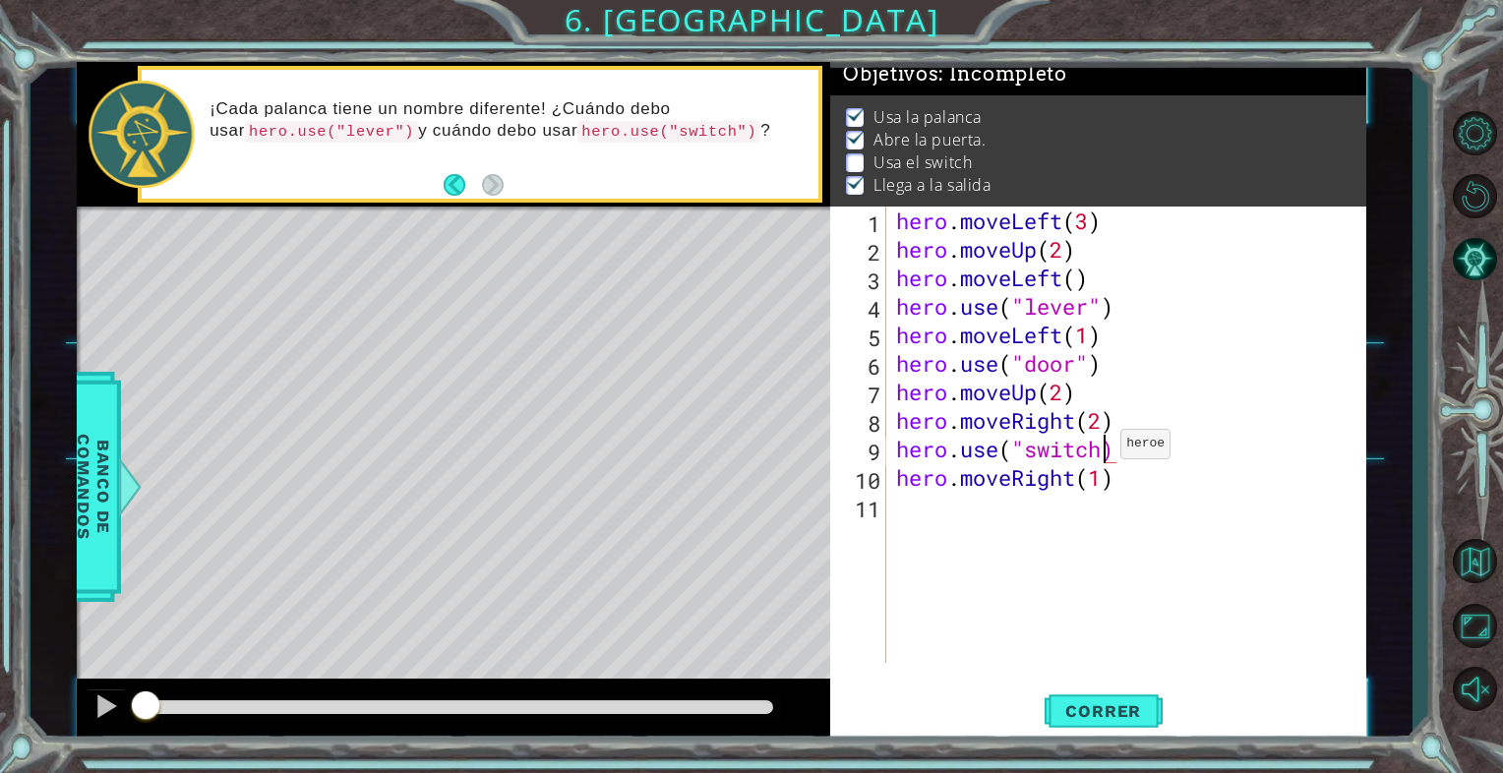
scroll to position [0, 9]
type textarea "hero.use("switch")"
click at [1121, 713] on span "Correr" at bounding box center [1103, 712] width 115 height 20
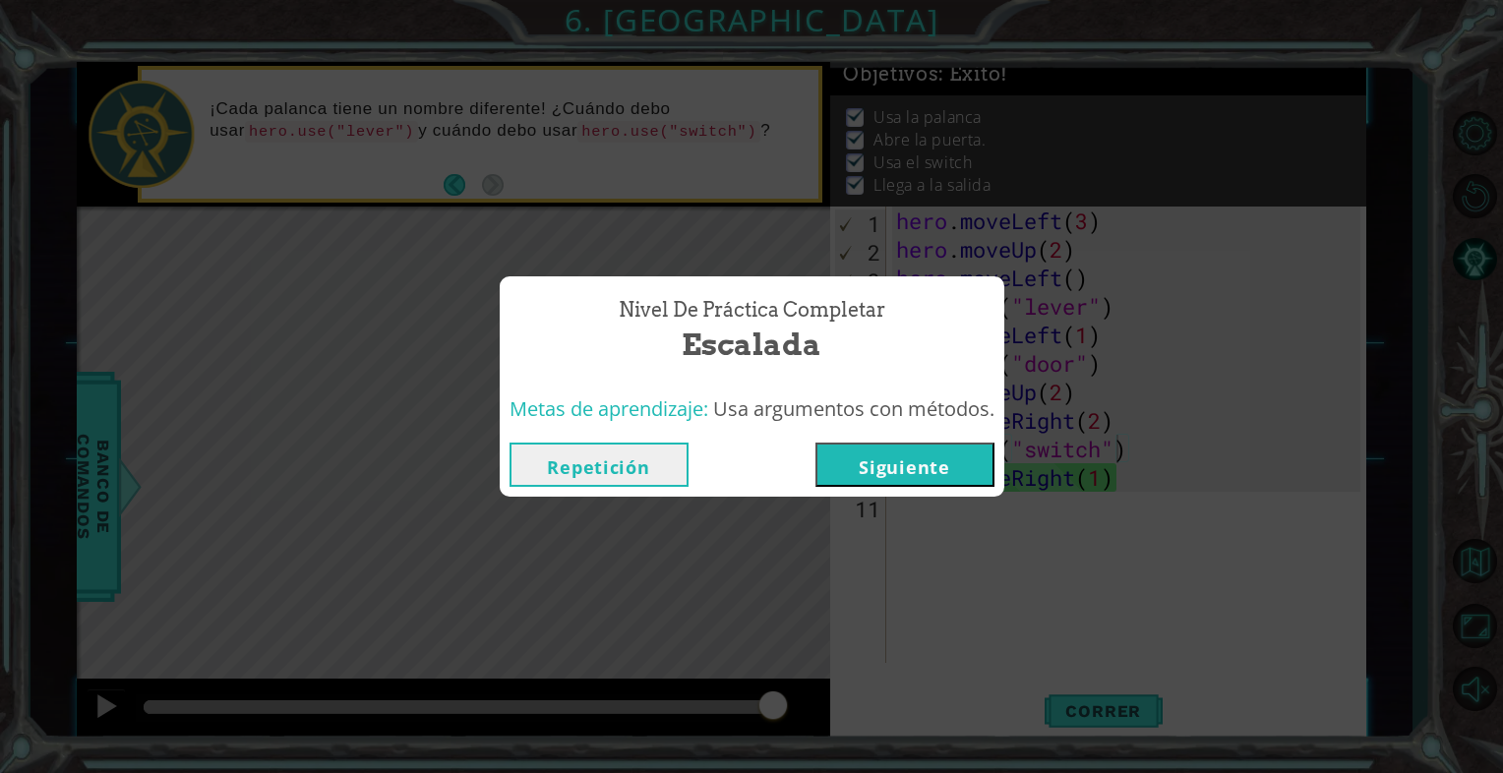
click at [935, 460] on button "Siguiente" at bounding box center [905, 465] width 179 height 44
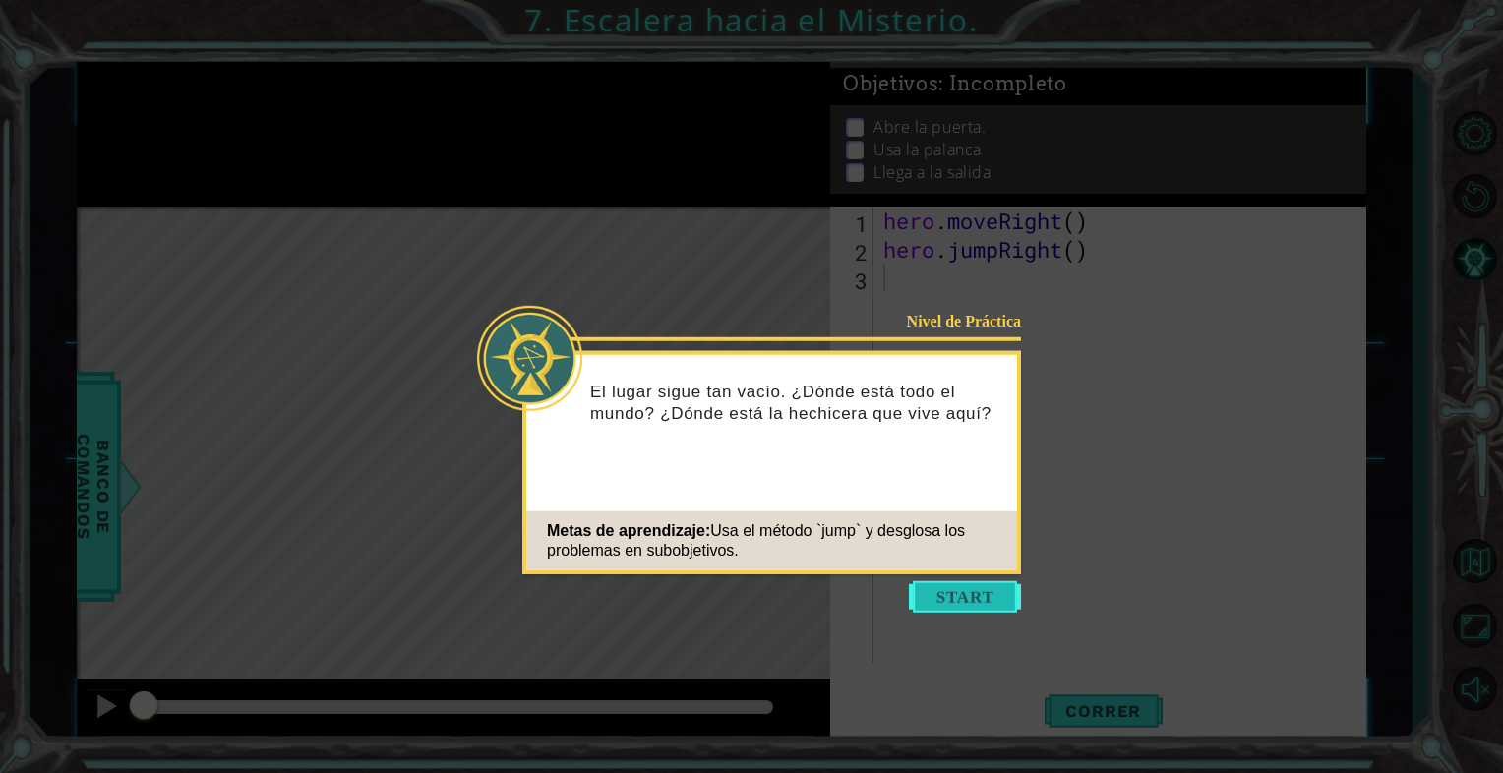
click at [960, 592] on button "Start" at bounding box center [965, 597] width 112 height 31
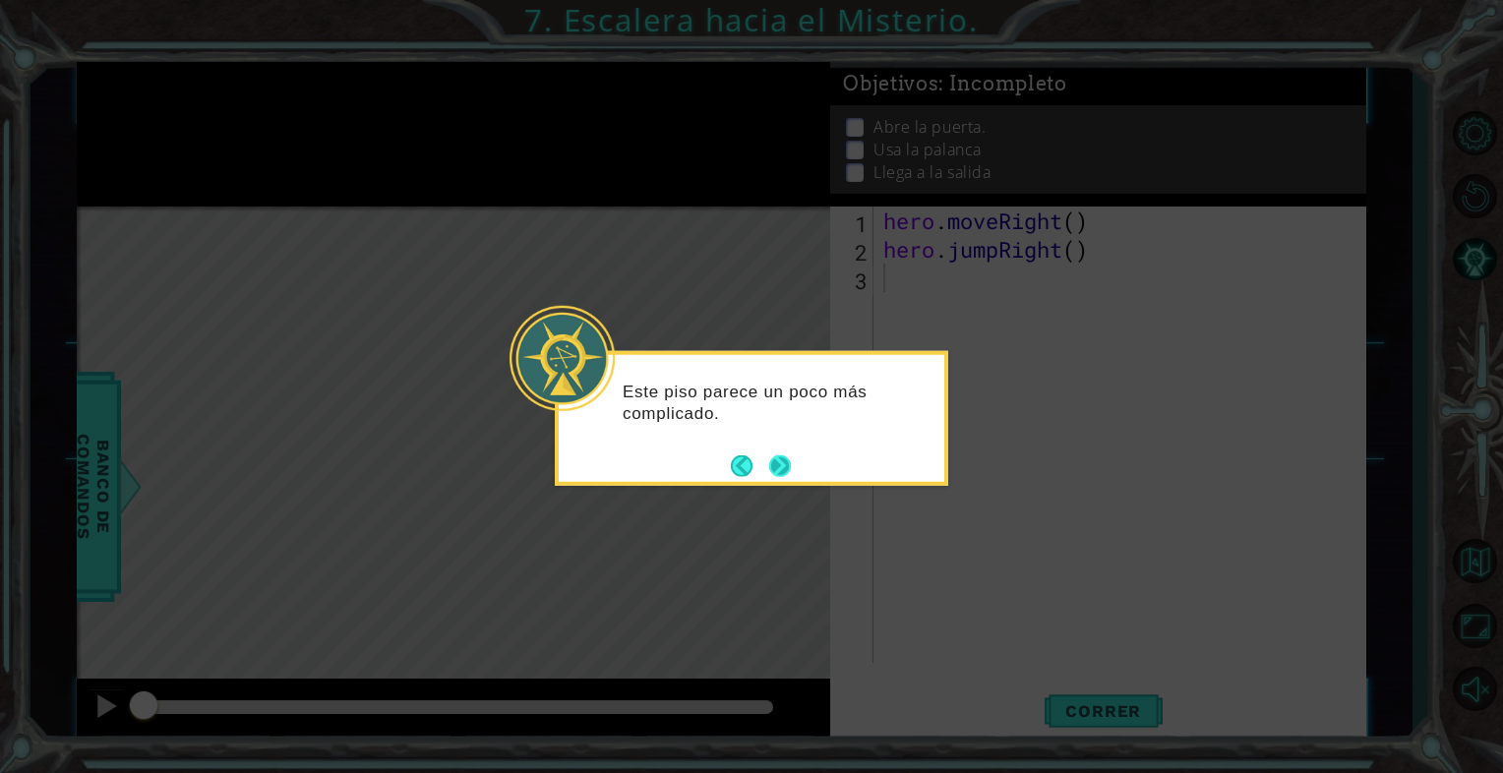
click at [791, 462] on button "Next" at bounding box center [780, 466] width 24 height 24
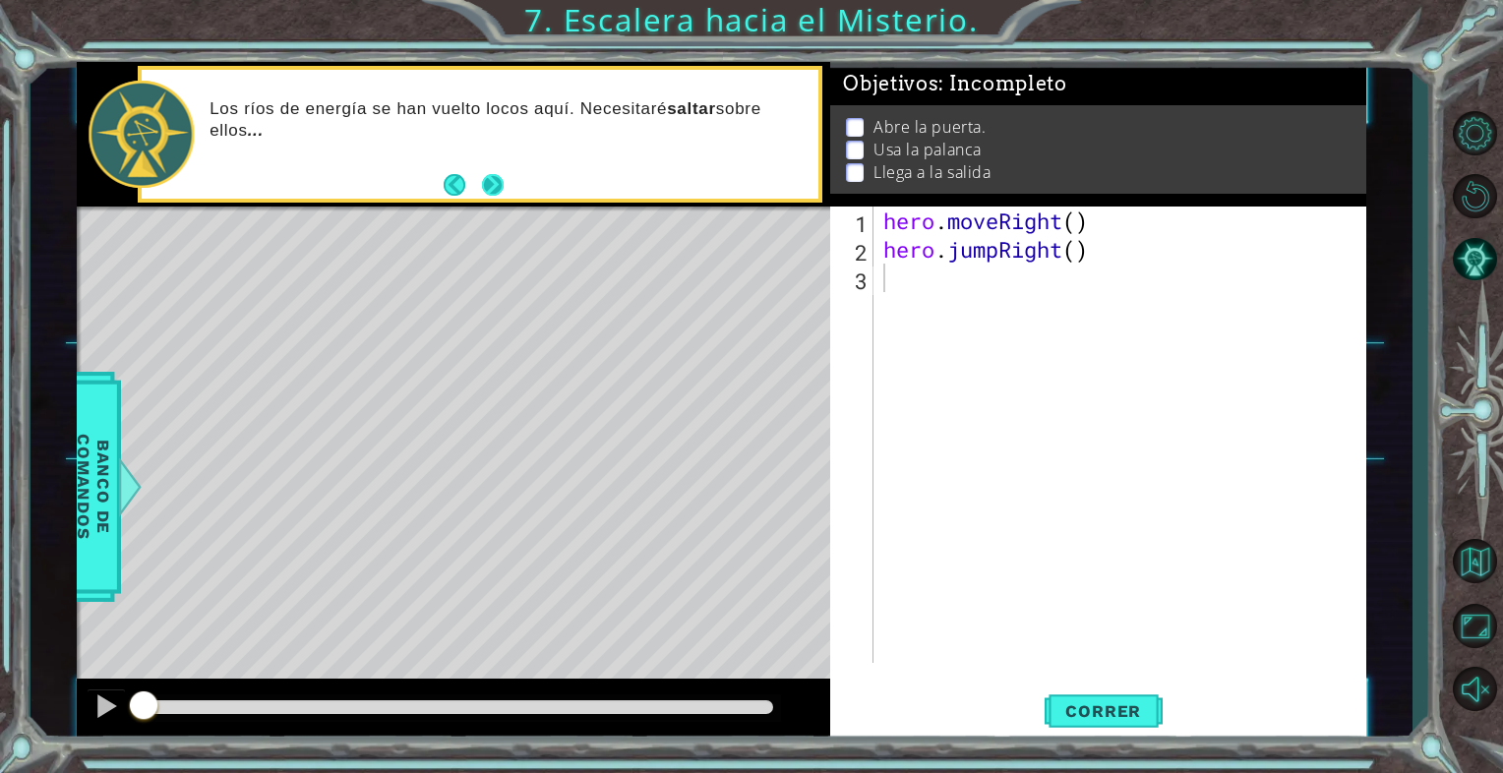
click at [500, 183] on button "Next" at bounding box center [493, 185] width 22 height 22
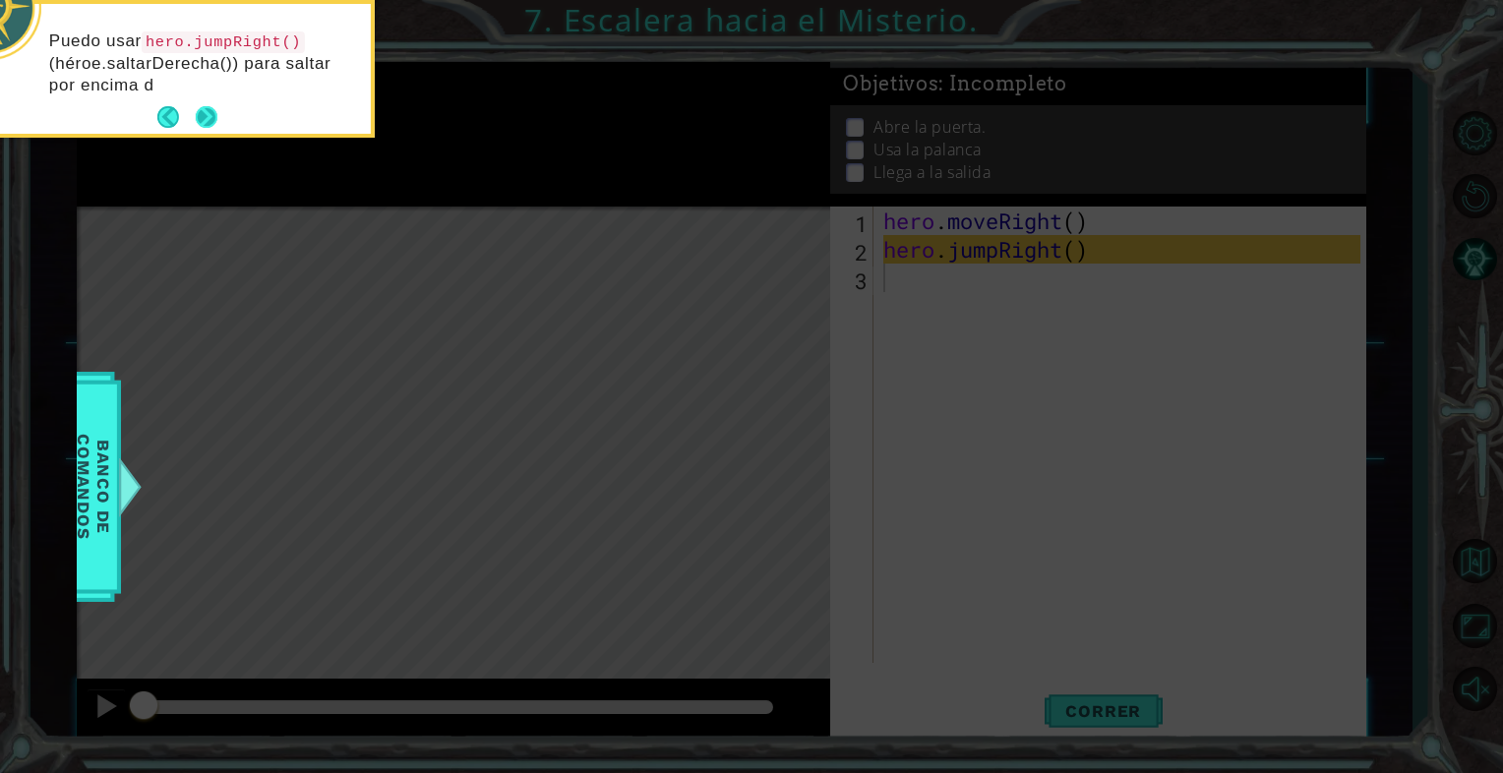
click at [203, 97] on div "Puedo usar hero.jumpRight() (héroe.saltarDerecha()) para saltar por encima d" at bounding box center [178, 73] width 386 height 122
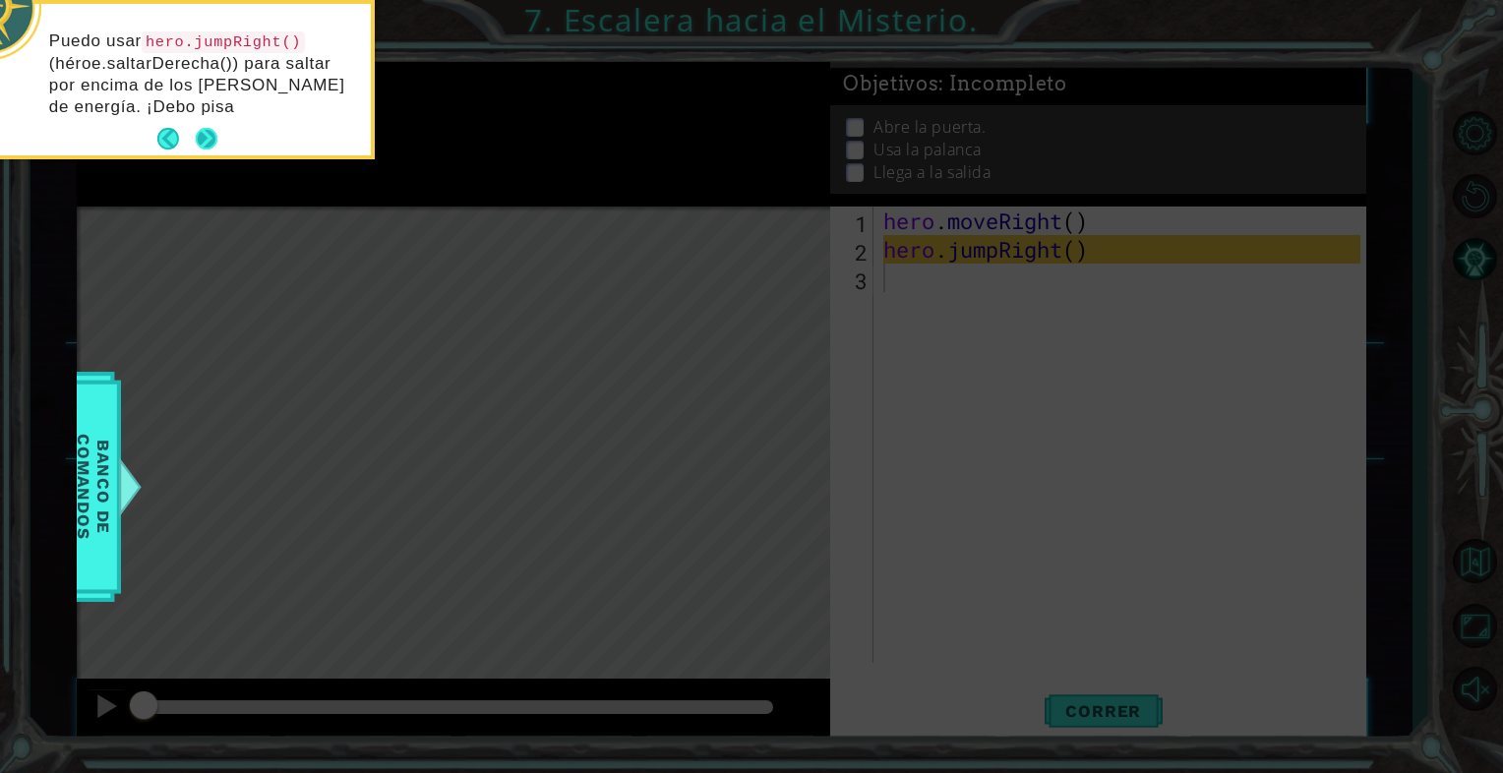
click at [208, 113] on p "Puedo usar hero.jumpRight() (héroe.saltarDerecha()) para saltar por encima de l…" at bounding box center [203, 75] width 308 height 88
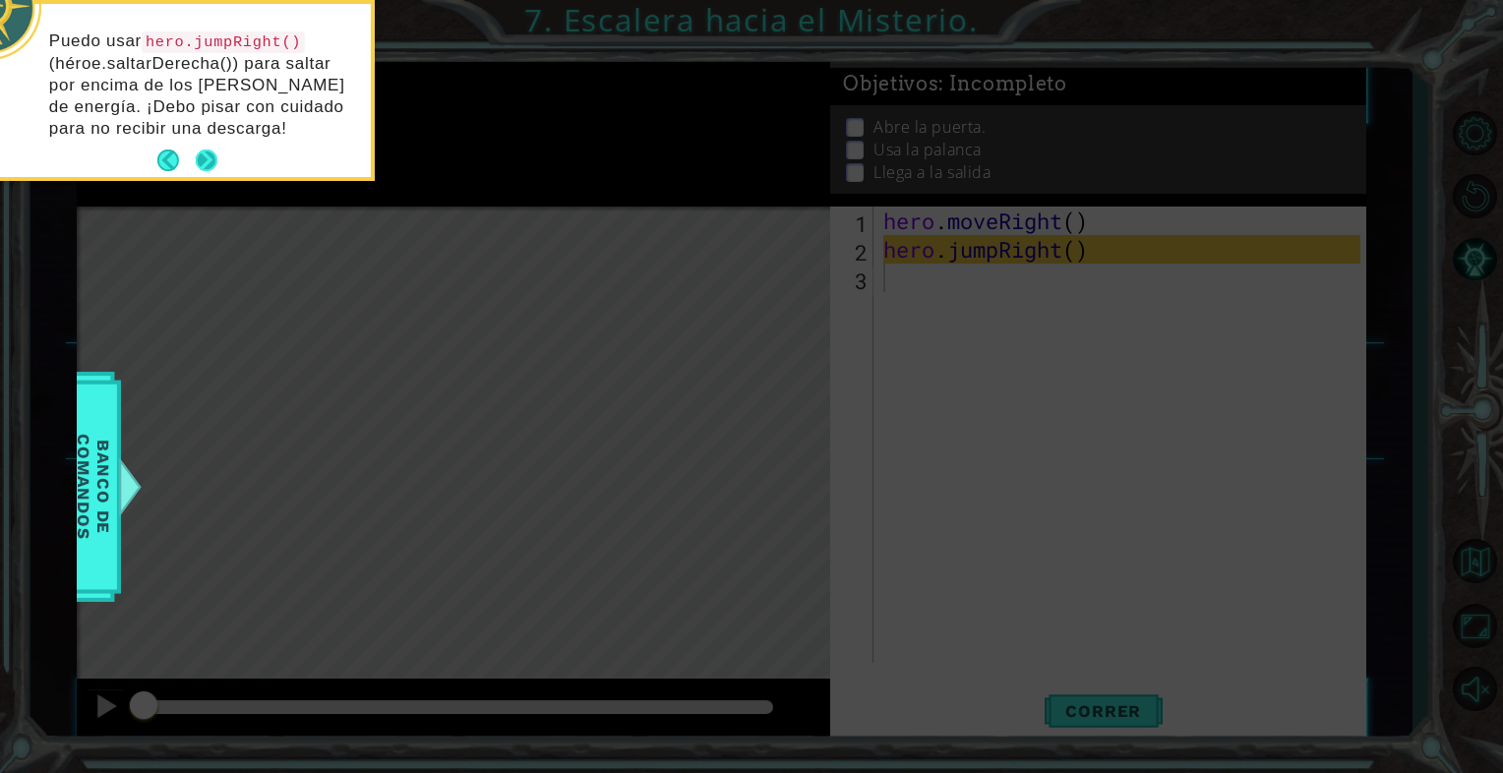
click at [209, 152] on button "Next" at bounding box center [207, 161] width 23 height 23
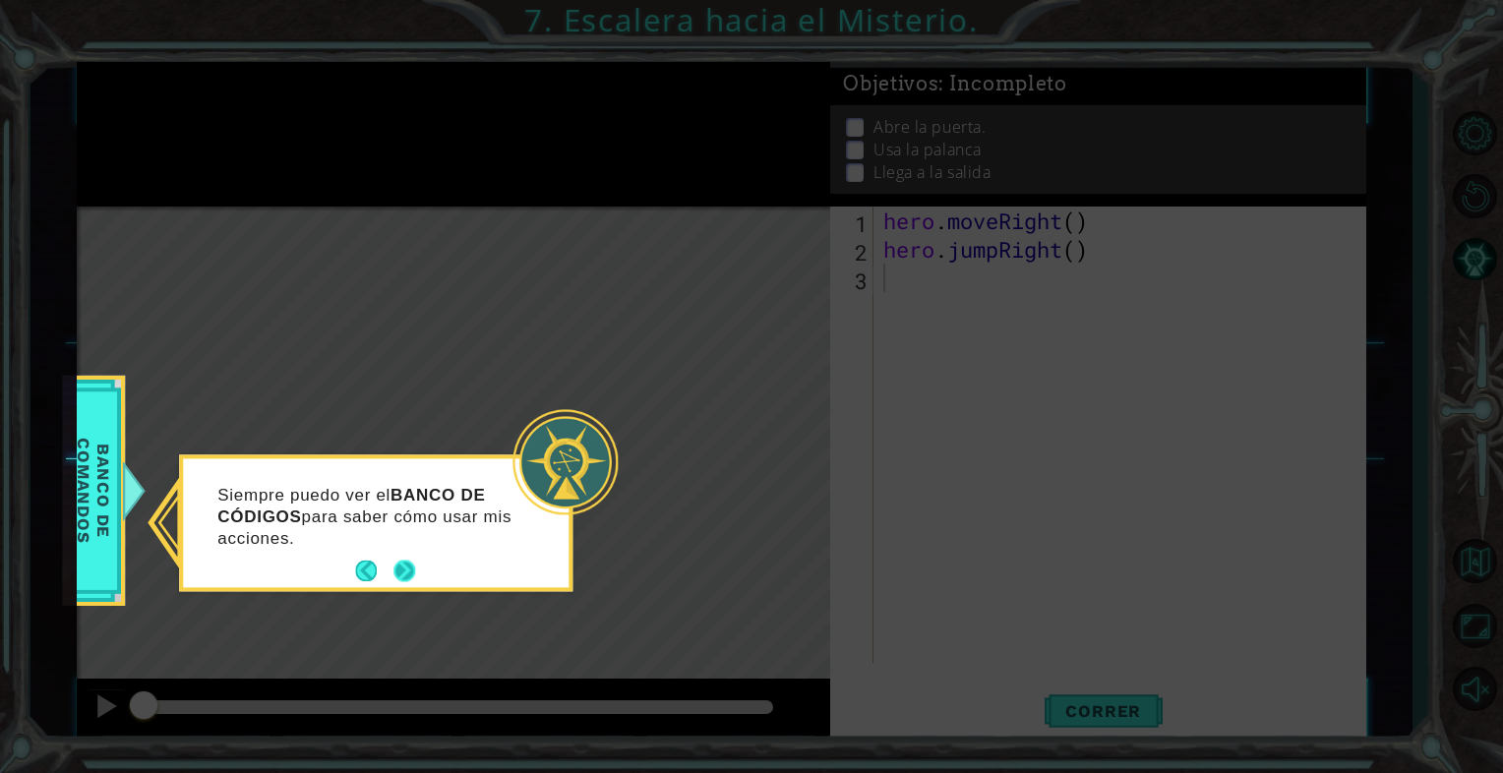
click at [404, 569] on button "Next" at bounding box center [405, 571] width 23 height 23
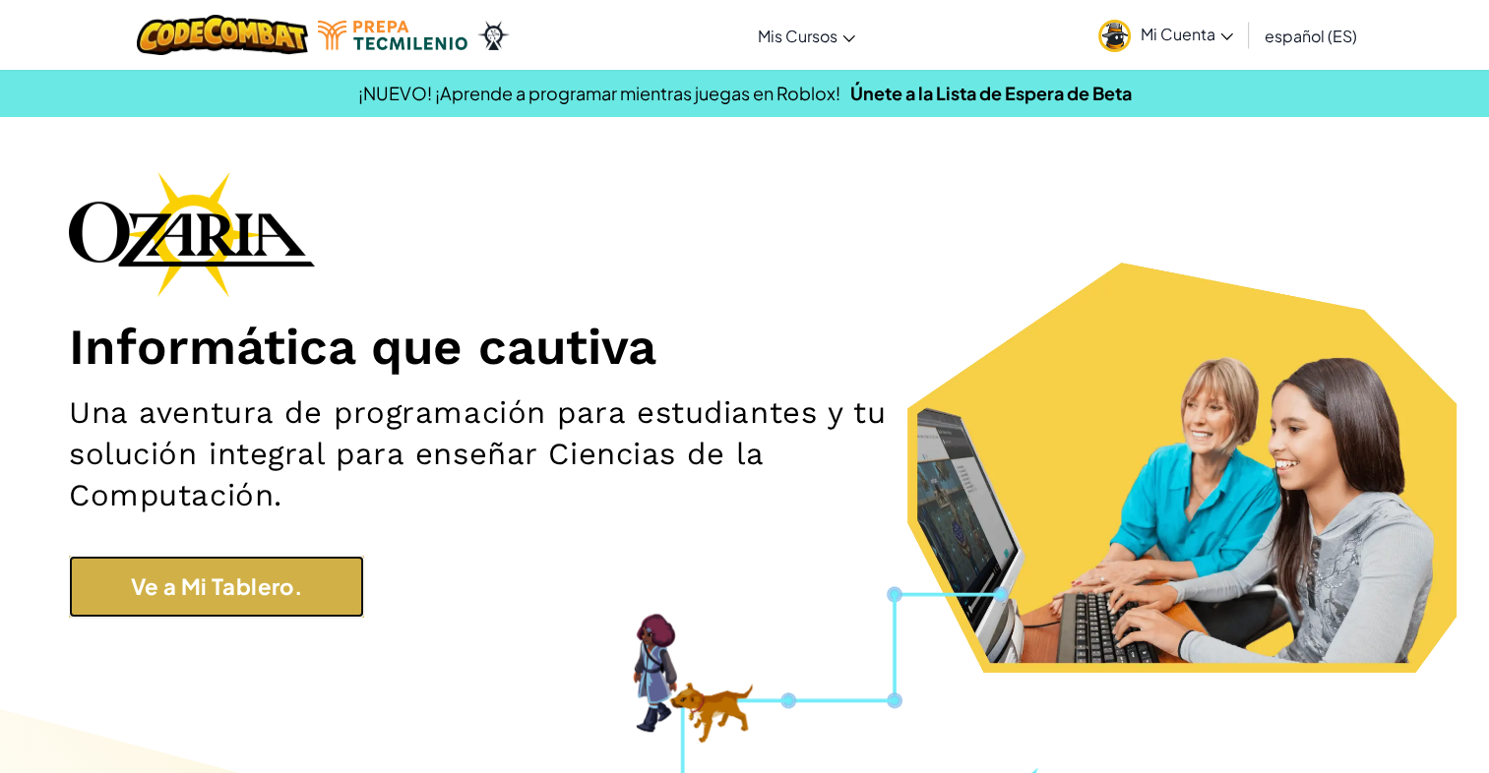
click at [264, 586] on link "Ve a Mi Tablero." at bounding box center [216, 587] width 295 height 62
